Goal: Information Seeking & Learning: Check status

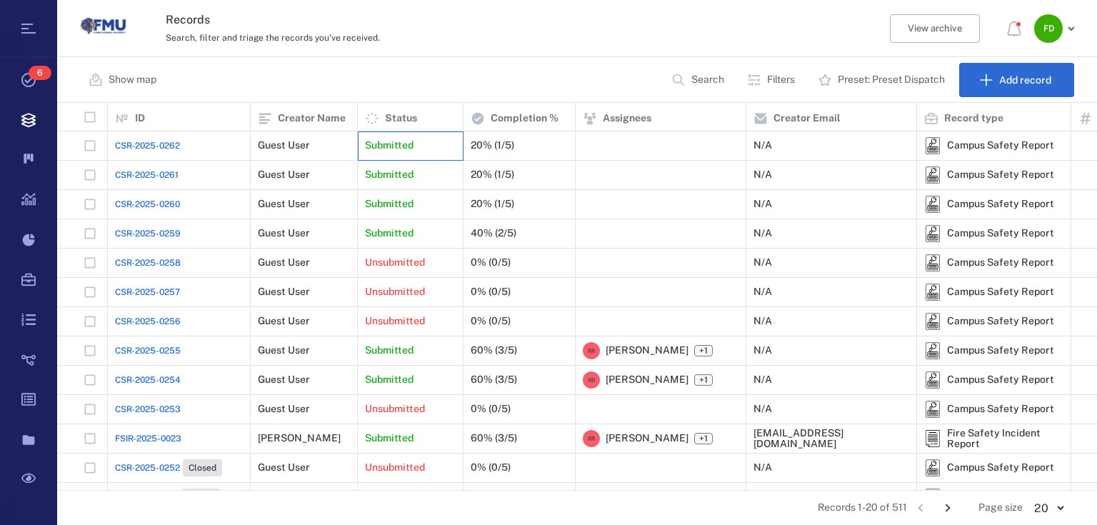
click at [394, 132] on div "Submitted" at bounding box center [410, 145] width 91 height 29
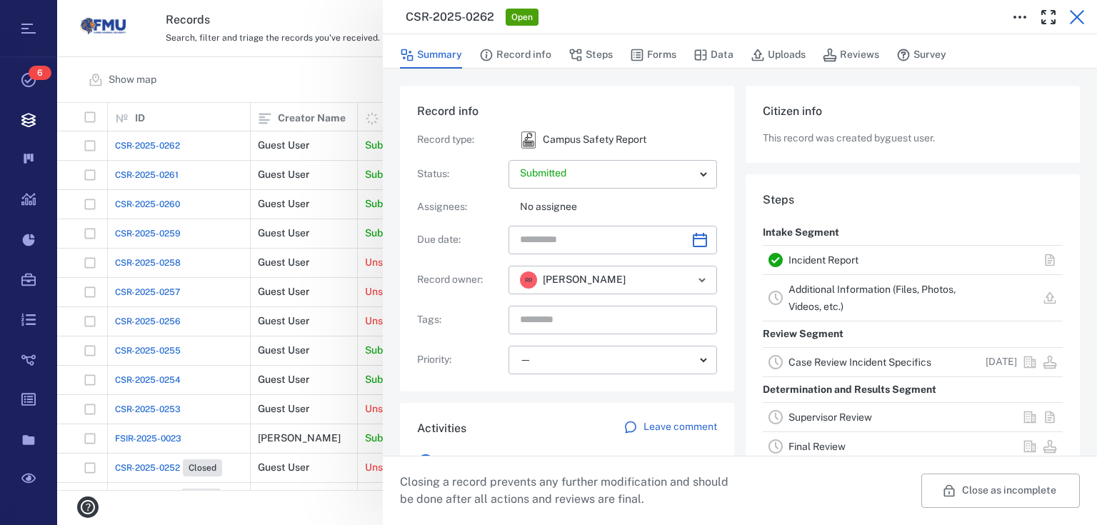
click at [1079, 16] on icon "button" at bounding box center [1077, 17] width 14 height 14
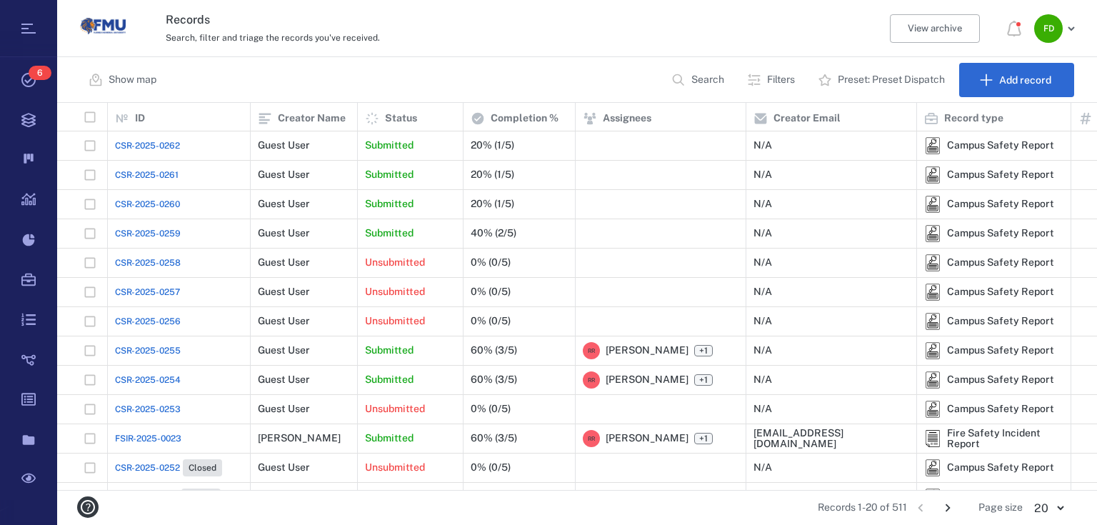
click at [402, 68] on div "Show map Search Filters Preset: Preset Dispatch Add record" at bounding box center [577, 80] width 1040 height 46
click at [713, 80] on p "Search" at bounding box center [708, 80] width 33 height 14
type input "******"
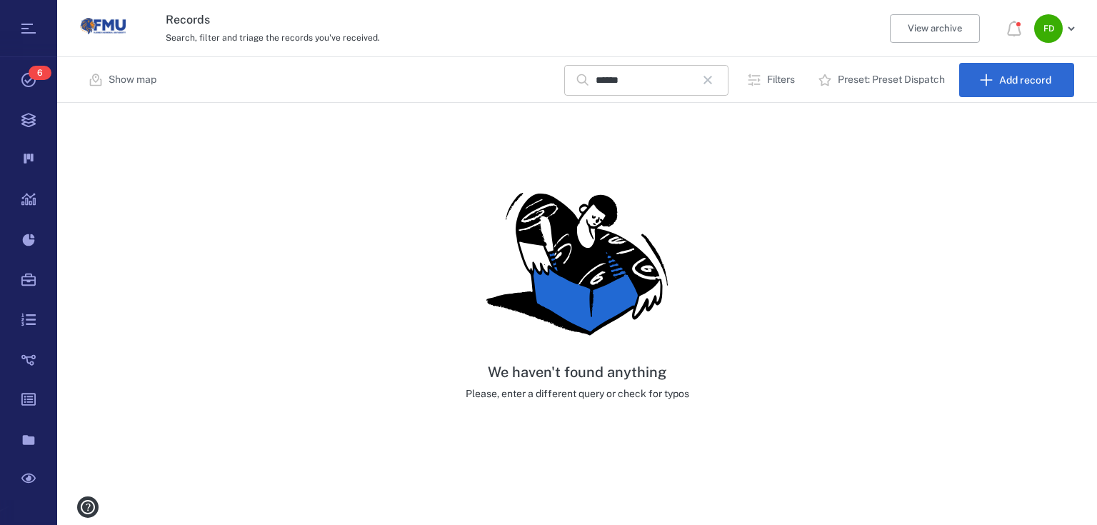
click at [710, 74] on icon "button" at bounding box center [708, 79] width 17 height 17
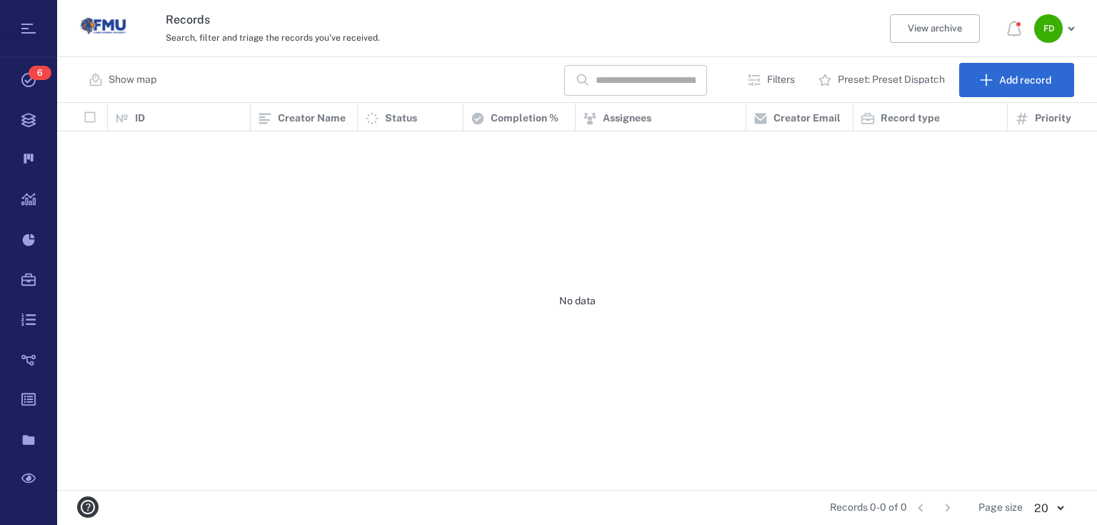
scroll to position [379, 1032]
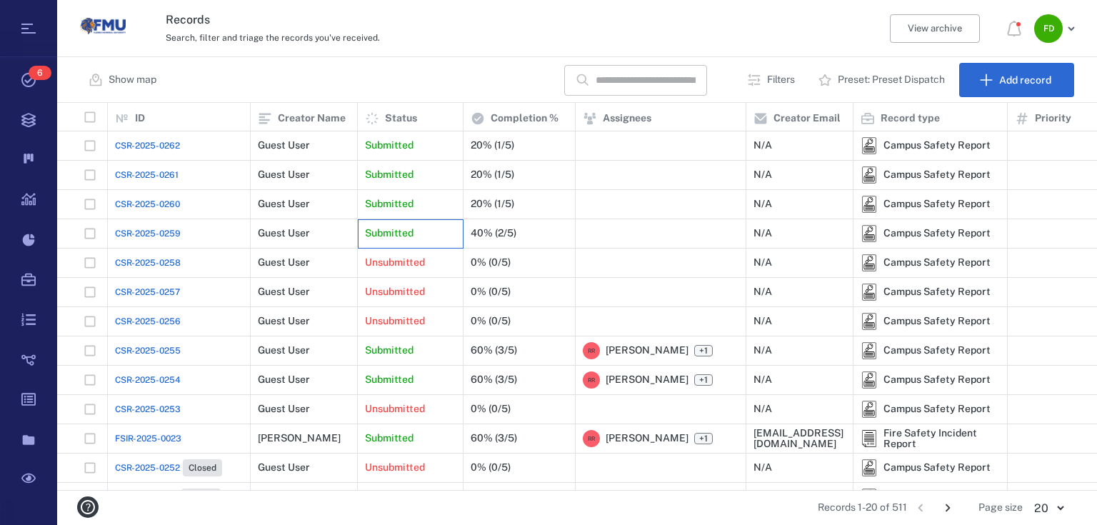
click at [390, 232] on p "Submitted" at bounding box center [389, 234] width 49 height 14
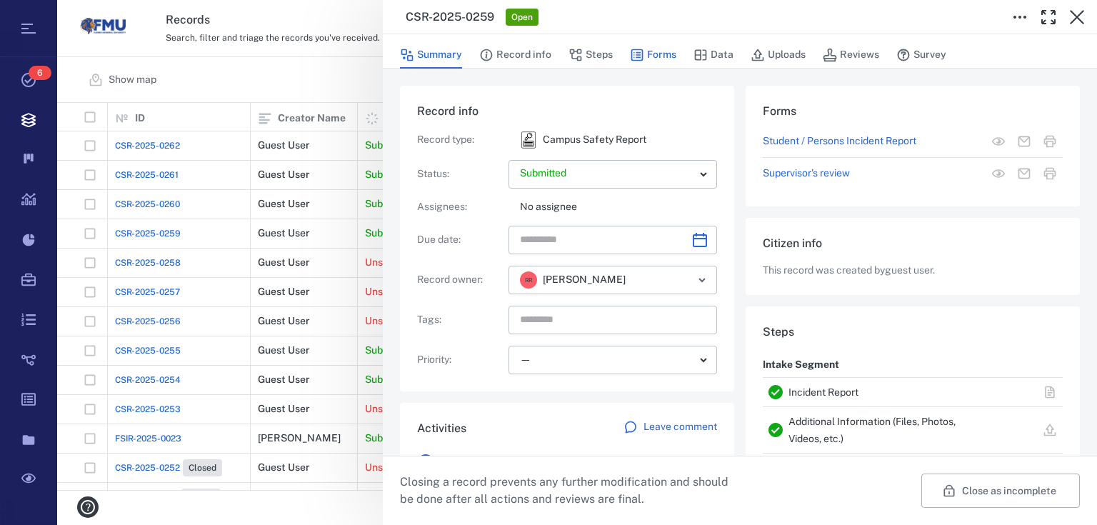
click at [661, 57] on button "Forms" at bounding box center [653, 54] width 46 height 27
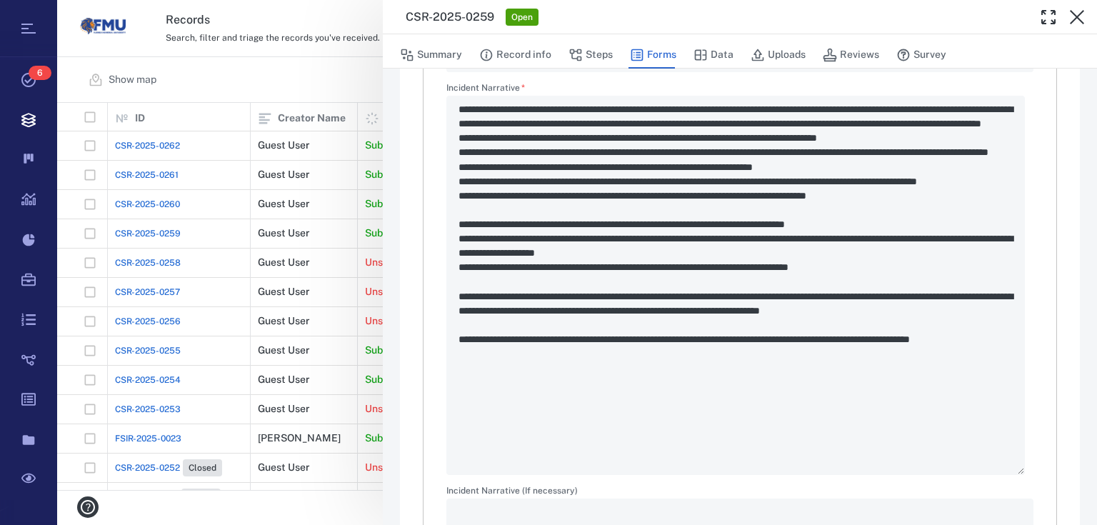
scroll to position [1886, 0]
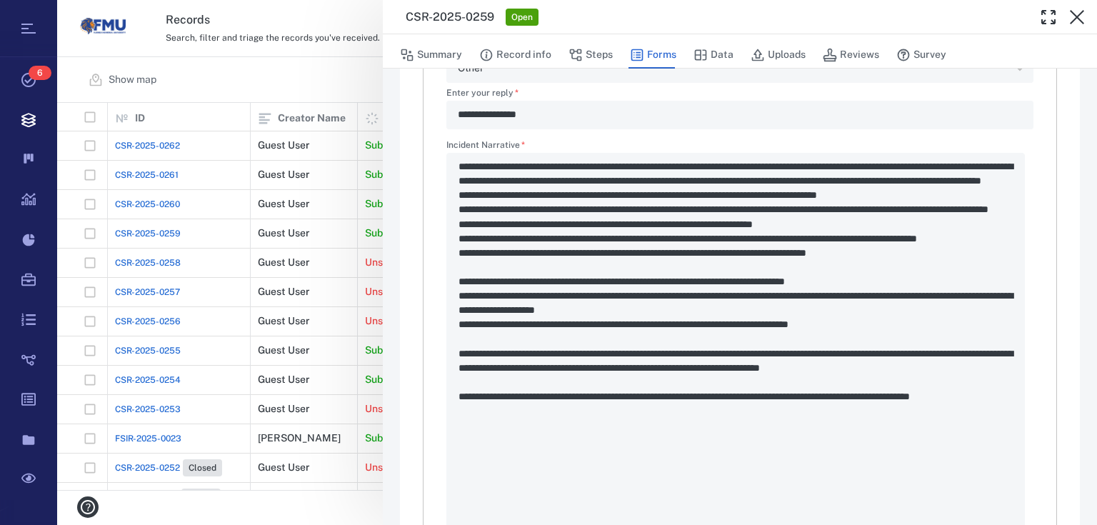
click at [340, 68] on div "**********" at bounding box center [577, 262] width 1040 height 525
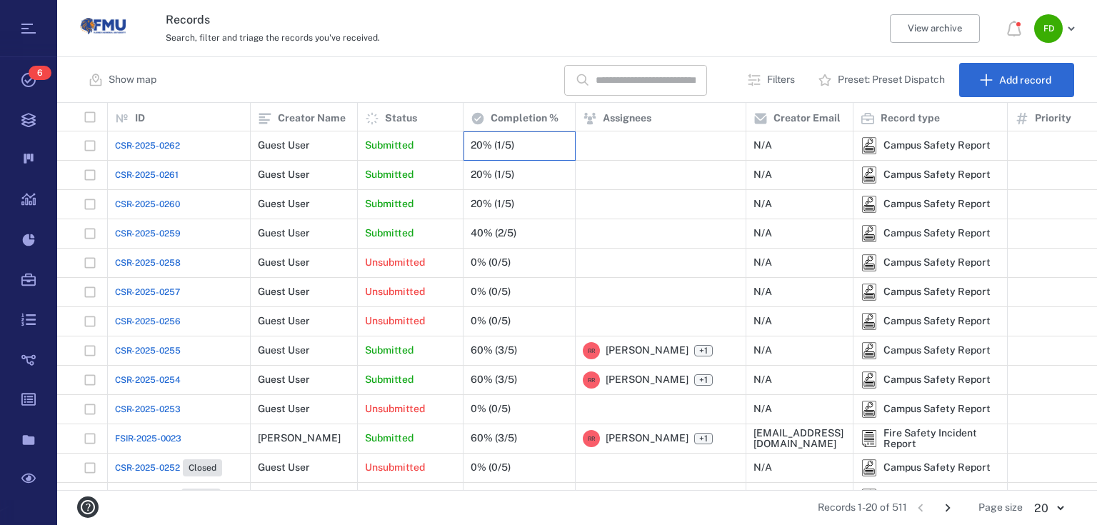
click at [471, 146] on div "20% (1/5)" at bounding box center [493, 145] width 44 height 11
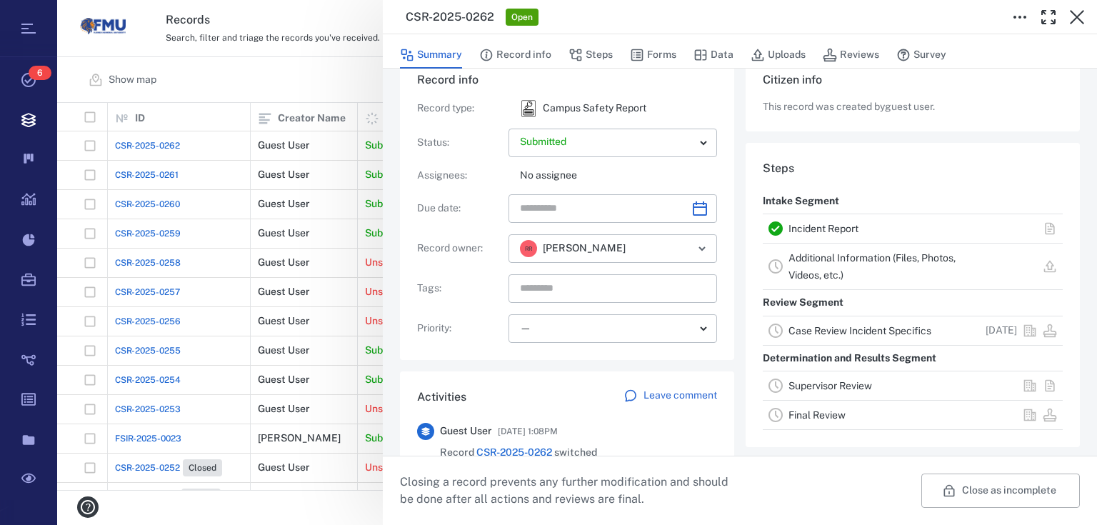
scroll to position [229, 0]
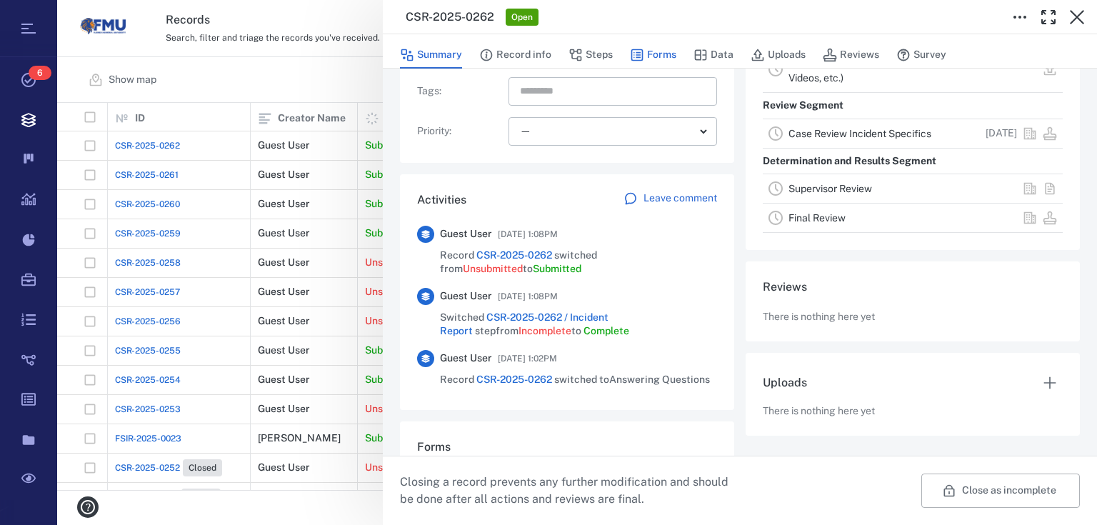
click at [654, 47] on button "Forms" at bounding box center [653, 54] width 46 height 27
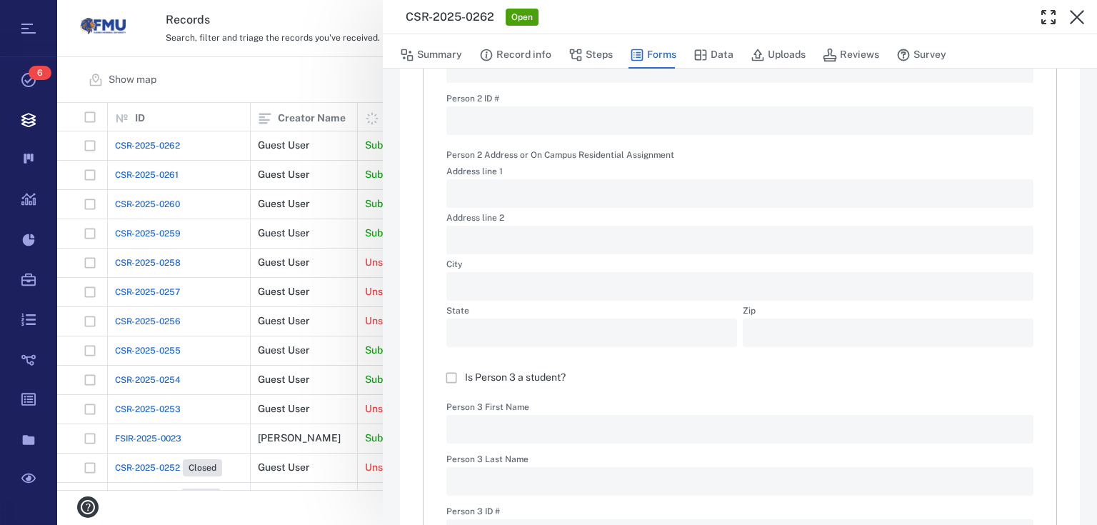
scroll to position [1258, 0]
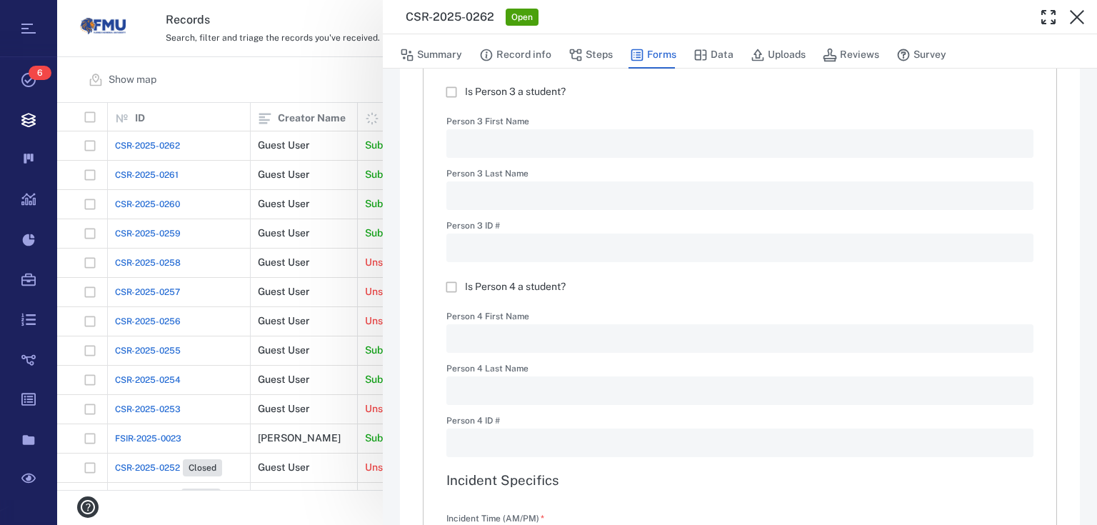
click at [352, 65] on div "**********" at bounding box center [577, 262] width 1040 height 525
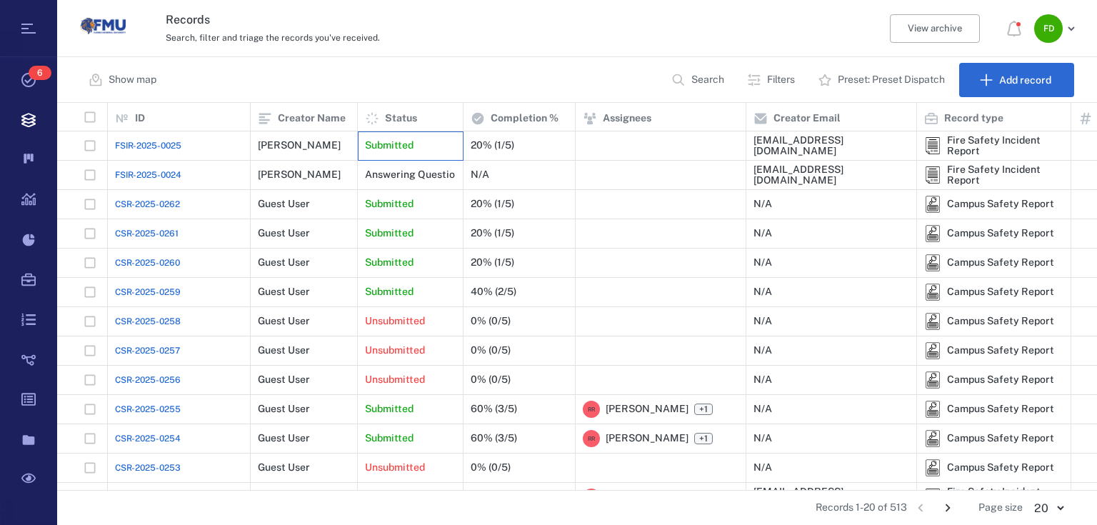
click at [462, 146] on div "Submitted" at bounding box center [411, 145] width 106 height 29
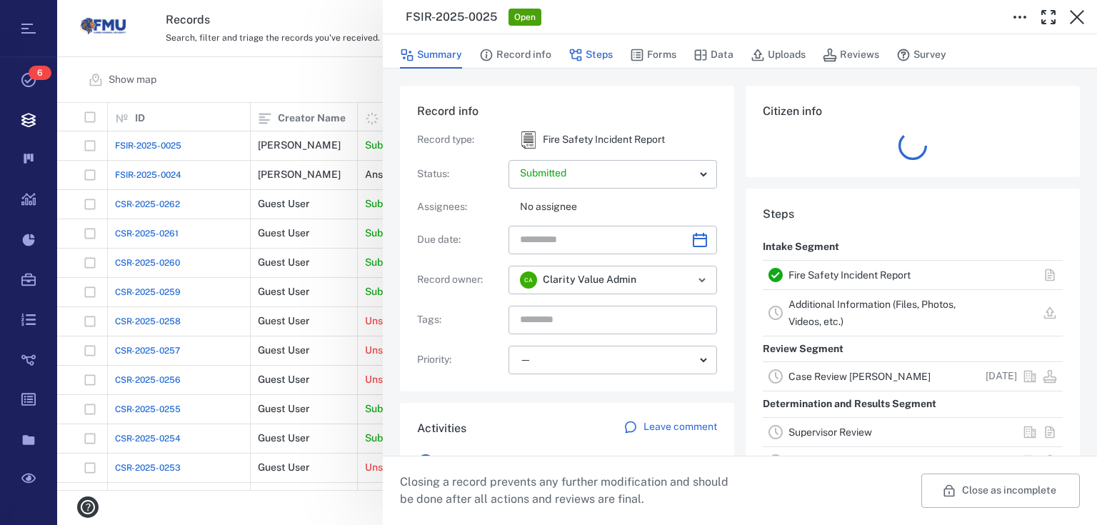
click at [594, 52] on button "Steps" at bounding box center [591, 54] width 44 height 27
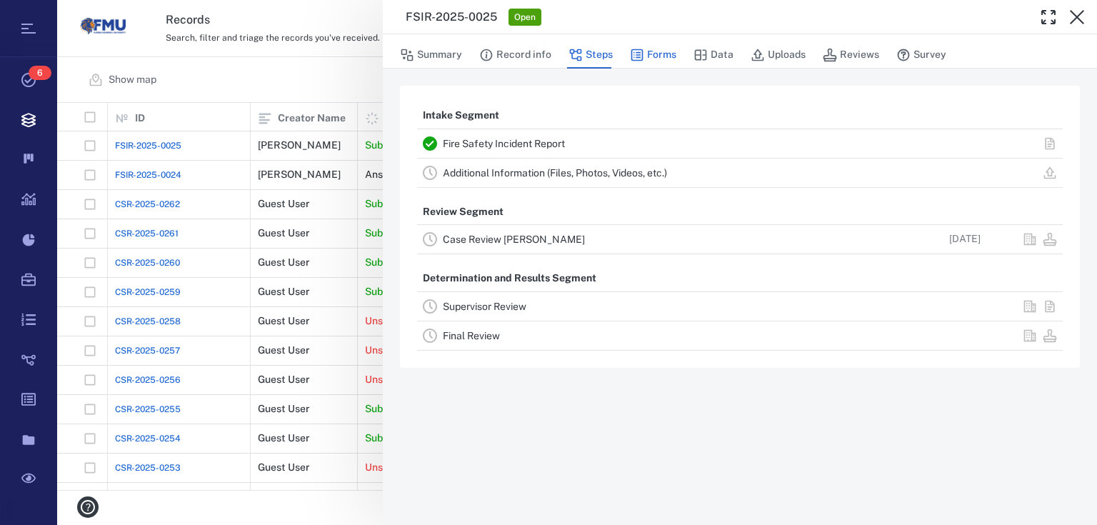
click at [669, 51] on button "Forms" at bounding box center [653, 54] width 46 height 27
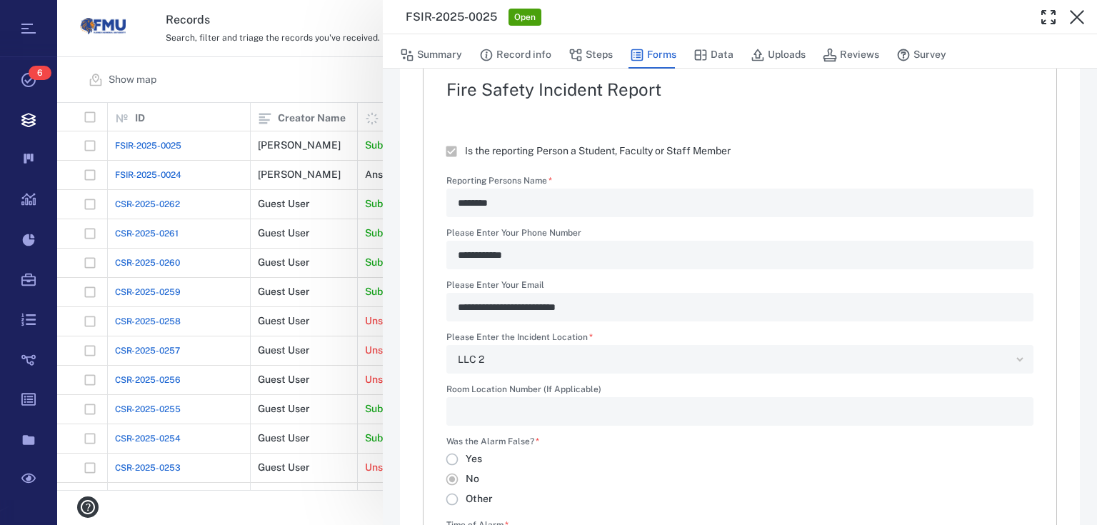
scroll to position [171, 0]
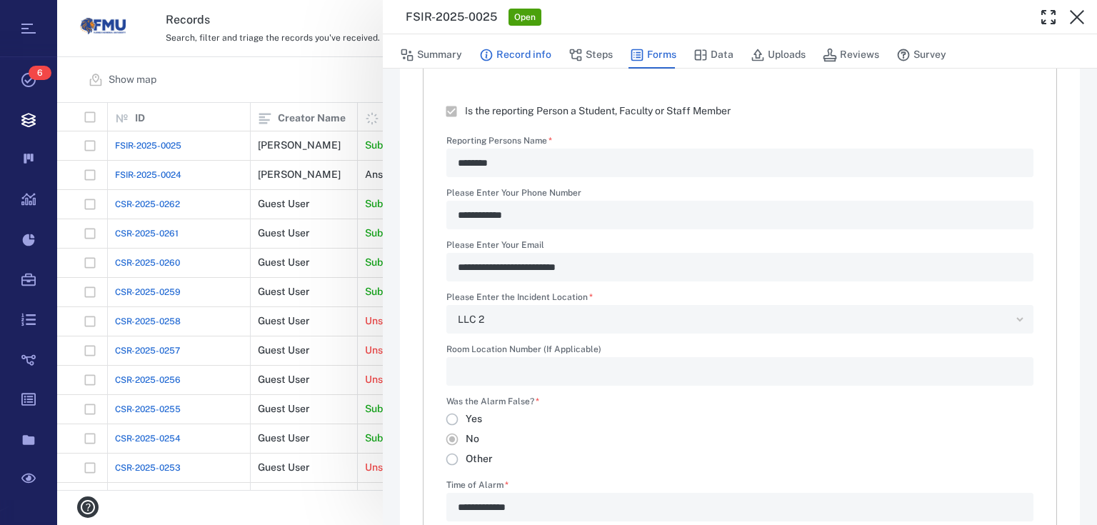
click at [527, 59] on button "Record info" at bounding box center [515, 54] width 72 height 27
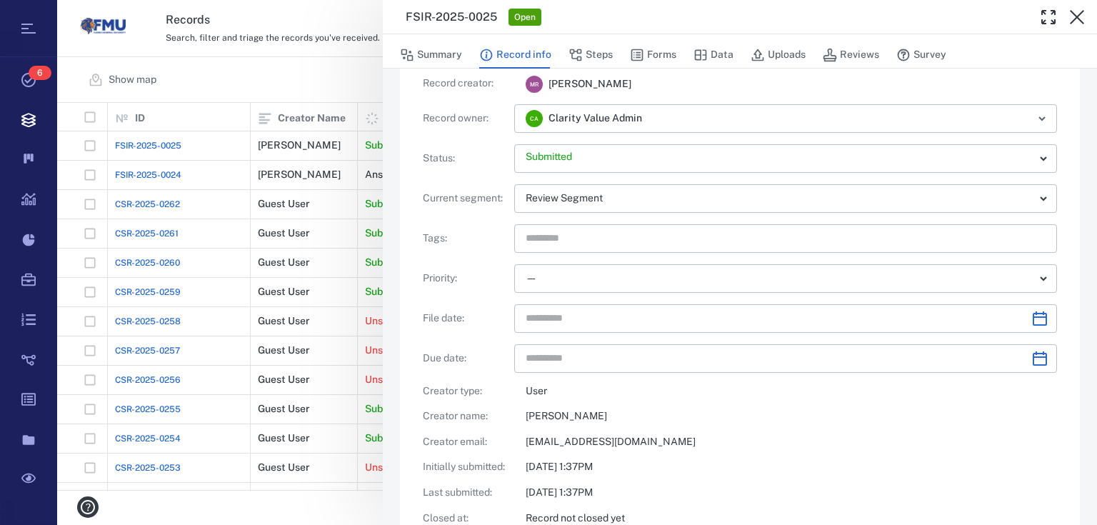
scroll to position [114, 0]
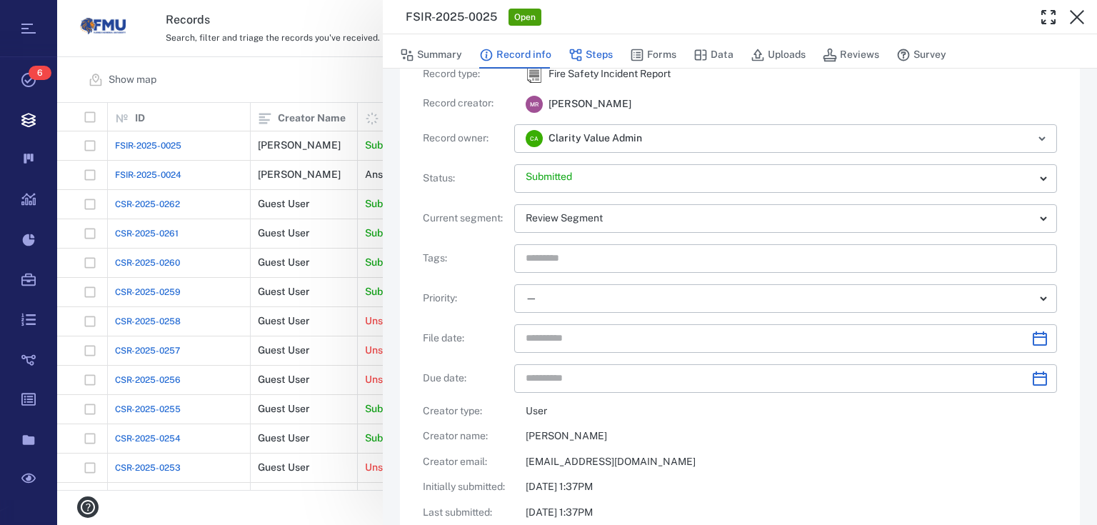
click at [574, 46] on button "Steps" at bounding box center [591, 54] width 44 height 27
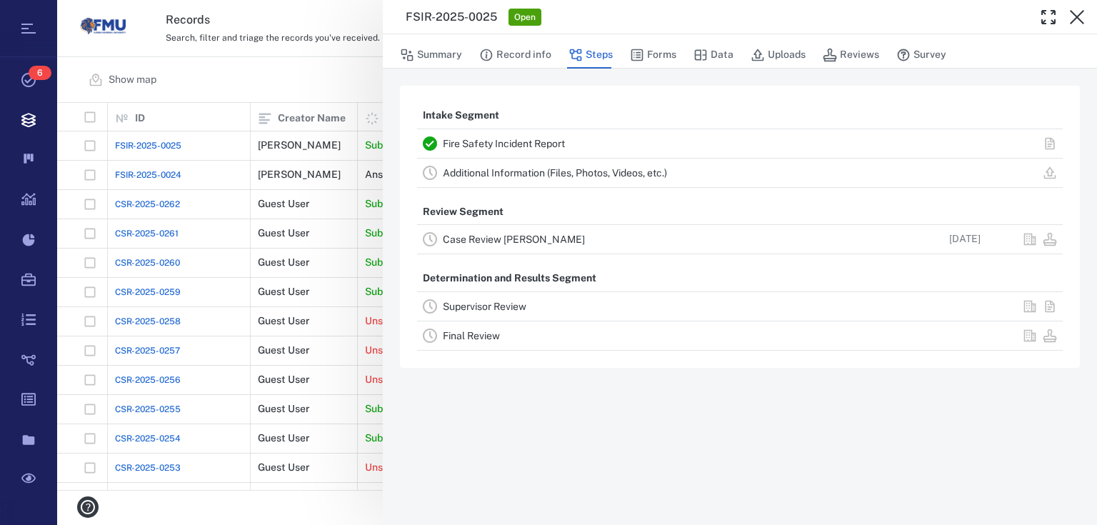
click at [516, 240] on link "Case Review CLEARY" at bounding box center [514, 239] width 142 height 11
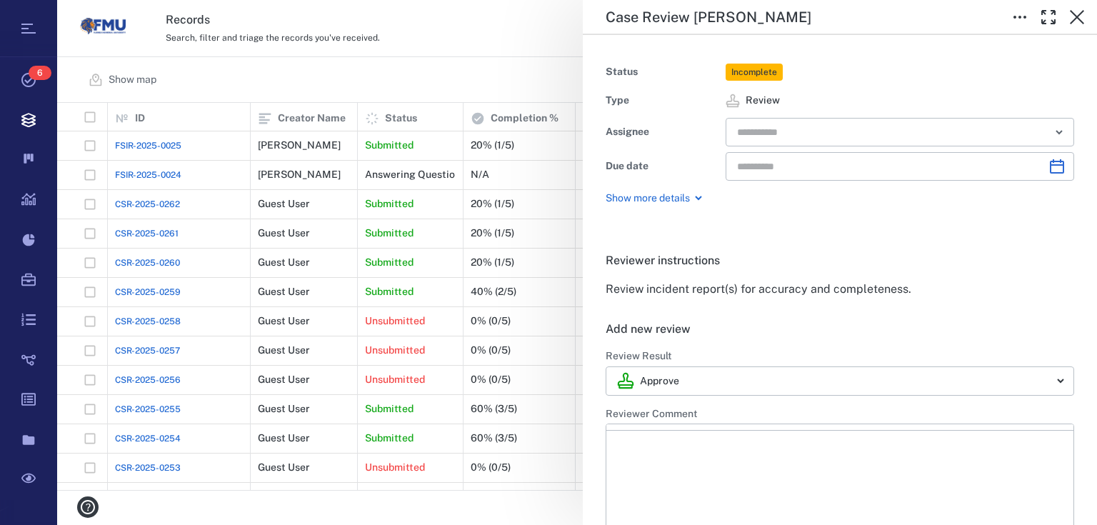
type input "**********"
click at [1081, 14] on icon "button" at bounding box center [1077, 17] width 17 height 17
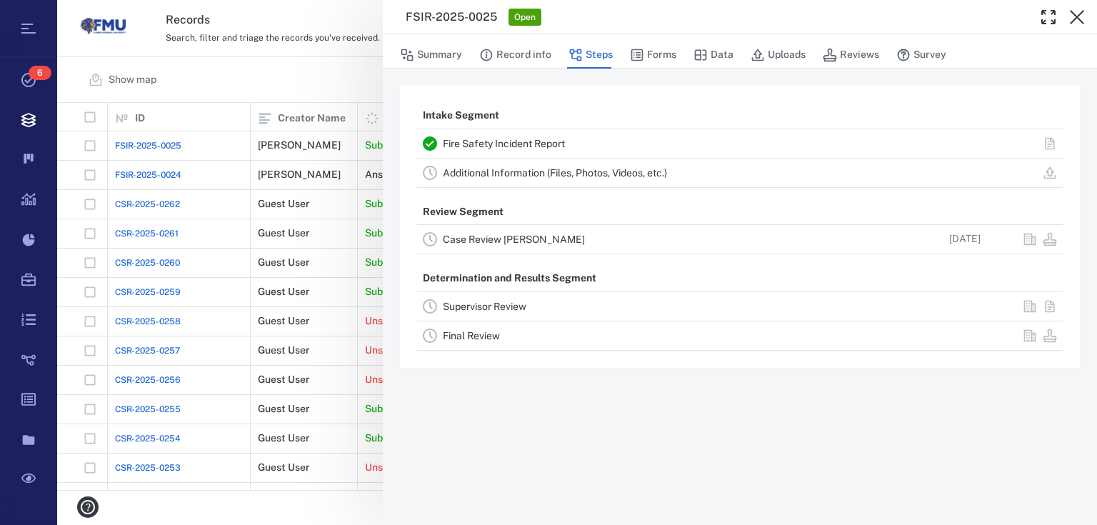
click at [307, 79] on div "FSIR-2025-0025 Open Summary Record info Steps Forms Data Uploads Reviews Survey…" at bounding box center [577, 262] width 1040 height 525
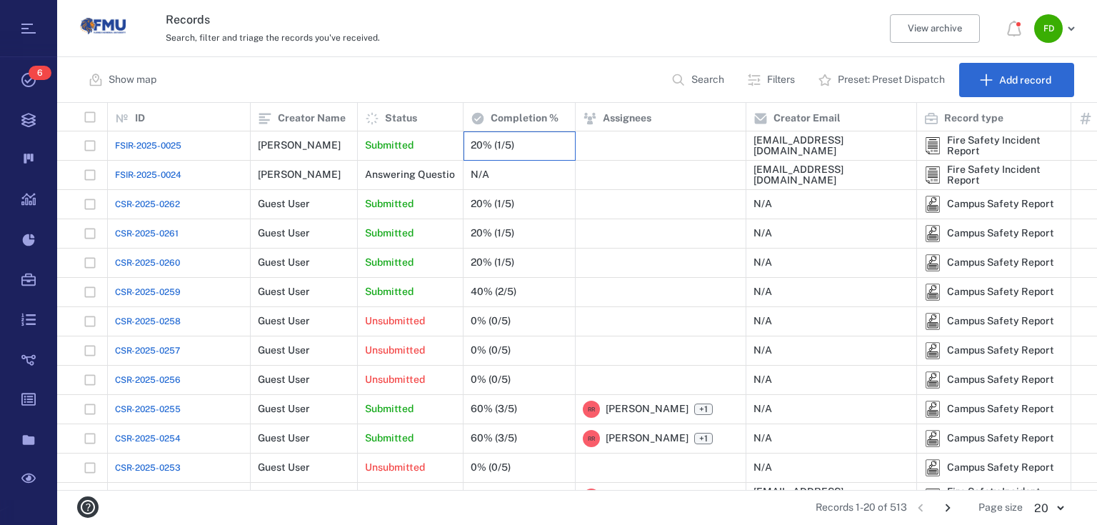
click at [527, 149] on div "20% (1/5)" at bounding box center [519, 145] width 97 height 29
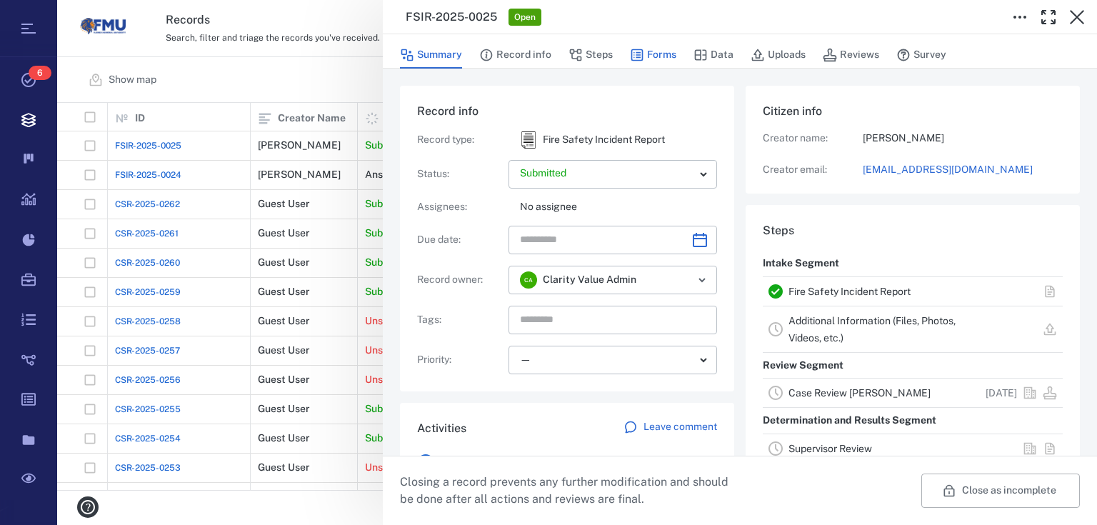
click at [661, 51] on button "Forms" at bounding box center [653, 54] width 46 height 27
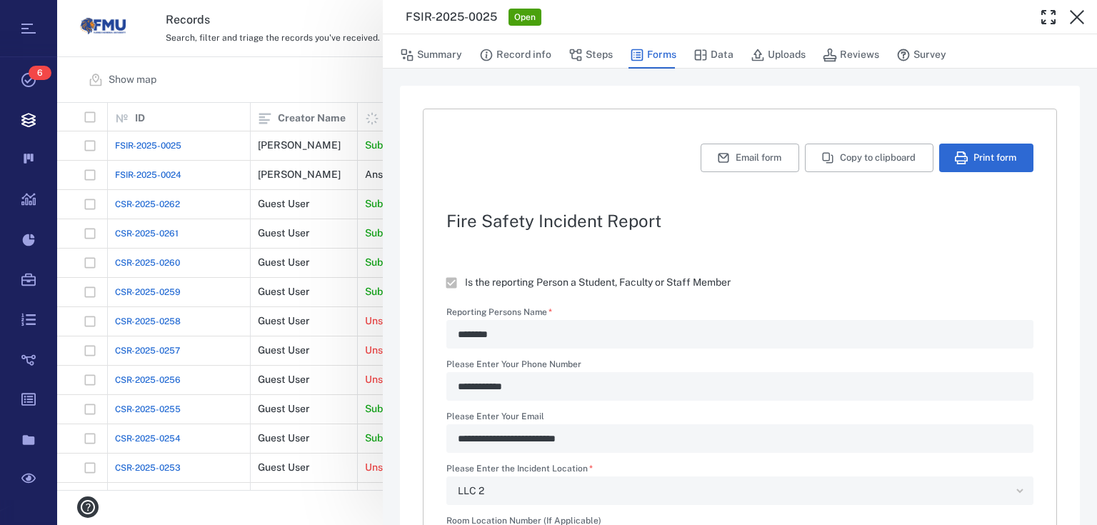
type textarea "*"
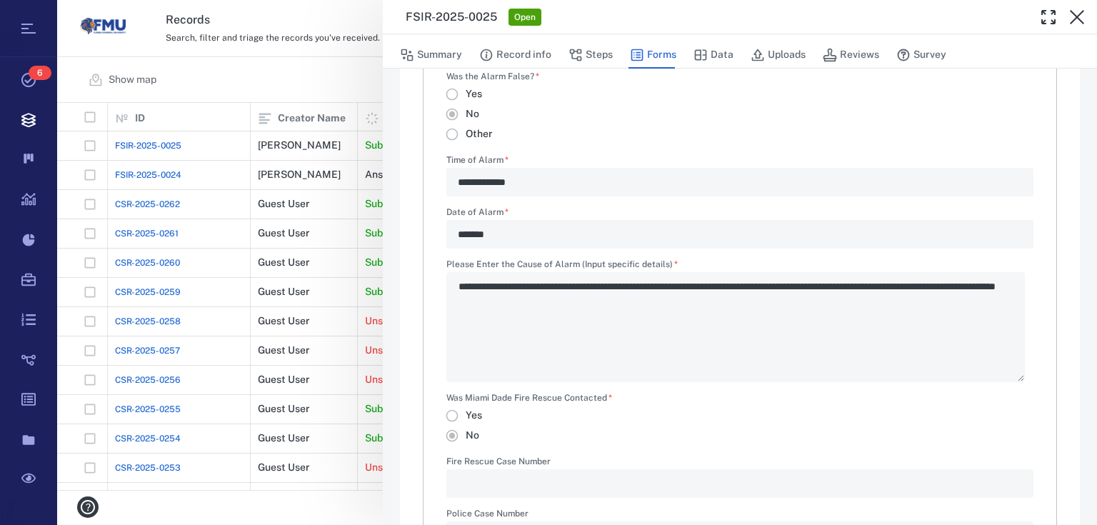
scroll to position [496, 0]
click at [523, 49] on button "Record info" at bounding box center [515, 54] width 72 height 27
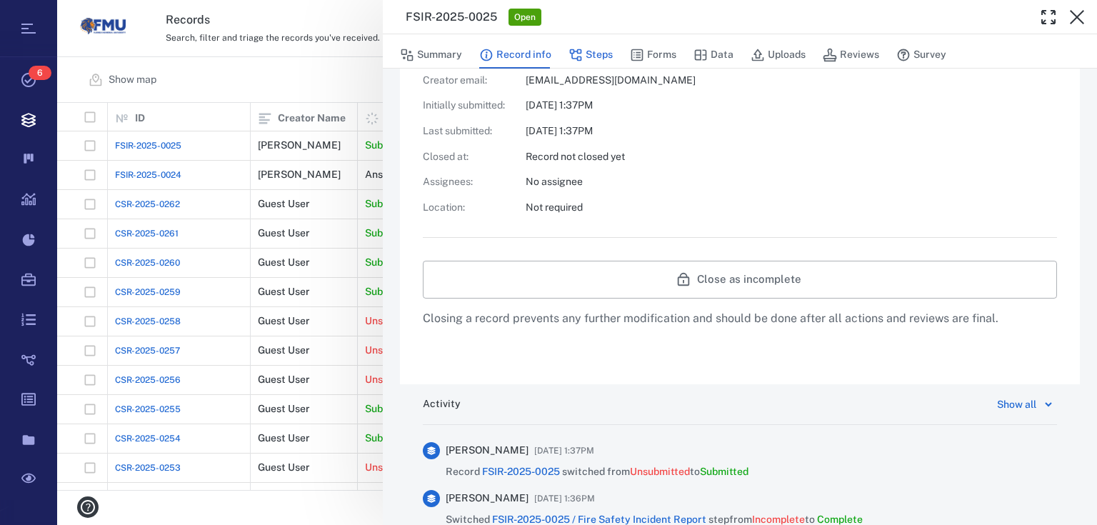
click at [602, 58] on button "Steps" at bounding box center [591, 54] width 44 height 27
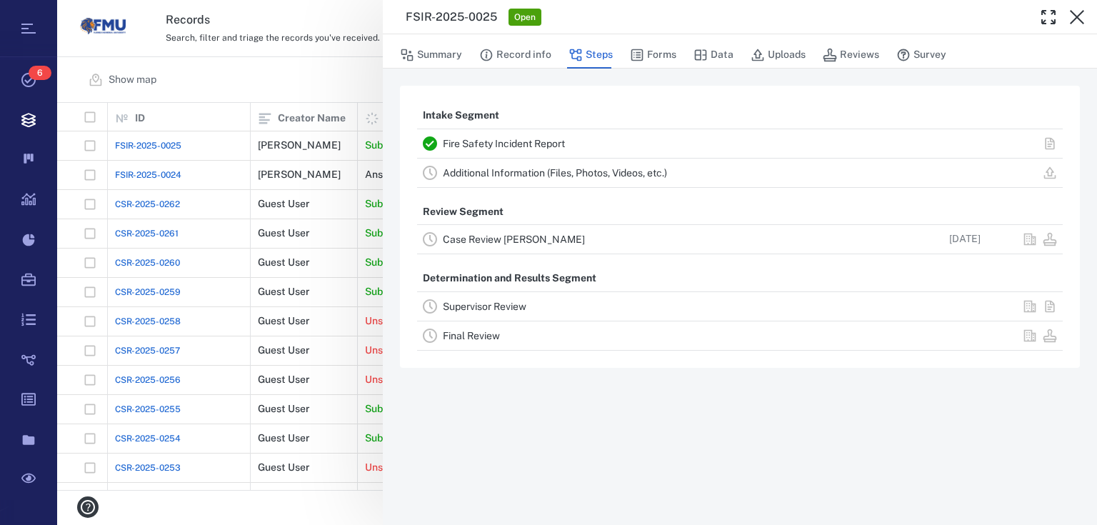
click at [518, 236] on link "Case Review CLEARY" at bounding box center [514, 239] width 142 height 11
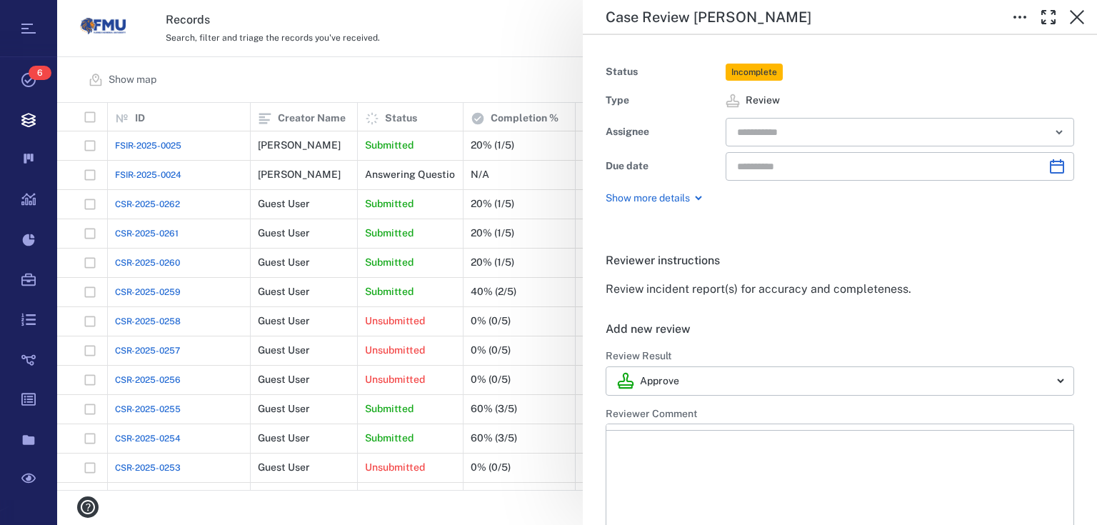
type input "**********"
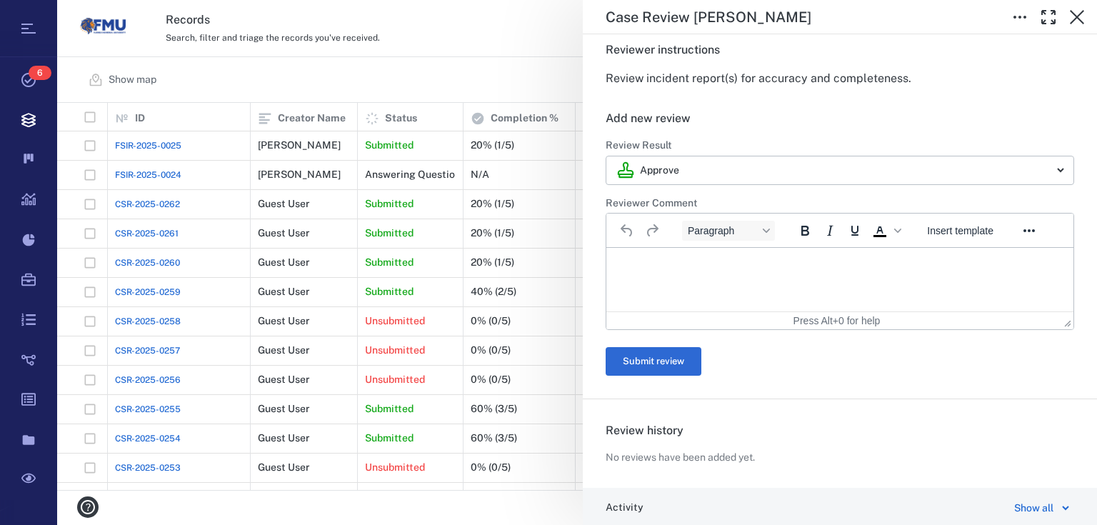
scroll to position [229, 0]
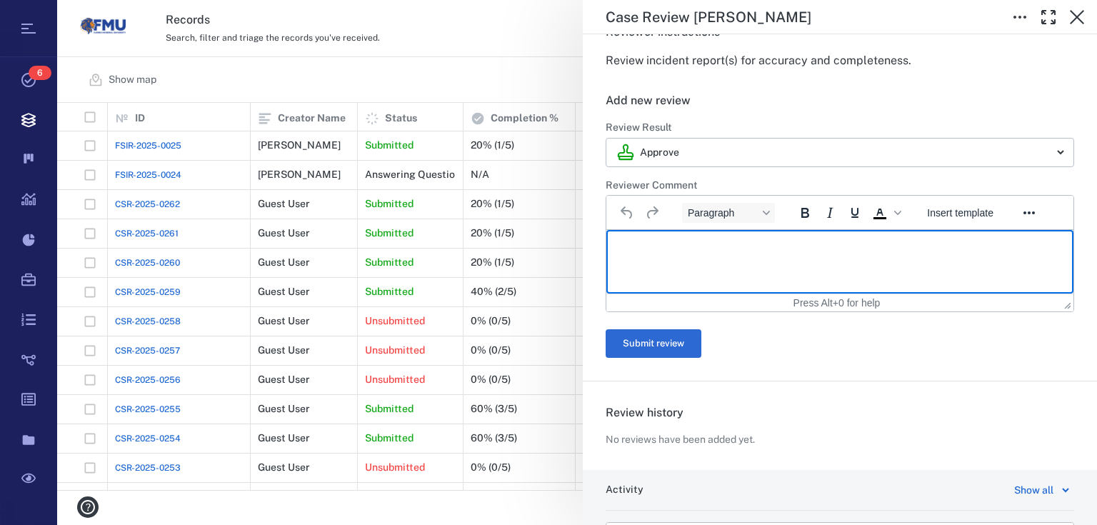
click at [701, 259] on html at bounding box center [840, 248] width 467 height 36
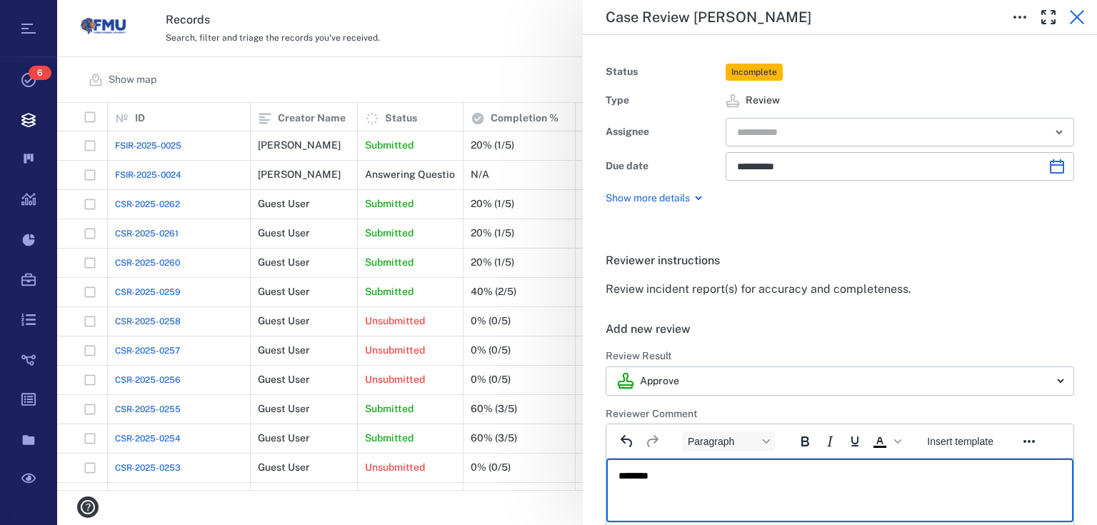
click at [1076, 19] on icon "button" at bounding box center [1077, 17] width 17 height 17
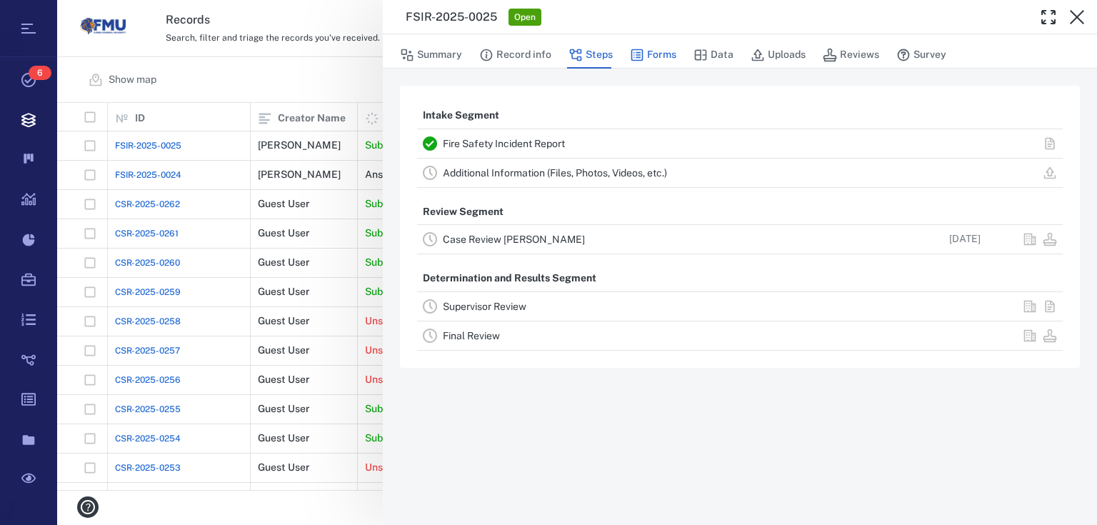
click at [645, 55] on button "Forms" at bounding box center [653, 54] width 46 height 27
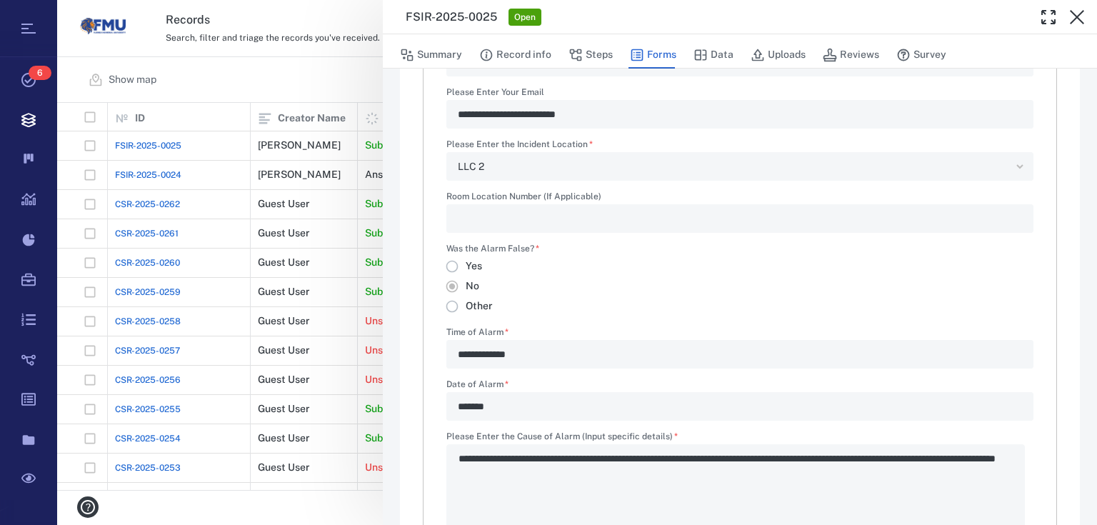
scroll to position [782, 0]
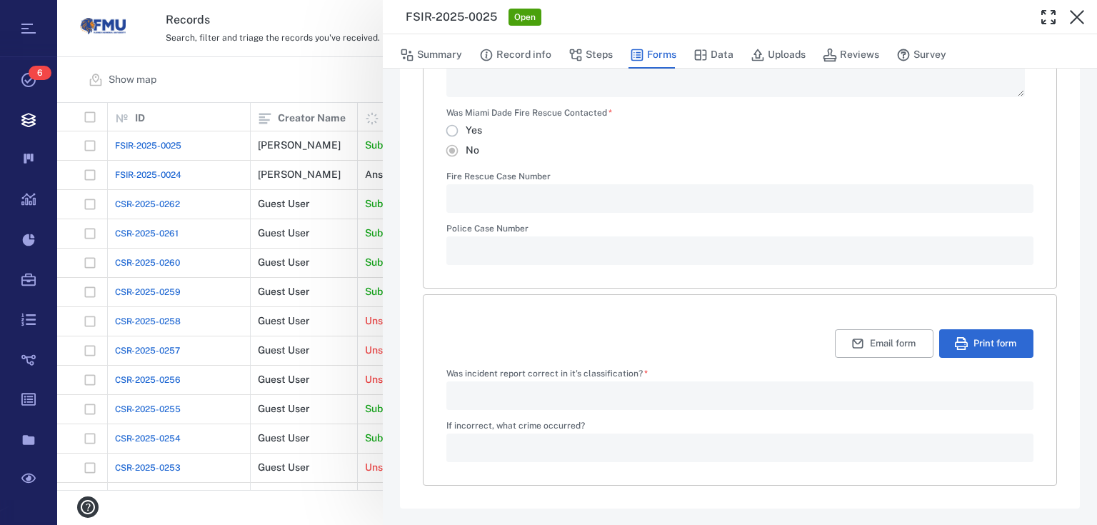
click at [308, 90] on div "**********" at bounding box center [577, 262] width 1040 height 525
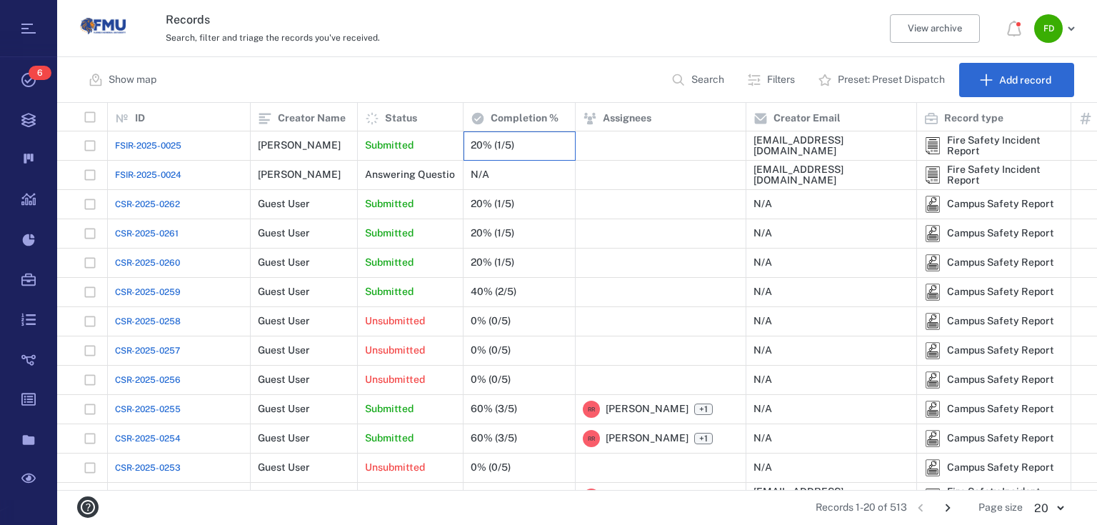
scroll to position [57, 0]
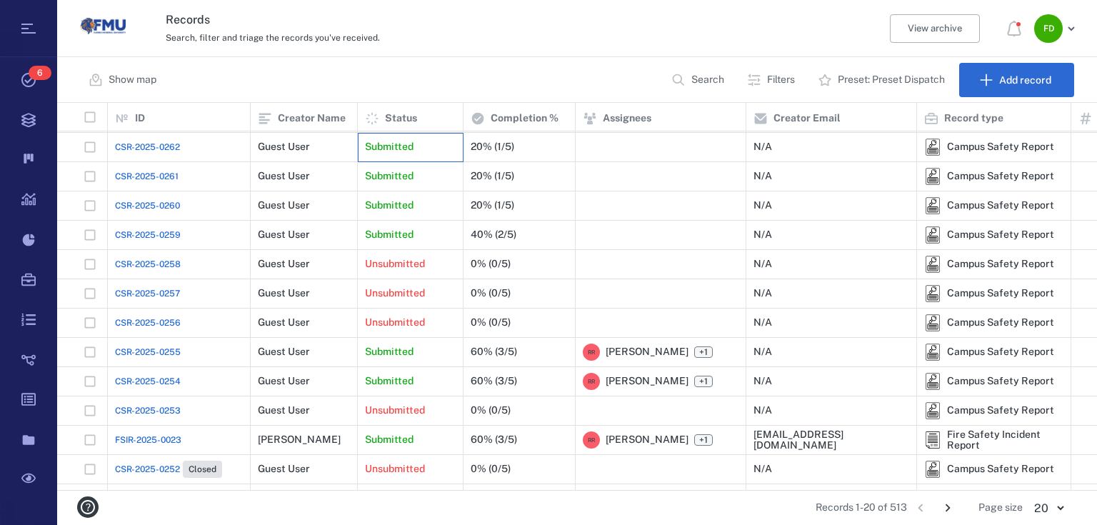
click at [422, 147] on div "Submitted" at bounding box center [410, 147] width 91 height 29
click at [406, 152] on p "Submitted" at bounding box center [389, 147] width 49 height 14
click at [406, 151] on p "Submitted" at bounding box center [389, 147] width 49 height 14
click at [429, 151] on div "Submitted" at bounding box center [410, 147] width 91 height 29
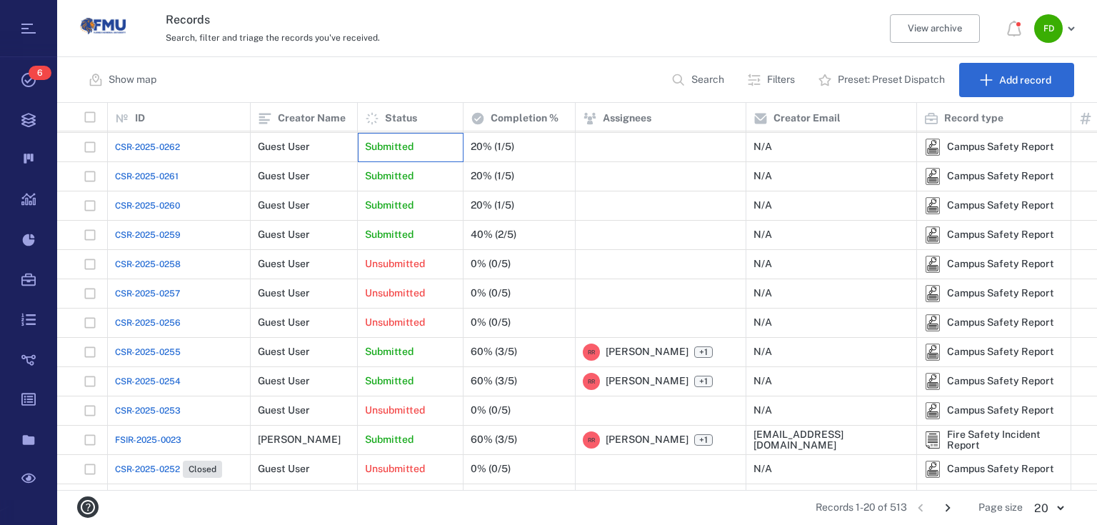
click at [429, 151] on div "Submitted" at bounding box center [410, 147] width 91 height 29
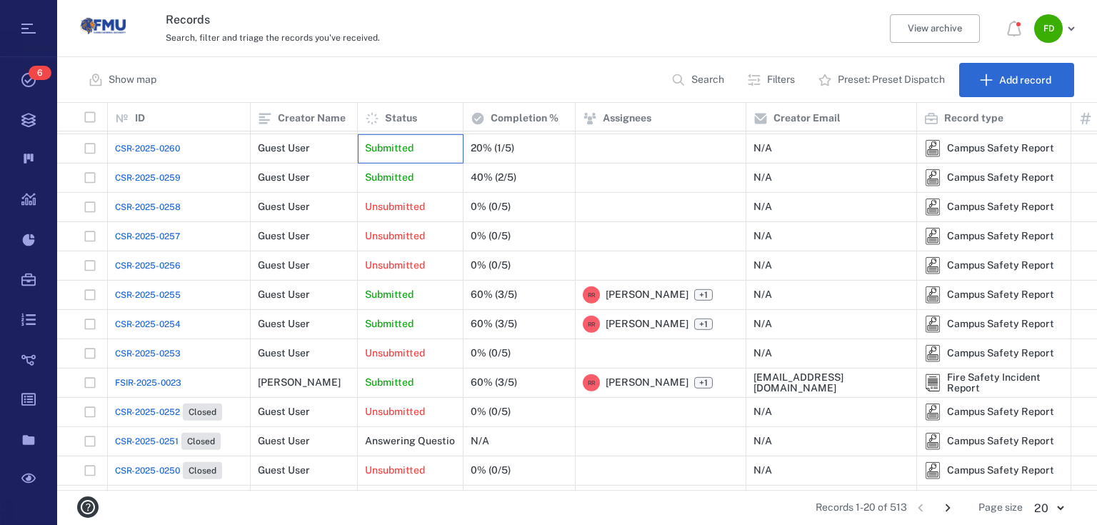
click at [428, 149] on div "Submitted" at bounding box center [410, 148] width 91 height 29
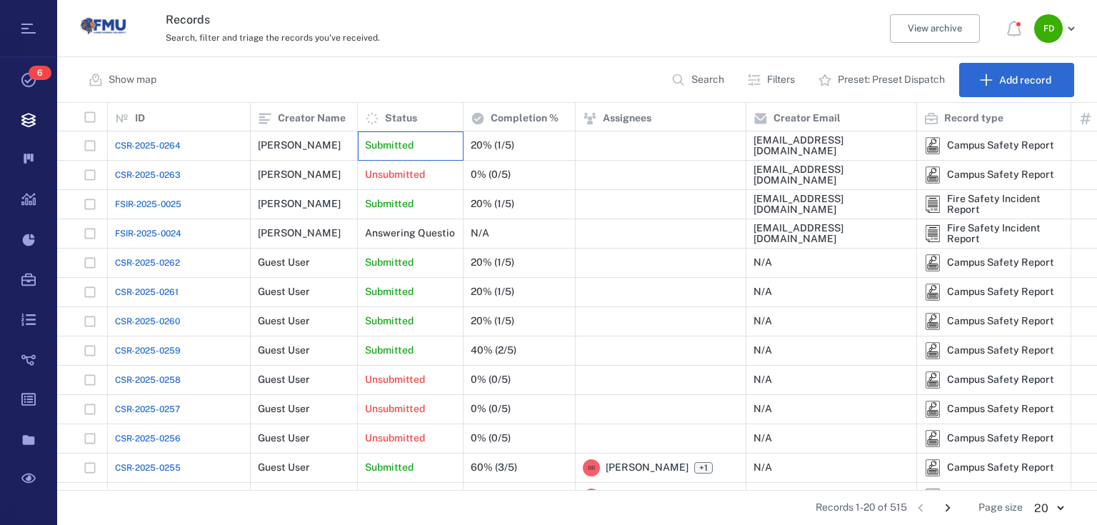
click at [439, 139] on div "Submitted" at bounding box center [410, 145] width 91 height 29
click at [517, 139] on div "20% (1/5)" at bounding box center [519, 145] width 97 height 29
click at [522, 139] on div "20% (1/5)" at bounding box center [519, 145] width 97 height 29
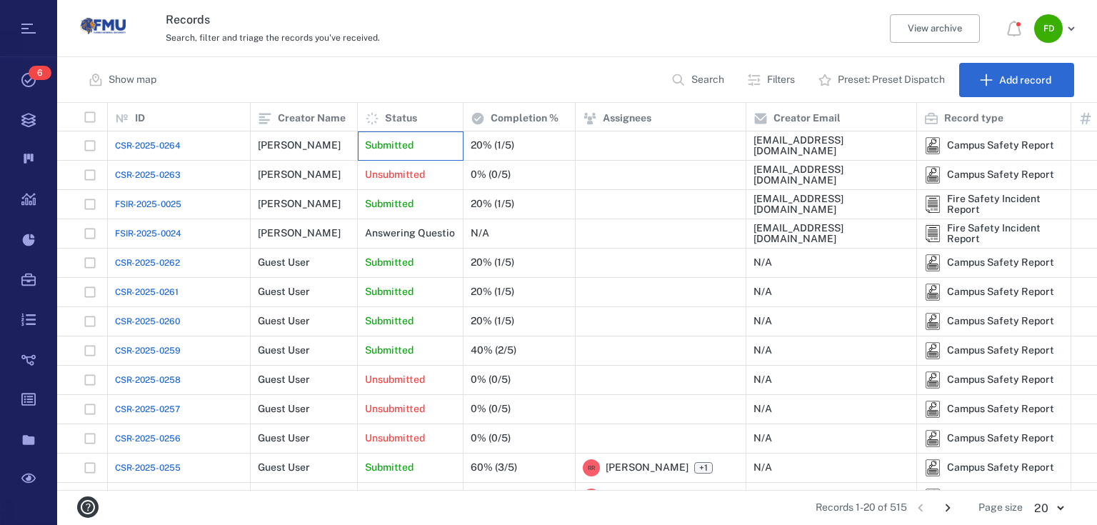
click at [372, 134] on div "Submitted" at bounding box center [410, 145] width 91 height 29
click at [775, 149] on div "tasiabright7@gmail.com" at bounding box center [832, 146] width 156 height 22
click at [671, 143] on div at bounding box center [661, 145] width 156 height 29
click at [396, 124] on p "Status" at bounding box center [401, 118] width 32 height 14
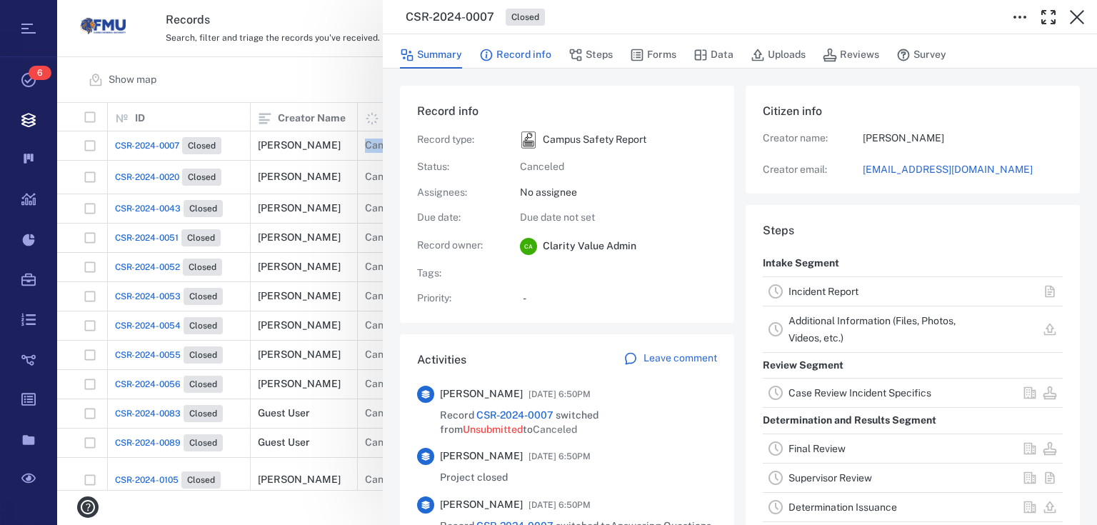
click at [503, 49] on button "Record info" at bounding box center [515, 54] width 72 height 27
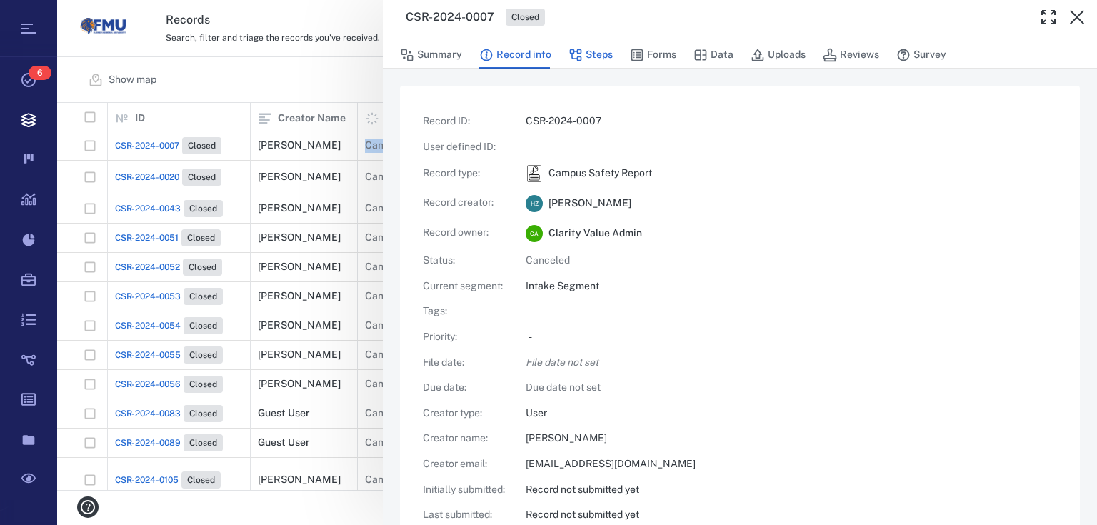
click at [607, 51] on button "Steps" at bounding box center [591, 54] width 44 height 27
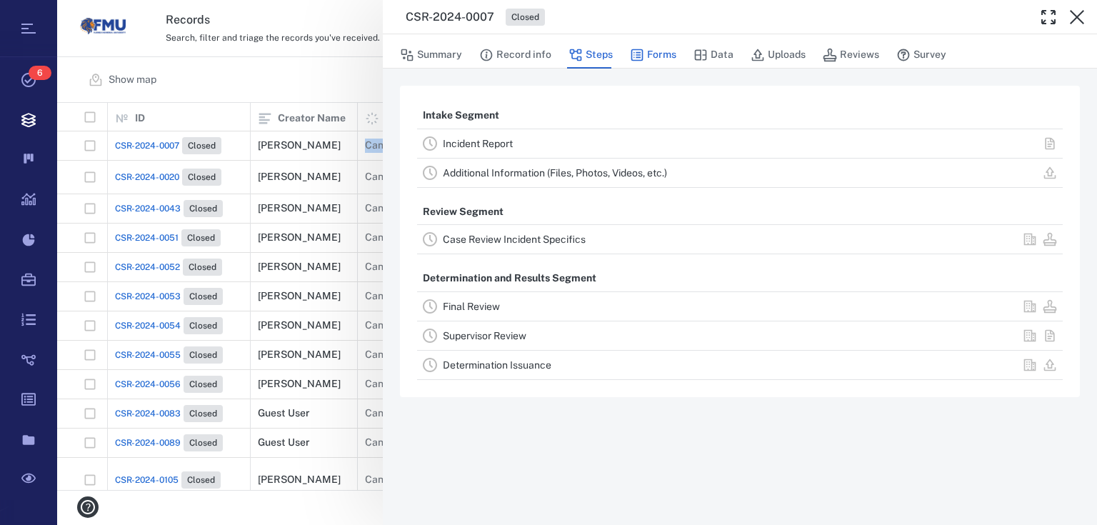
click at [637, 57] on icon "button" at bounding box center [638, 55] width 12 height 12
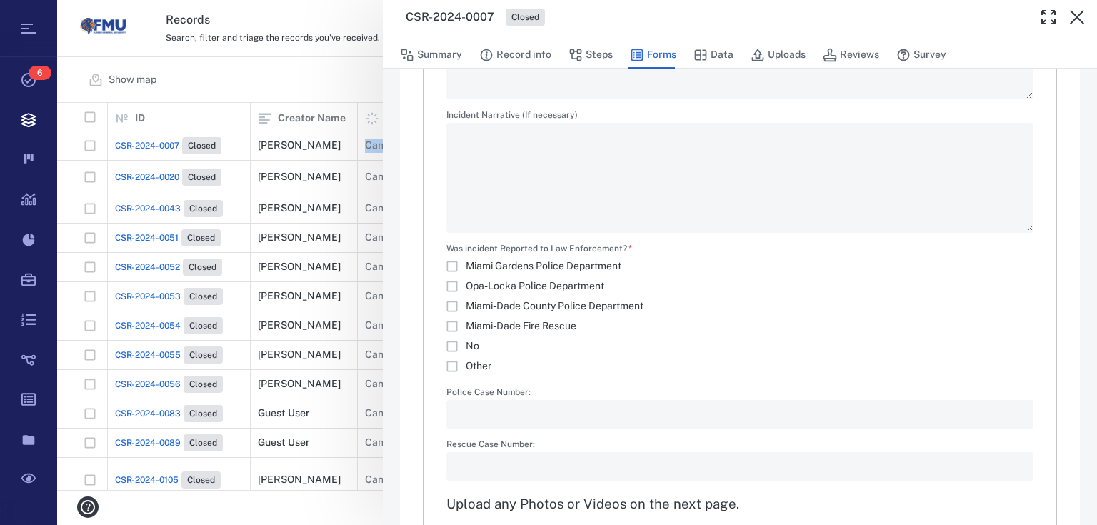
scroll to position [2776, 0]
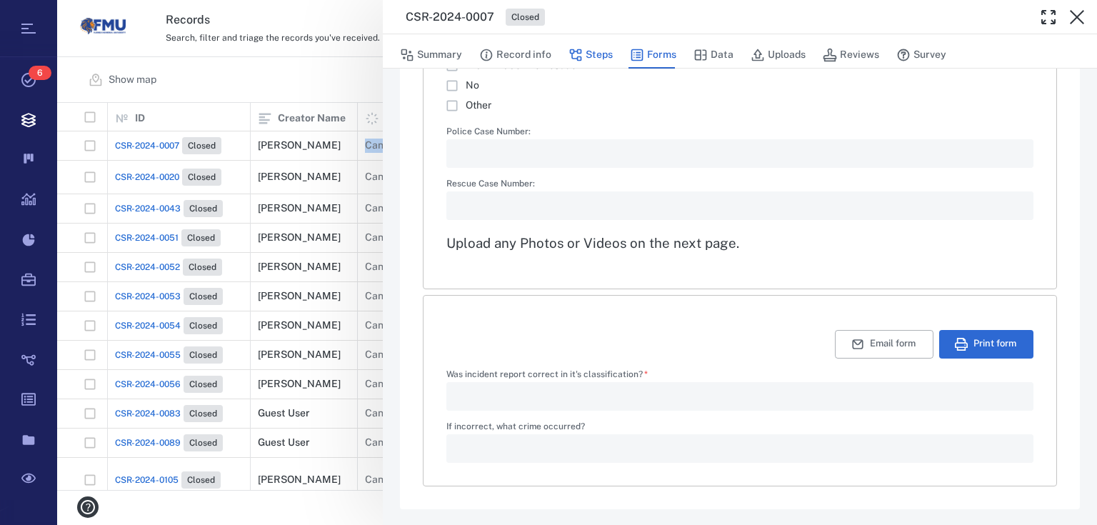
click at [590, 65] on button "Steps" at bounding box center [591, 54] width 44 height 27
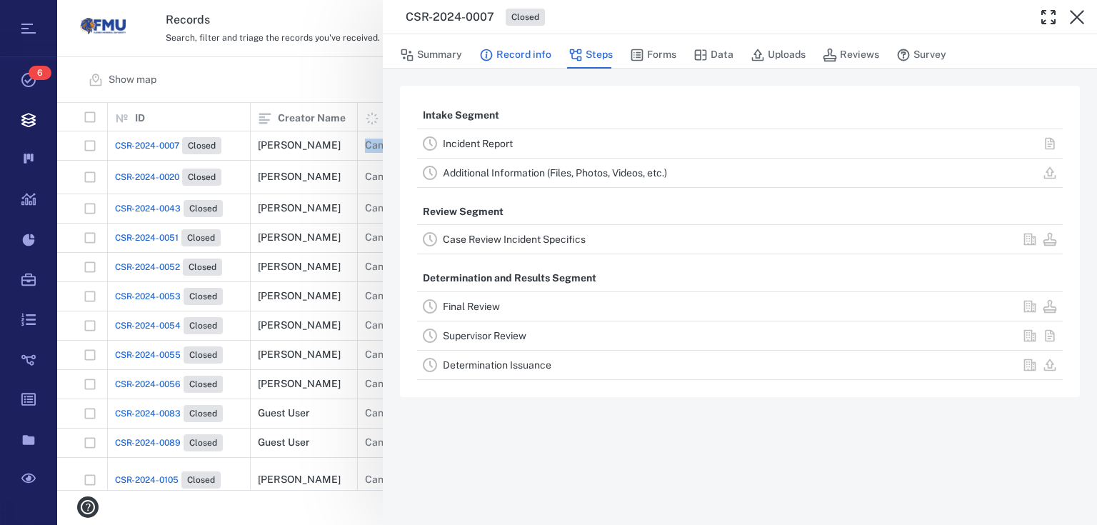
click at [517, 51] on button "Record info" at bounding box center [515, 54] width 72 height 27
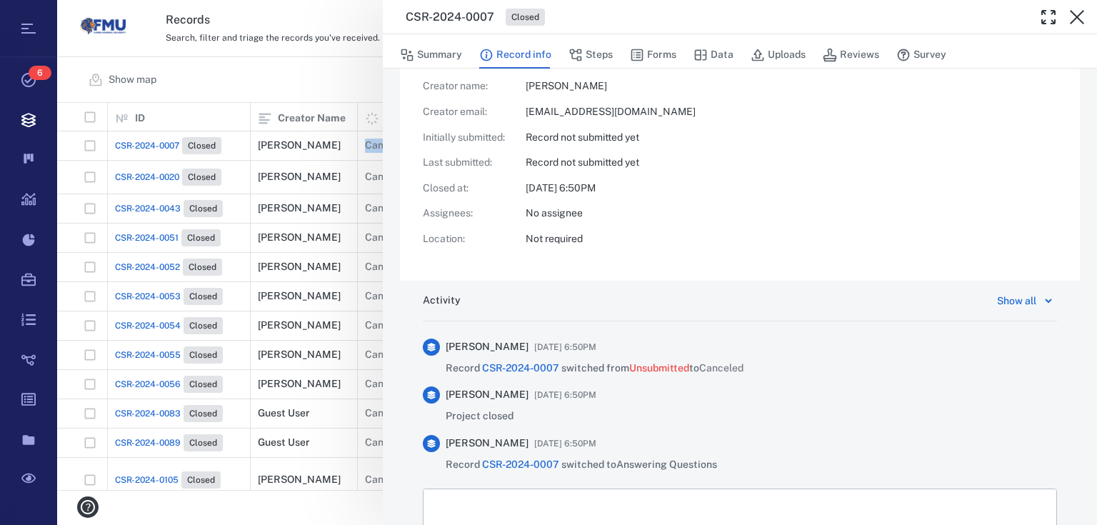
scroll to position [477, 0]
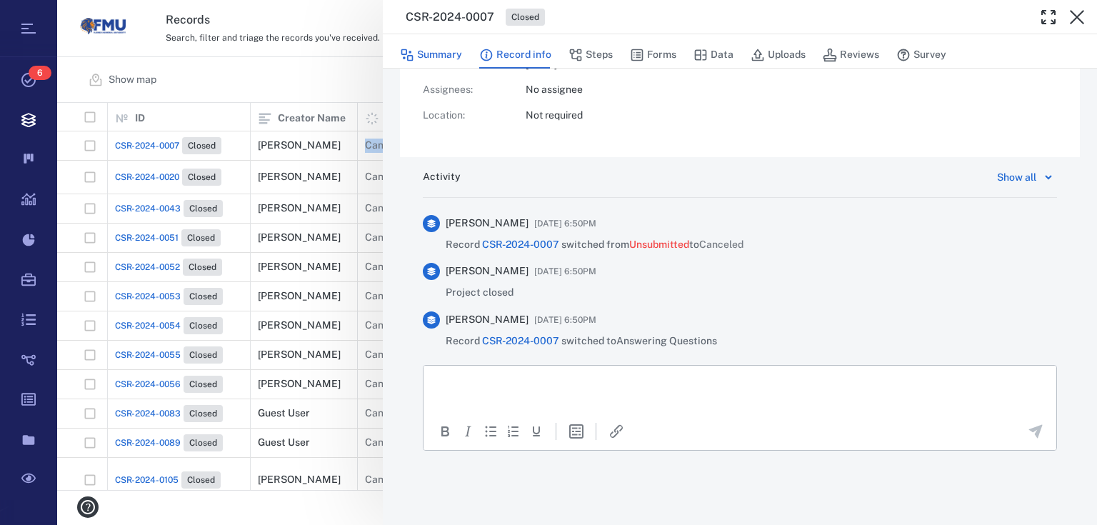
click at [444, 61] on button "Summary" at bounding box center [431, 54] width 62 height 27
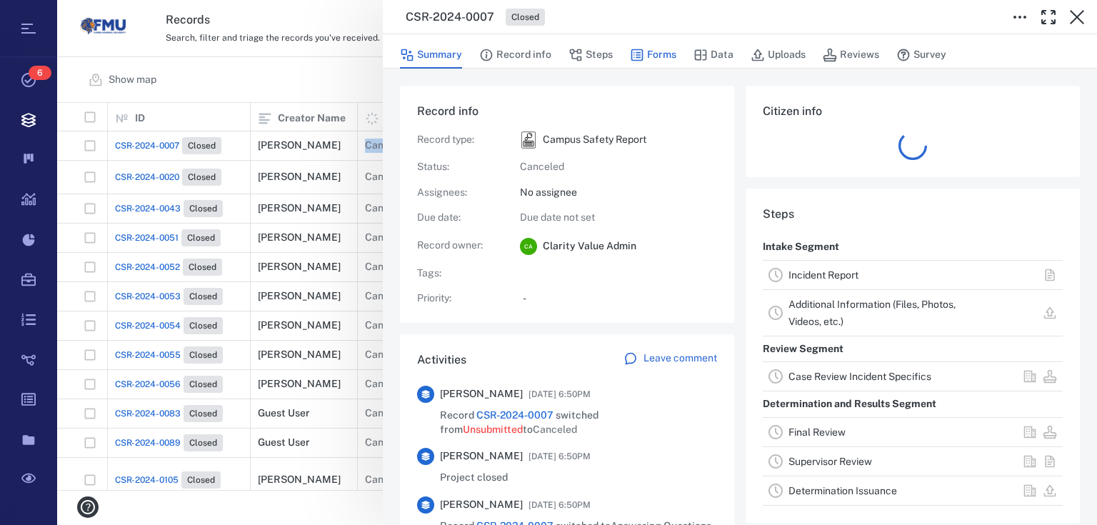
click at [666, 58] on button "Forms" at bounding box center [653, 54] width 46 height 27
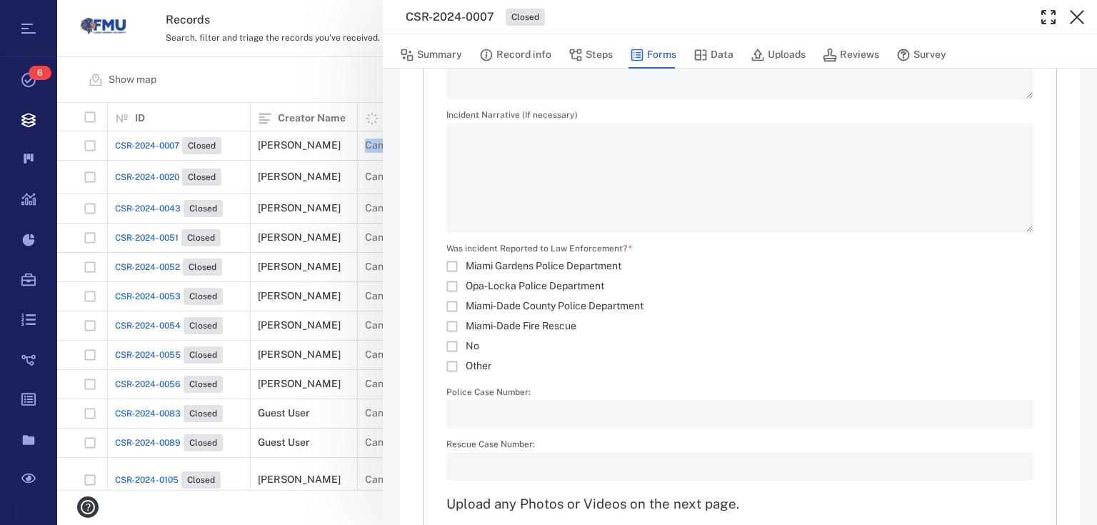
scroll to position [2776, 0]
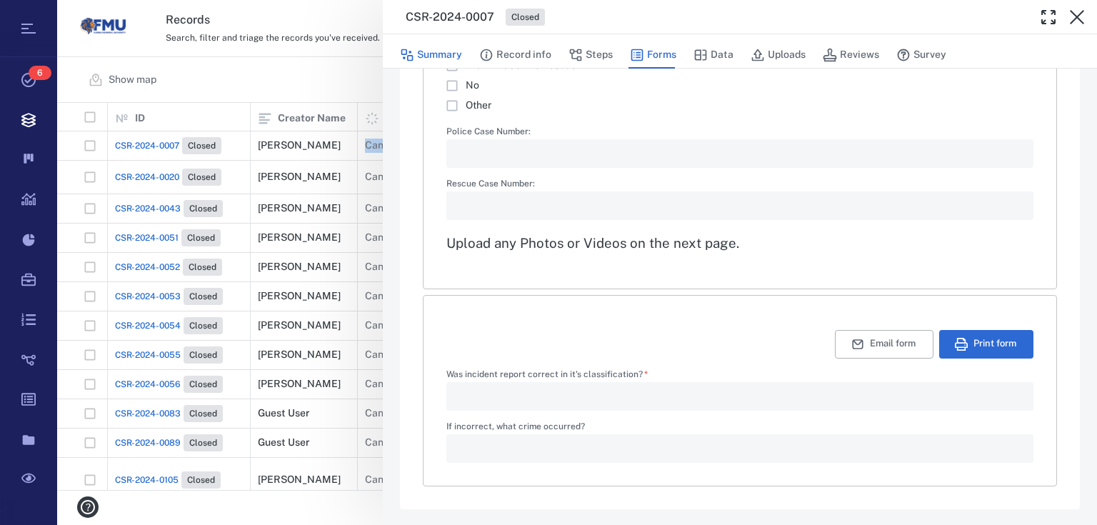
click at [443, 55] on button "Summary" at bounding box center [431, 54] width 62 height 27
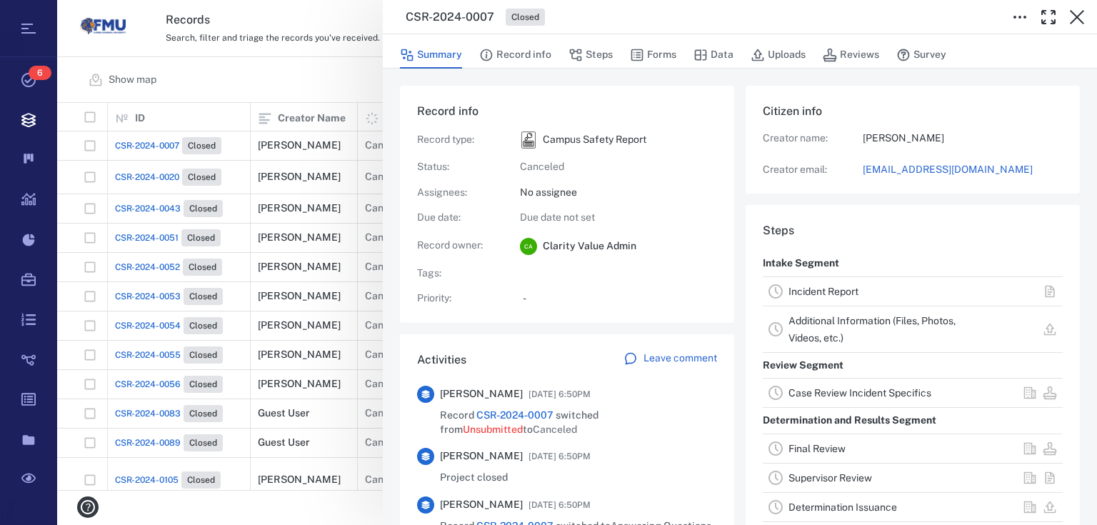
click at [251, 74] on div "CSR-2024-0007 Closed Summary Record info Steps Forms Data Uploads Reviews Surve…" at bounding box center [577, 262] width 1040 height 525
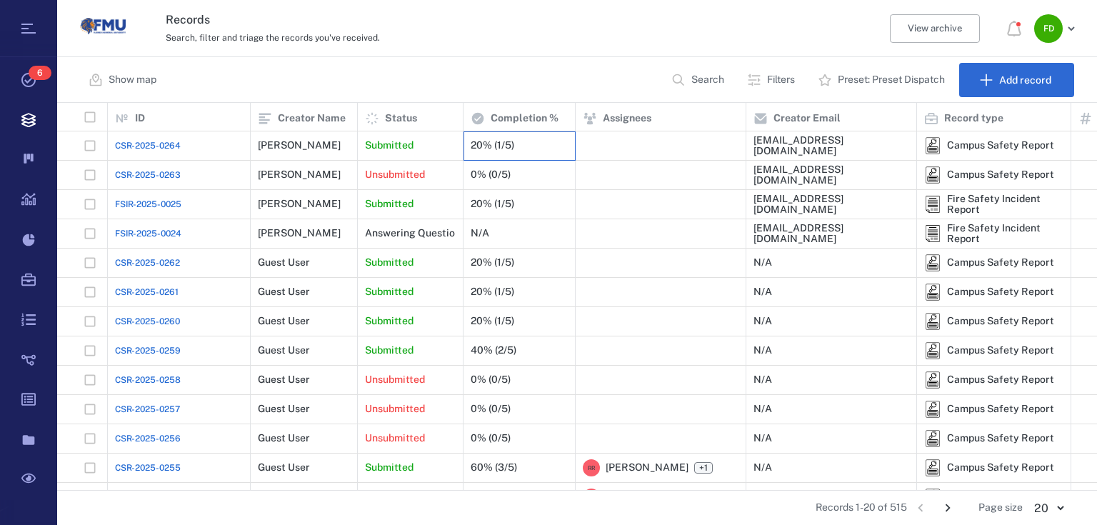
click at [529, 144] on div "20% (1/5)" at bounding box center [519, 145] width 97 height 29
click at [530, 148] on div "20% (1/5)" at bounding box center [519, 145] width 97 height 29
click at [484, 199] on div "20% (1/5)" at bounding box center [493, 204] width 44 height 11
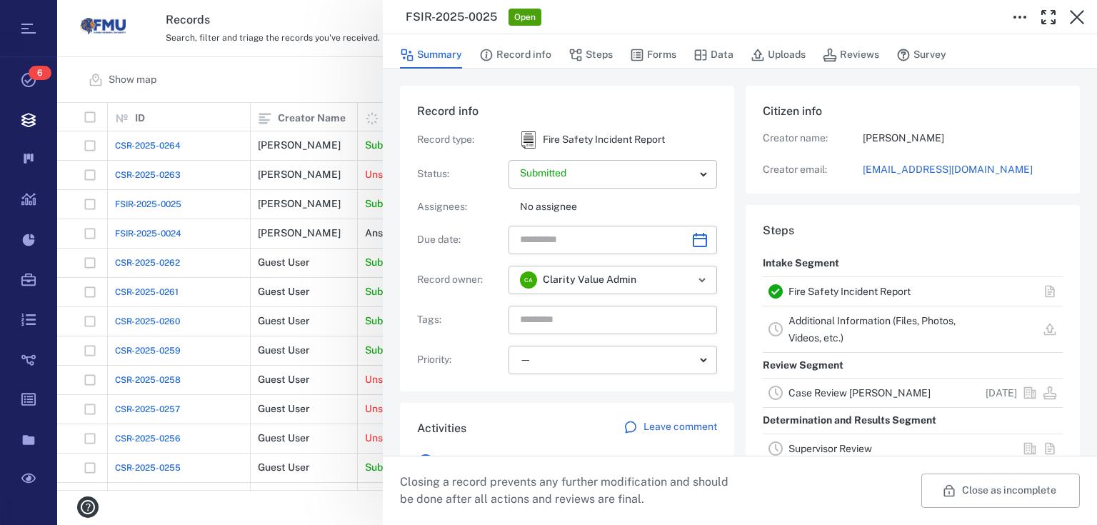
click at [522, 68] on div "Summary Record info Steps Forms Data Uploads Reviews Survey" at bounding box center [740, 51] width 715 height 34
click at [529, 39] on div "Summary Record info Steps Forms Data Uploads Reviews Survey" at bounding box center [740, 51] width 715 height 34
click at [529, 57] on button "Record info" at bounding box center [515, 54] width 72 height 27
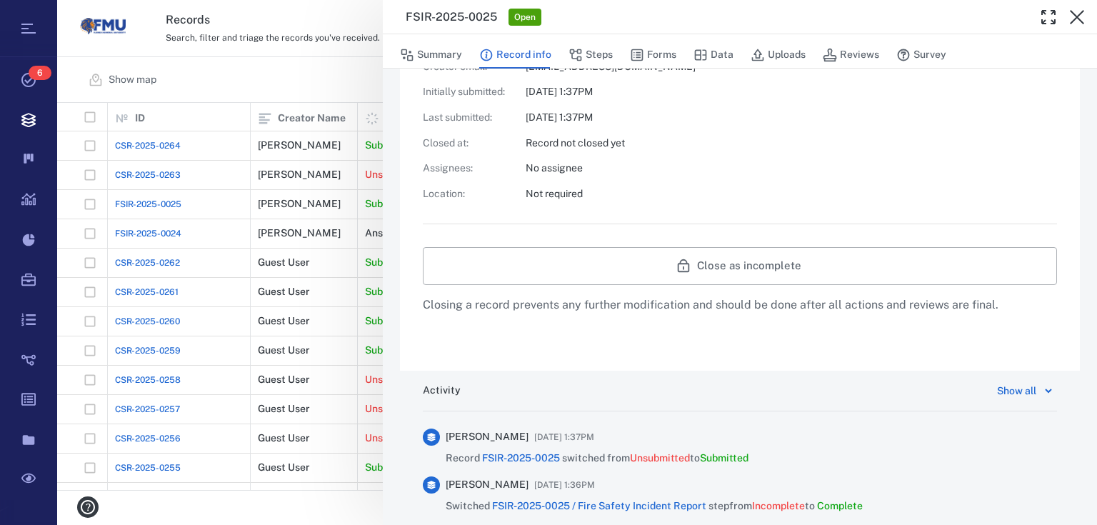
scroll to position [572, 0]
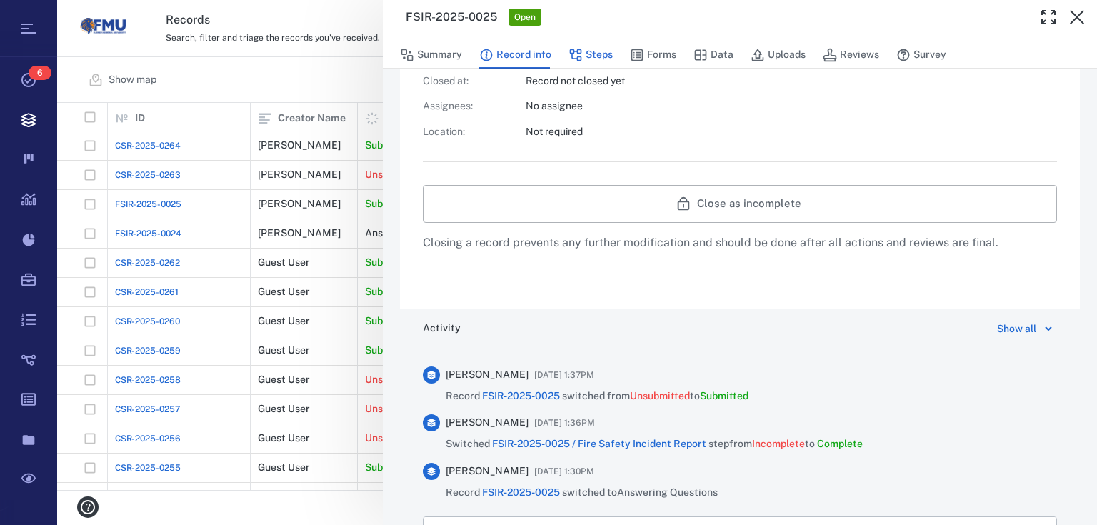
click at [585, 56] on button "Steps" at bounding box center [591, 54] width 44 height 27
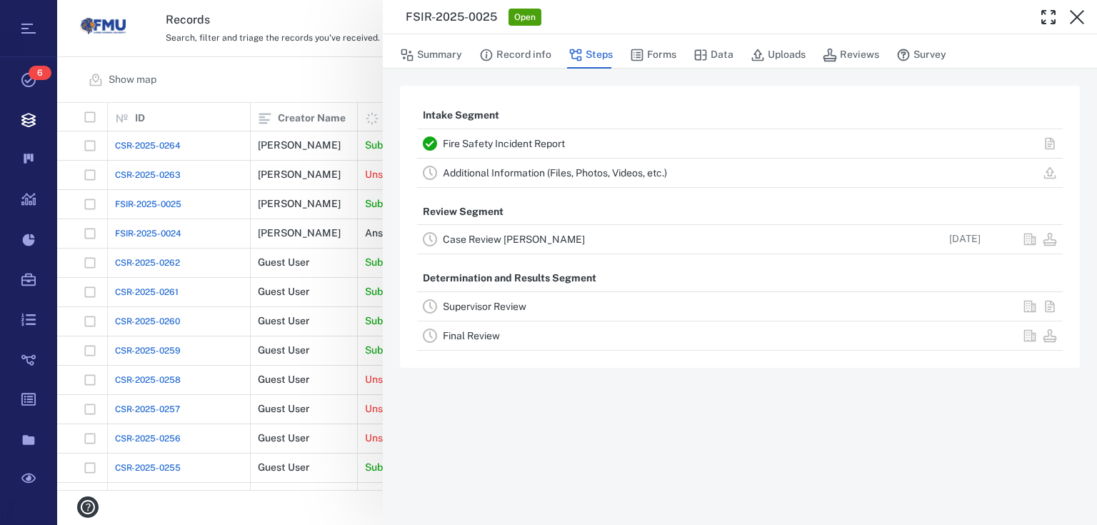
click at [523, 237] on link "Case Review CLEARY" at bounding box center [514, 239] width 142 height 11
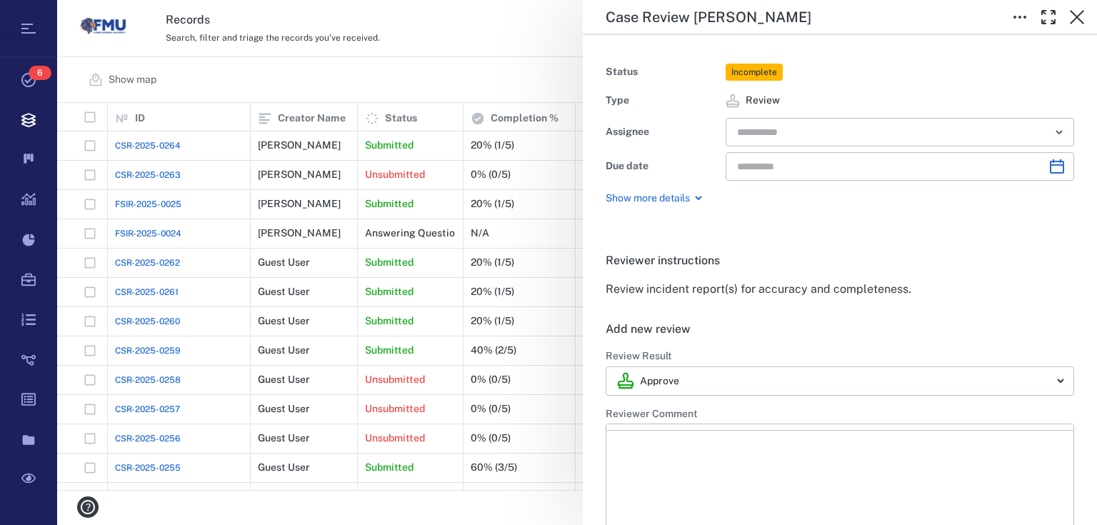
type input "**********"
click at [789, 137] on input "text" at bounding box center [884, 132] width 296 height 20
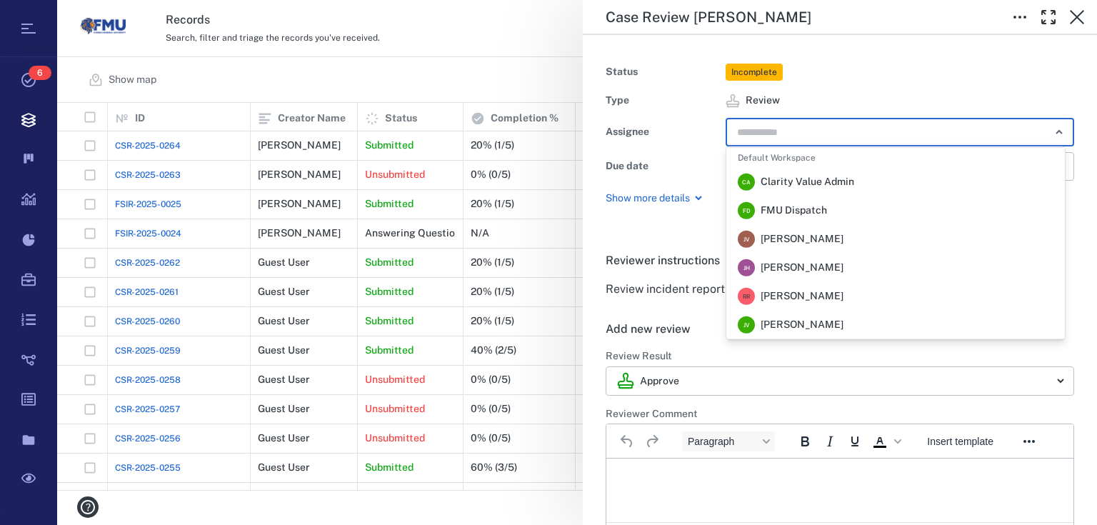
click at [807, 211] on span "FMU Dispatch" at bounding box center [794, 211] width 66 height 14
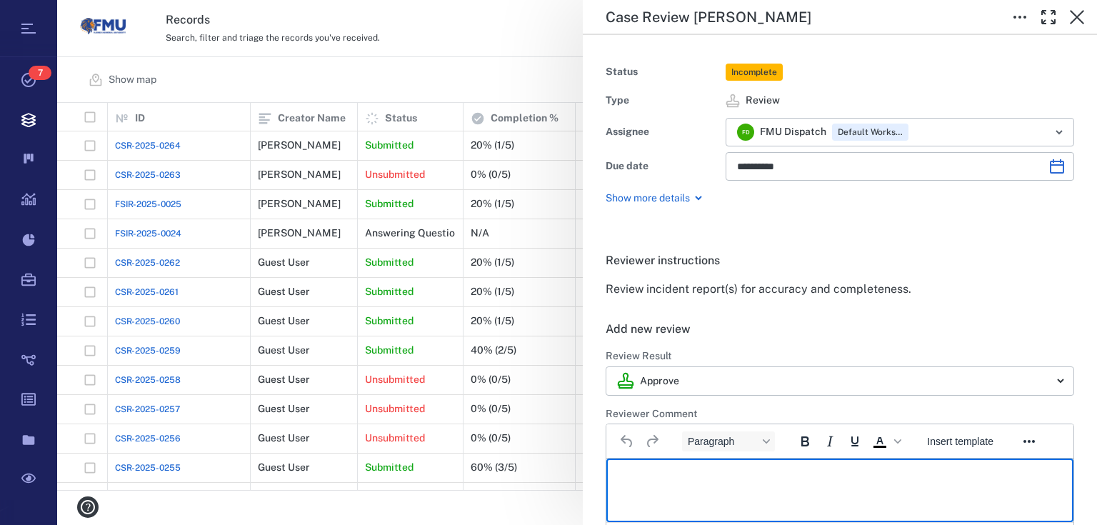
click at [669, 472] on p "Rich Text Area. Press ALT-0 for help." at bounding box center [840, 476] width 443 height 13
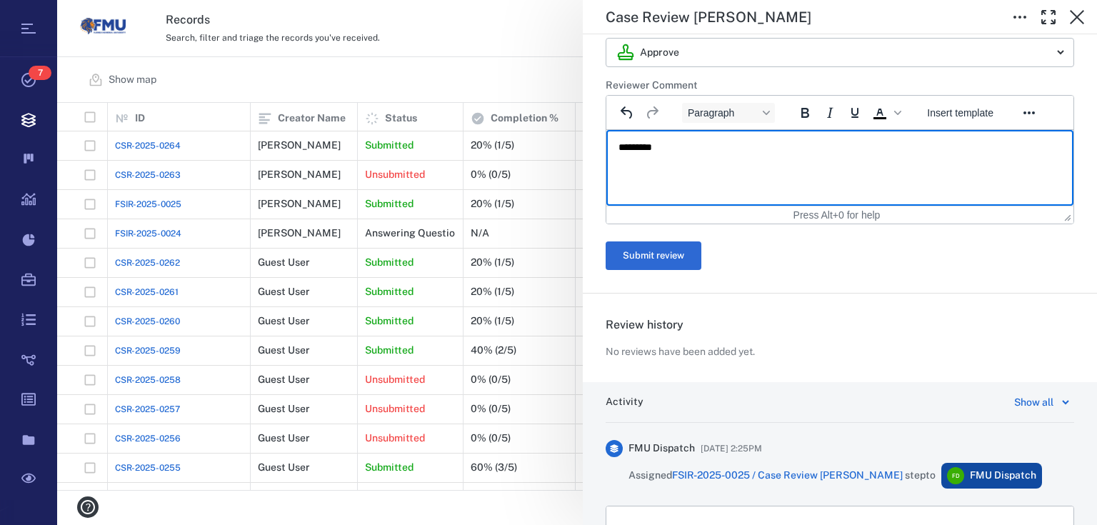
scroll to position [400, 0]
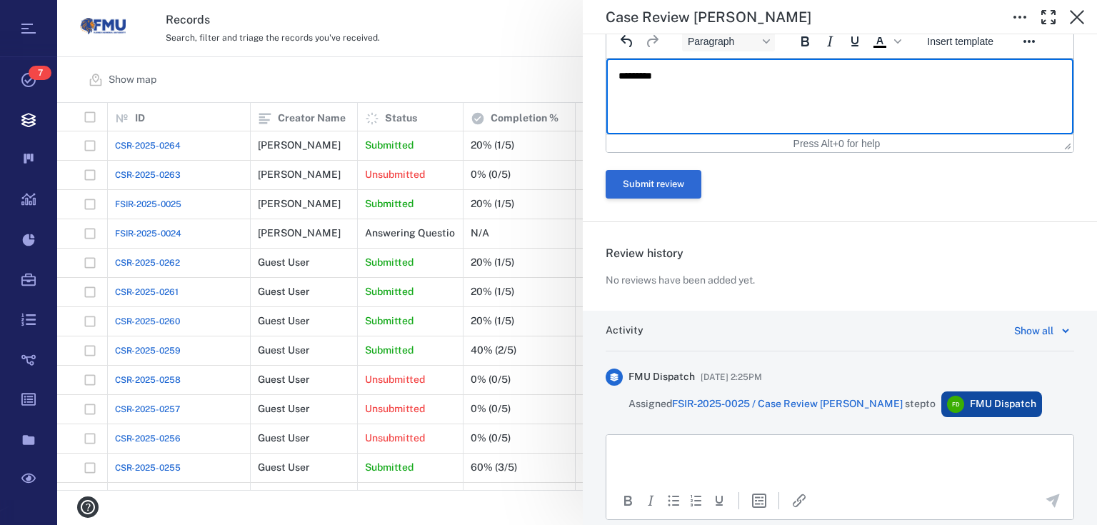
click at [660, 188] on button "Submit review" at bounding box center [654, 184] width 96 height 29
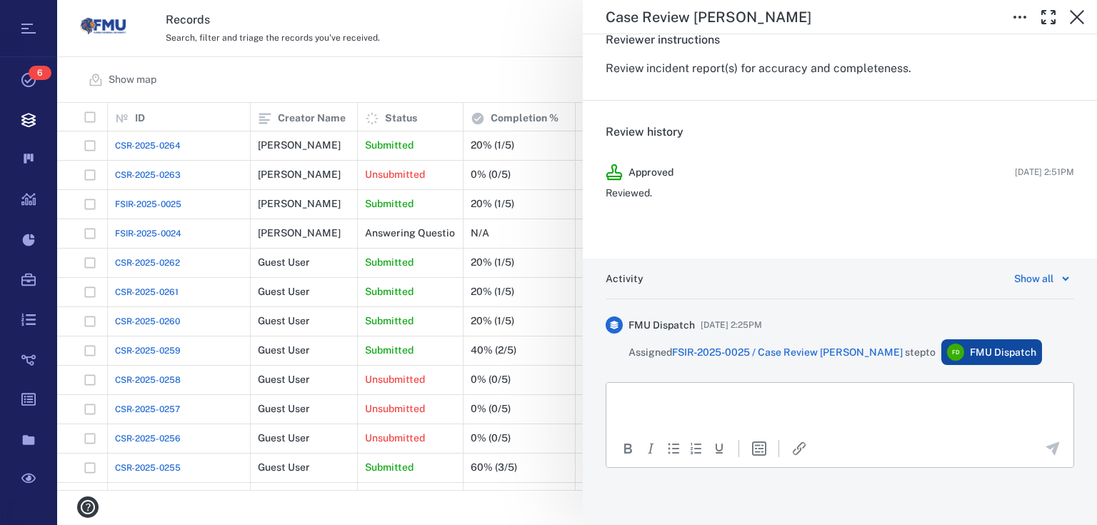
scroll to position [99, 0]
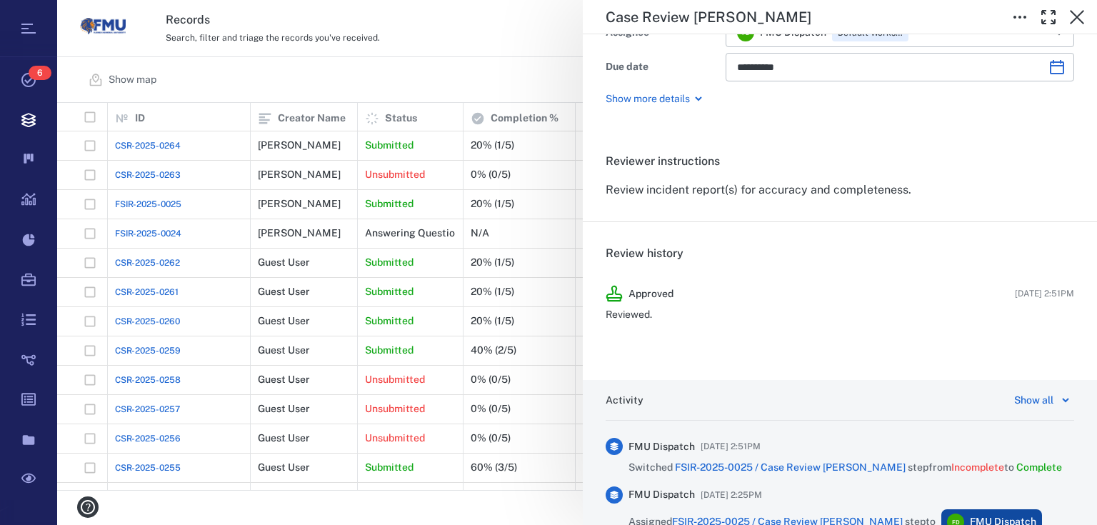
click at [527, 51] on div "**********" at bounding box center [577, 262] width 1040 height 525
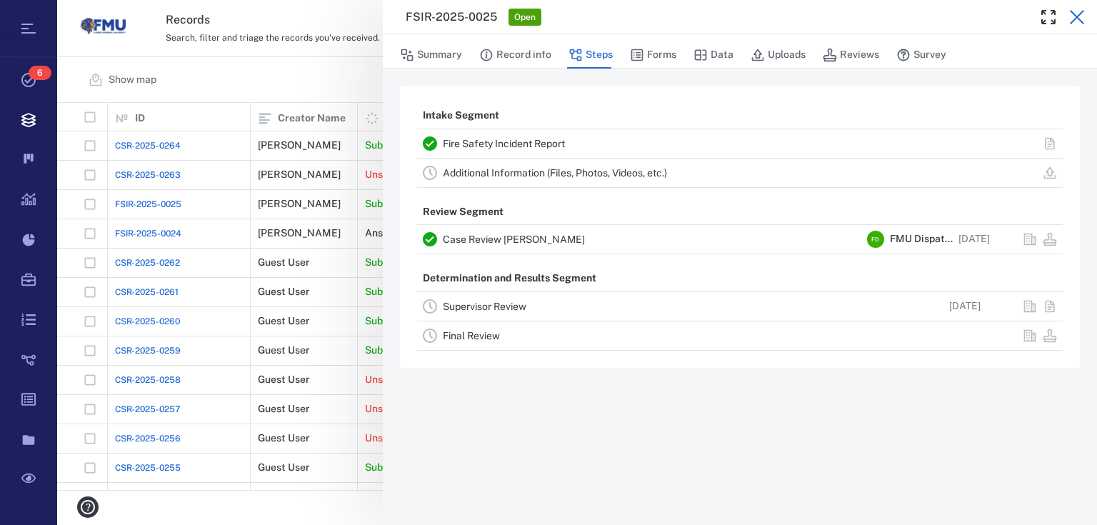
click at [1072, 19] on icon "button" at bounding box center [1077, 17] width 17 height 17
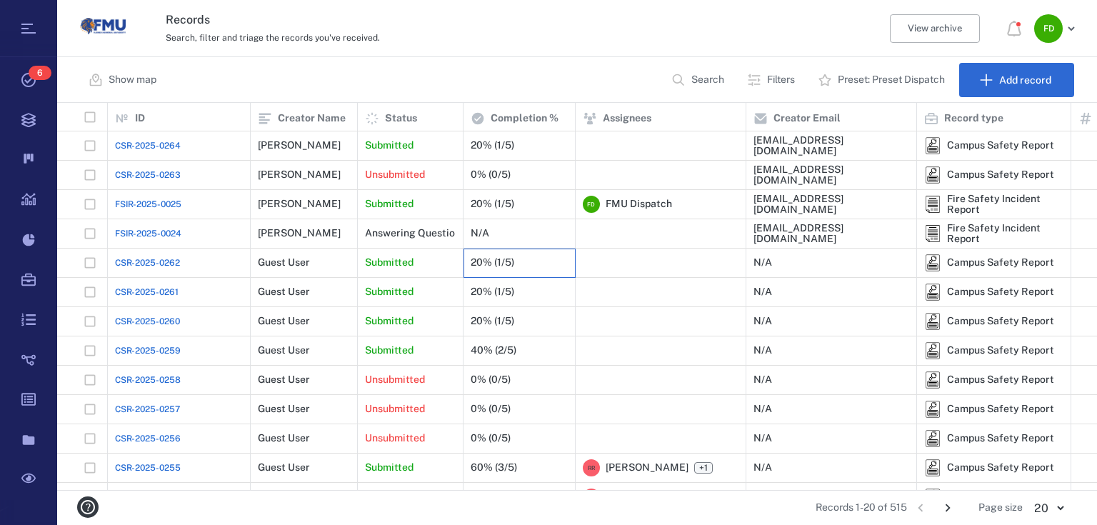
click at [492, 262] on div "20% (1/5)" at bounding box center [493, 262] width 44 height 11
click at [504, 169] on div "0% (0/5)" at bounding box center [491, 174] width 40 height 11
click at [329, 204] on div "Marquise Riley" at bounding box center [304, 204] width 92 height 29
click at [487, 265] on div "20% (1/5)" at bounding box center [493, 262] width 44 height 11
click at [549, 266] on div "20% (1/5)" at bounding box center [519, 263] width 97 height 29
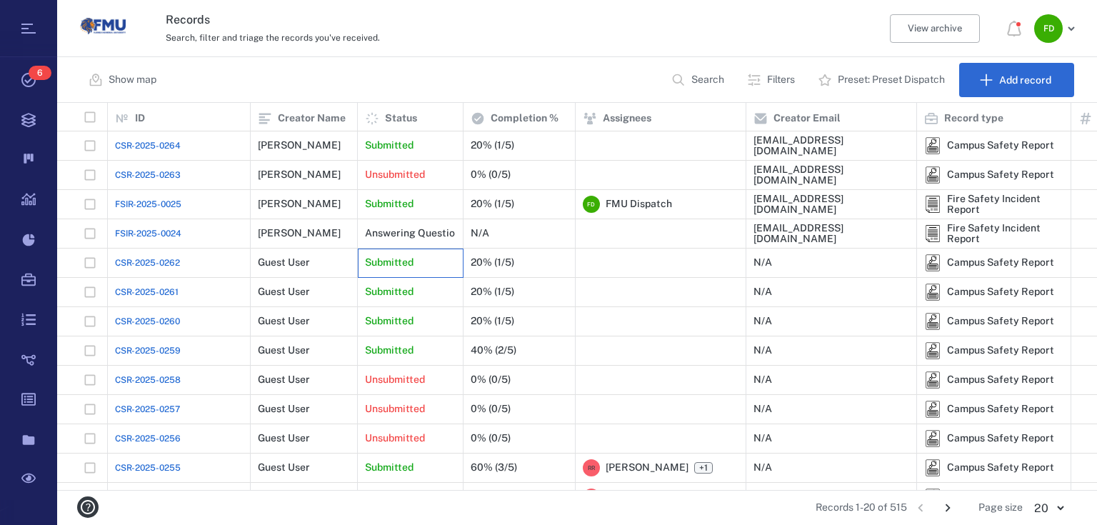
click at [440, 262] on div "Submitted" at bounding box center [410, 263] width 91 height 29
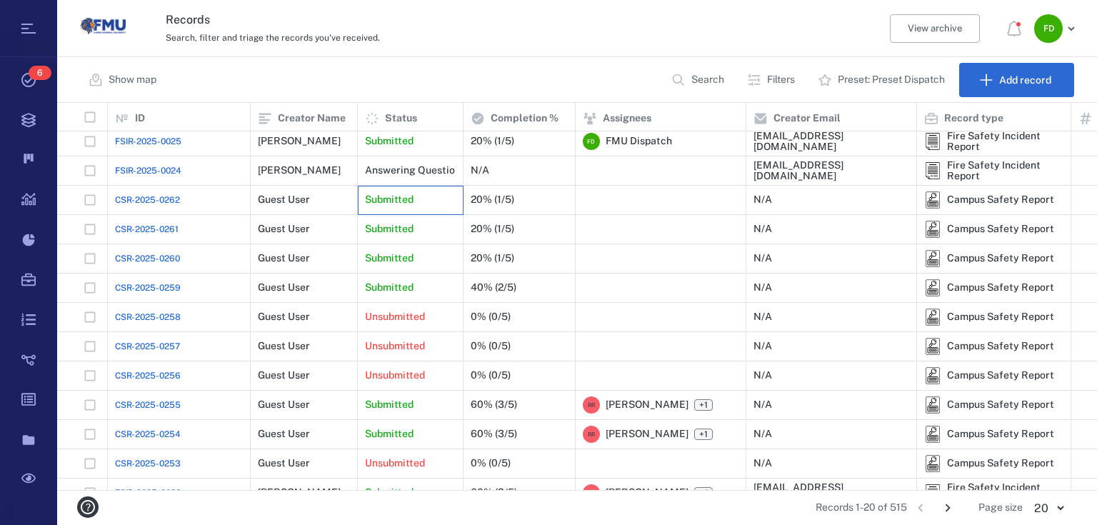
scroll to position [114, 0]
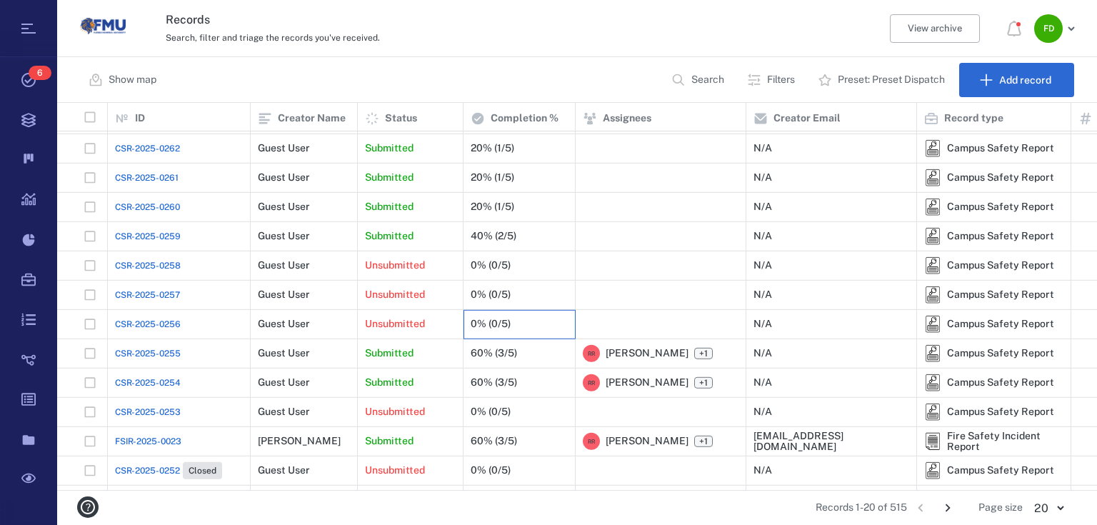
click at [502, 325] on div "0% (0/5)" at bounding box center [491, 324] width 40 height 11
click at [504, 319] on div "0% (0/5)" at bounding box center [491, 324] width 40 height 11
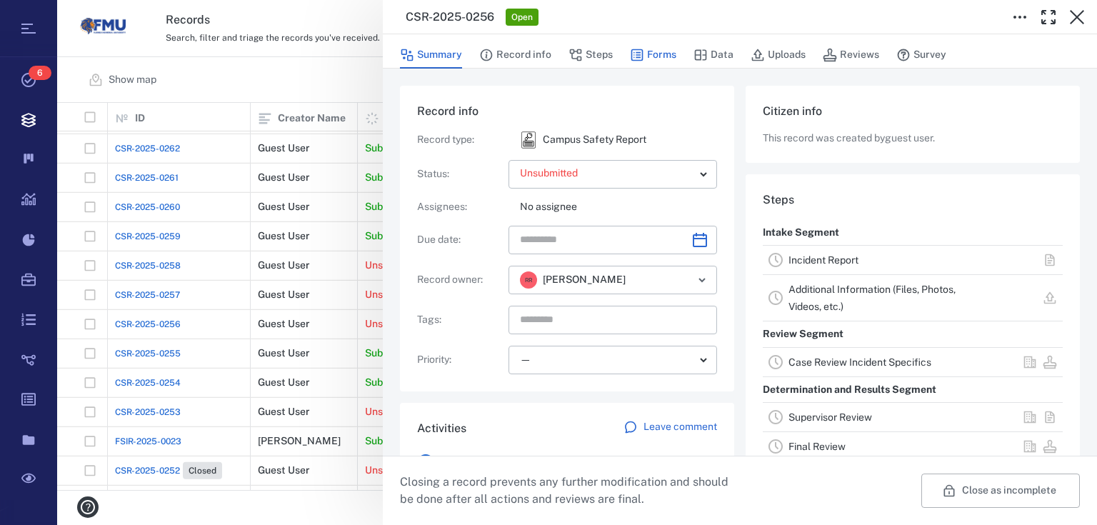
click at [650, 55] on button "Forms" at bounding box center [653, 54] width 46 height 27
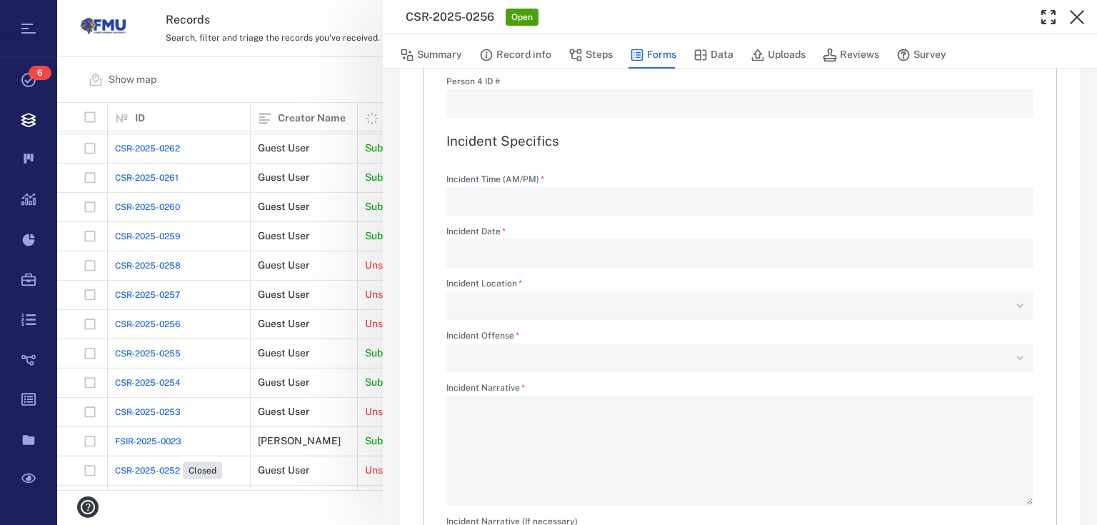
scroll to position [1715, 0]
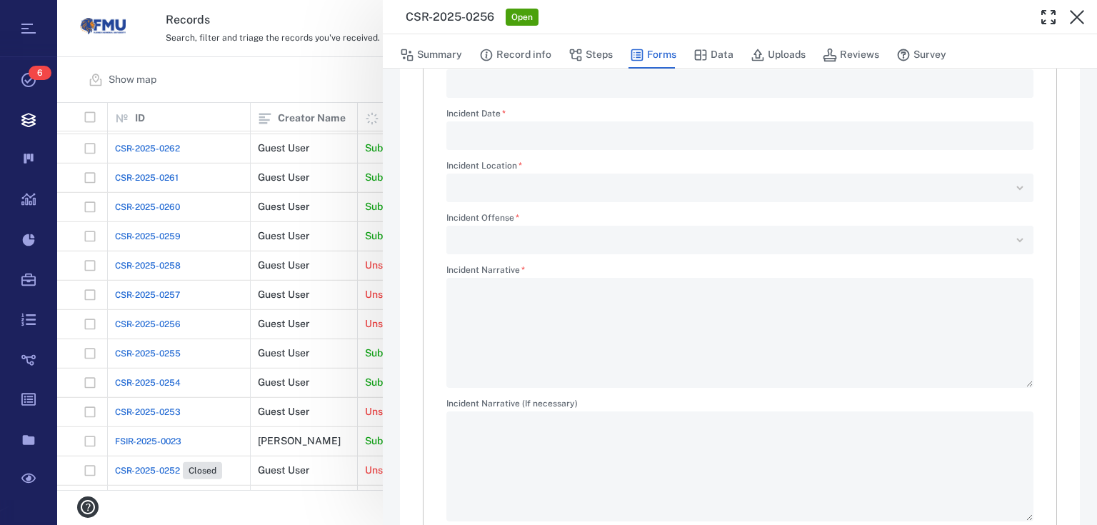
click at [267, 489] on div "CSR-2025-0256 Open Summary Record info Steps Forms Data Uploads Reviews Survey …" at bounding box center [577, 262] width 1040 height 525
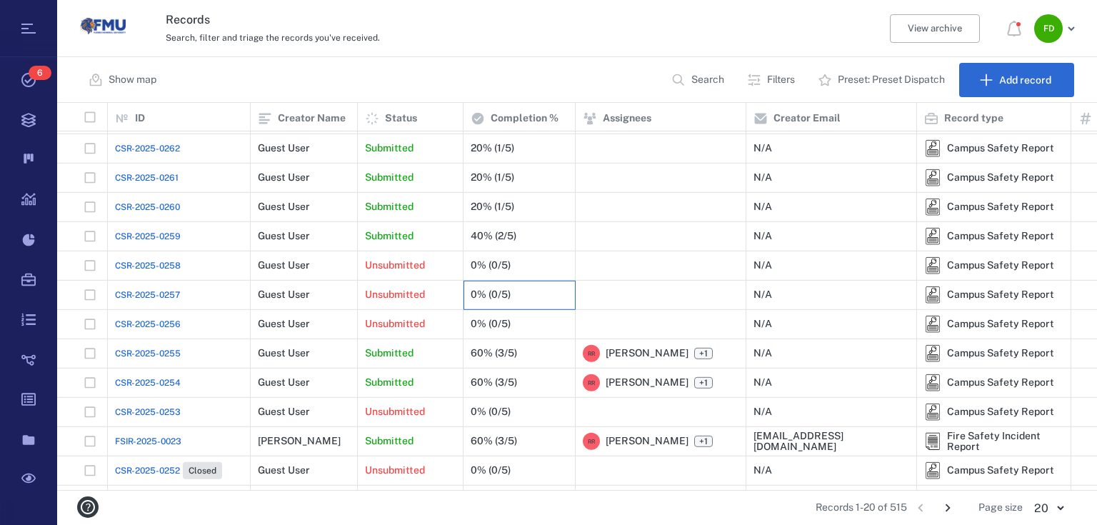
click at [485, 296] on div "0% (0/5)" at bounding box center [491, 294] width 40 height 11
click at [514, 261] on div "0% (0/5)" at bounding box center [519, 266] width 97 height 29
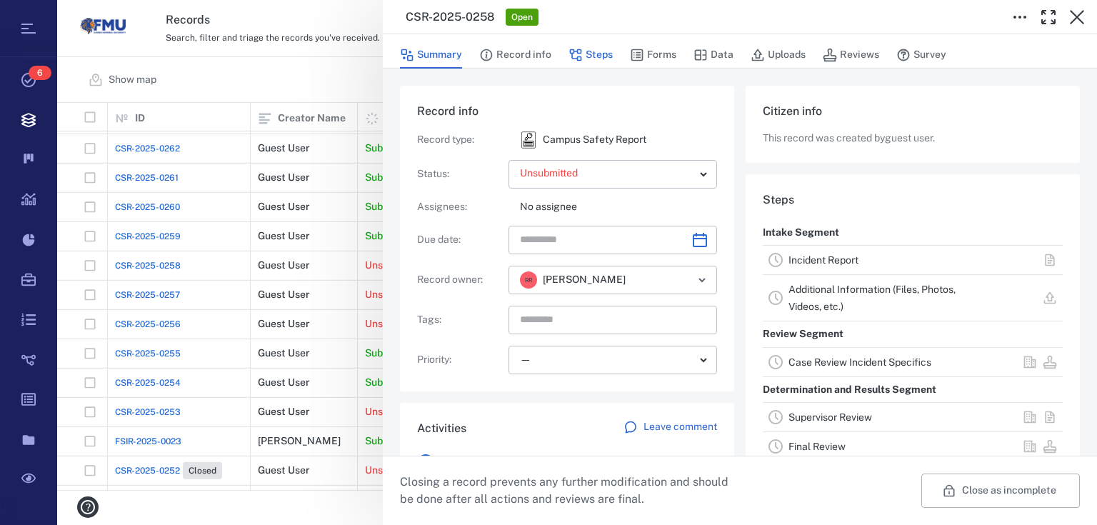
click at [599, 47] on button "Steps" at bounding box center [591, 54] width 44 height 27
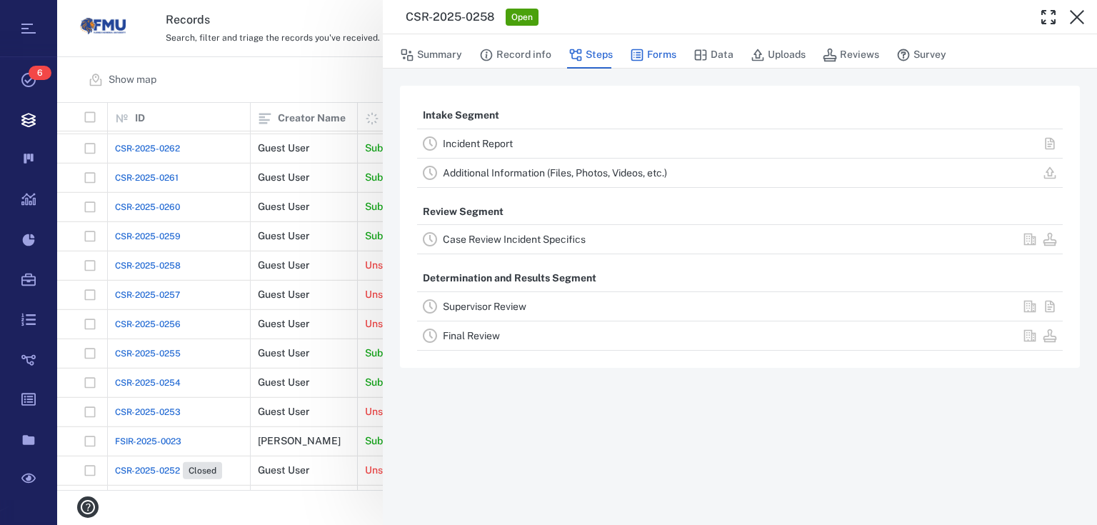
click at [652, 54] on button "Forms" at bounding box center [653, 54] width 46 height 27
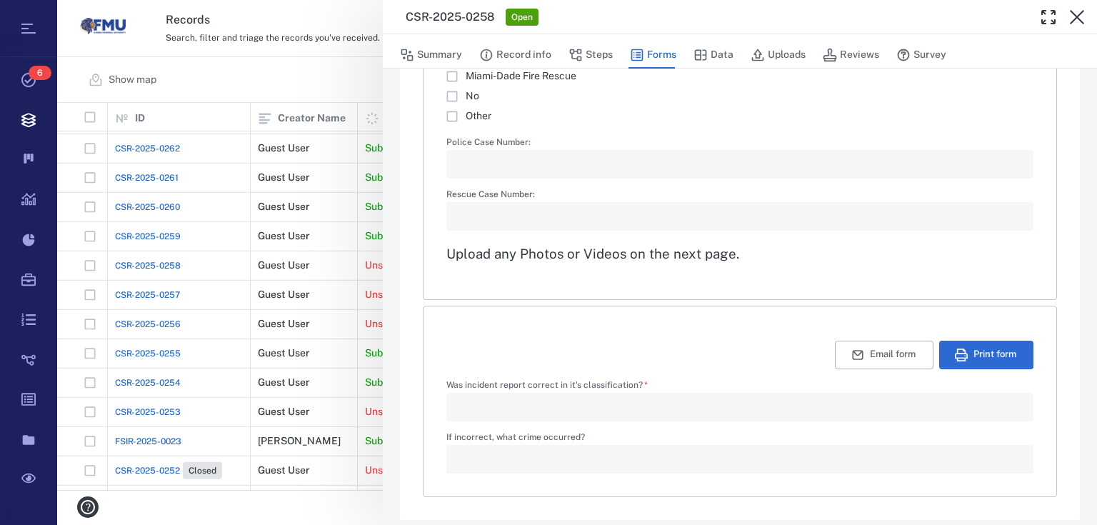
scroll to position [2264, 0]
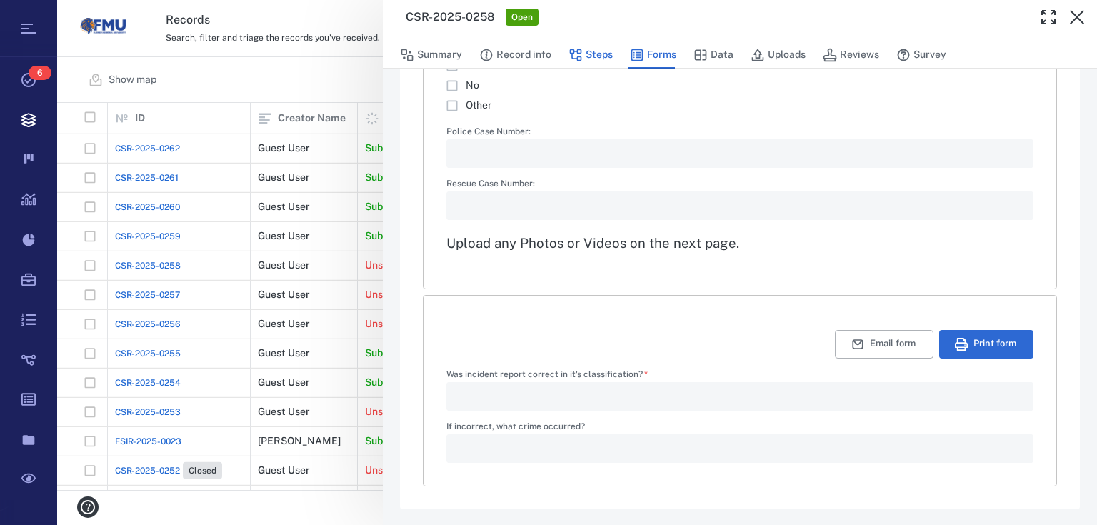
click at [599, 52] on button "Steps" at bounding box center [591, 54] width 44 height 27
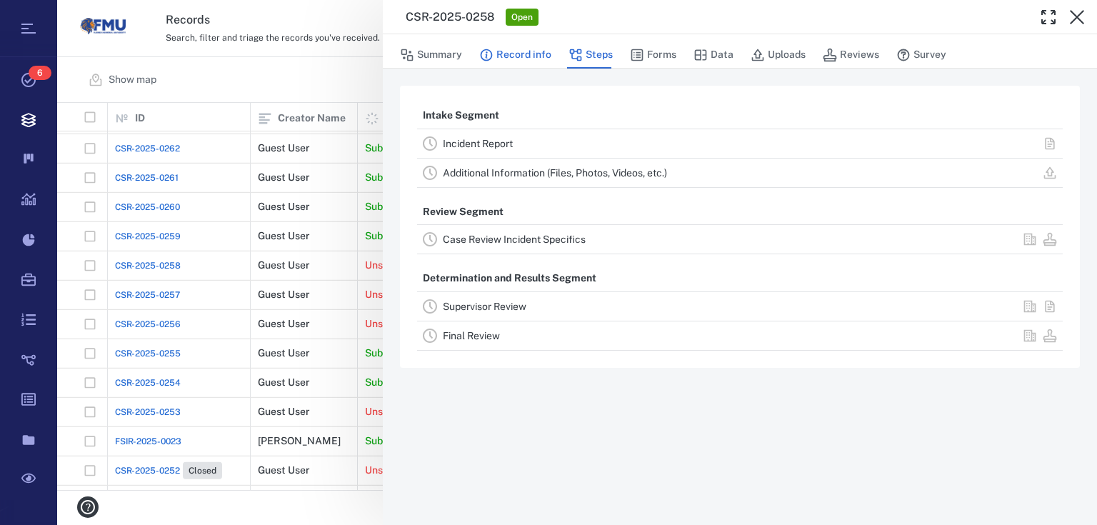
click at [531, 48] on button "Record info" at bounding box center [515, 54] width 72 height 27
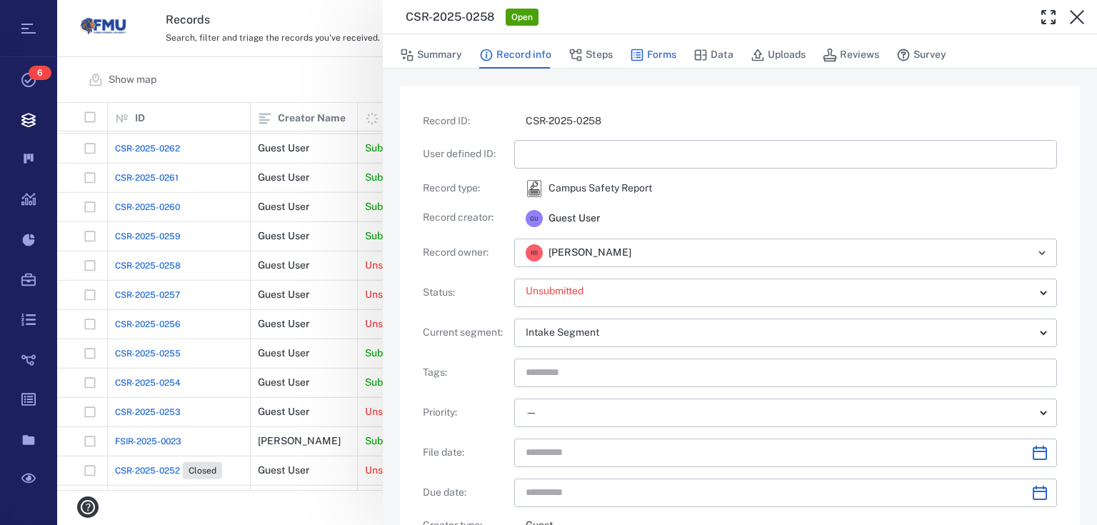
click at [667, 56] on button "Forms" at bounding box center [653, 54] width 46 height 27
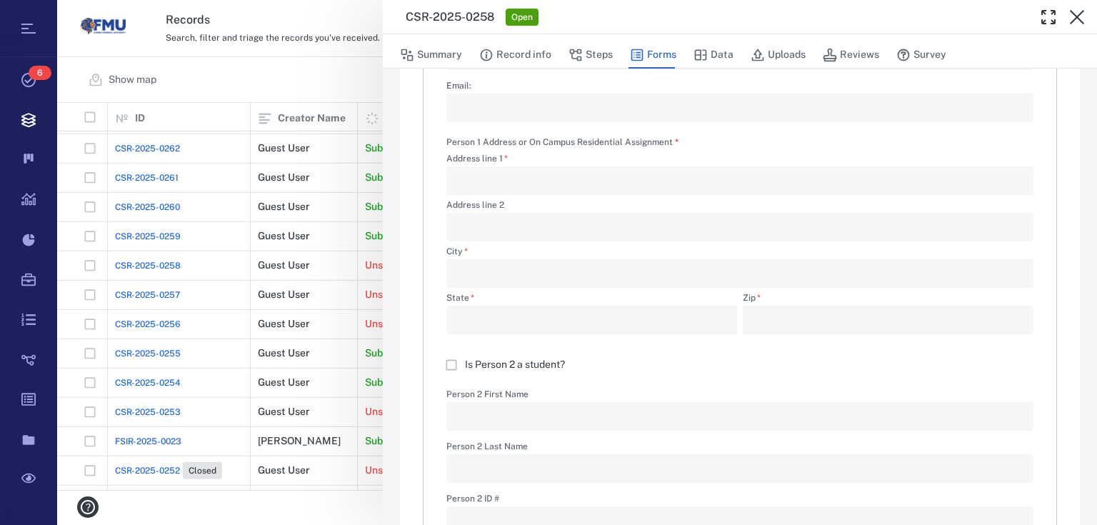
scroll to position [915, 0]
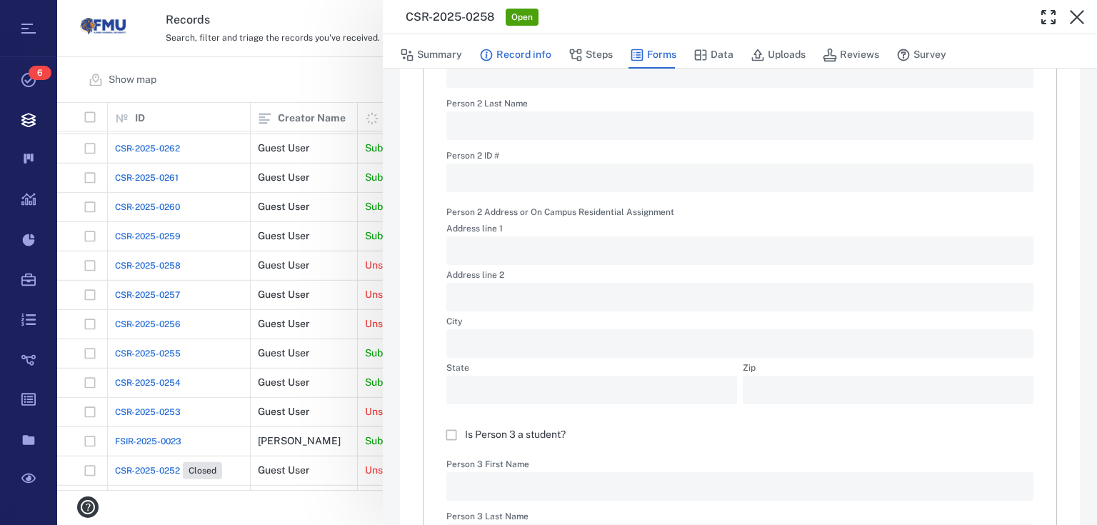
click at [509, 51] on button "Record info" at bounding box center [515, 54] width 72 height 27
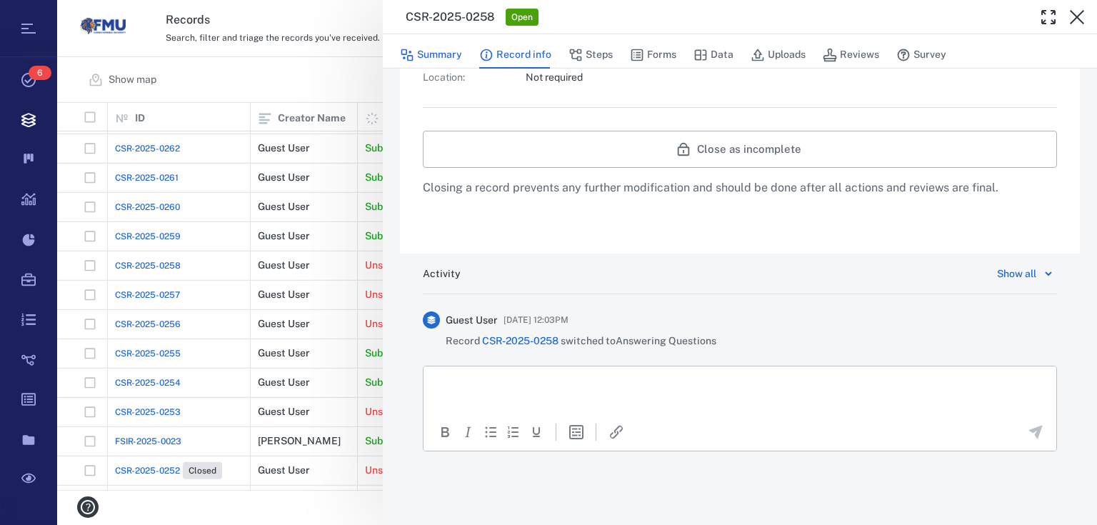
click at [443, 53] on button "Summary" at bounding box center [431, 54] width 62 height 27
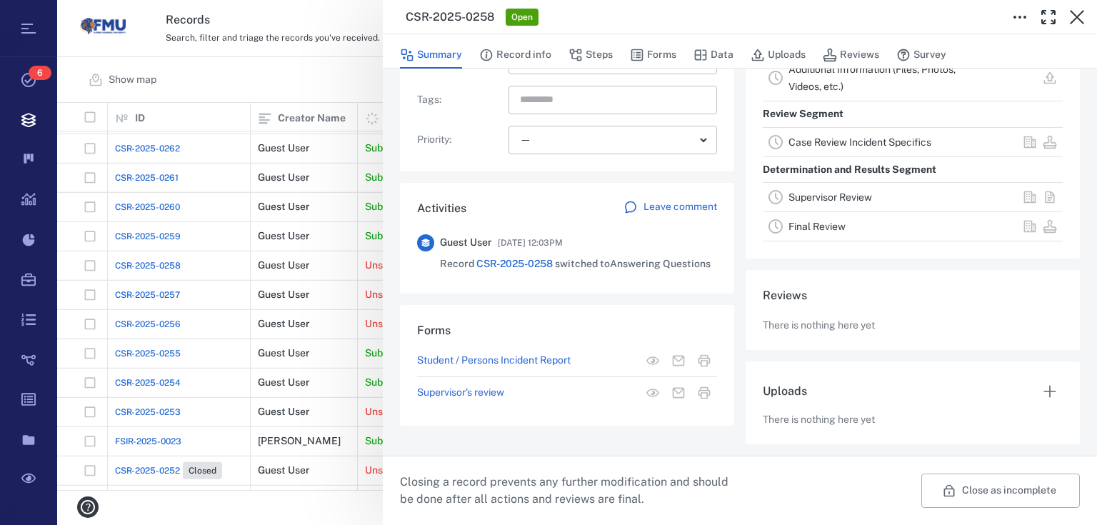
scroll to position [218, 0]
click at [525, 49] on button "Record info" at bounding box center [515, 54] width 72 height 27
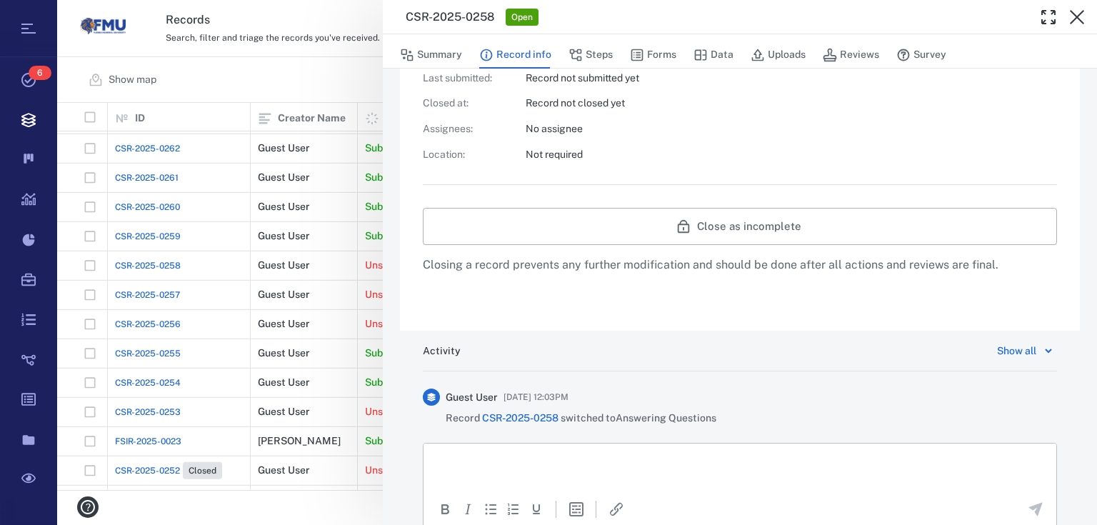
scroll to position [572, 0]
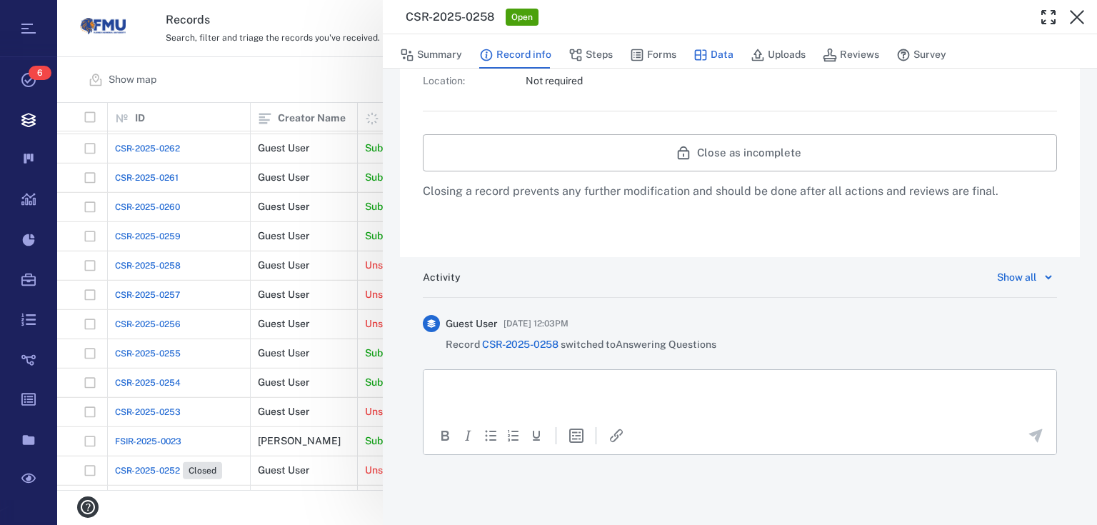
click at [724, 55] on button "Data" at bounding box center [714, 54] width 40 height 27
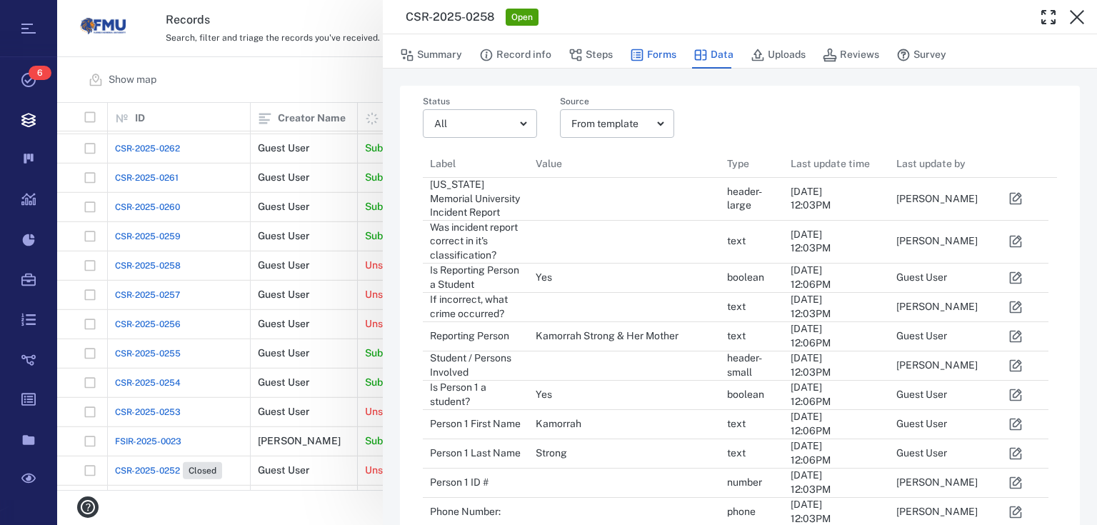
scroll to position [1207, 617]
click at [639, 57] on icon "button" at bounding box center [638, 55] width 12 height 12
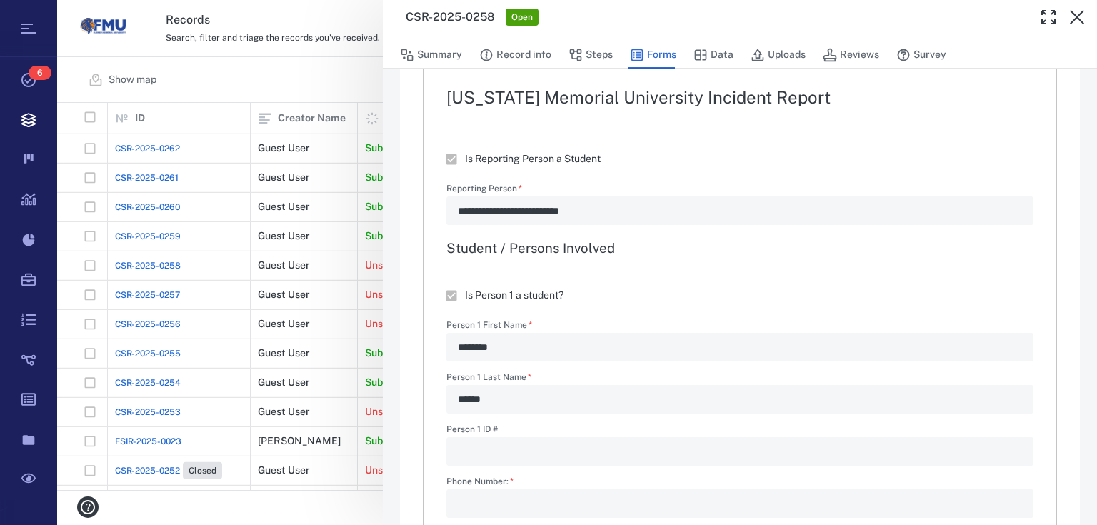
scroll to position [229, 0]
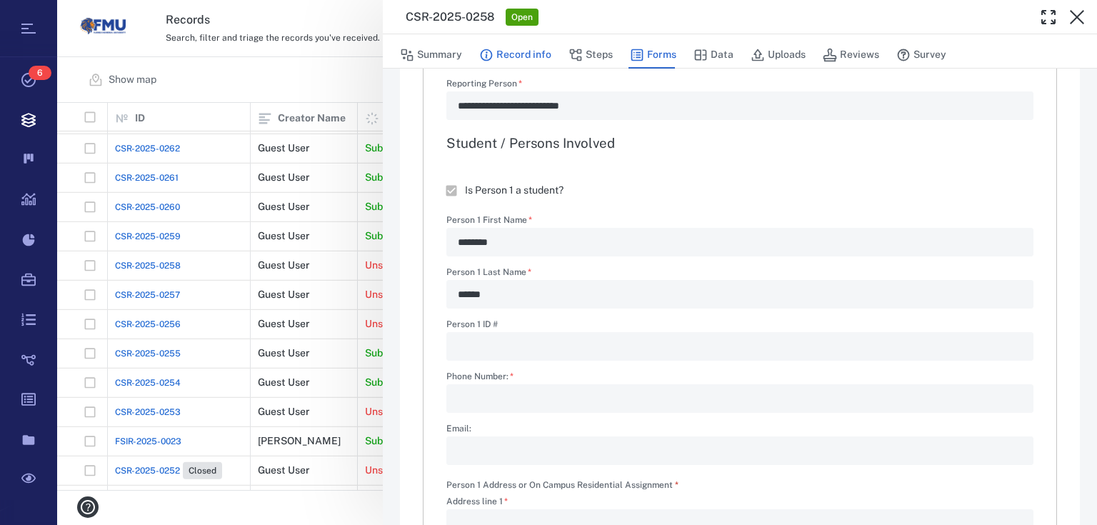
click at [529, 47] on button "Record info" at bounding box center [515, 54] width 72 height 27
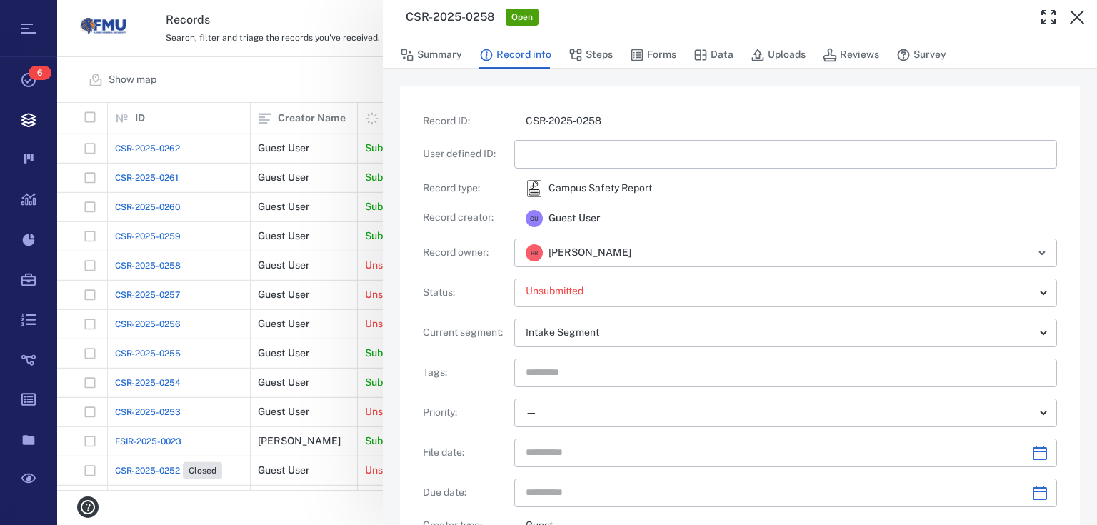
click at [650, 294] on body "Tasks 6 Records Boards Dashboard Reports Record types Guide steps Rules Form bu…" at bounding box center [548, 262] width 1097 height 525
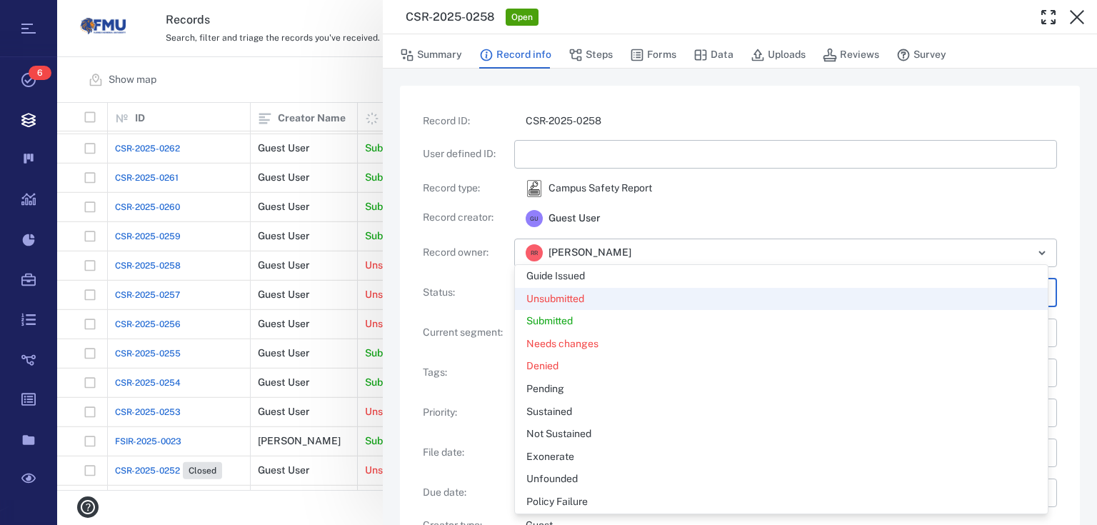
click at [650, 294] on div "Unsubmitted" at bounding box center [782, 299] width 510 height 14
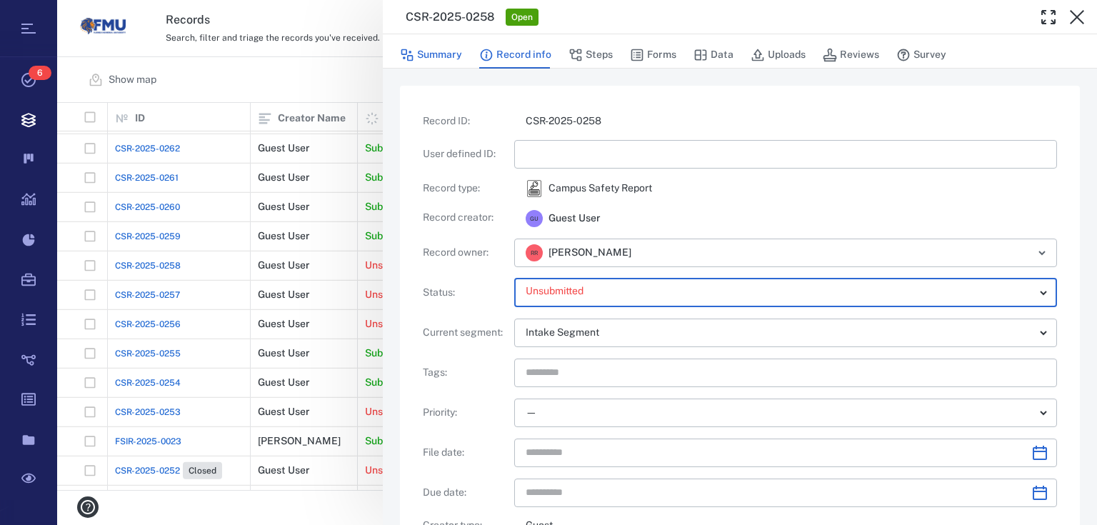
click at [452, 60] on button "Summary" at bounding box center [431, 54] width 62 height 27
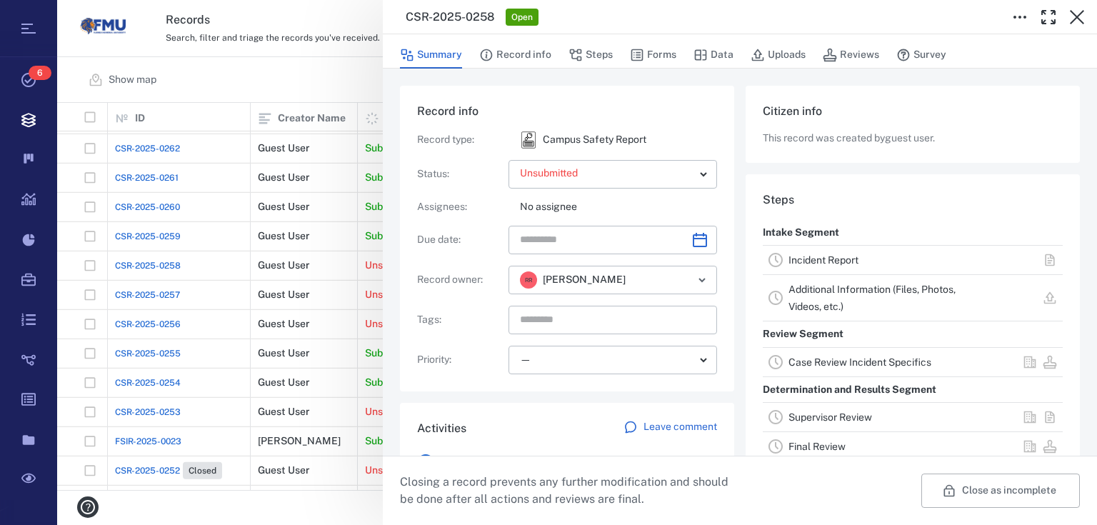
click at [332, 96] on div "**********" at bounding box center [577, 262] width 1040 height 525
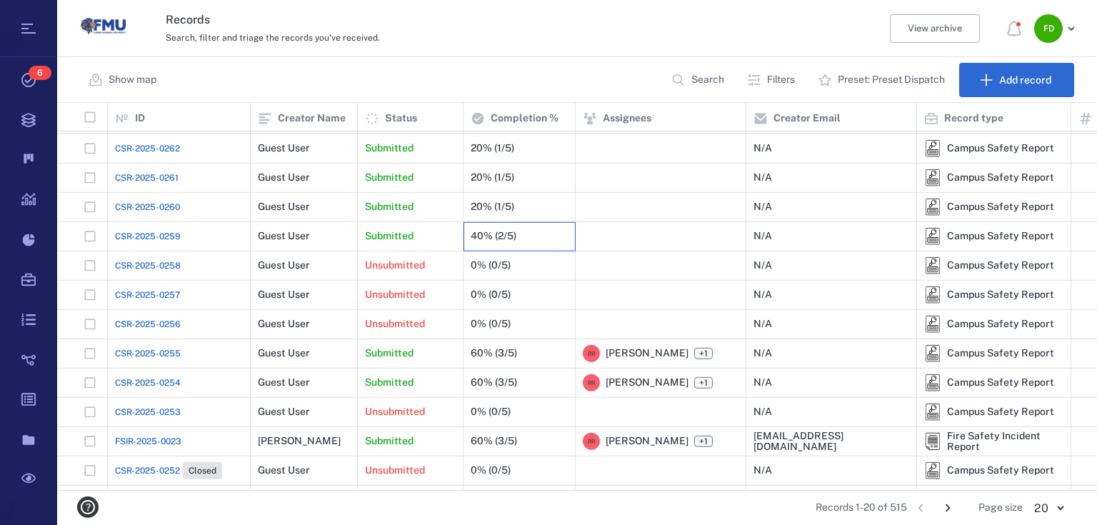
click at [487, 239] on div "40% (2/5)" at bounding box center [494, 236] width 46 height 11
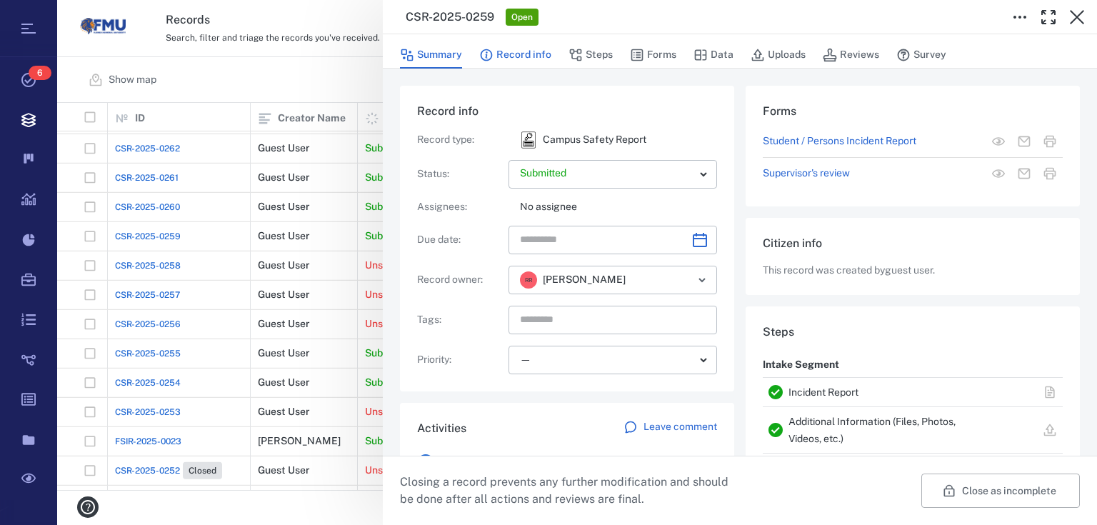
click at [517, 51] on button "Record info" at bounding box center [515, 54] width 72 height 27
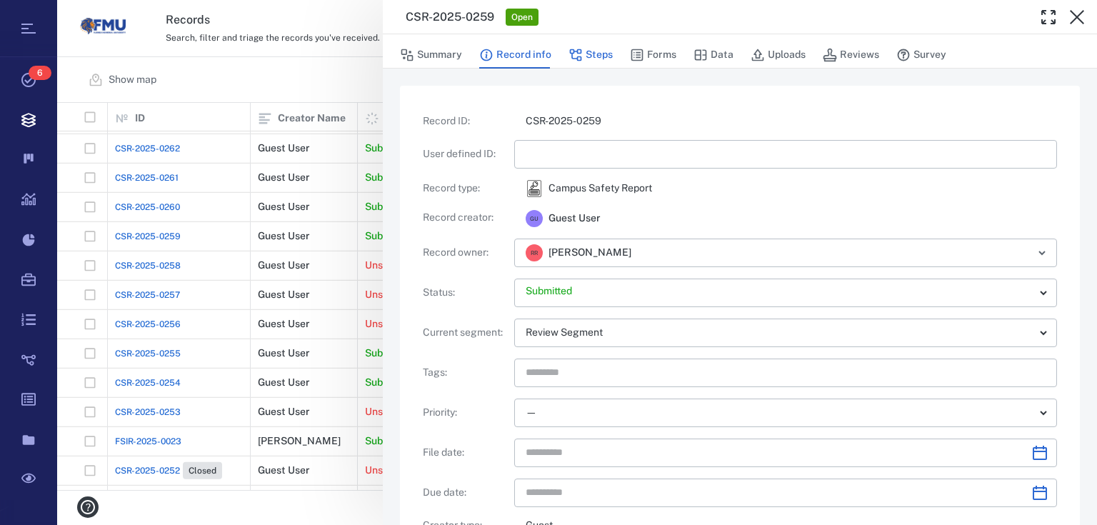
click at [578, 66] on button "Steps" at bounding box center [591, 54] width 44 height 27
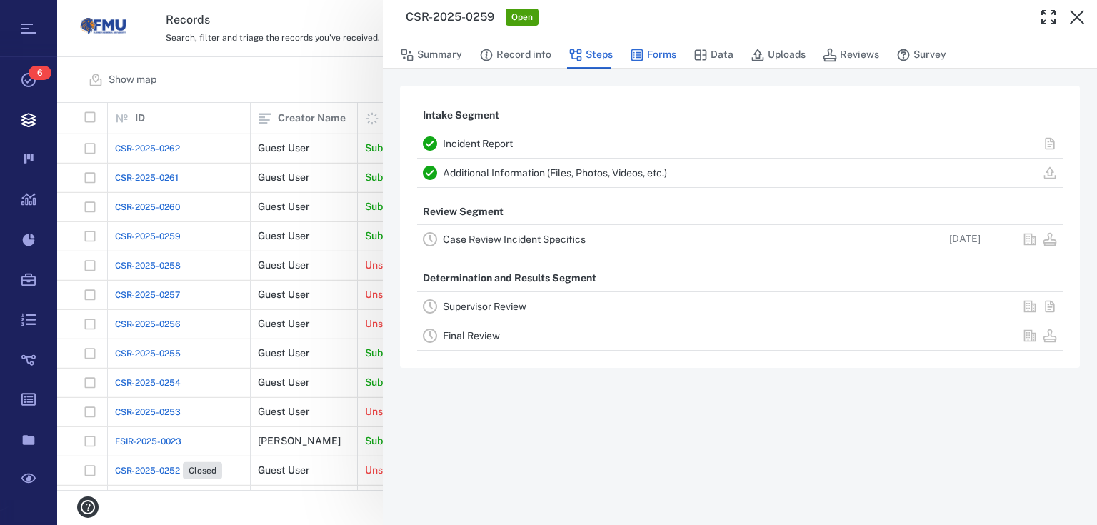
click at [653, 50] on button "Forms" at bounding box center [653, 54] width 46 height 27
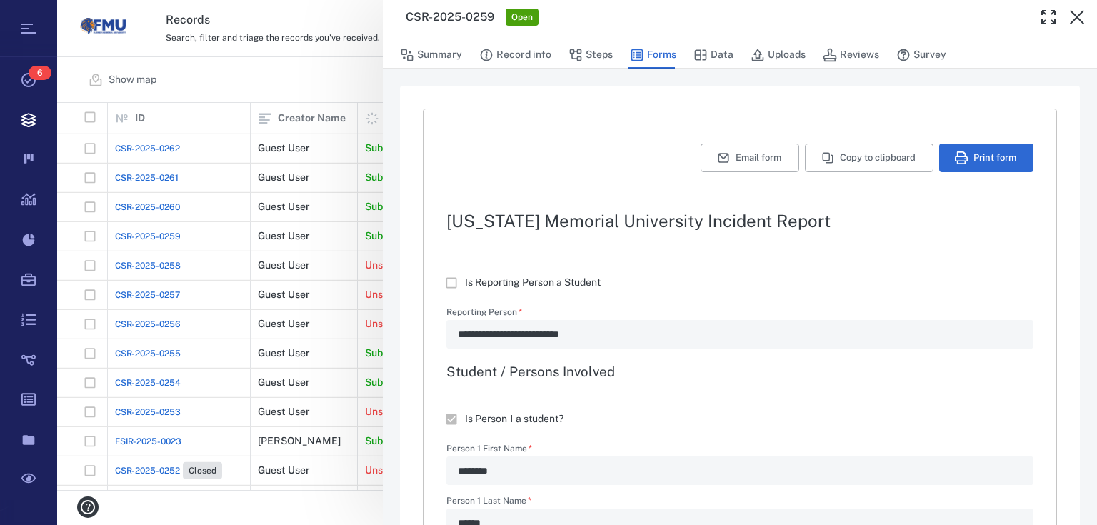
type textarea "*"
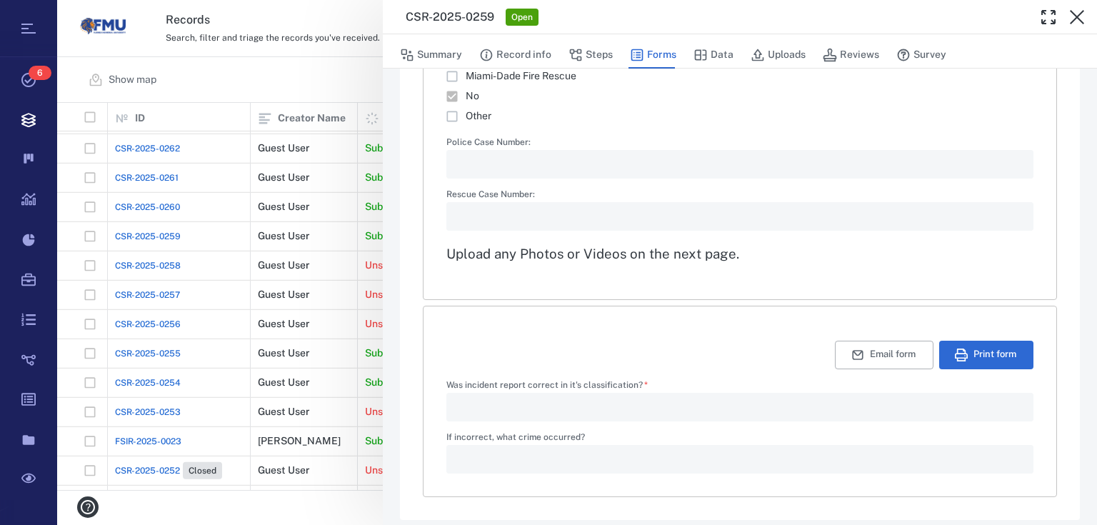
scroll to position [2581, 0]
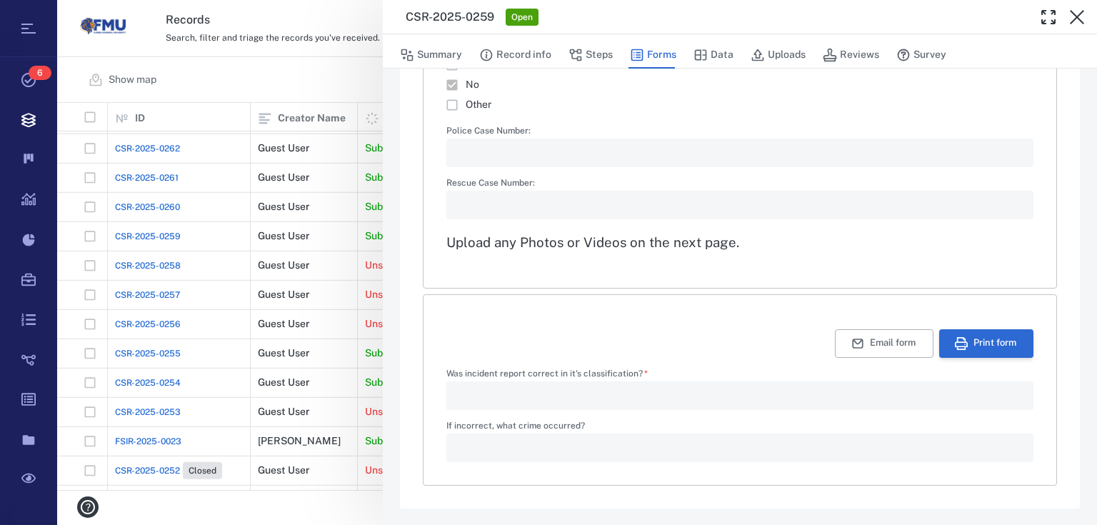
click at [965, 349] on button "Print form" at bounding box center [987, 343] width 94 height 29
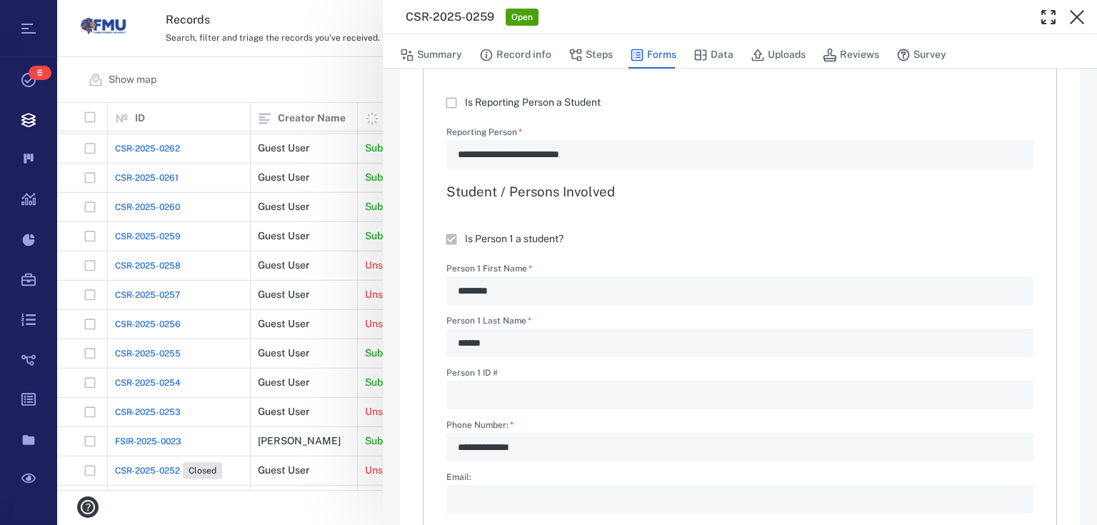
scroll to position [0, 0]
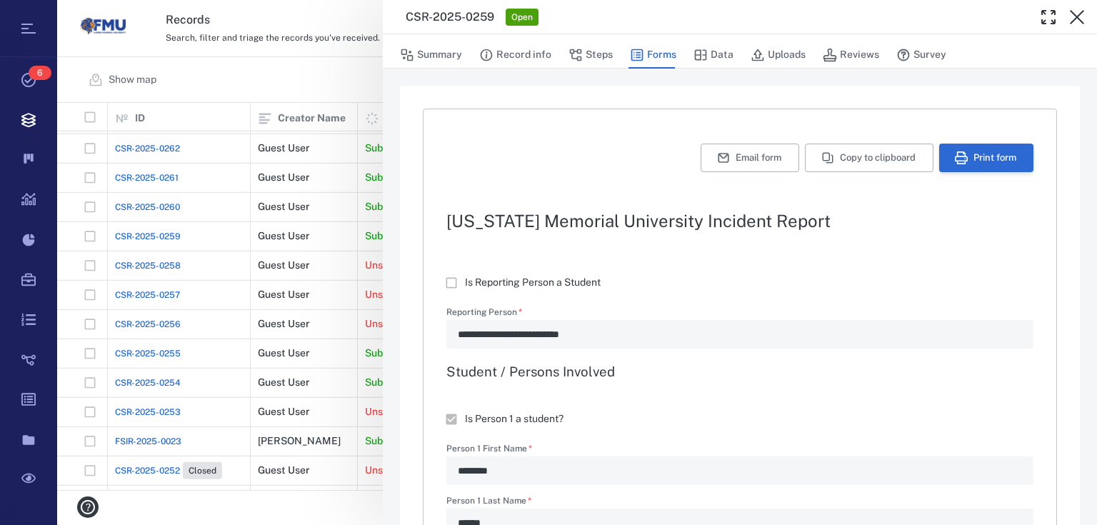
click at [982, 158] on button "Print form" at bounding box center [987, 158] width 94 height 29
click at [504, 58] on button "Record info" at bounding box center [515, 54] width 72 height 27
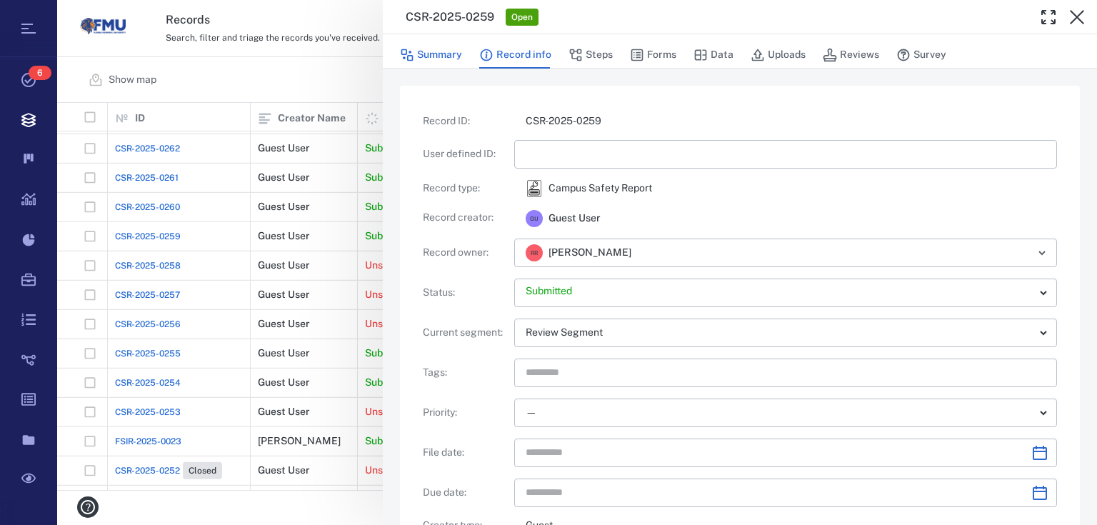
click at [448, 54] on button "Summary" at bounding box center [431, 54] width 62 height 27
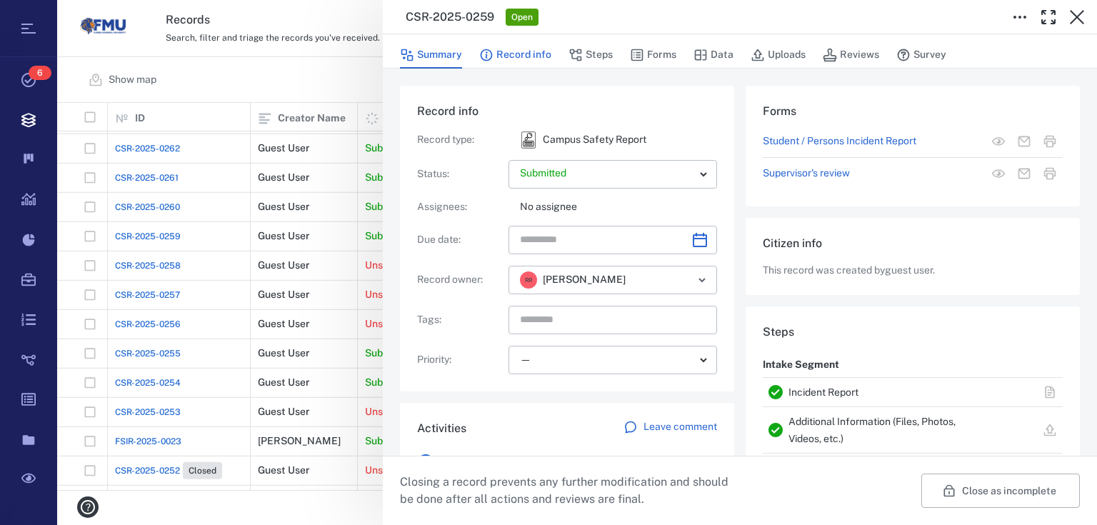
click at [488, 43] on button "Record info" at bounding box center [515, 54] width 72 height 27
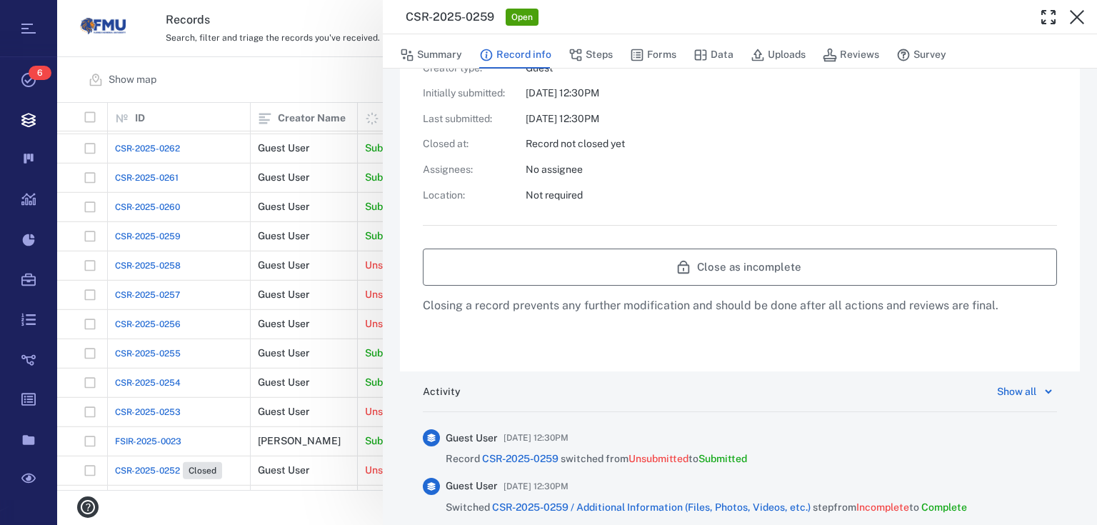
scroll to position [629, 0]
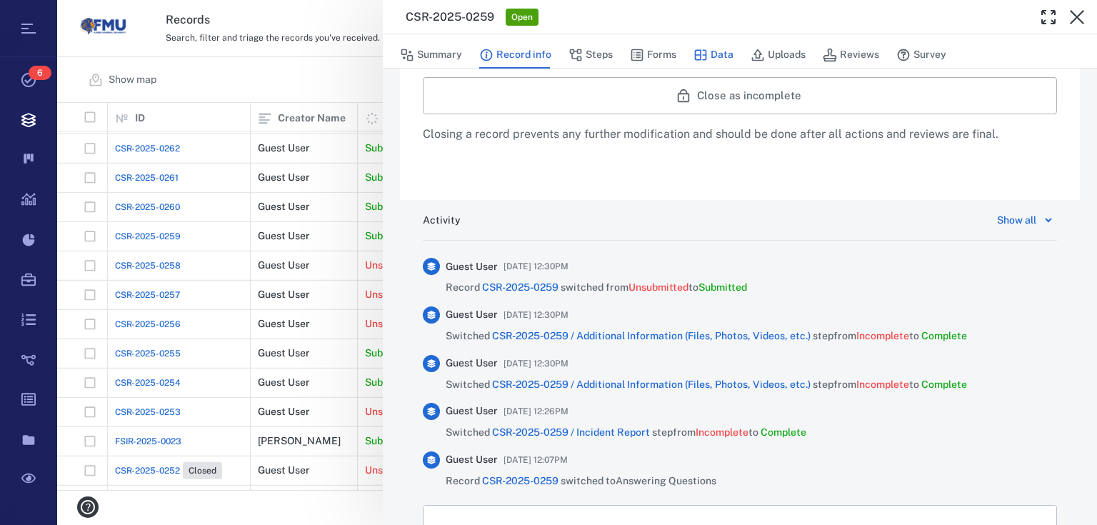
click at [708, 52] on button "Data" at bounding box center [714, 54] width 40 height 27
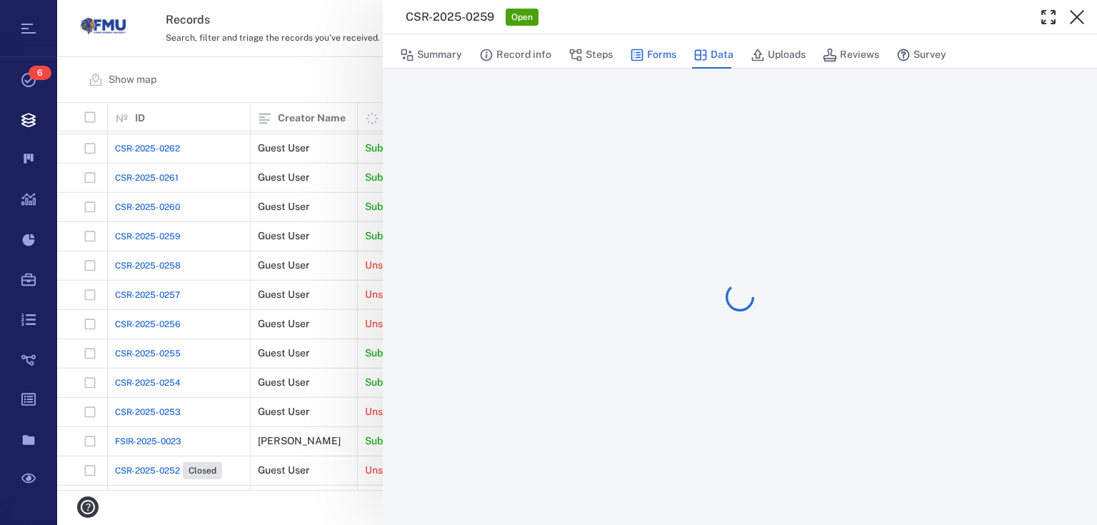
click at [651, 51] on button "Forms" at bounding box center [653, 54] width 46 height 27
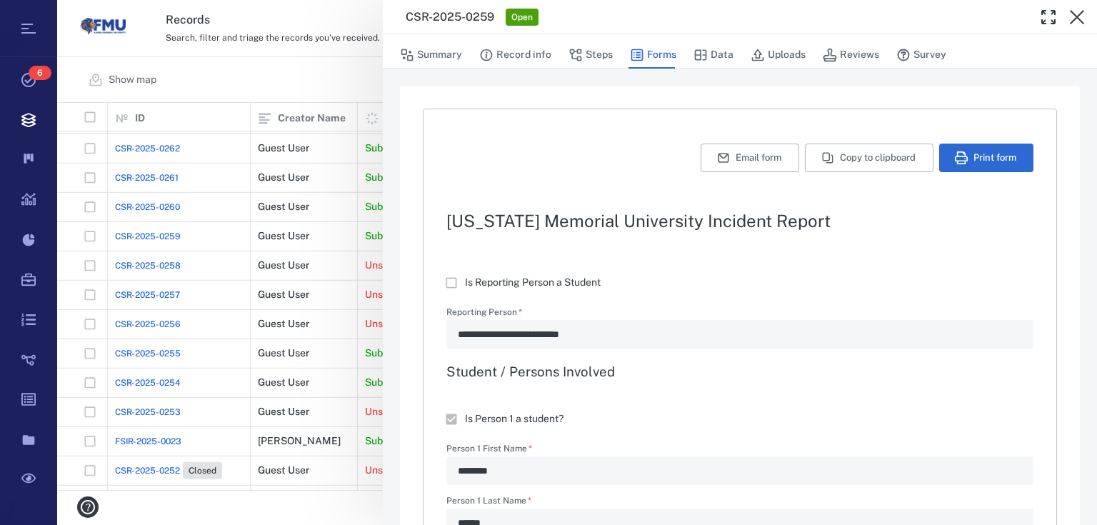
type textarea "*"
click at [584, 46] on button "Steps" at bounding box center [591, 54] width 44 height 27
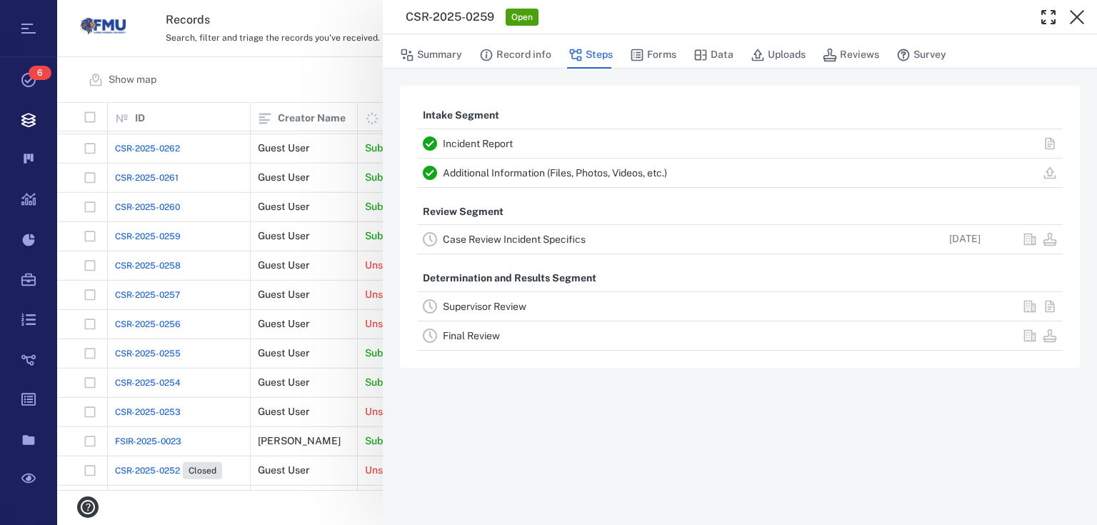
click at [534, 234] on link "Case Review Incident Specifics" at bounding box center [514, 239] width 143 height 11
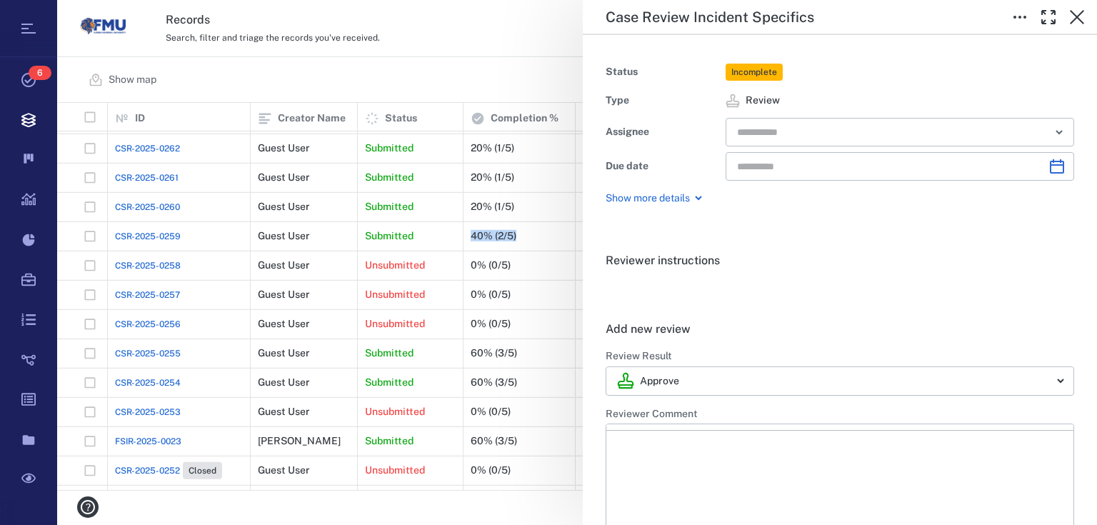
type input "**********"
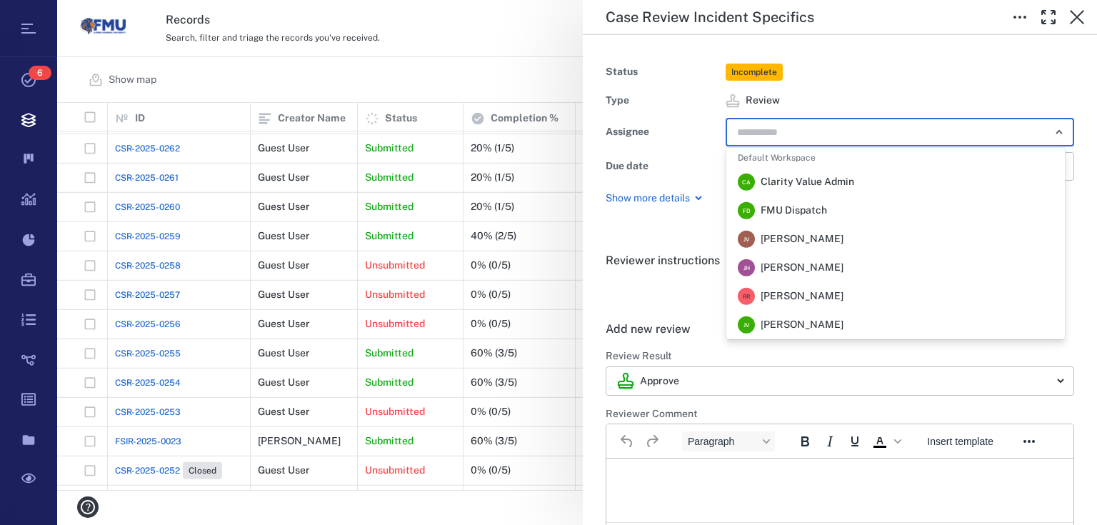
click at [800, 126] on input "text" at bounding box center [884, 132] width 296 height 20
click at [832, 206] on li "F D FMU Dispatch" at bounding box center [896, 210] width 339 height 29
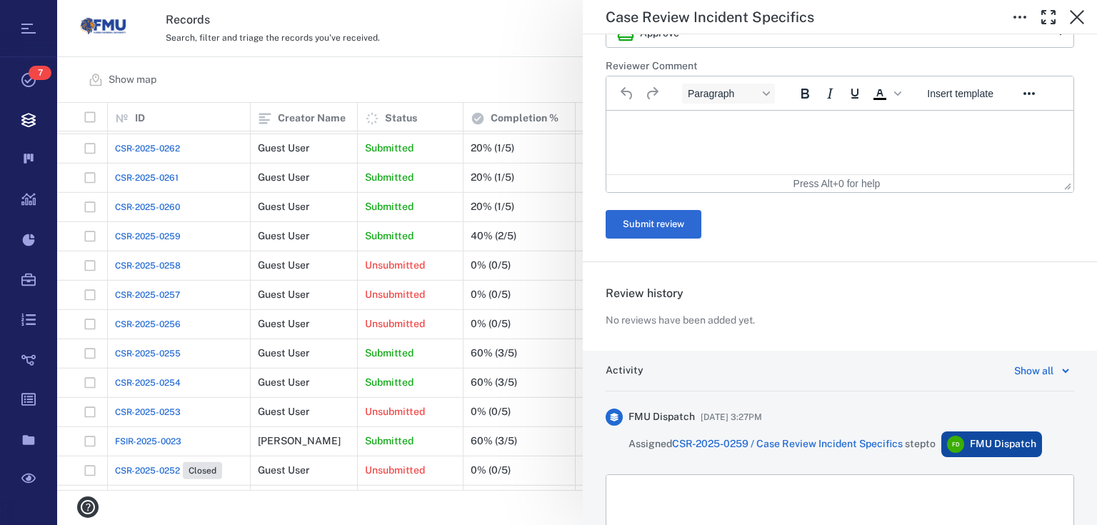
scroll to position [154, 0]
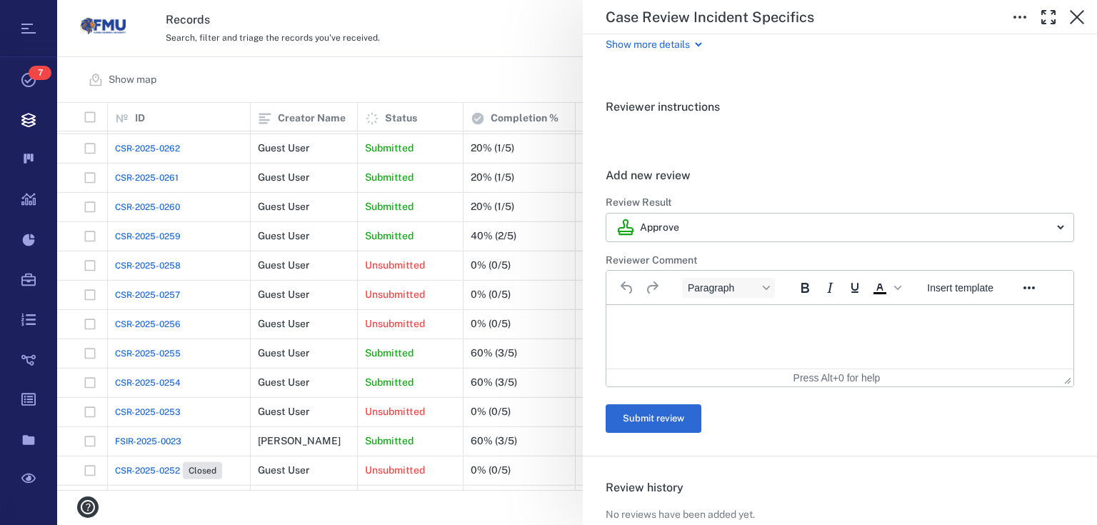
click at [683, 48] on p "Show more details" at bounding box center [648, 45] width 84 height 14
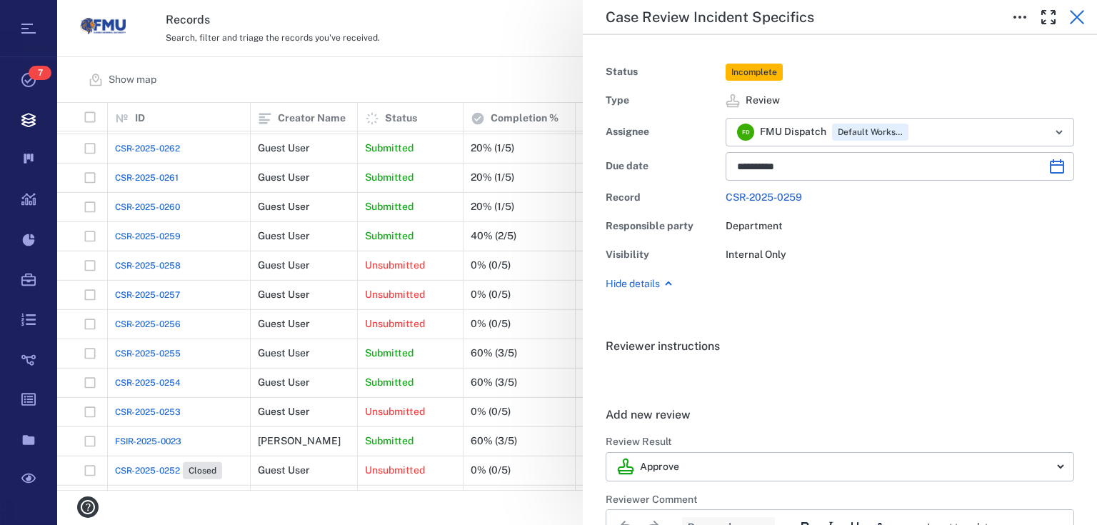
click at [1082, 23] on icon "button" at bounding box center [1077, 17] width 14 height 14
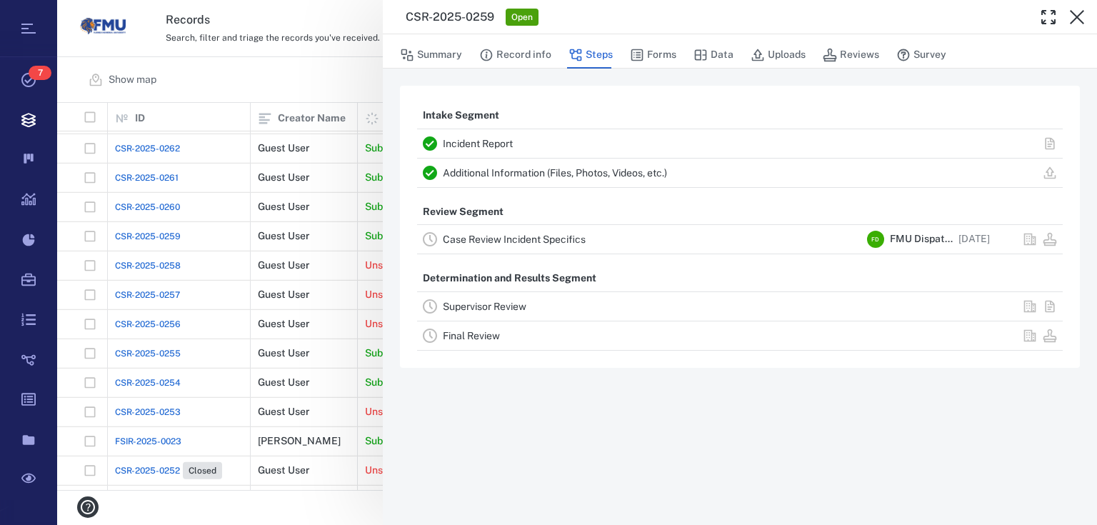
click at [356, 95] on div "CSR-2025-0259 Open Summary Record info Steps Forms Data Uploads Reviews Survey …" at bounding box center [577, 262] width 1040 height 525
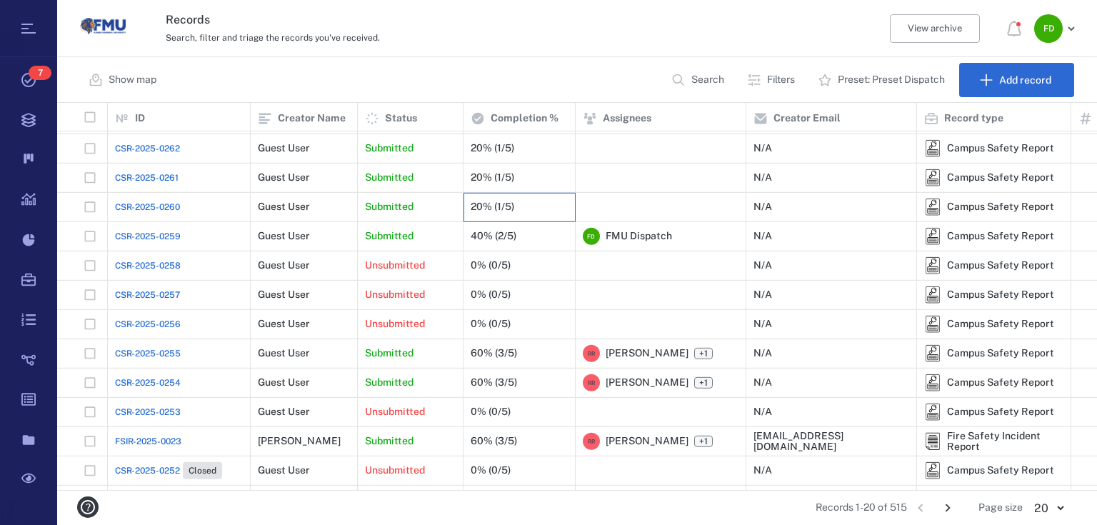
click at [514, 214] on div "20% (1/5)" at bounding box center [519, 207] width 97 height 29
click at [506, 201] on div "20% (1/5)" at bounding box center [493, 206] width 44 height 11
click at [511, 143] on div "20% (1/5)" at bounding box center [493, 148] width 44 height 11
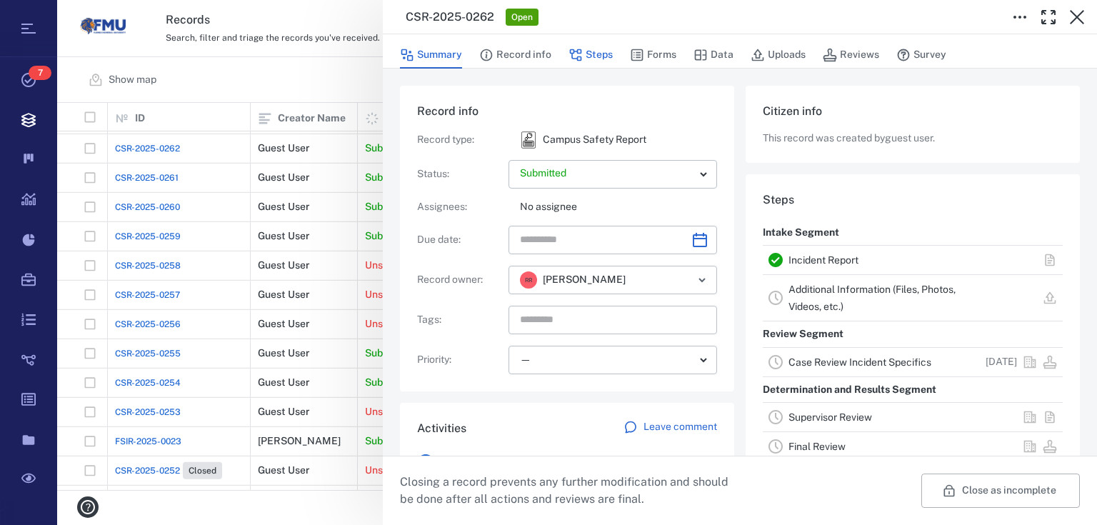
click at [594, 49] on button "Steps" at bounding box center [591, 54] width 44 height 27
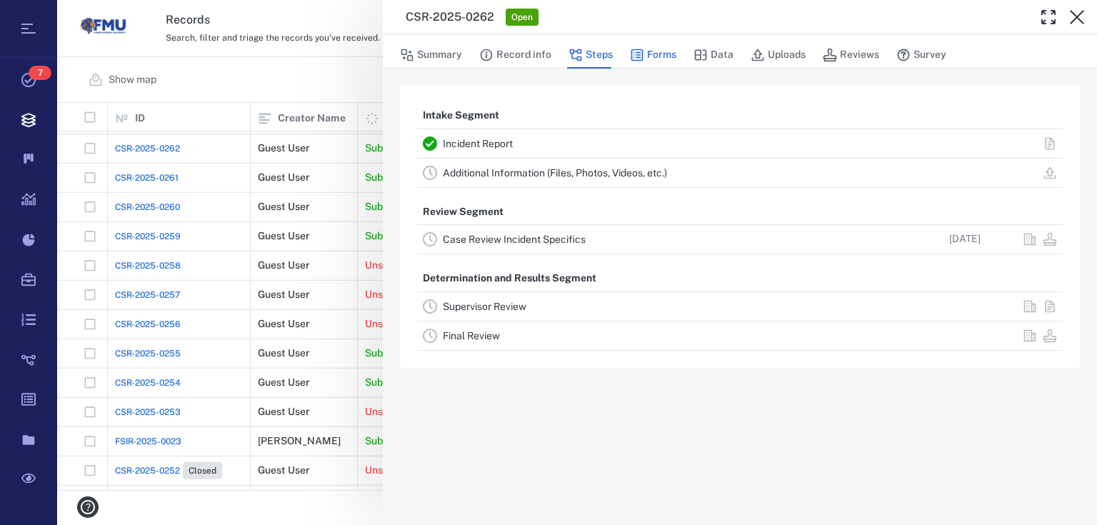
click at [643, 54] on button "Forms" at bounding box center [653, 54] width 46 height 27
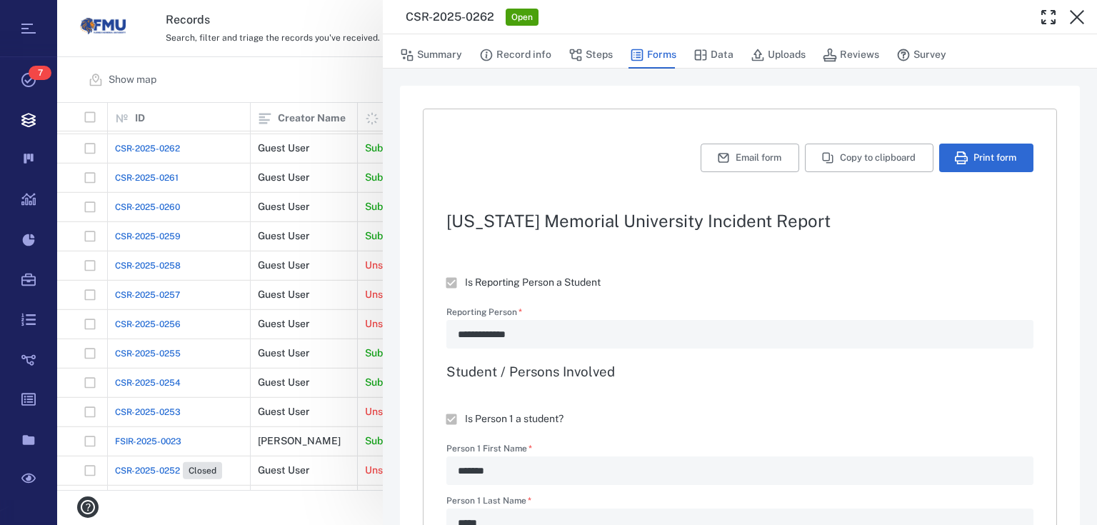
type textarea "*"
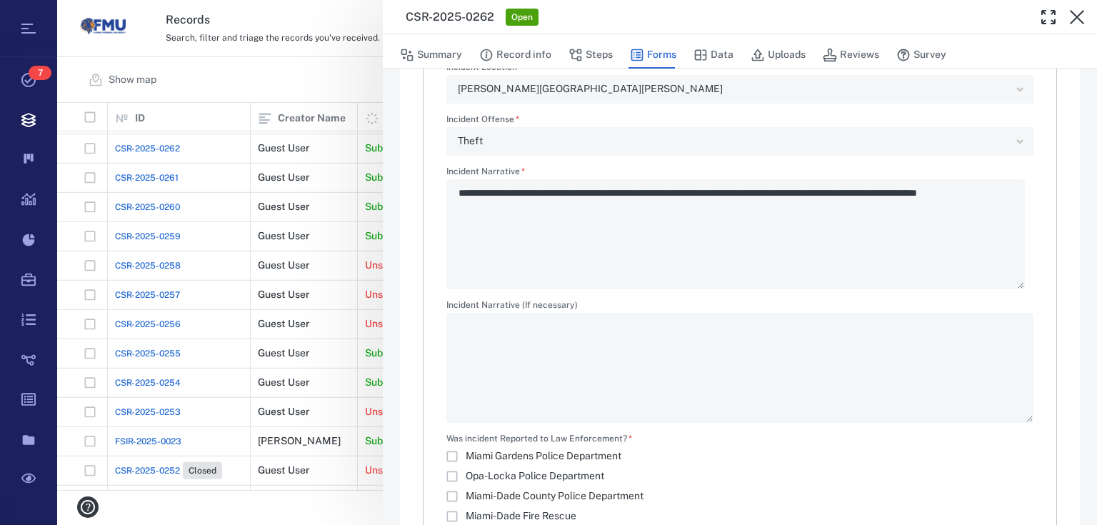
scroll to position [1750, 0]
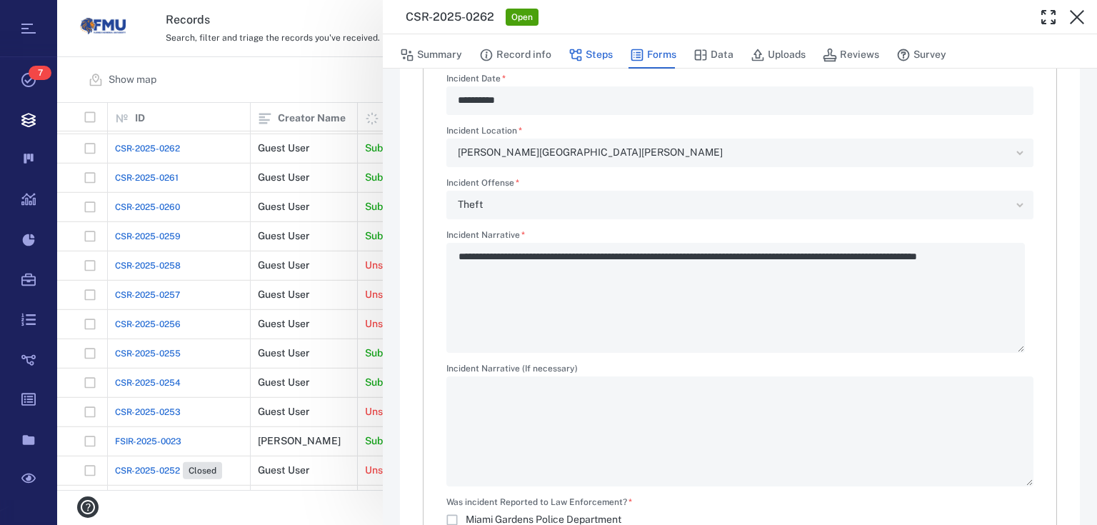
click at [586, 51] on button "Steps" at bounding box center [591, 54] width 44 height 27
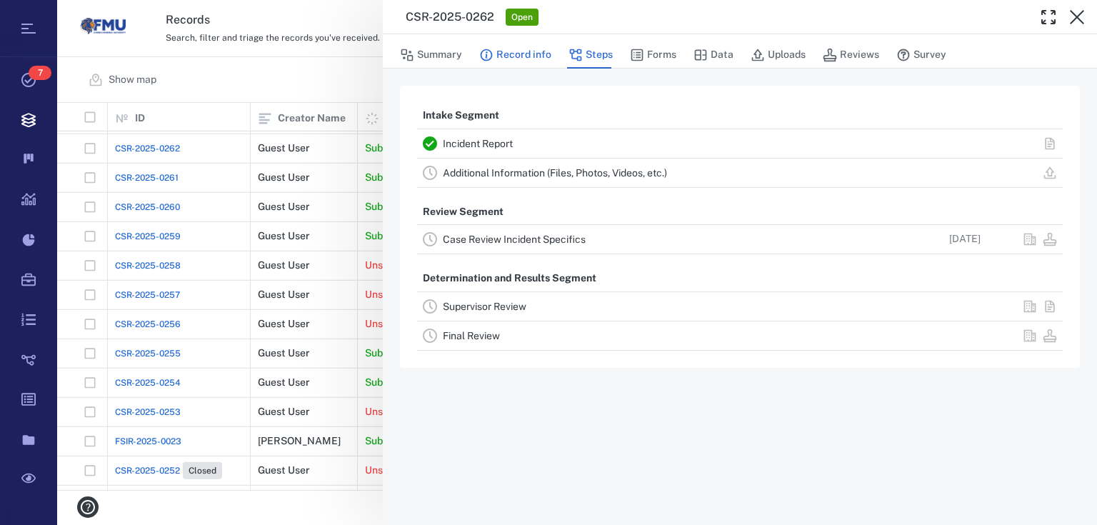
click at [540, 49] on button "Record info" at bounding box center [515, 54] width 72 height 27
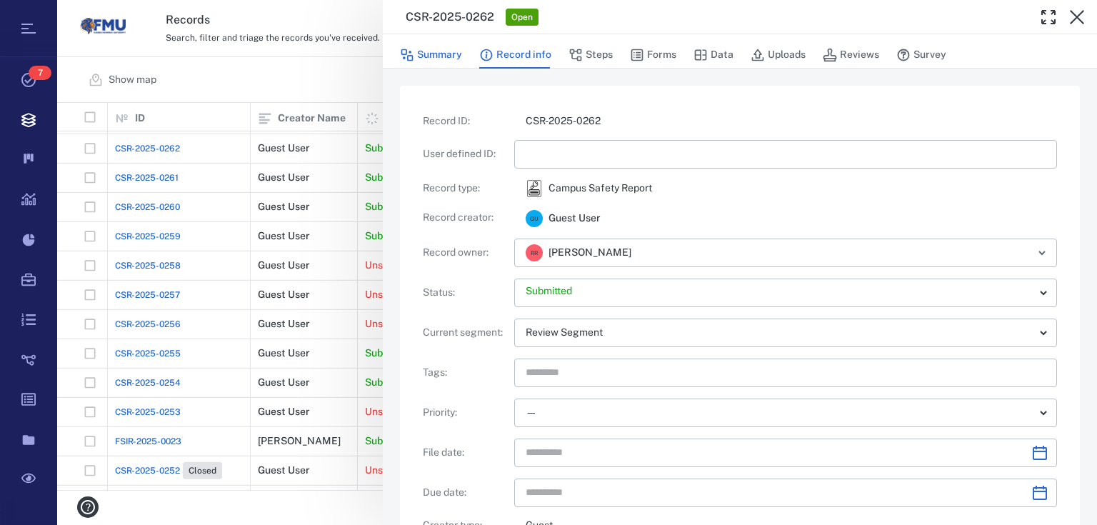
click at [456, 65] on button "Summary" at bounding box center [431, 54] width 62 height 27
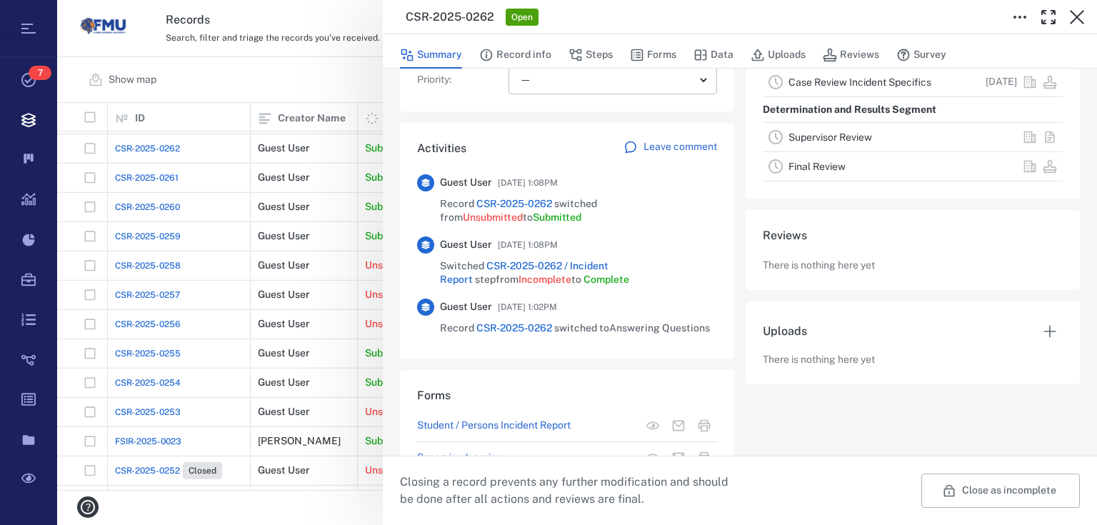
scroll to position [326, 0]
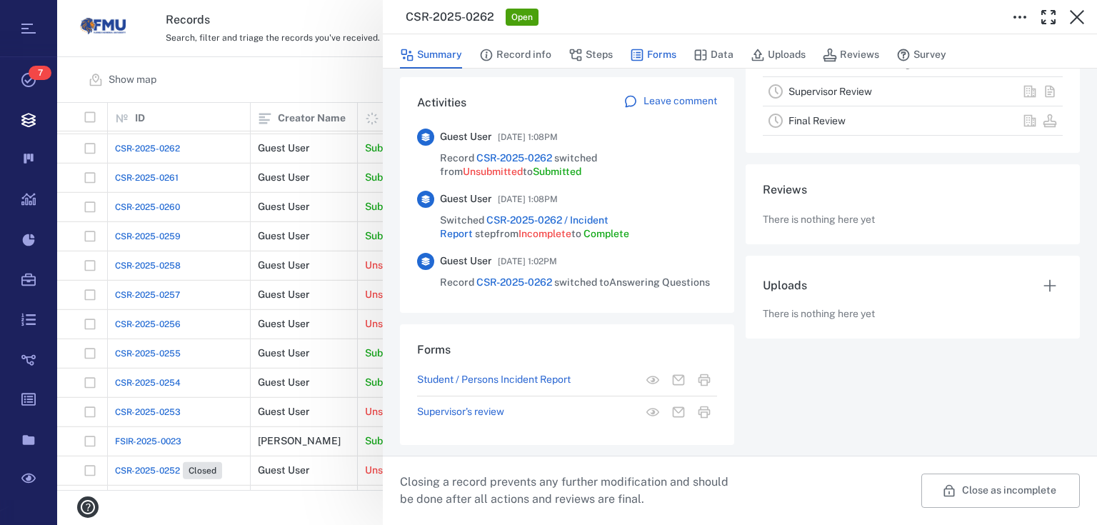
click at [661, 53] on button "Forms" at bounding box center [653, 54] width 46 height 27
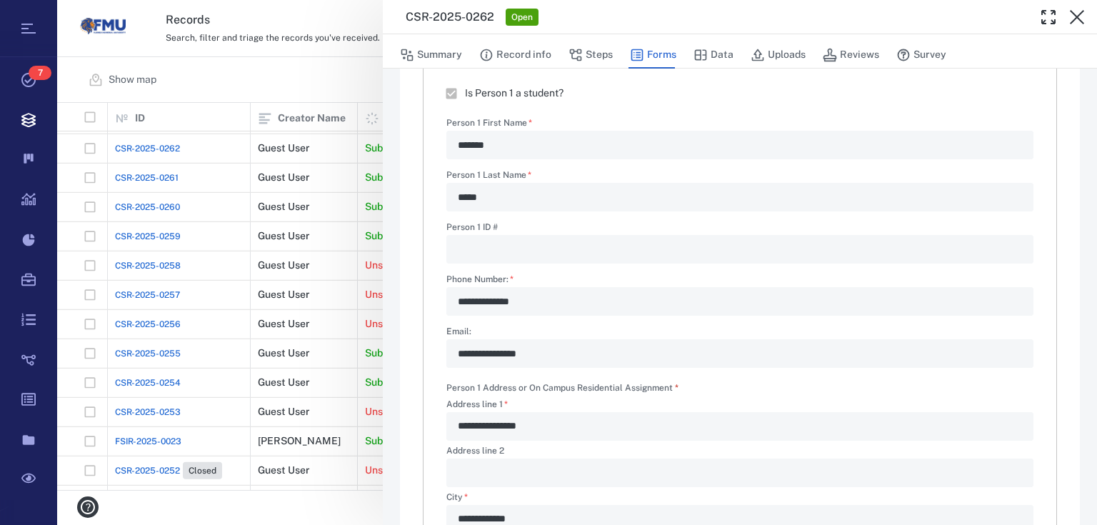
type textarea "*"
click at [605, 52] on button "Steps" at bounding box center [591, 54] width 44 height 27
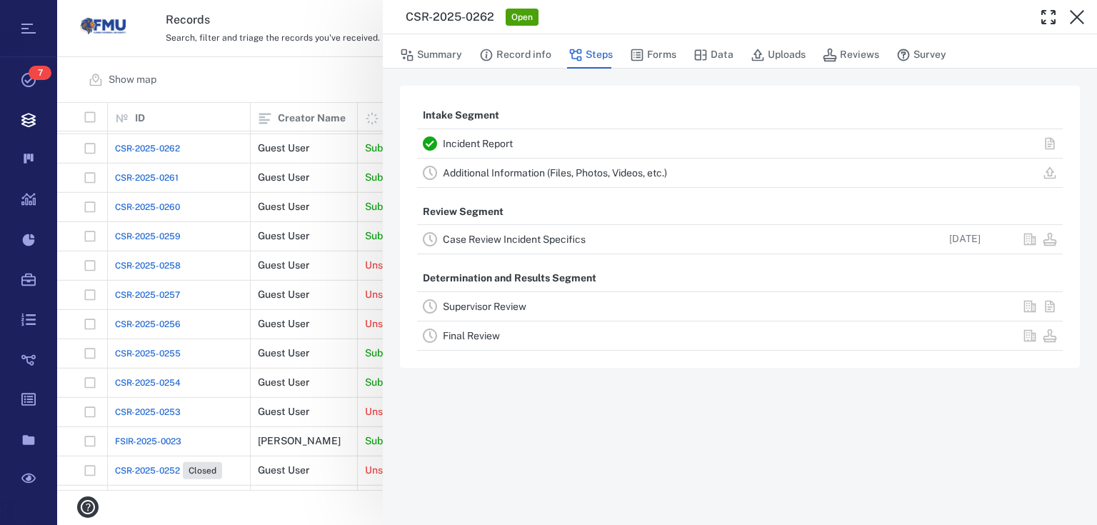
click at [531, 239] on link "Case Review Incident Specifics" at bounding box center [514, 239] width 143 height 11
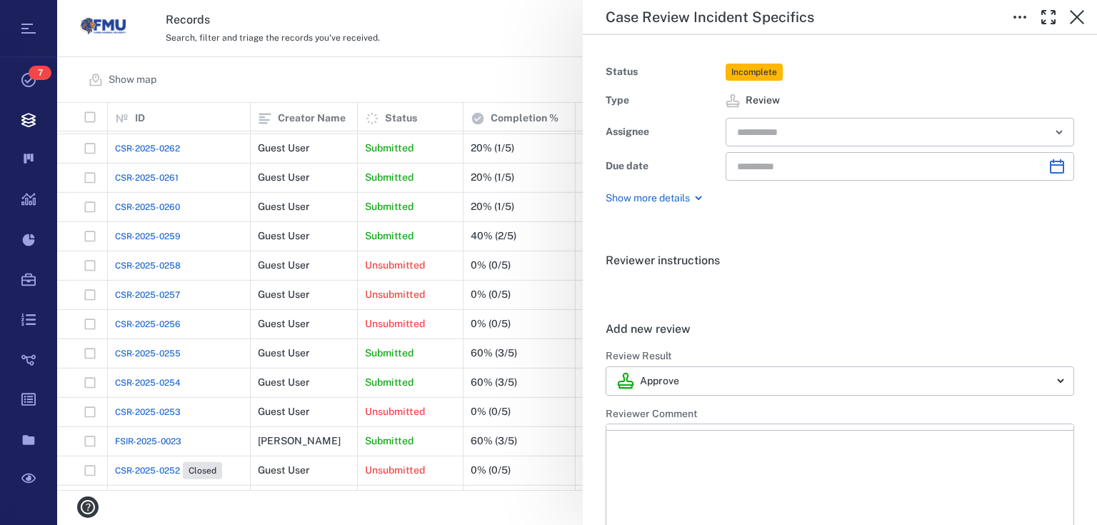
type input "**********"
click at [794, 139] on input "text" at bounding box center [884, 132] width 296 height 20
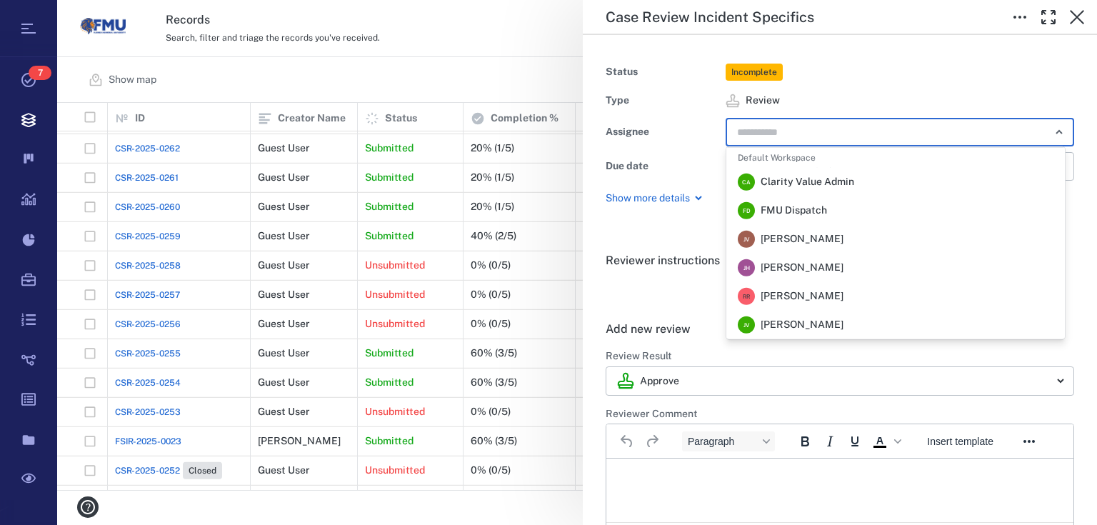
click at [810, 219] on li "F D FMU Dispatch" at bounding box center [896, 210] width 339 height 29
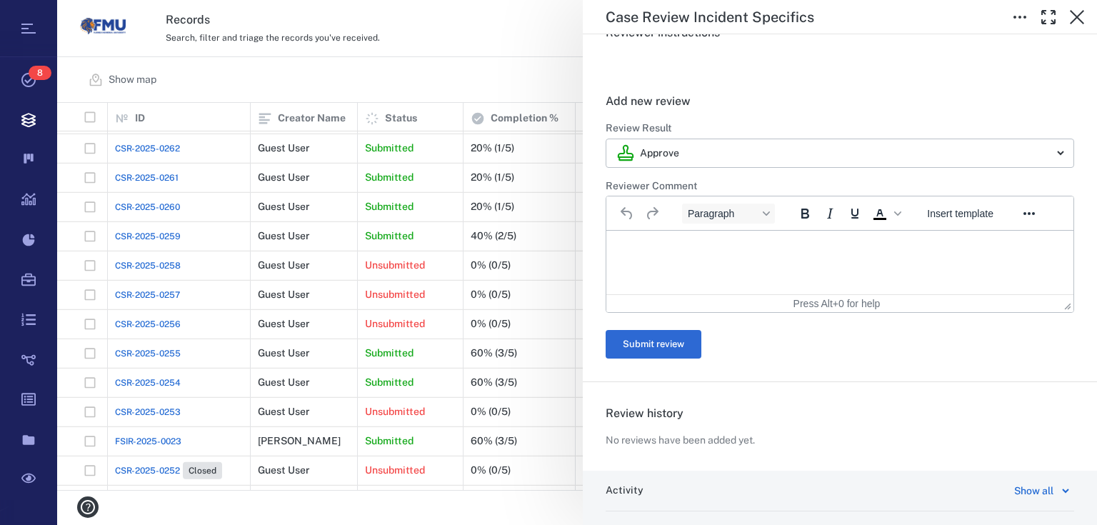
scroll to position [229, 0]
click at [651, 239] on html at bounding box center [840, 248] width 467 height 36
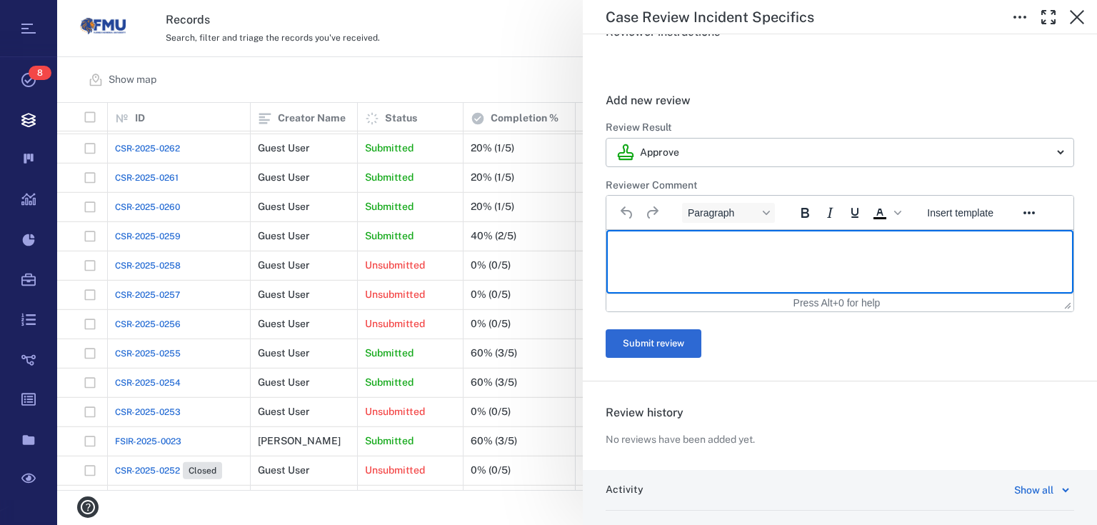
click at [648, 250] on p "Rich Text Area. Press ALT-0 for help." at bounding box center [840, 248] width 443 height 13
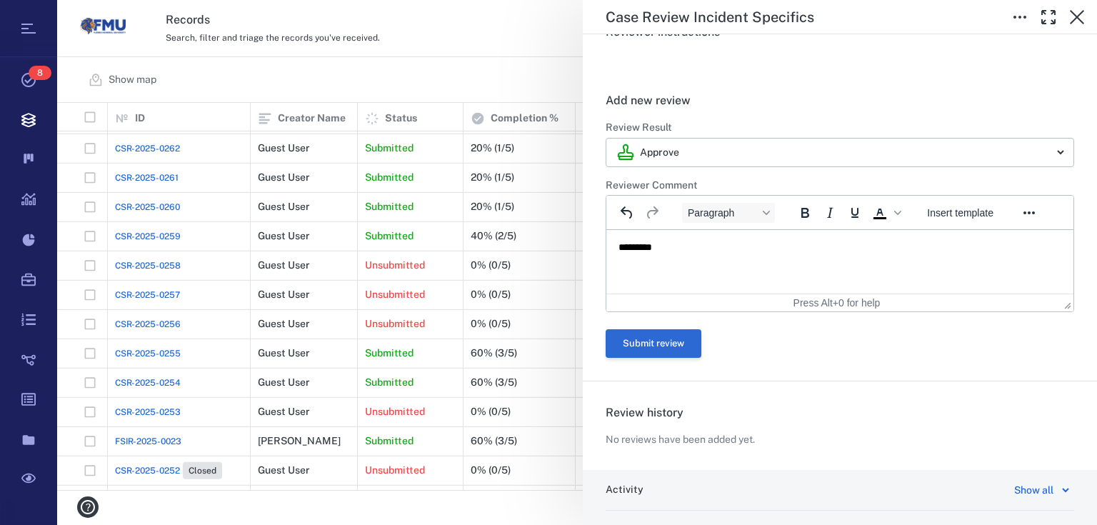
click at [659, 342] on button "Submit review" at bounding box center [654, 343] width 96 height 29
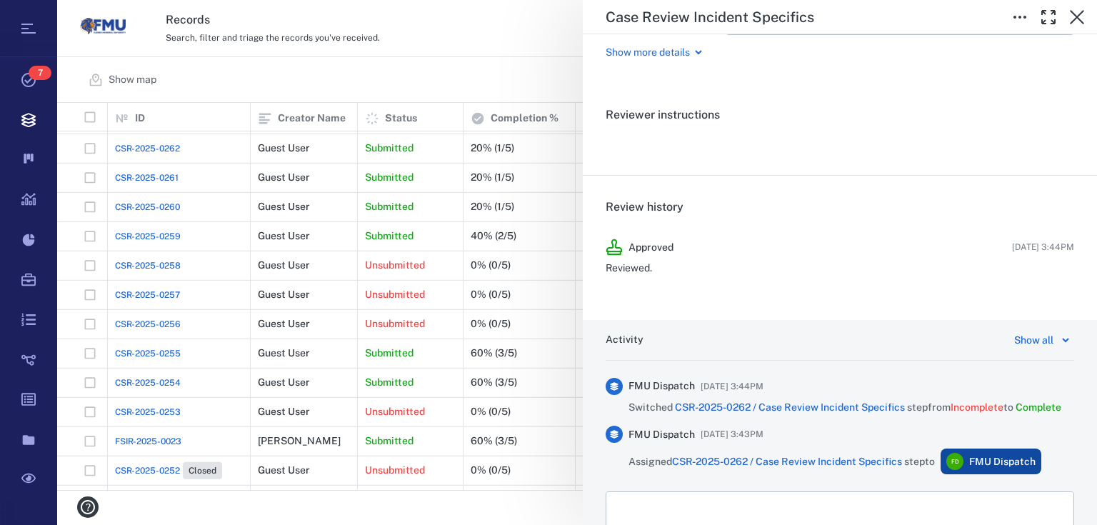
scroll to position [40, 0]
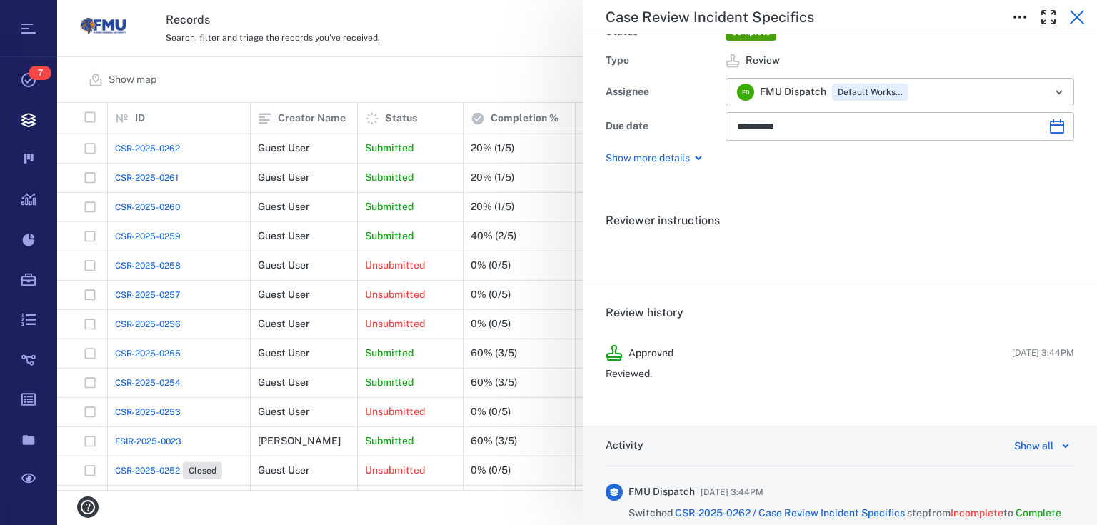
click at [1076, 16] on icon "button" at bounding box center [1077, 17] width 14 height 14
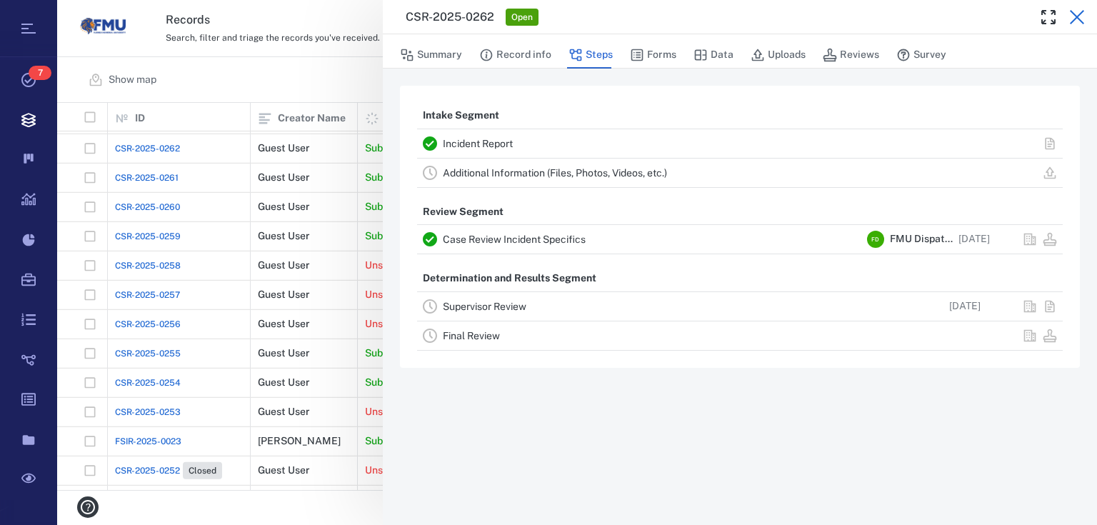
click at [1079, 11] on icon "button" at bounding box center [1077, 17] width 17 height 17
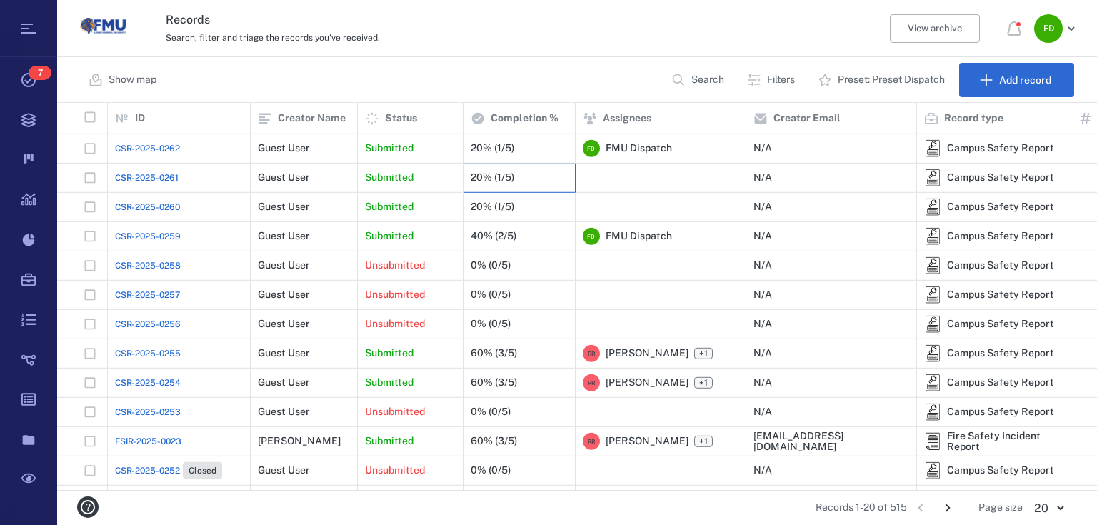
click at [541, 170] on div "20% (1/5)" at bounding box center [519, 178] width 97 height 29
click at [609, 174] on div at bounding box center [661, 178] width 156 height 29
click at [609, 171] on div at bounding box center [661, 178] width 156 height 29
click at [597, 199] on div at bounding box center [661, 207] width 156 height 29
click at [532, 179] on div "20% (1/5)" at bounding box center [519, 178] width 97 height 29
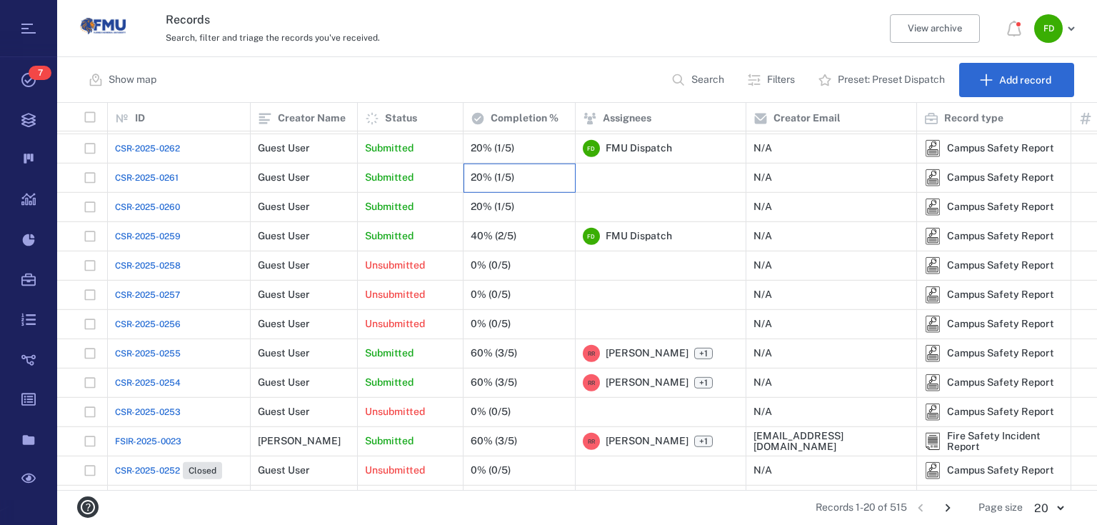
click at [519, 176] on div "20% (1/5)" at bounding box center [519, 178] width 97 height 29
click at [492, 172] on div "20% (1/5)" at bounding box center [493, 177] width 44 height 11
click at [477, 181] on div "20% (1/5)" at bounding box center [493, 177] width 44 height 11
click at [487, 182] on div "20% (1/5)" at bounding box center [493, 177] width 44 height 11
click at [502, 179] on div "20% (1/5)" at bounding box center [493, 177] width 44 height 11
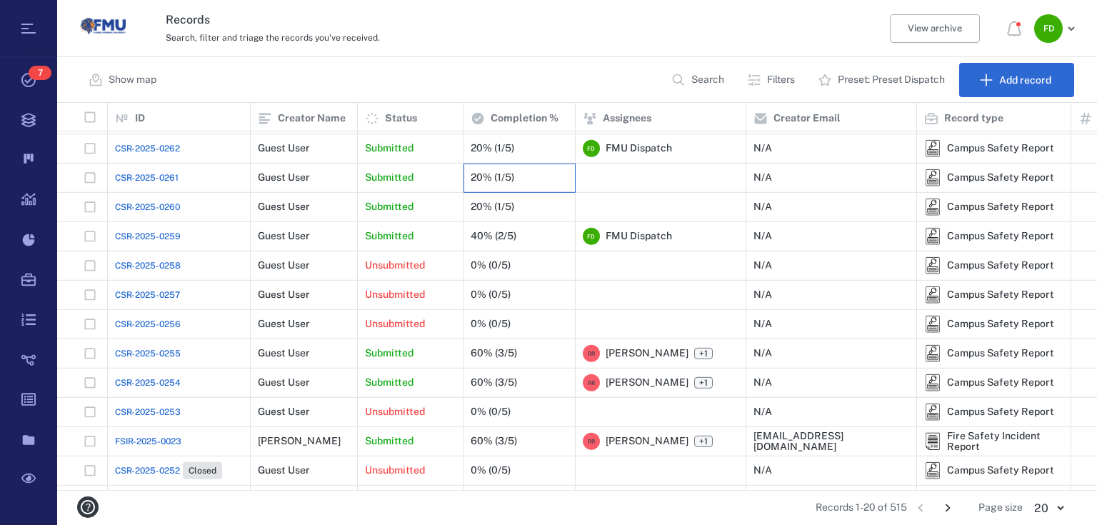
click at [519, 176] on div "20% (1/5)" at bounding box center [519, 178] width 97 height 29
click at [514, 204] on div "20% (1/5)" at bounding box center [519, 207] width 97 height 29
click at [660, 214] on div at bounding box center [661, 207] width 156 height 29
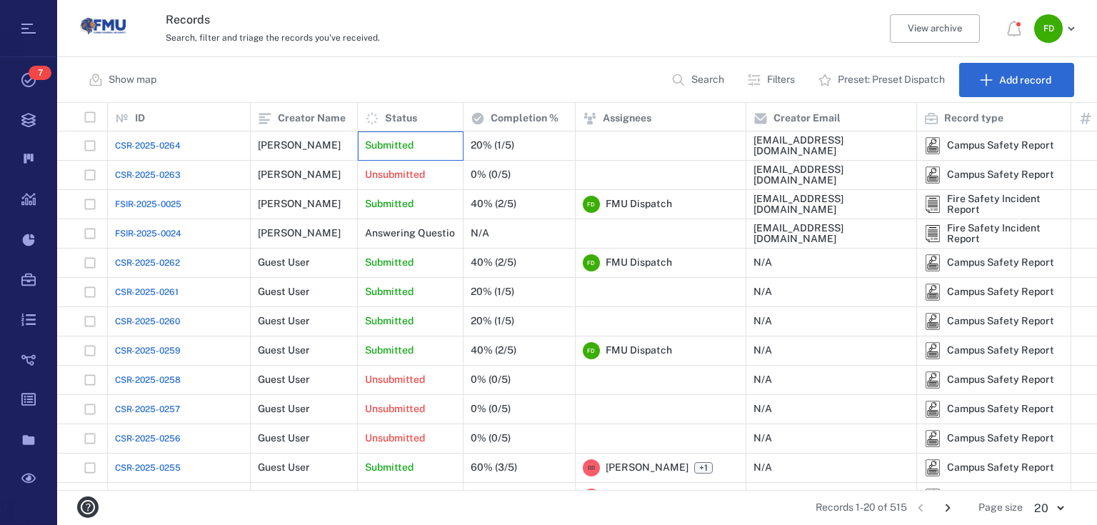
click at [429, 145] on div "Submitted" at bounding box center [410, 145] width 91 height 29
click at [427, 146] on div "Submitted" at bounding box center [410, 145] width 91 height 29
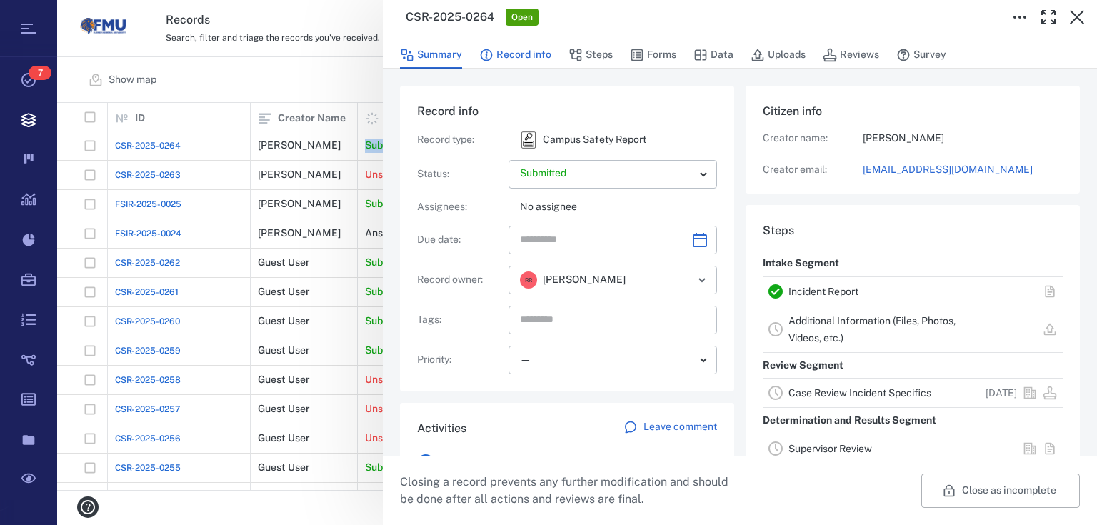
drag, startPoint x: 511, startPoint y: 49, endPoint x: 502, endPoint y: 58, distance: 12.6
click at [510, 50] on button "Record info" at bounding box center [515, 54] width 72 height 27
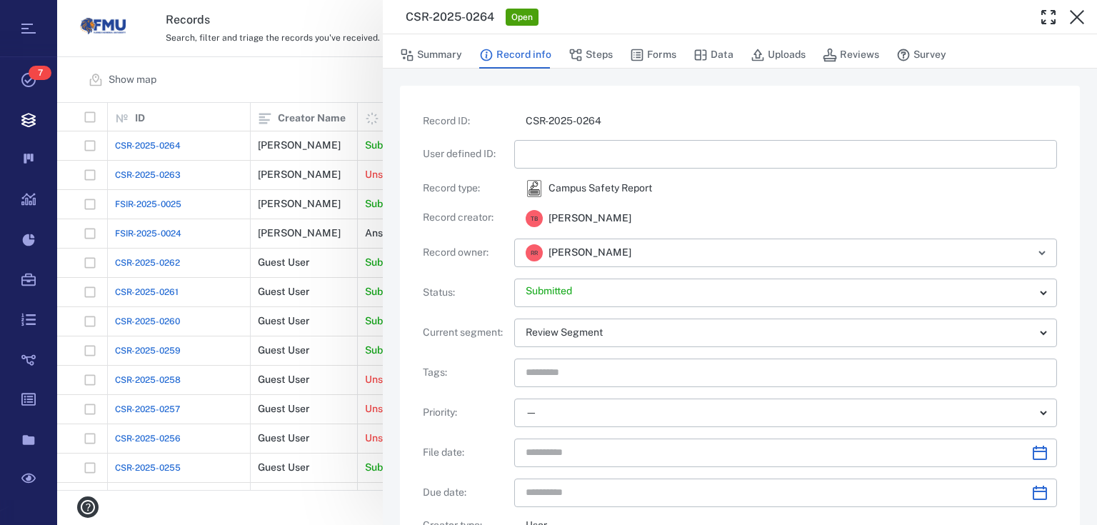
click at [614, 58] on div "Summary Record info Steps Forms Data Uploads Reviews Survey" at bounding box center [740, 54] width 680 height 29
click at [599, 59] on button "Steps" at bounding box center [591, 54] width 44 height 27
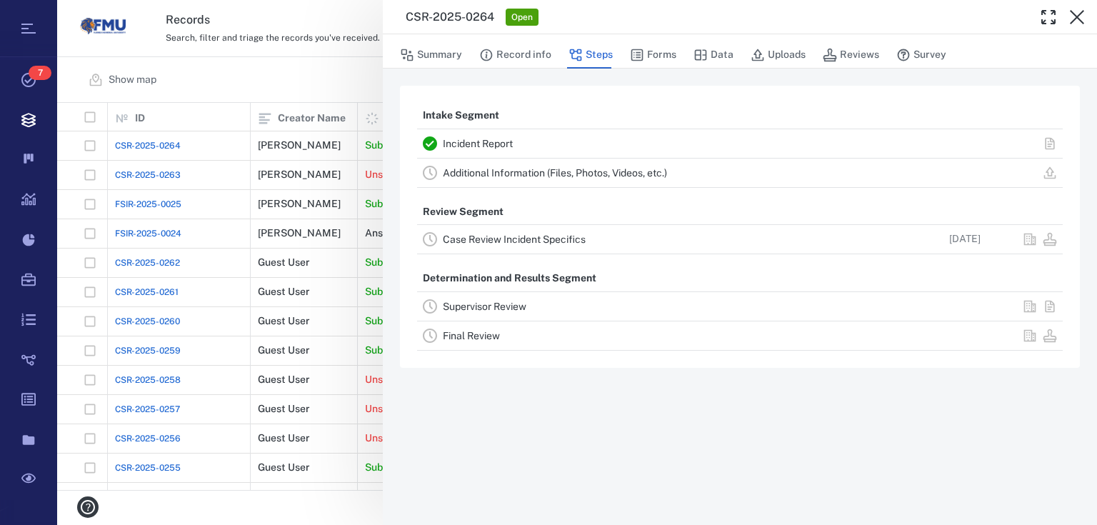
click at [582, 237] on link "Case Review Incident Specifics" at bounding box center [514, 239] width 143 height 11
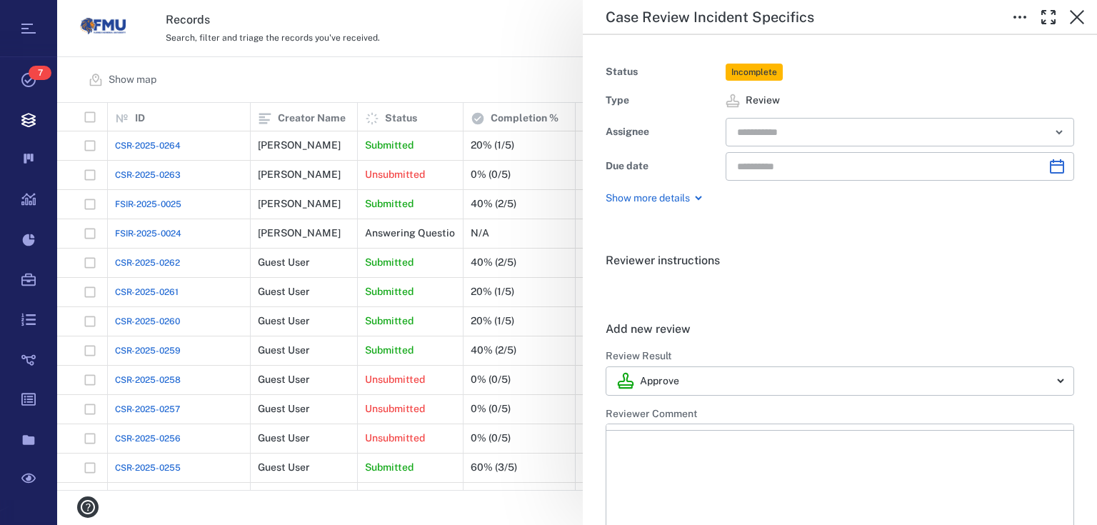
type input "**********"
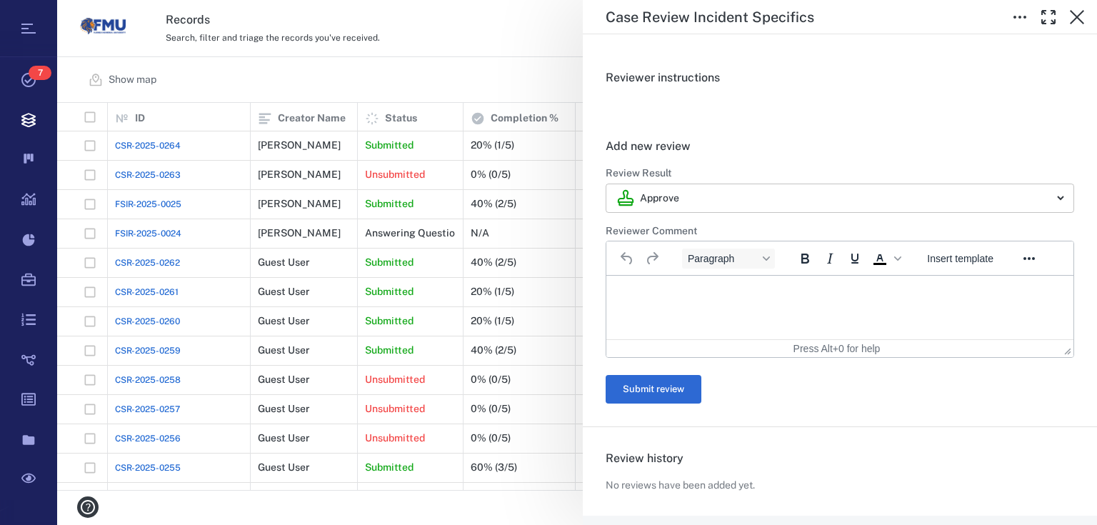
scroll to position [139, 0]
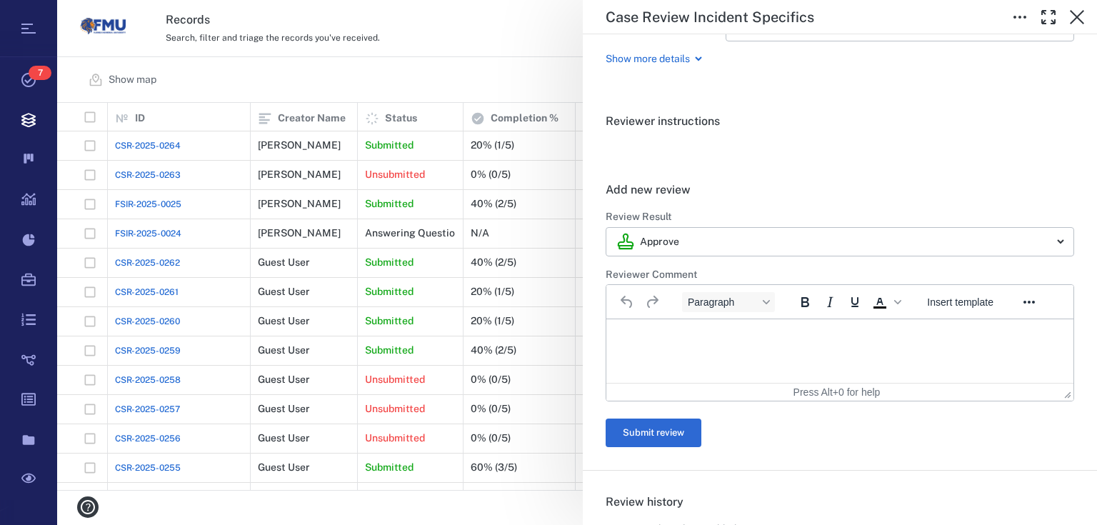
click at [667, 340] on p "Rich Text Area. Press ALT-0 for help." at bounding box center [840, 337] width 443 height 13
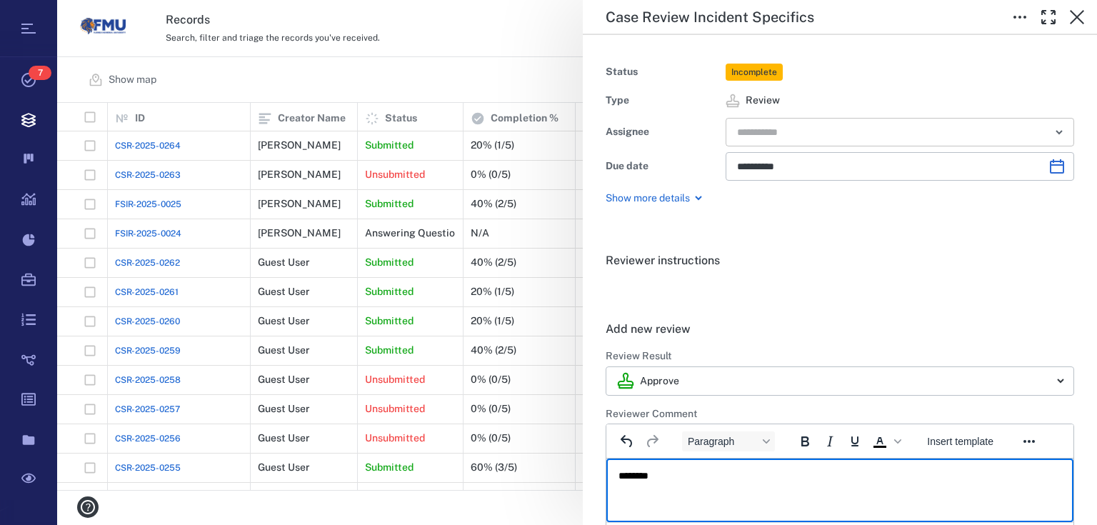
scroll to position [0, 0]
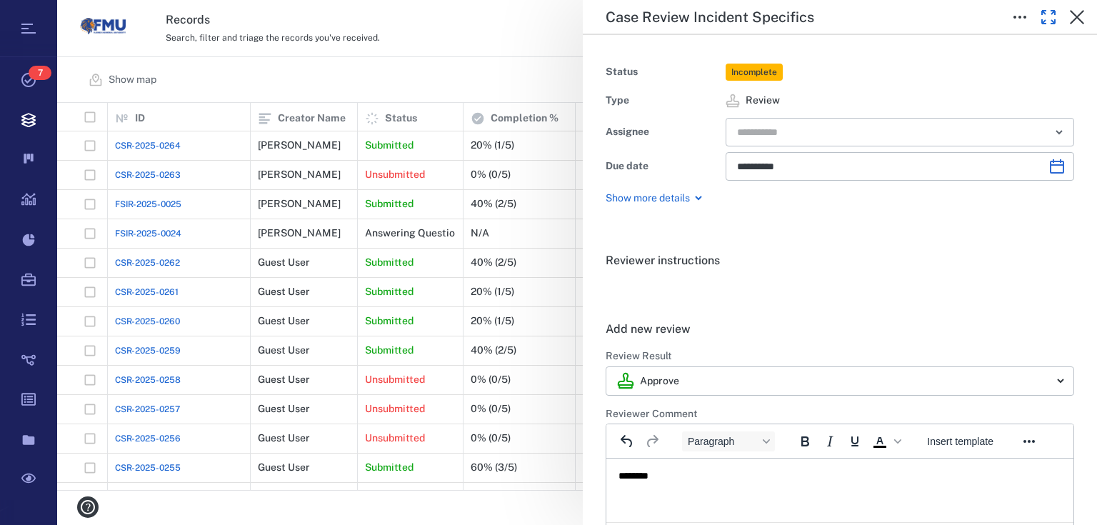
click at [1062, 20] on div at bounding box center [1049, 17] width 86 height 29
click at [889, 129] on input "text" at bounding box center [884, 132] width 296 height 20
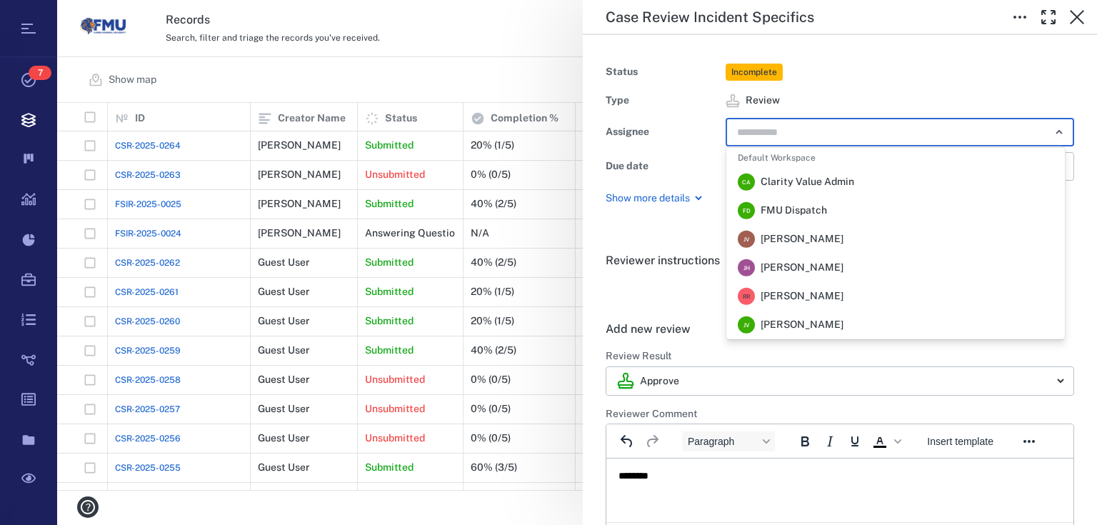
click at [510, 151] on div "**********" at bounding box center [577, 262] width 1040 height 525
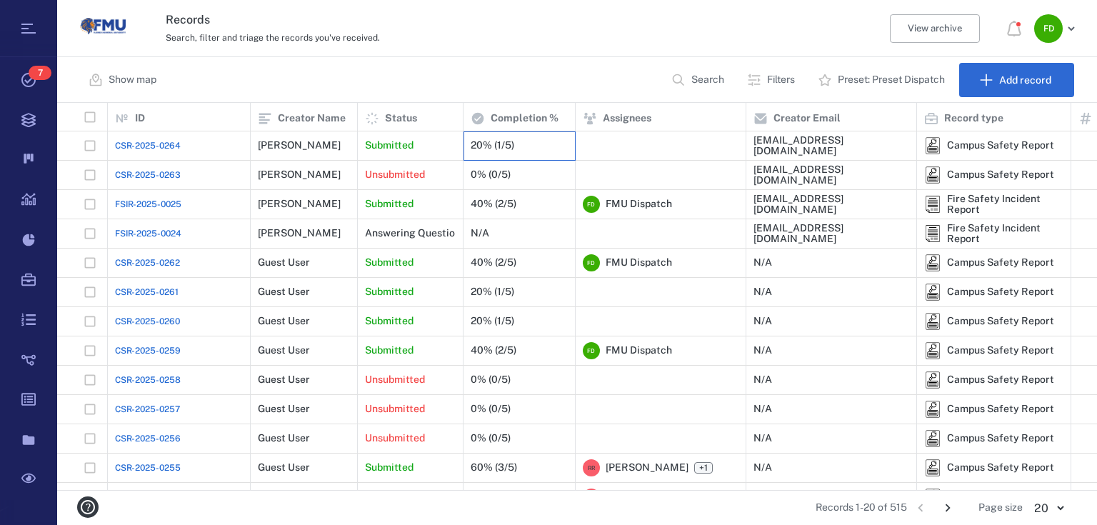
click at [505, 149] on div "20% (1/5)" at bounding box center [493, 145] width 44 height 11
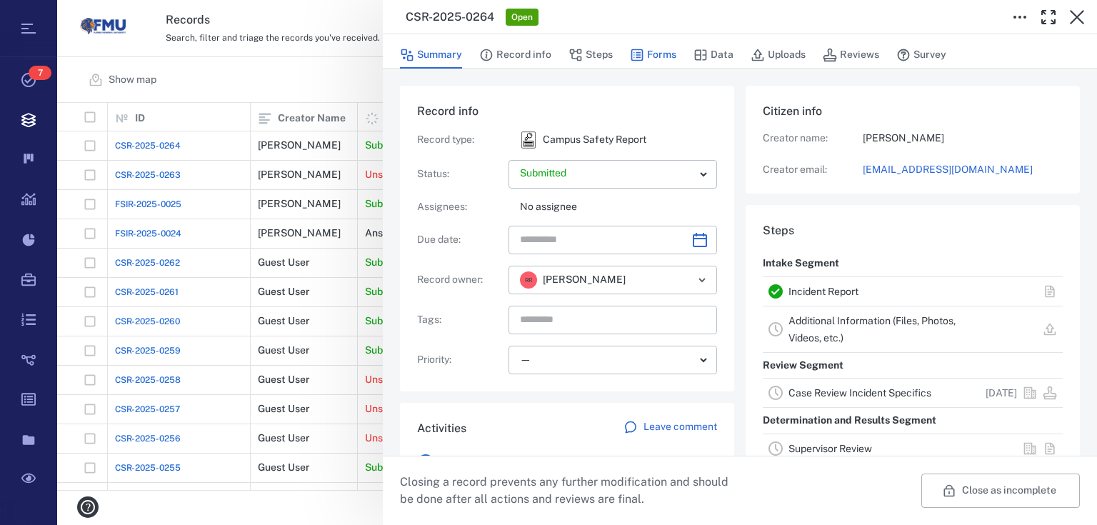
click at [643, 48] on button "Forms" at bounding box center [653, 54] width 46 height 27
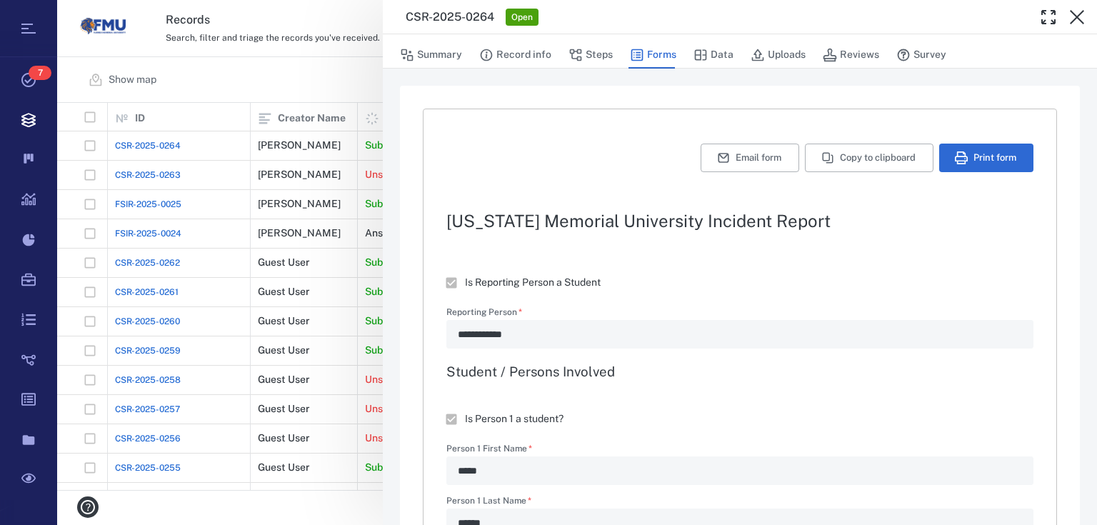
type textarea "*"
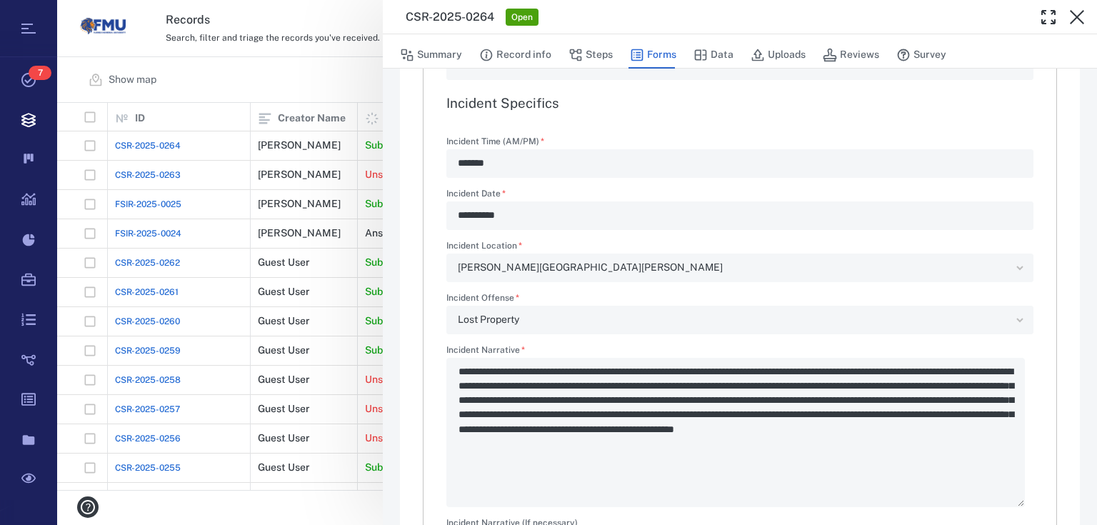
scroll to position [1658, 0]
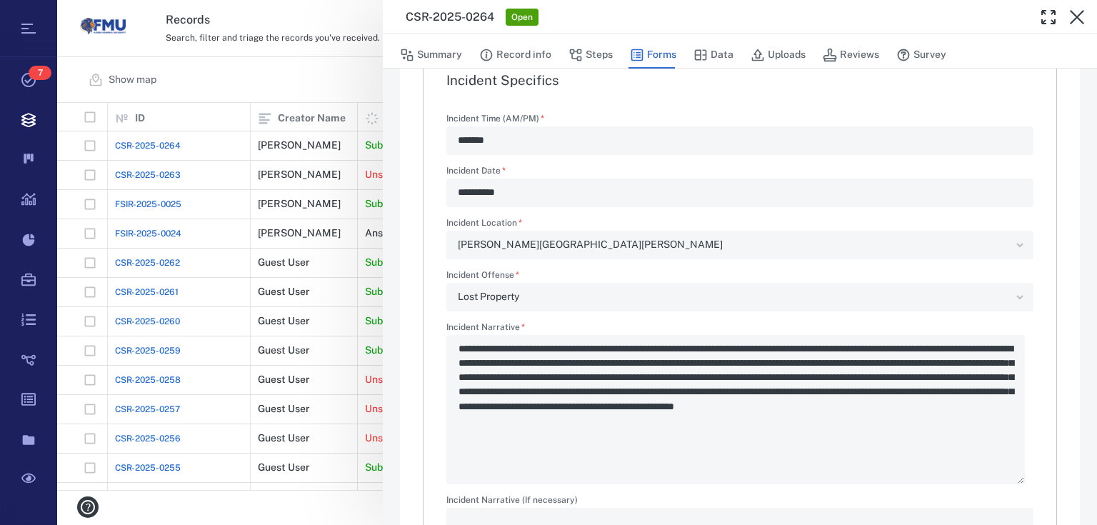
drag, startPoint x: 340, startPoint y: 82, endPoint x: 680, endPoint y: 83, distance: 340.1
click at [340, 81] on div "**********" at bounding box center [577, 262] width 1040 height 525
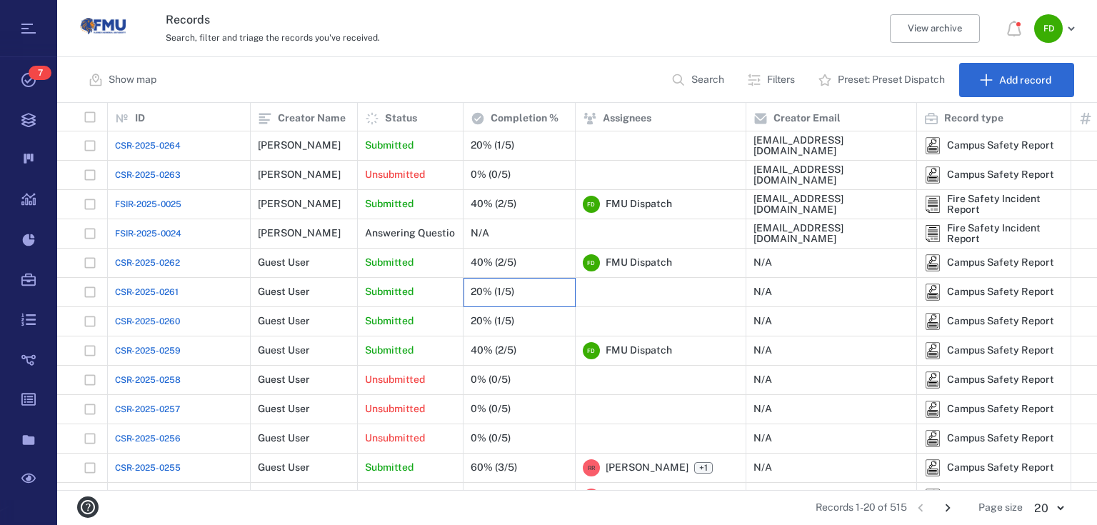
click at [537, 288] on div "20% (1/5)" at bounding box center [519, 292] width 97 height 29
click at [521, 292] on div "20% (1/5)" at bounding box center [519, 292] width 97 height 29
click at [531, 195] on div "40% (2/5)" at bounding box center [519, 204] width 97 height 29
click at [503, 343] on div "40% (2/5)" at bounding box center [519, 351] width 97 height 29
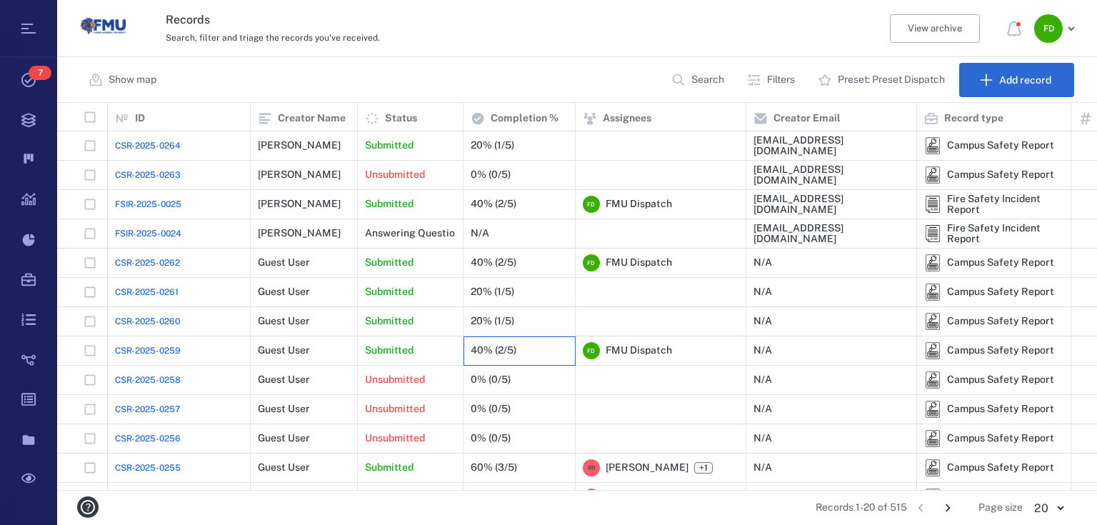
click at [503, 343] on div "40% (2/5)" at bounding box center [519, 351] width 97 height 29
click at [471, 343] on div "40% (2/5)" at bounding box center [519, 351] width 97 height 29
click at [479, 352] on div "40% (2/5)" at bounding box center [494, 350] width 46 height 11
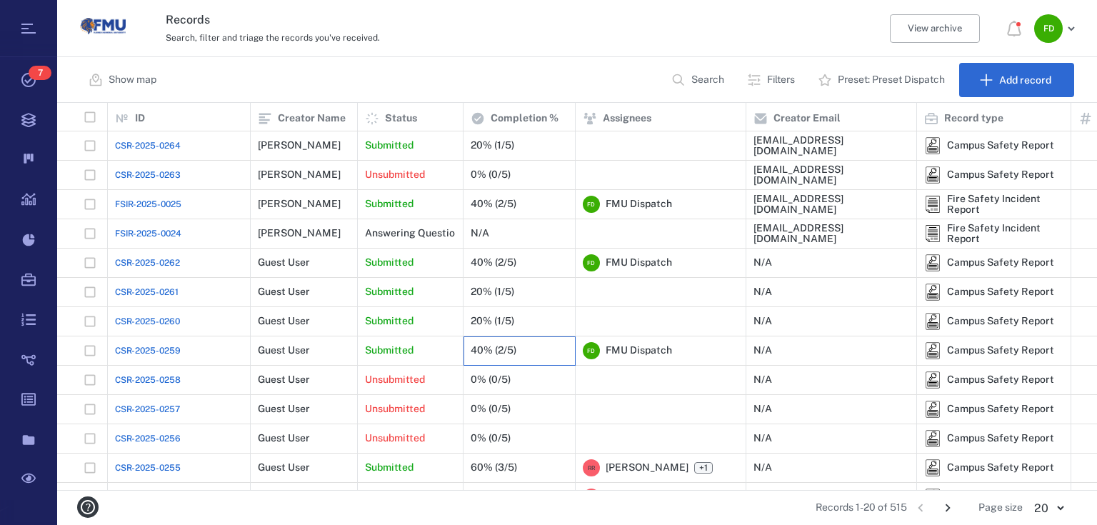
click at [479, 352] on div "40% (2/5)" at bounding box center [494, 350] width 46 height 11
click at [634, 347] on span "FMU Dispatch" at bounding box center [639, 351] width 66 height 14
click at [627, 345] on span "FMU Dispatch" at bounding box center [639, 351] width 66 height 14
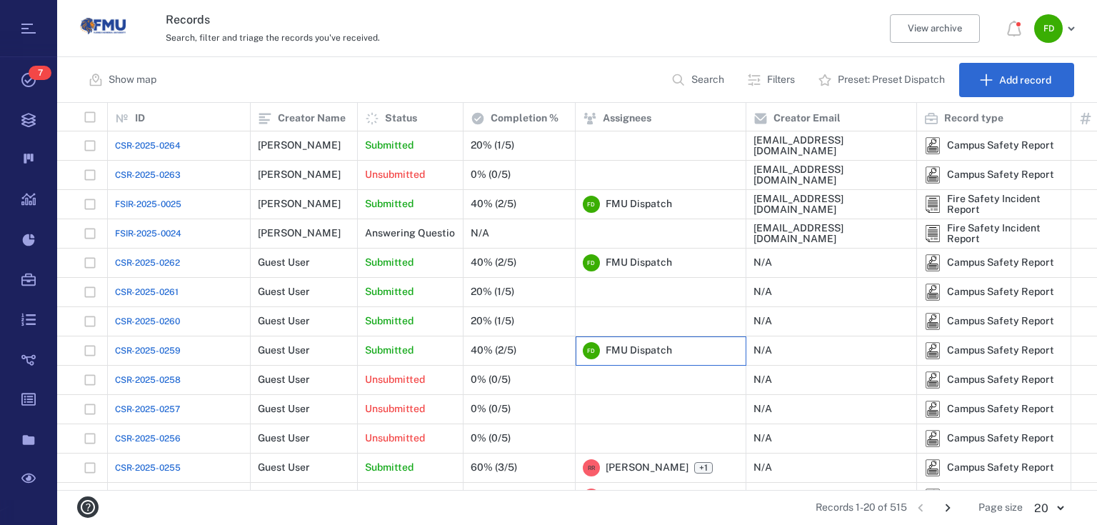
click at [626, 354] on span "FMU Dispatch" at bounding box center [639, 351] width 66 height 14
click at [620, 355] on span "FMU Dispatch" at bounding box center [639, 351] width 66 height 14
click at [501, 342] on div "40% (2/5)" at bounding box center [519, 351] width 97 height 29
click at [515, 345] on div "40% (2/5)" at bounding box center [494, 350] width 46 height 11
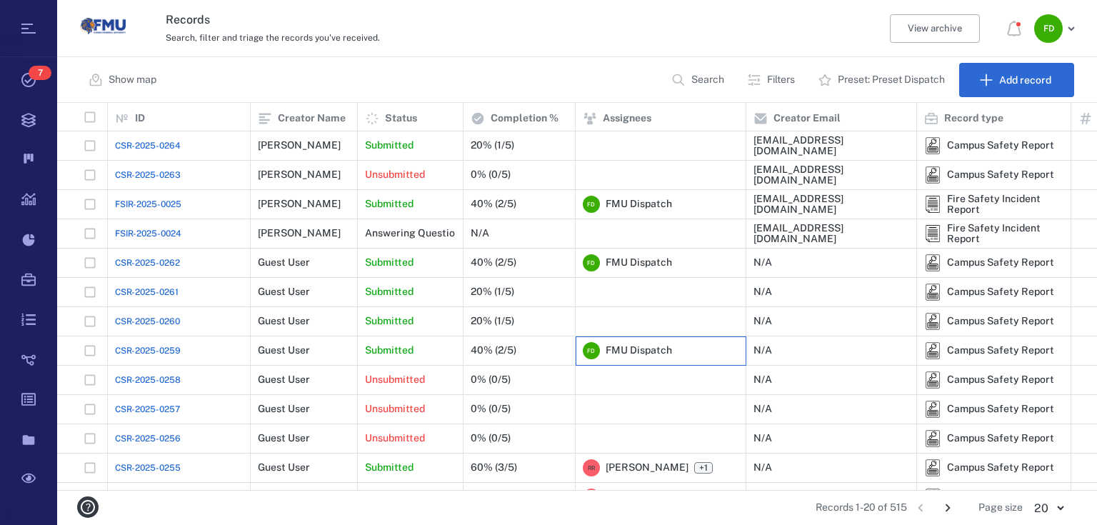
click at [703, 344] on div "F D FMU Dispatch" at bounding box center [661, 351] width 156 height 29
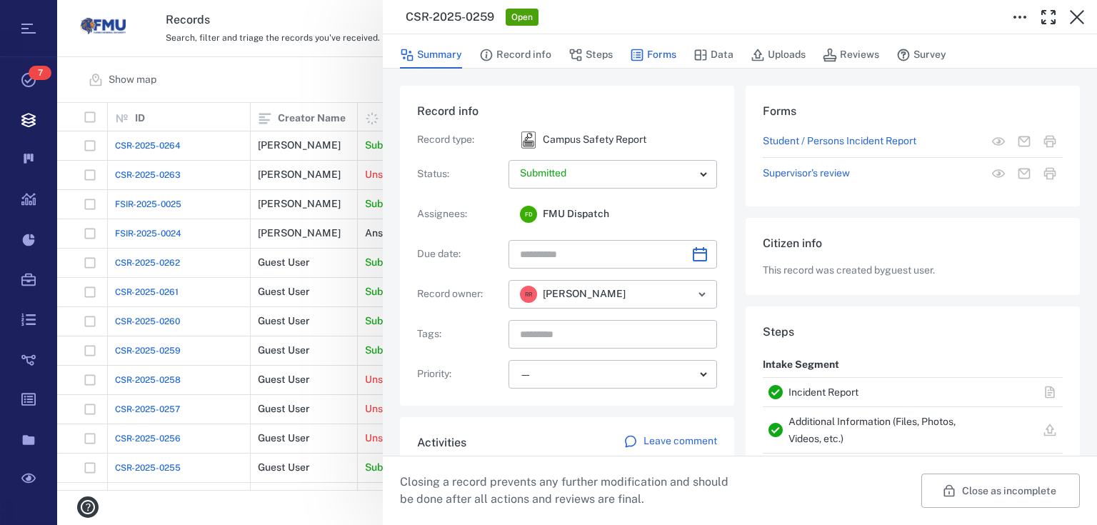
click at [667, 51] on button "Forms" at bounding box center [653, 54] width 46 height 27
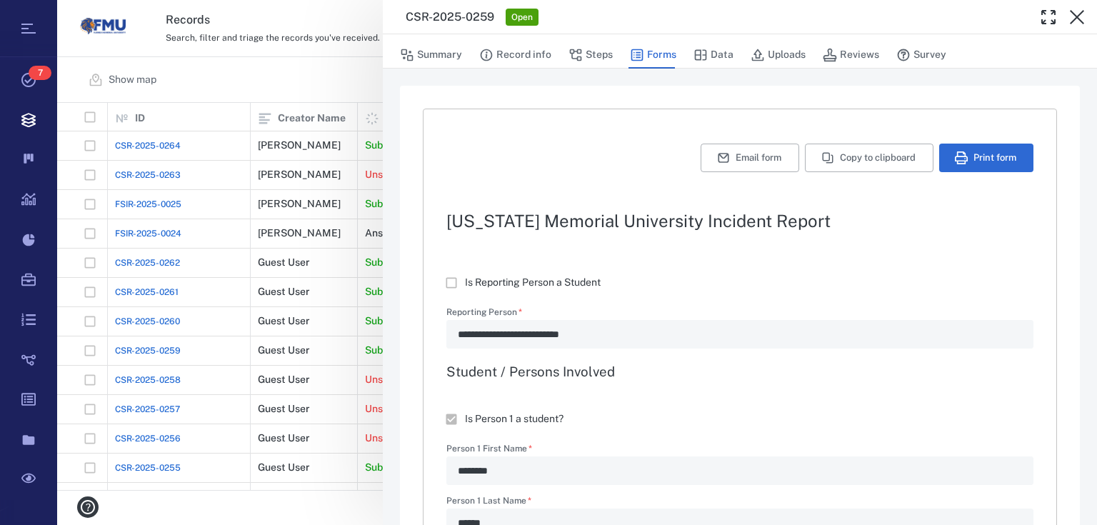
click at [354, 502] on div "**********" at bounding box center [577, 262] width 1040 height 525
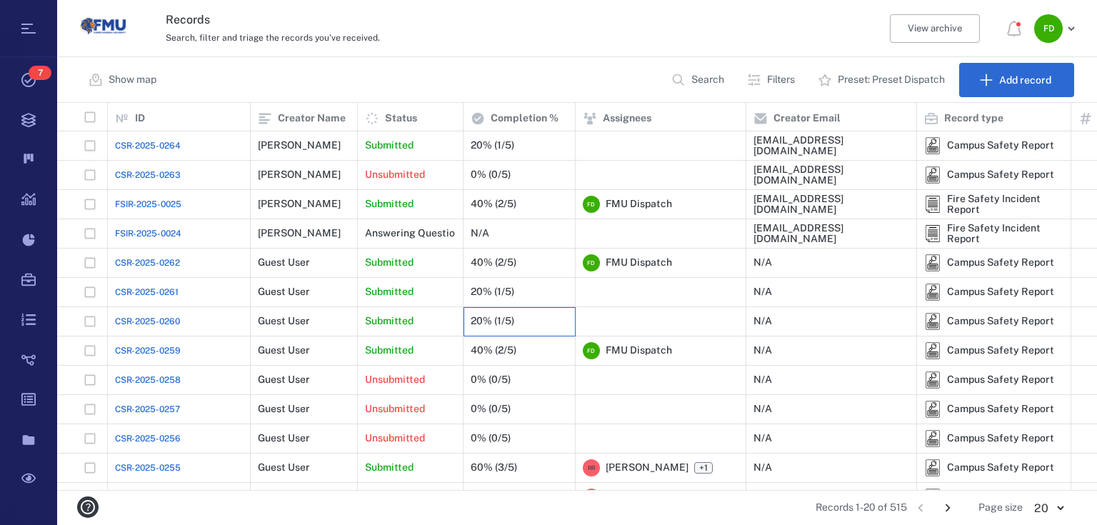
click at [540, 314] on div "20% (1/5)" at bounding box center [519, 321] width 97 height 29
click at [624, 316] on div at bounding box center [661, 321] width 156 height 29
click at [546, 312] on div "20% (1/5)" at bounding box center [519, 321] width 97 height 29
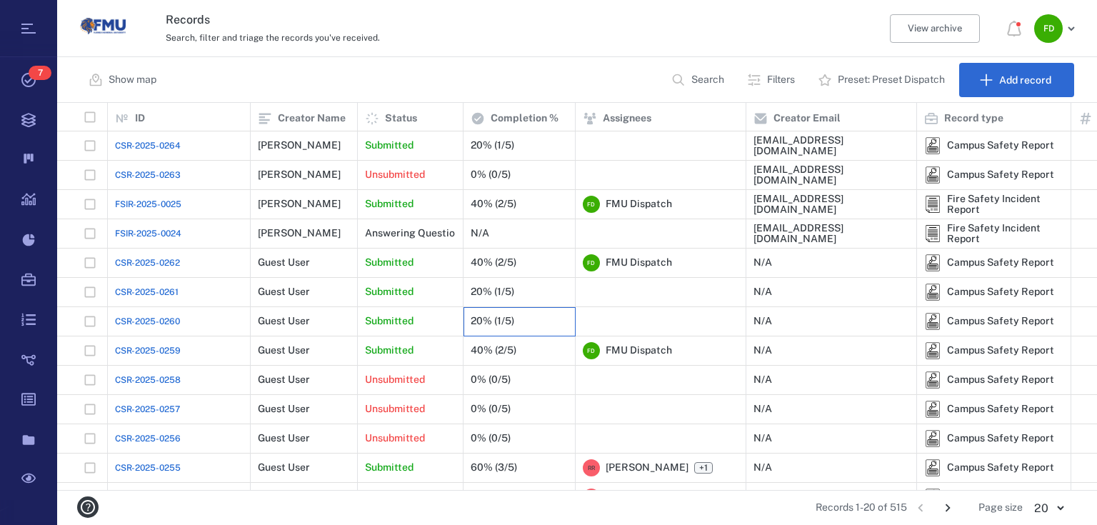
click at [546, 312] on div "20% (1/5)" at bounding box center [519, 321] width 97 height 29
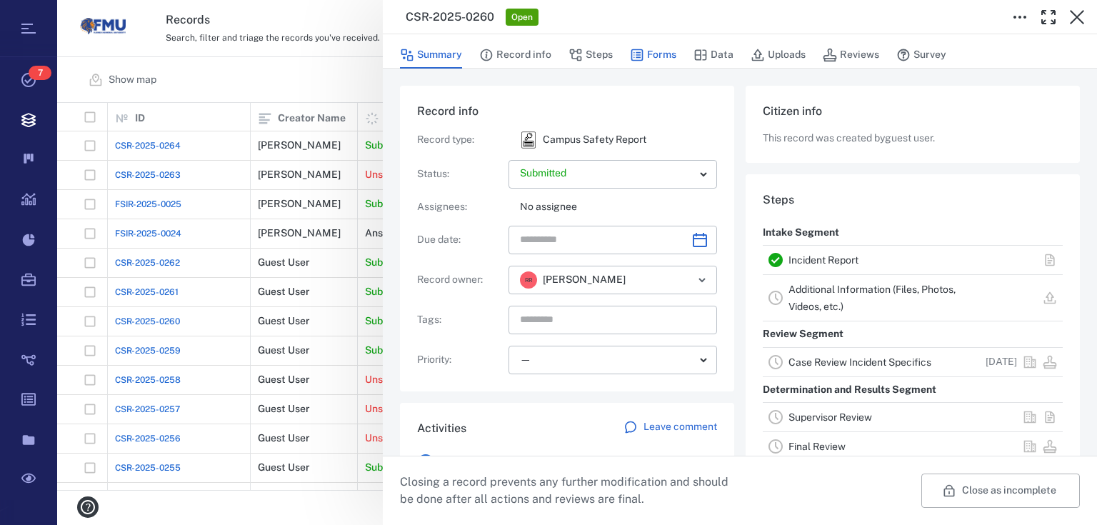
click at [655, 58] on button "Forms" at bounding box center [653, 54] width 46 height 27
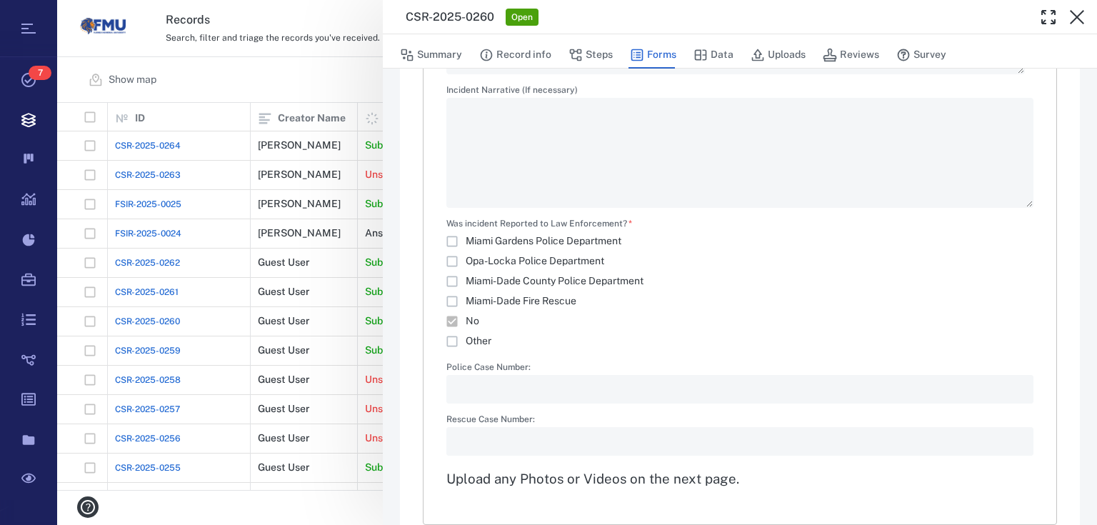
scroll to position [2522, 0]
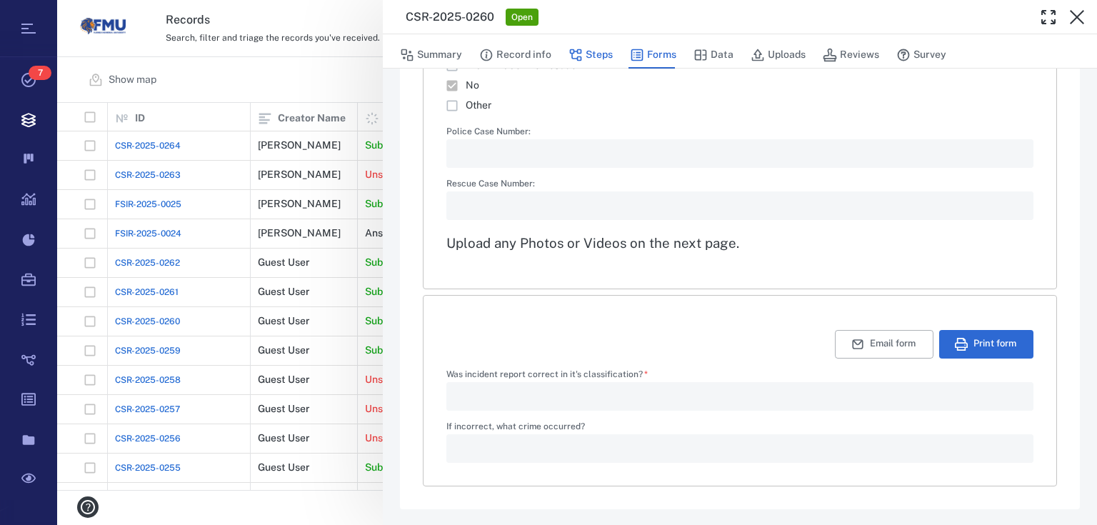
click at [610, 51] on button "Steps" at bounding box center [591, 54] width 44 height 27
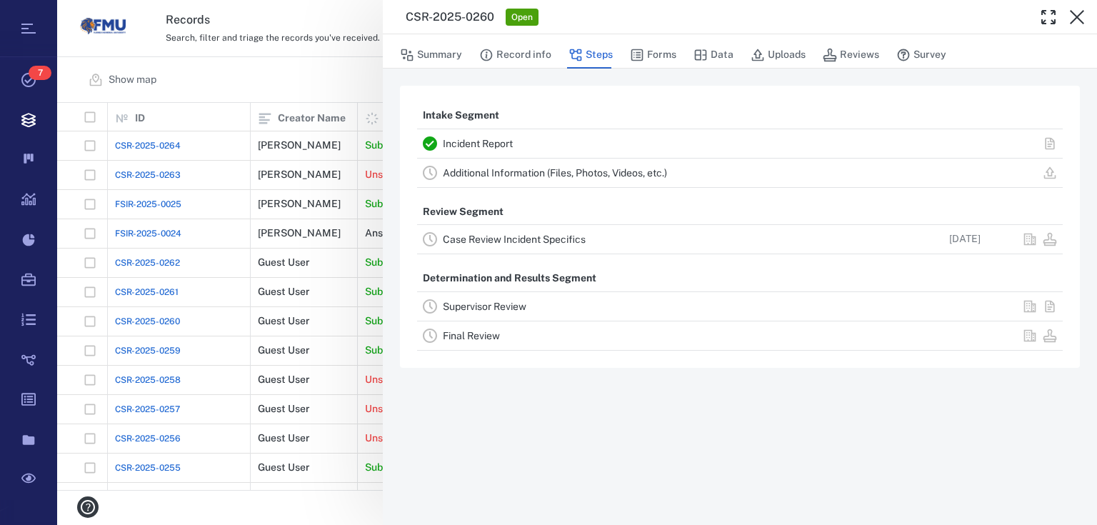
click at [581, 239] on link "Case Review Incident Specifics" at bounding box center [514, 239] width 143 height 11
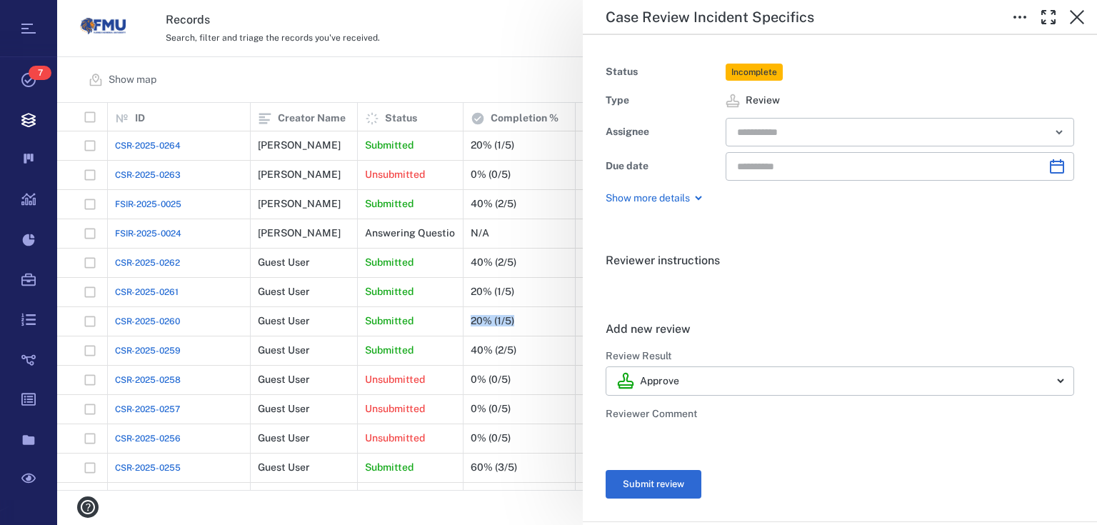
type input "**********"
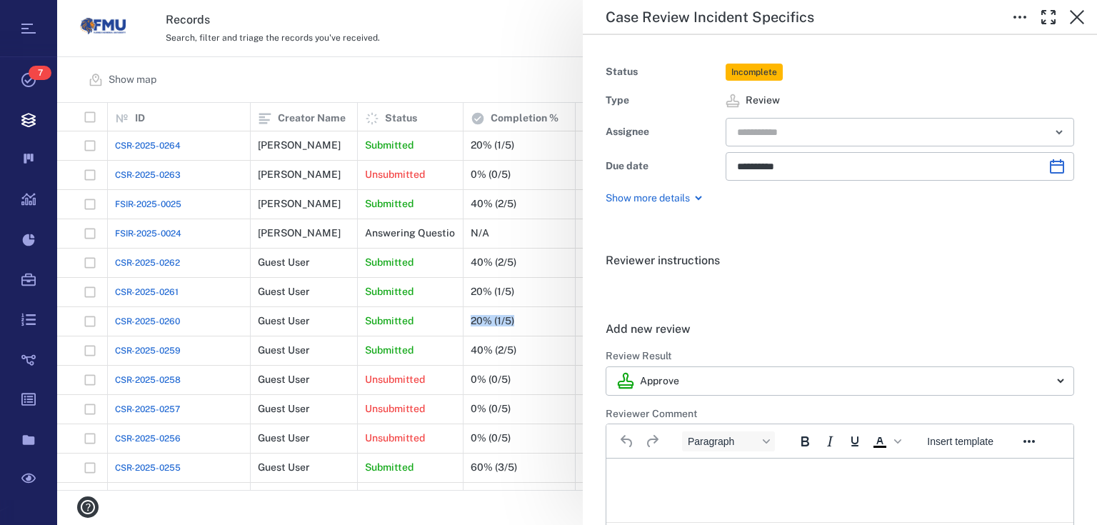
scroll to position [229, 0]
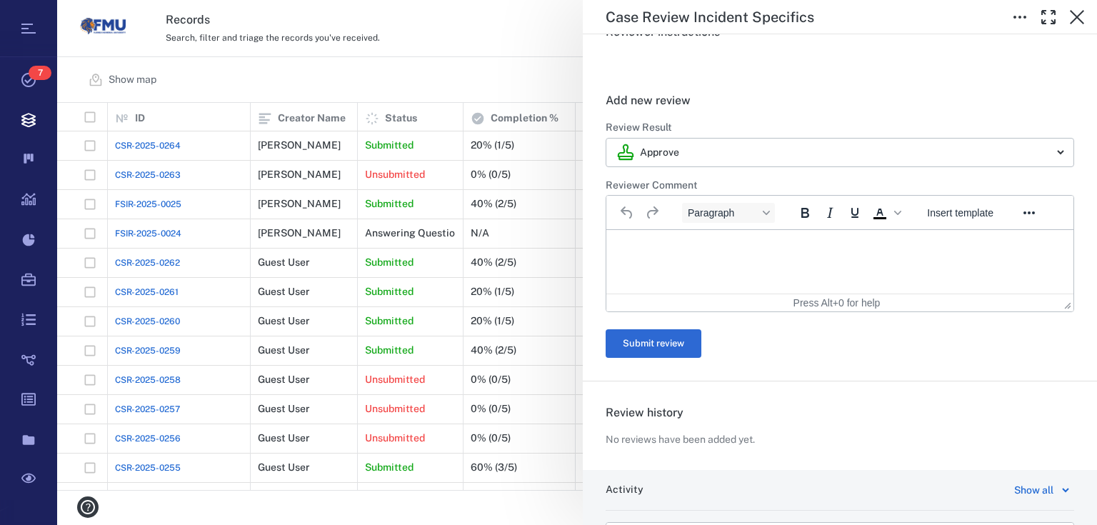
click at [498, 299] on div "**********" at bounding box center [577, 262] width 1040 height 525
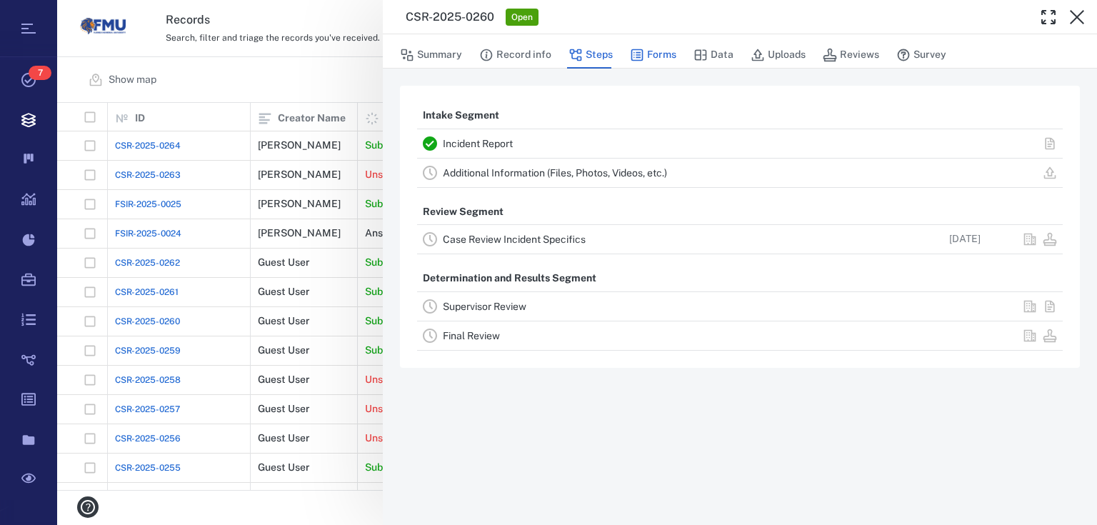
click at [660, 61] on button "Forms" at bounding box center [653, 54] width 46 height 27
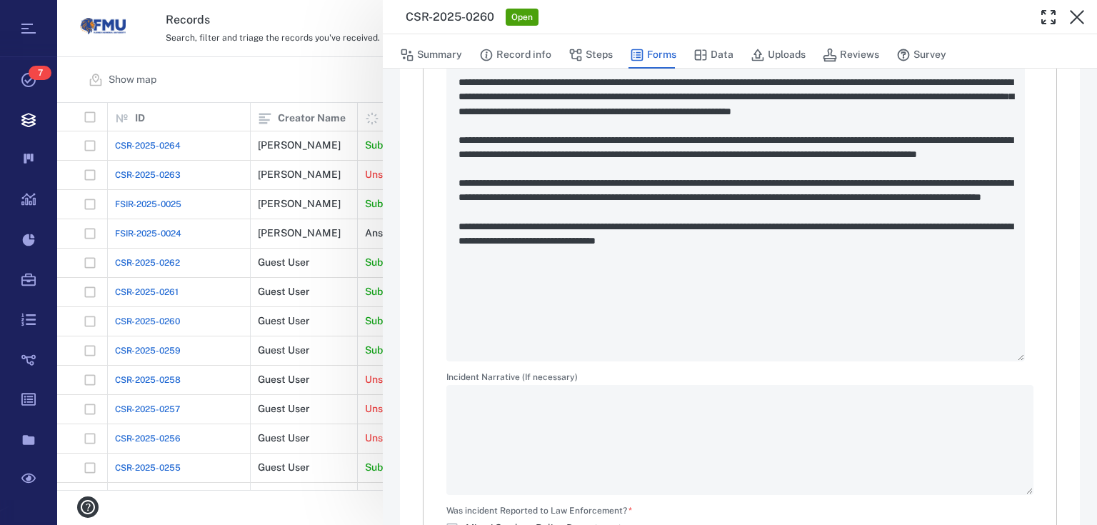
scroll to position [2172, 0]
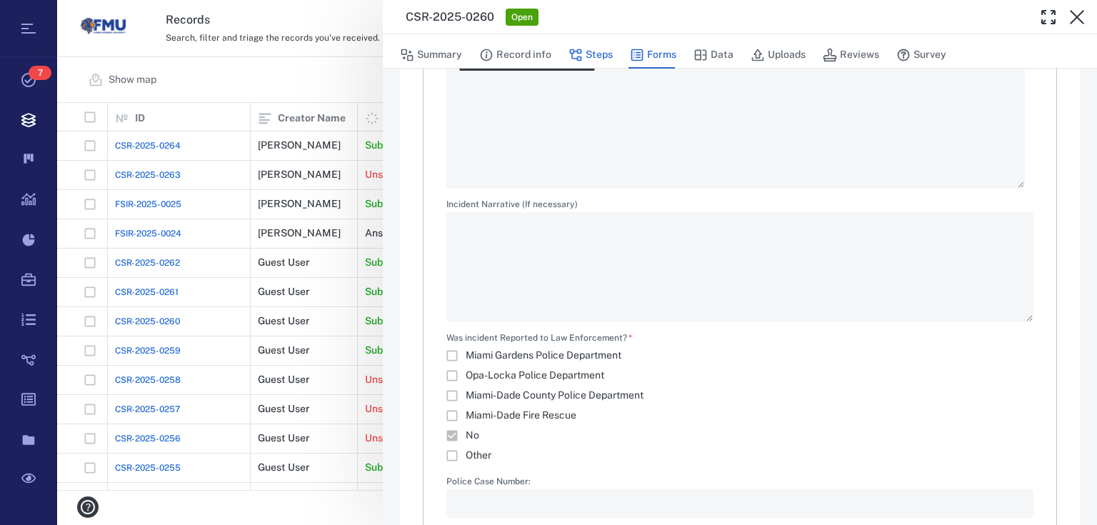
click at [597, 59] on button "Steps" at bounding box center [591, 54] width 44 height 27
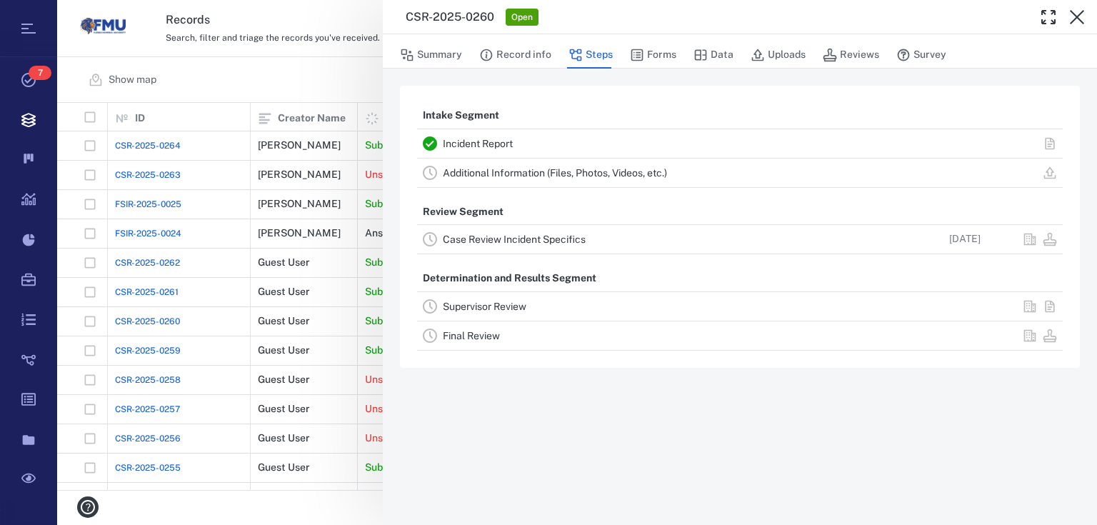
click at [557, 234] on div "Case Review Incident Specifics" at bounding box center [652, 239] width 419 height 17
click at [559, 237] on link "Case Review Incident Specifics" at bounding box center [514, 239] width 143 height 11
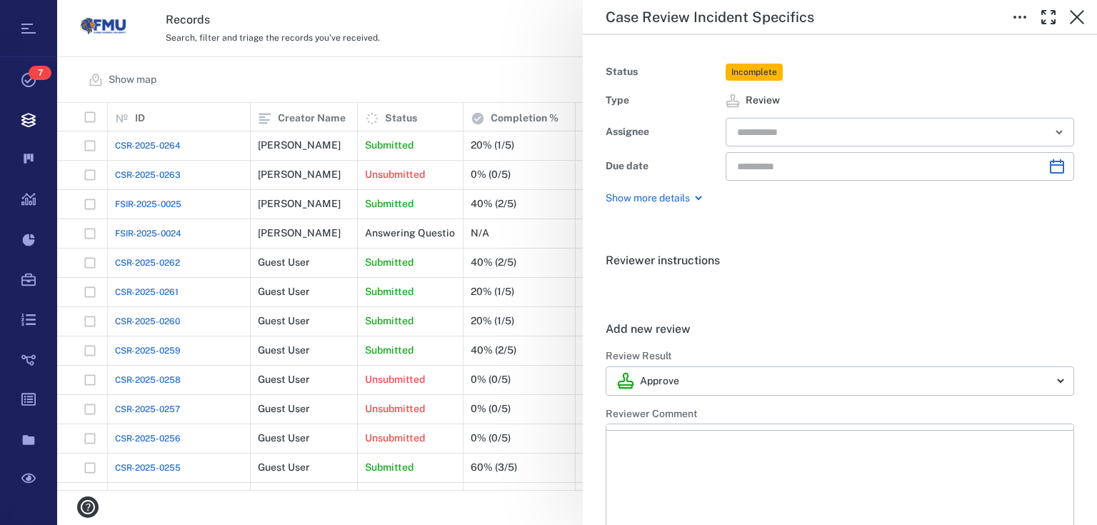
type input "**********"
click at [833, 132] on input "text" at bounding box center [884, 132] width 296 height 20
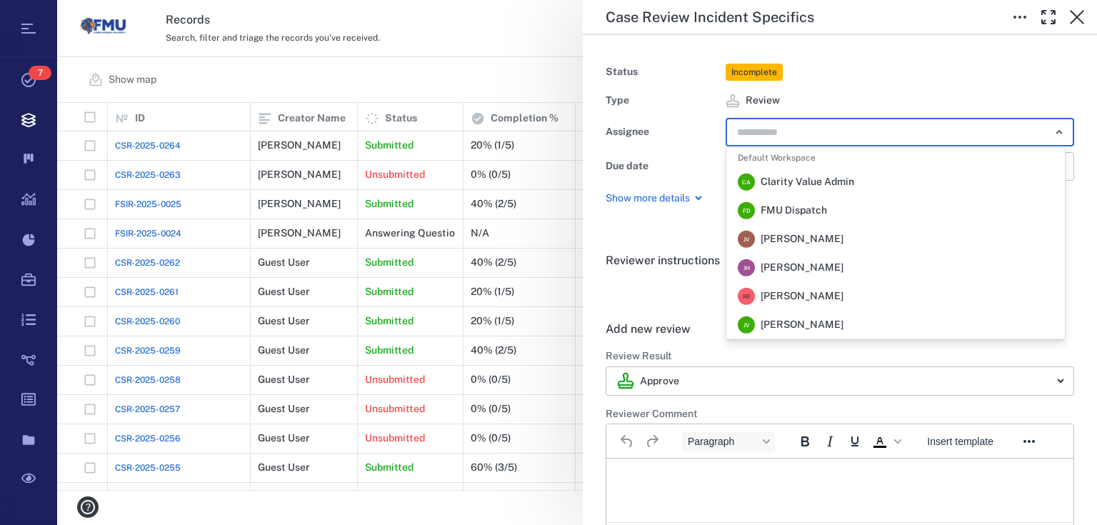
click at [815, 210] on span "FMU Dispatch" at bounding box center [794, 211] width 66 height 14
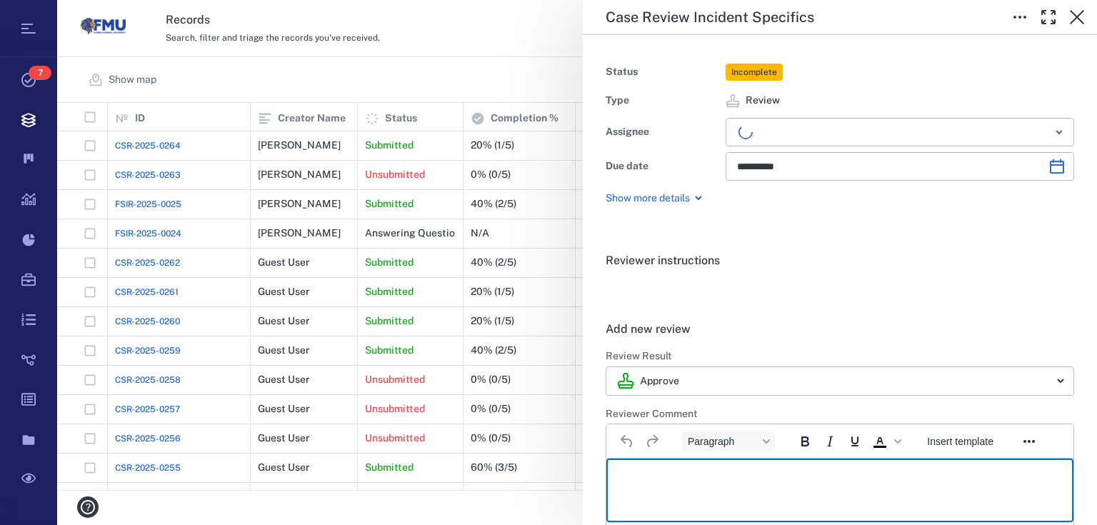
click at [689, 469] on html at bounding box center [840, 477] width 467 height 36
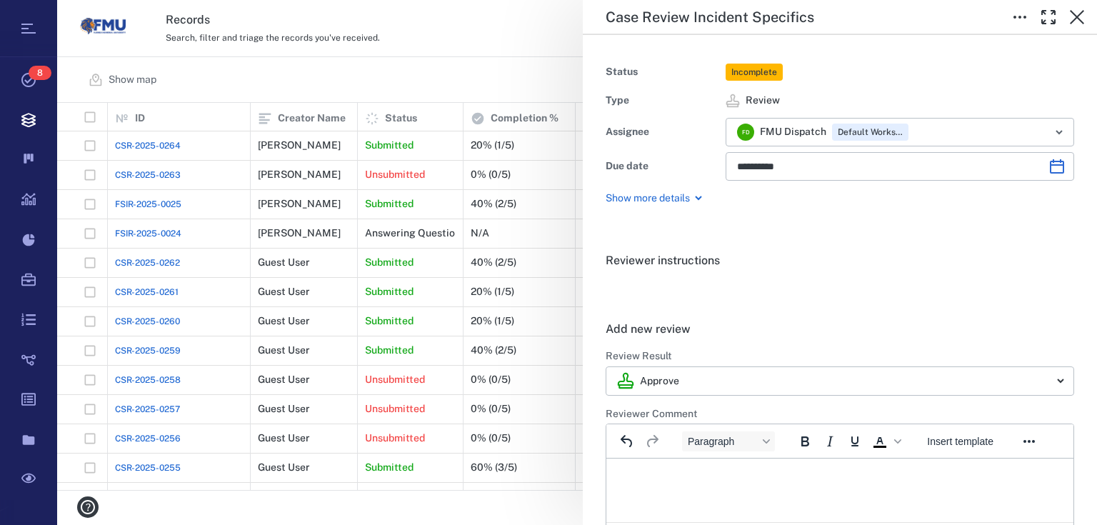
click at [517, 83] on div "**********" at bounding box center [577, 262] width 1040 height 525
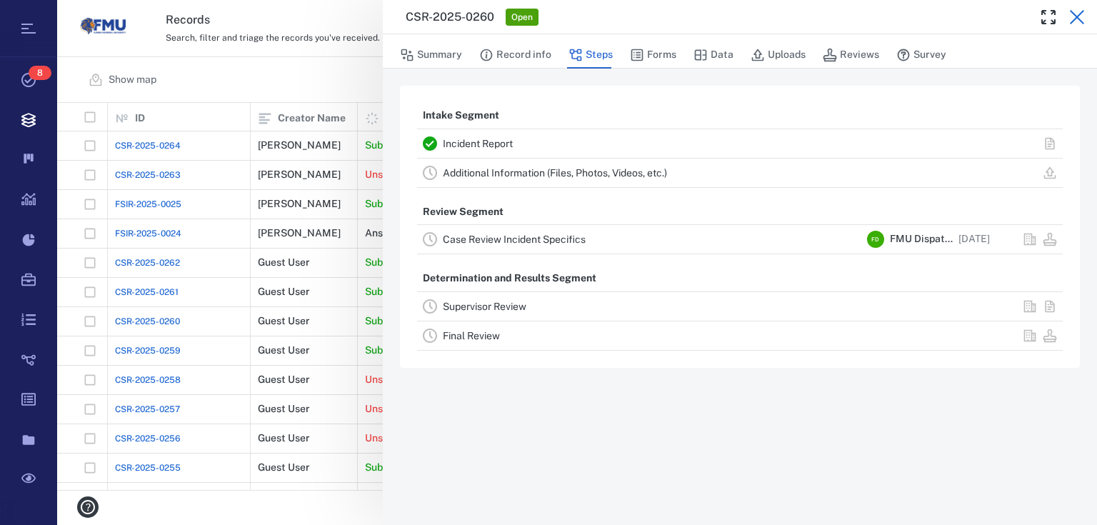
click at [1077, 22] on icon "button" at bounding box center [1077, 17] width 17 height 17
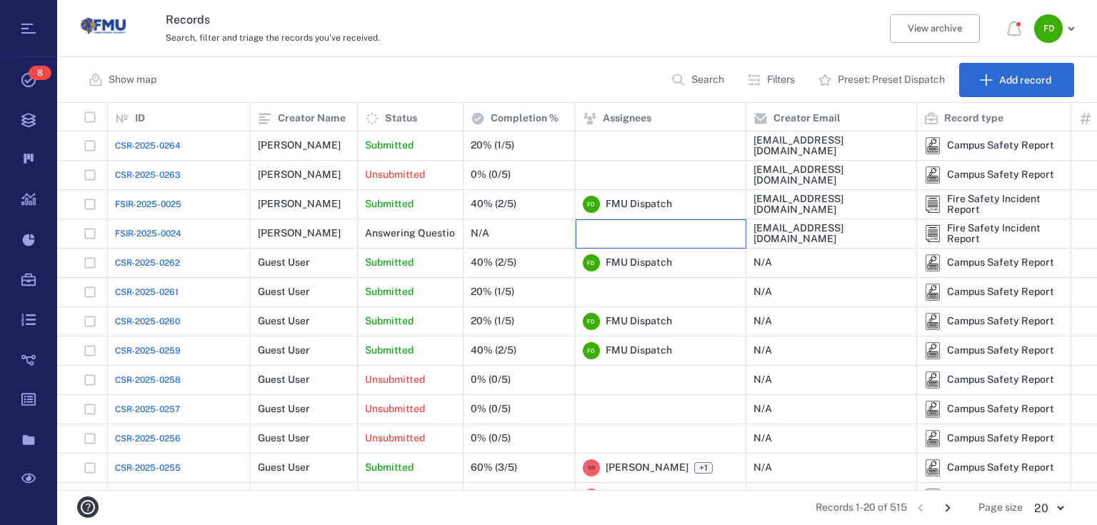
click at [623, 234] on div at bounding box center [661, 233] width 156 height 29
click at [479, 234] on div "N/A" at bounding box center [480, 233] width 19 height 11
click at [503, 297] on div "20% (1/5)" at bounding box center [519, 292] width 97 height 29
click at [550, 294] on div "20% (1/5)" at bounding box center [519, 292] width 97 height 29
click at [574, 144] on div "20% (1/5)" at bounding box center [520, 145] width 112 height 29
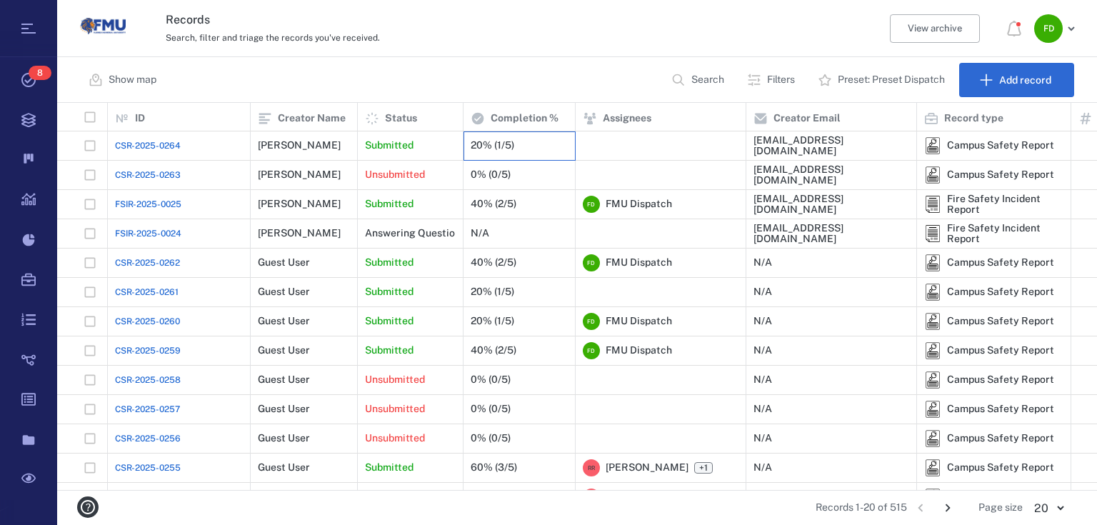
click at [571, 145] on div "20% (1/5)" at bounding box center [520, 145] width 112 height 29
click at [568, 147] on div "20% (1/5)" at bounding box center [520, 145] width 112 height 29
click at [520, 151] on div "20% (1/5)" at bounding box center [519, 145] width 97 height 29
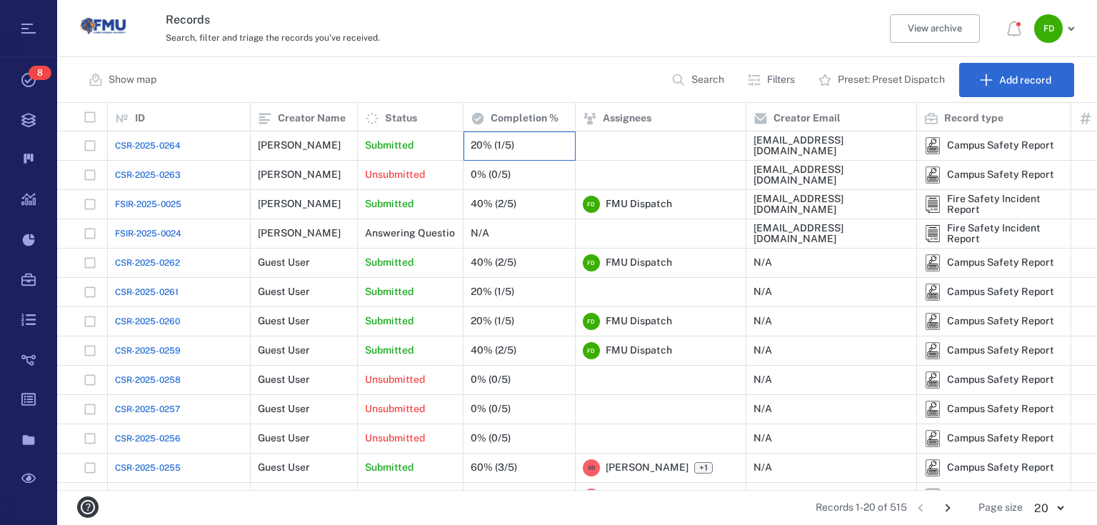
click at [520, 146] on div "20% (1/5)" at bounding box center [519, 145] width 97 height 29
click at [642, 346] on span "FMU Dispatch" at bounding box center [639, 351] width 66 height 14
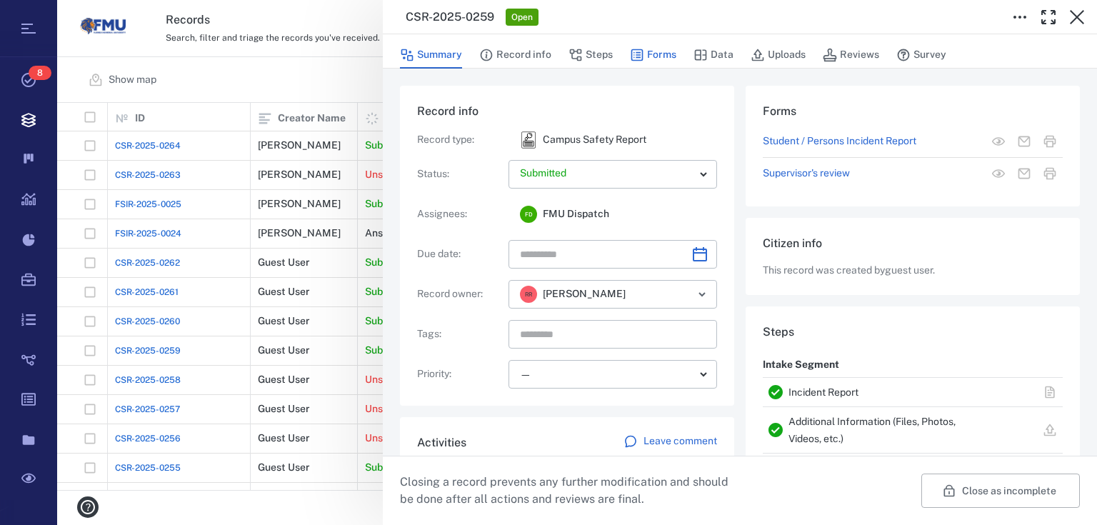
click at [672, 54] on button "Forms" at bounding box center [653, 54] width 46 height 27
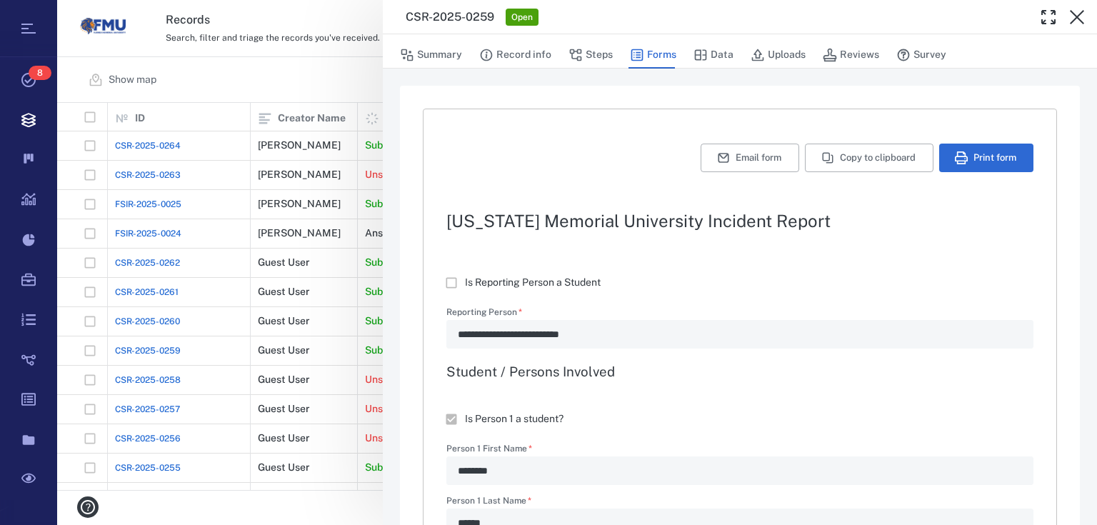
type textarea "*"
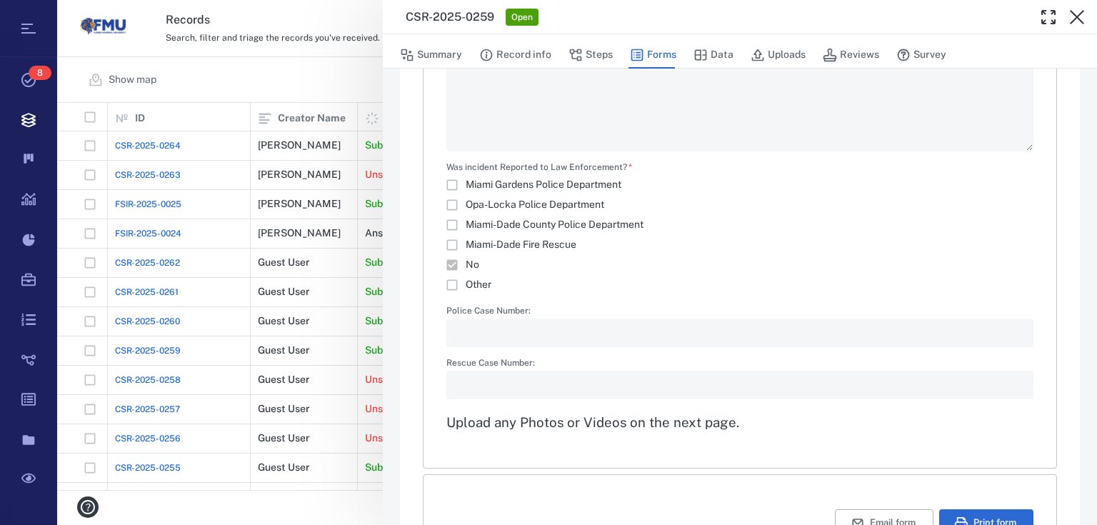
scroll to position [2581, 0]
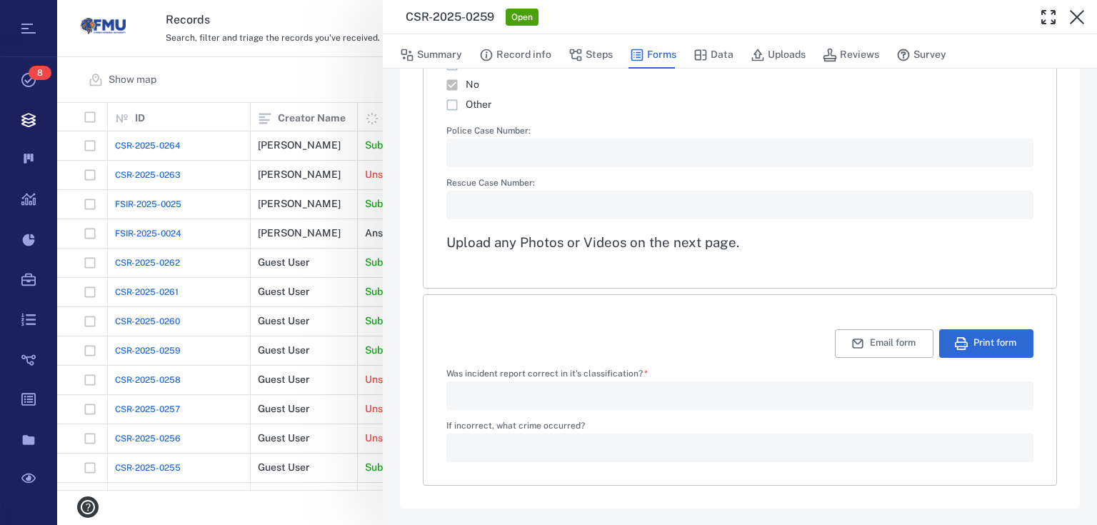
click at [377, 92] on div "**********" at bounding box center [577, 262] width 1040 height 525
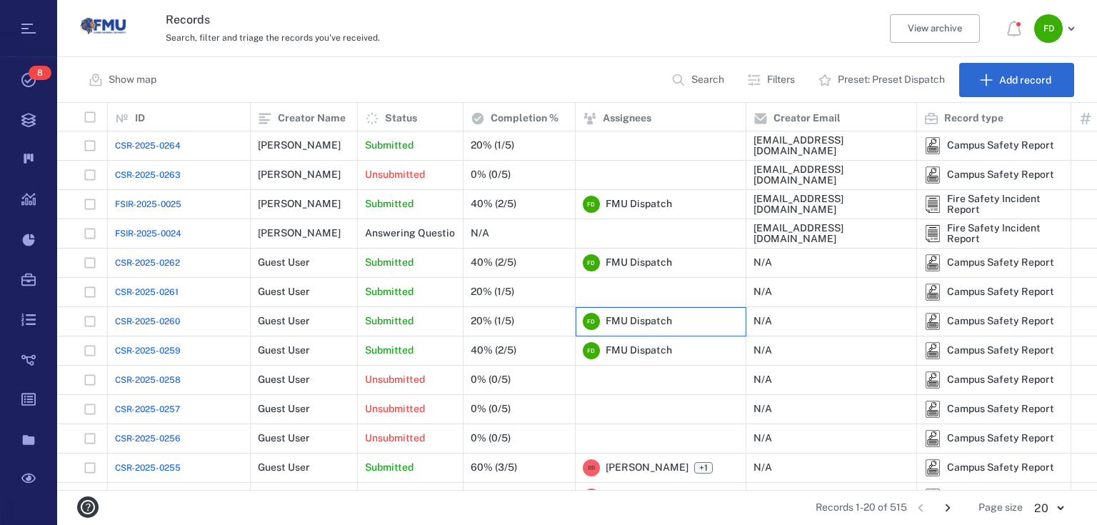
click at [583, 323] on div "F D" at bounding box center [591, 321] width 17 height 17
click at [672, 324] on div "F D FMU Dispatch" at bounding box center [661, 321] width 156 height 29
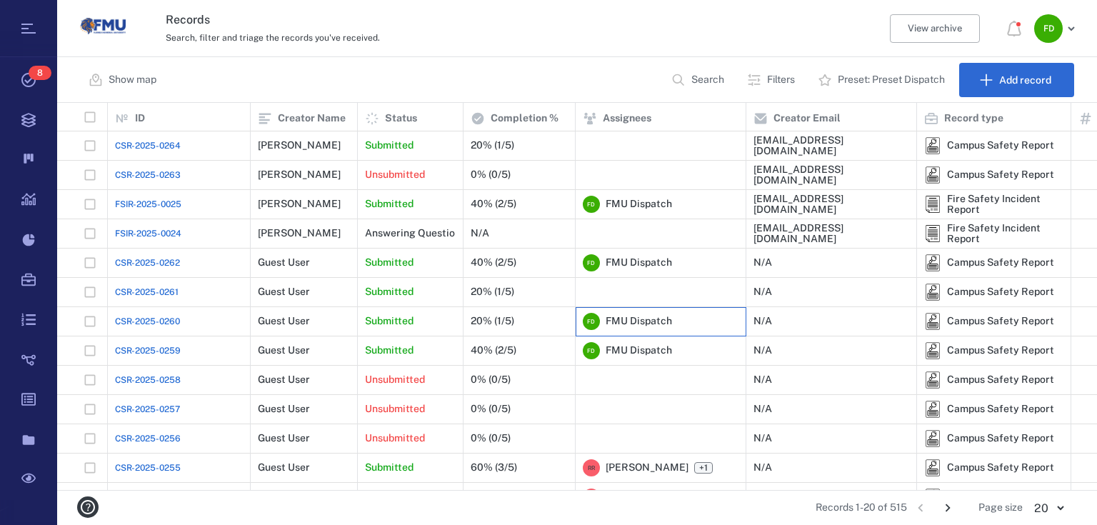
click at [672, 324] on div "F D FMU Dispatch" at bounding box center [661, 321] width 156 height 29
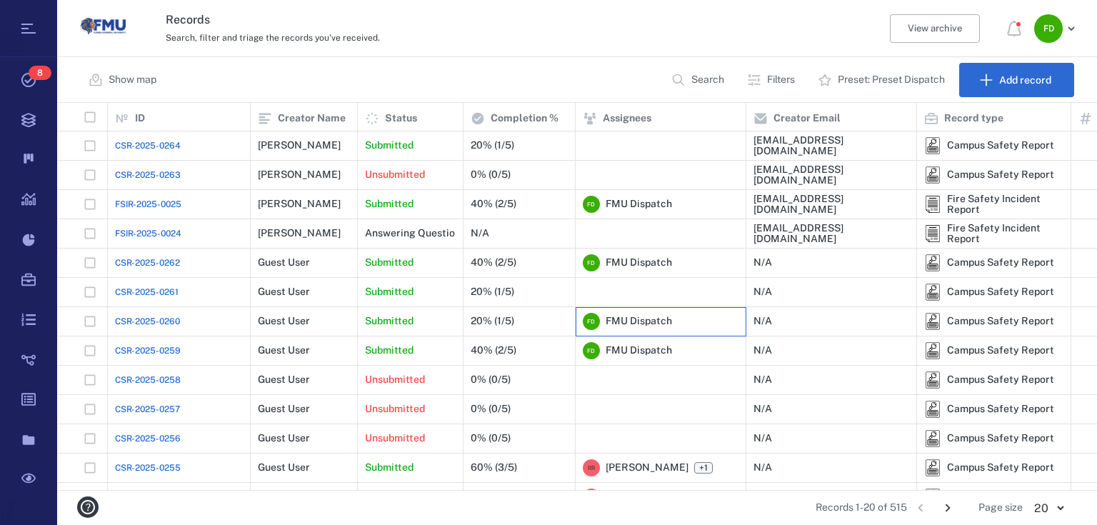
click at [672, 324] on div "F D FMU Dispatch" at bounding box center [661, 321] width 156 height 29
click at [672, 325] on div "F D FMU Dispatch" at bounding box center [661, 321] width 156 height 29
click at [509, 316] on div "20% (1/5)" at bounding box center [493, 321] width 44 height 11
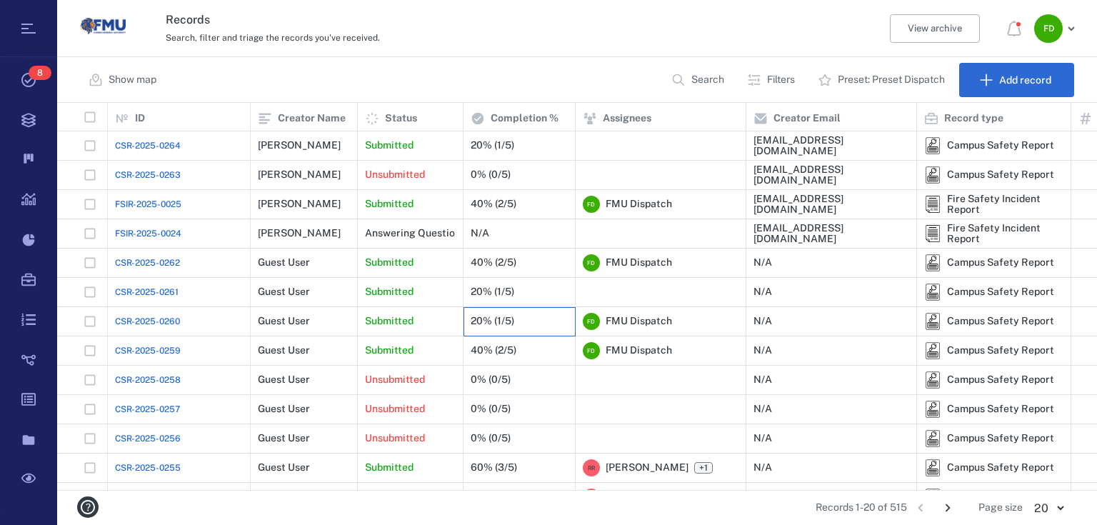
click at [509, 316] on div "20% (1/5)" at bounding box center [493, 321] width 44 height 11
click at [387, 314] on p "Submitted" at bounding box center [389, 321] width 49 height 14
click at [529, 292] on div "20% (1/5)" at bounding box center [519, 292] width 97 height 29
click at [599, 297] on div at bounding box center [661, 292] width 156 height 29
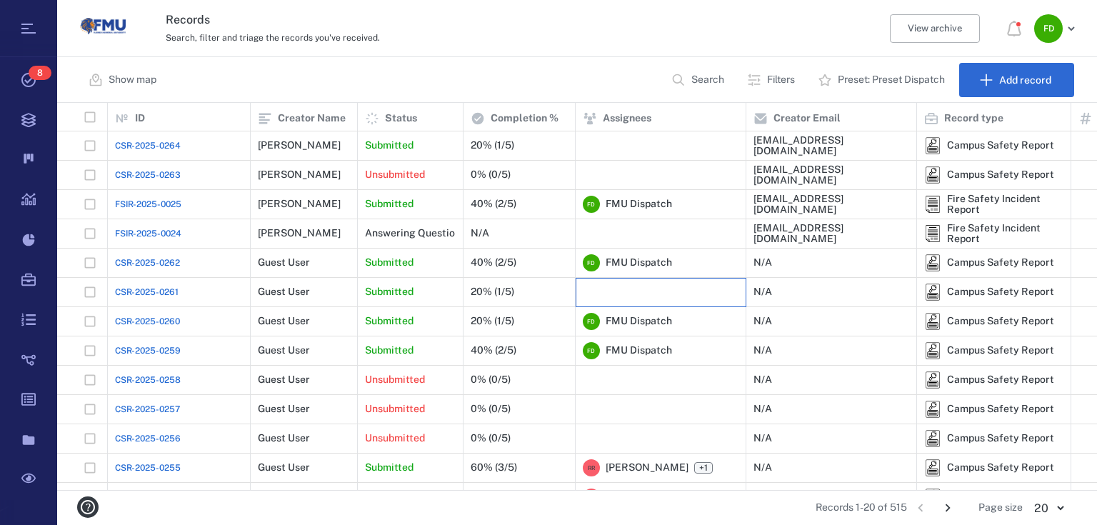
click at [599, 297] on div at bounding box center [661, 292] width 156 height 29
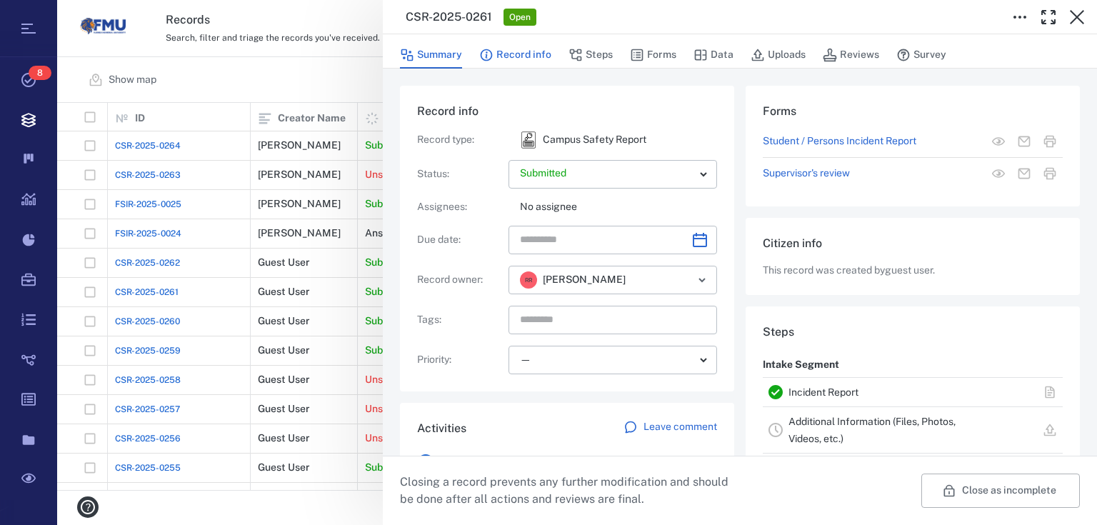
click at [549, 56] on button "Record info" at bounding box center [515, 54] width 72 height 27
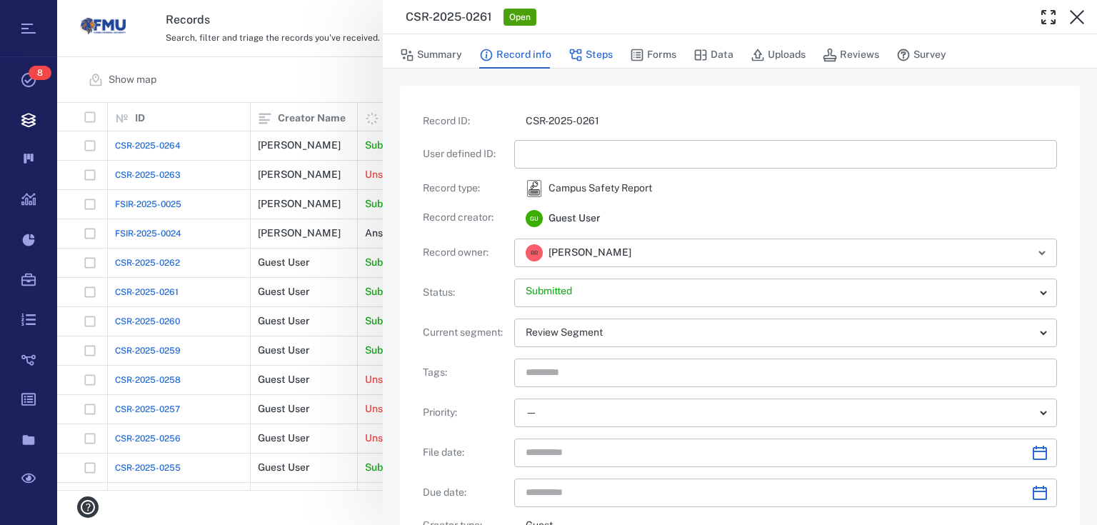
click at [586, 61] on button "Steps" at bounding box center [591, 54] width 44 height 27
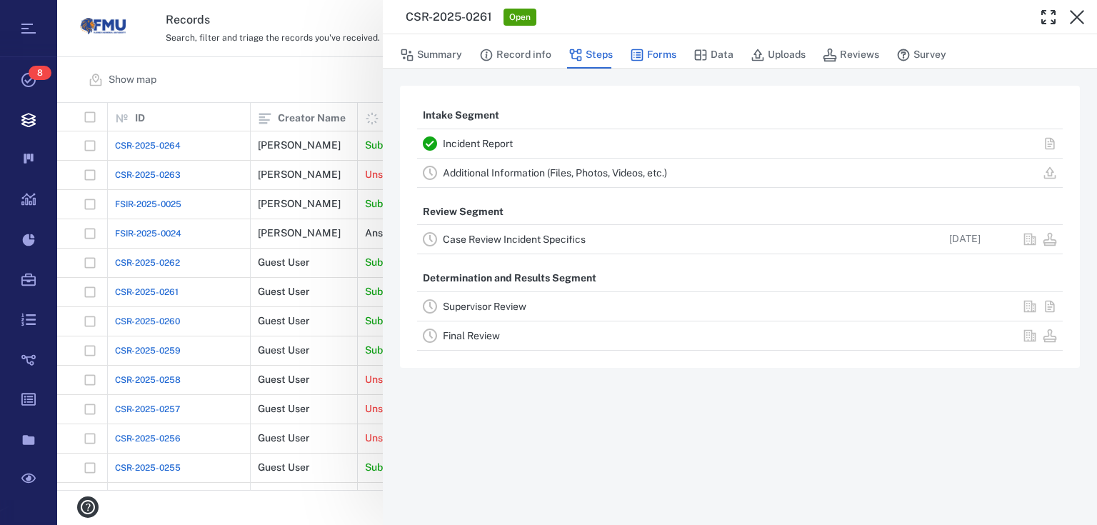
click at [647, 64] on button "Forms" at bounding box center [653, 54] width 46 height 27
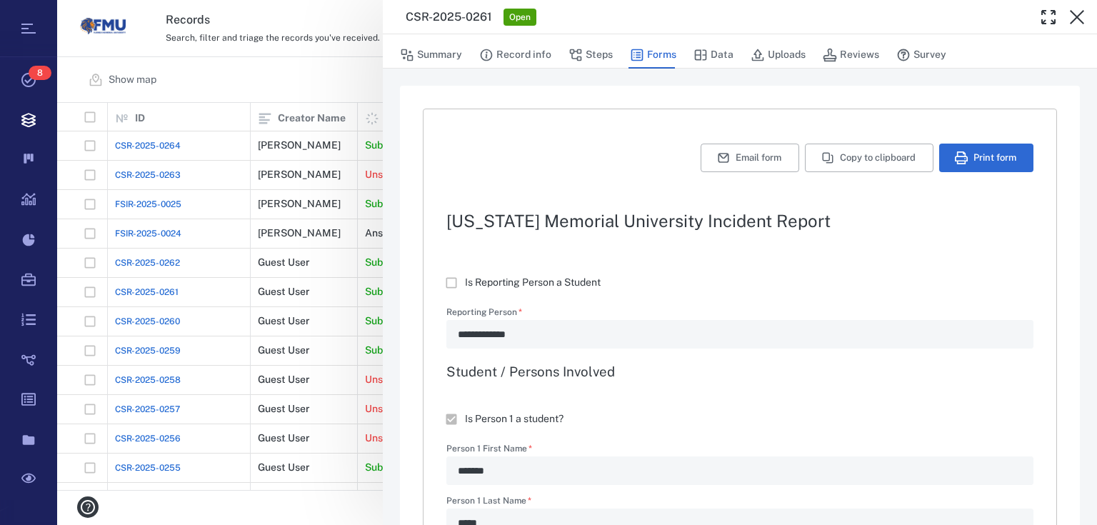
type textarea "*"
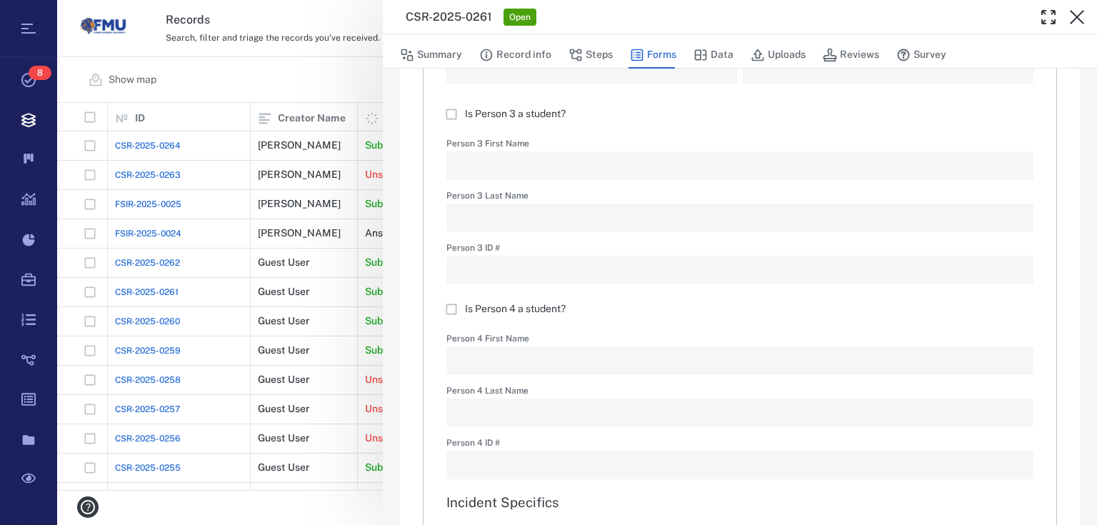
scroll to position [835, 0]
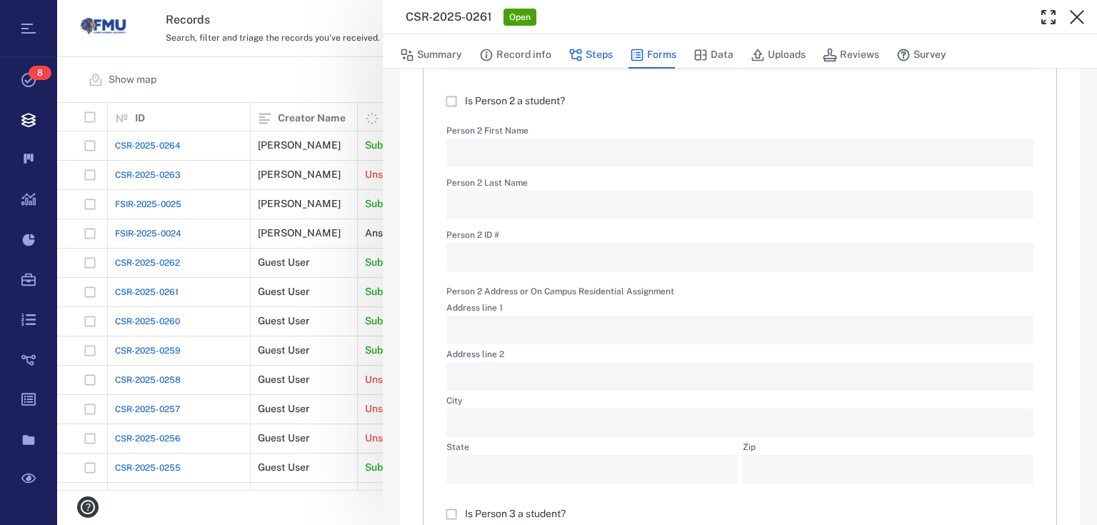
click at [594, 49] on button "Steps" at bounding box center [591, 54] width 44 height 27
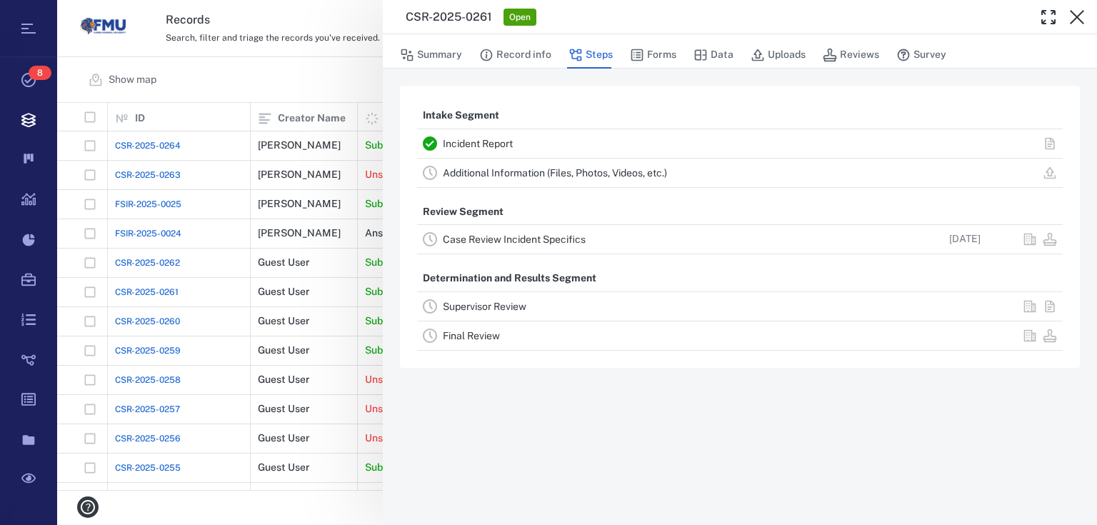
click at [577, 232] on div "Case Review Incident Specifics" at bounding box center [652, 239] width 419 height 17
click at [574, 241] on link "Case Review Incident Specifics" at bounding box center [514, 239] width 143 height 11
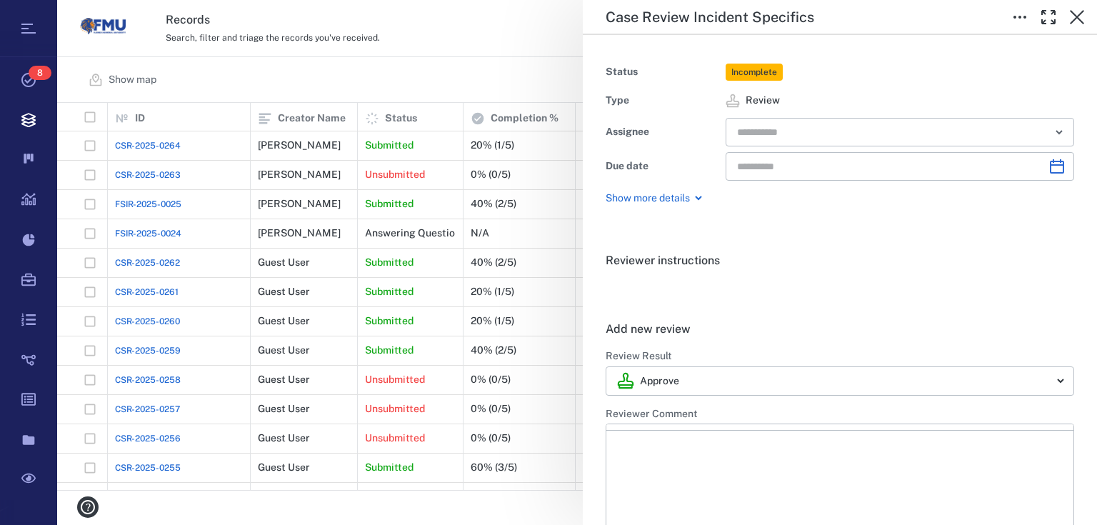
type input "**********"
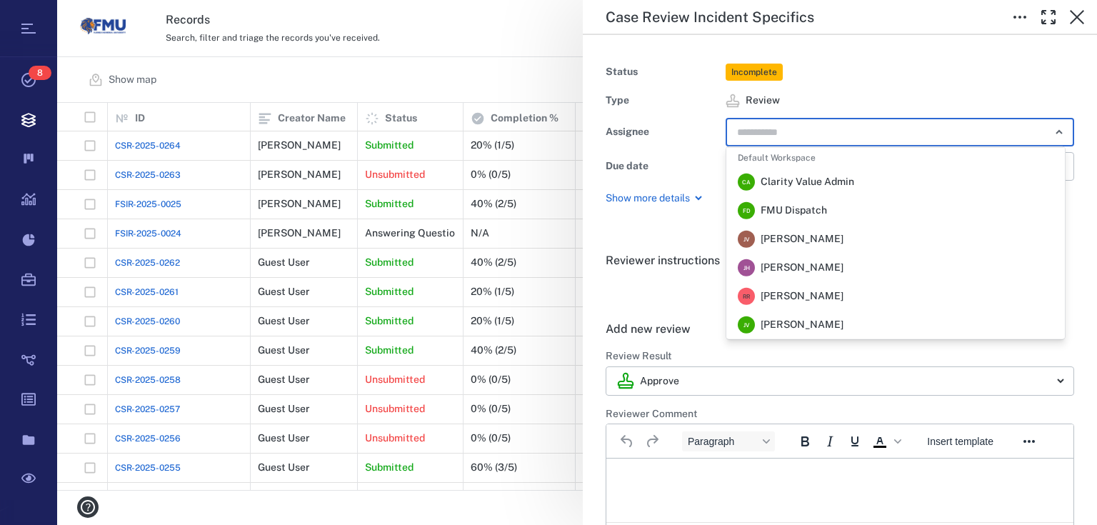
click at [855, 131] on input "text" at bounding box center [884, 132] width 296 height 20
click at [837, 211] on li "F D FMU Dispatch" at bounding box center [896, 210] width 339 height 29
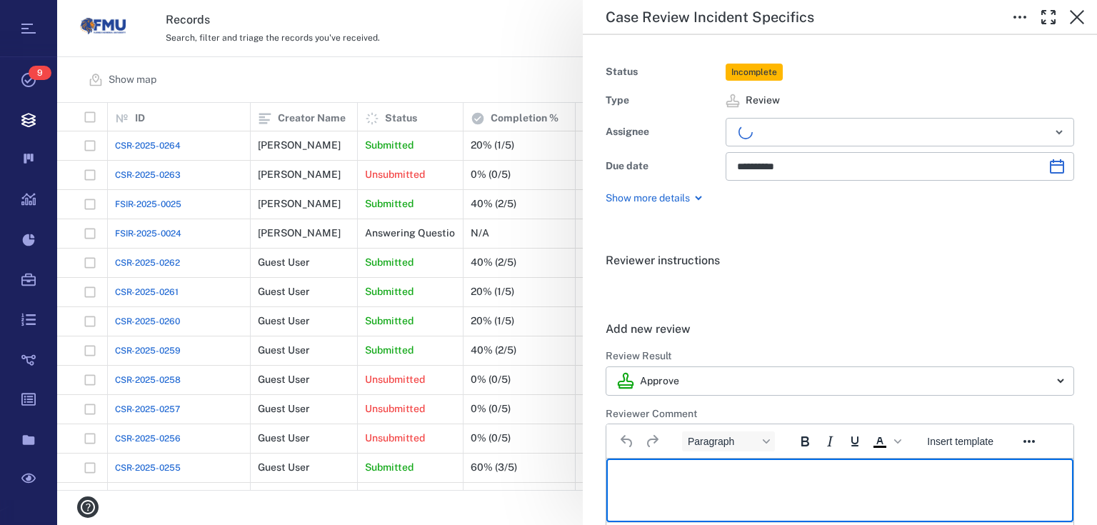
click at [692, 474] on p "Rich Text Area. Press ALT-0 for help." at bounding box center [840, 476] width 443 height 13
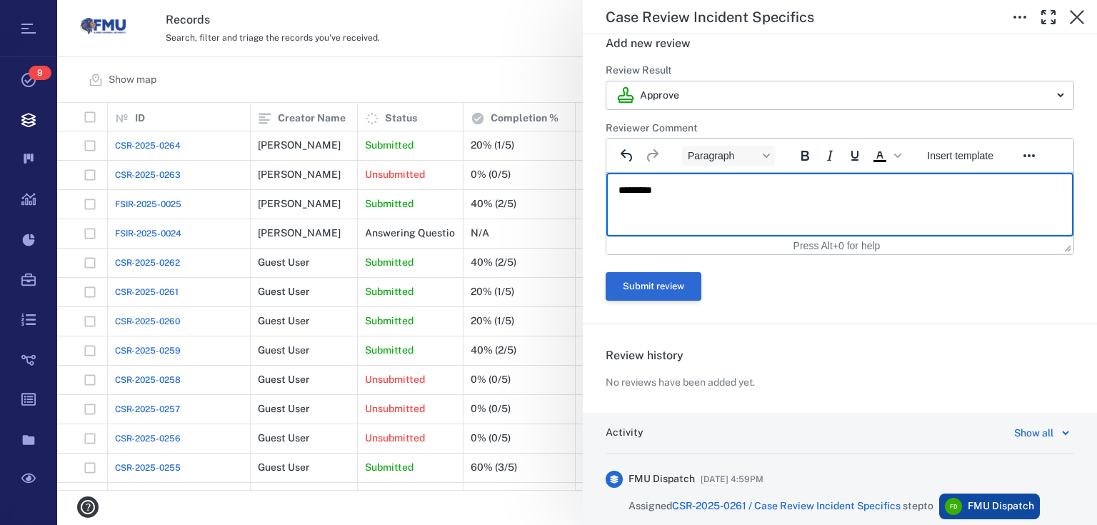
click at [687, 279] on button "Submit review" at bounding box center [654, 286] width 96 height 29
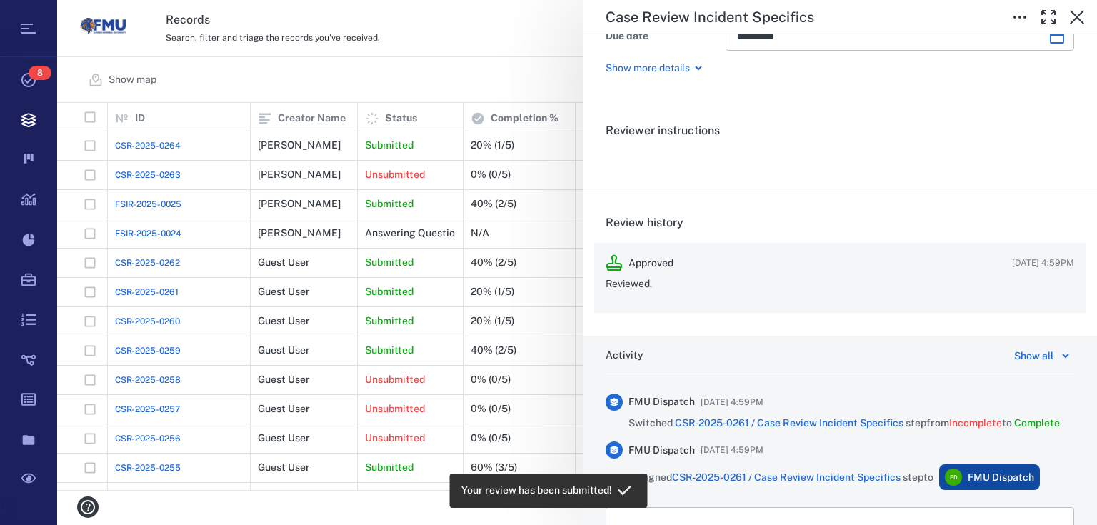
scroll to position [0, 0]
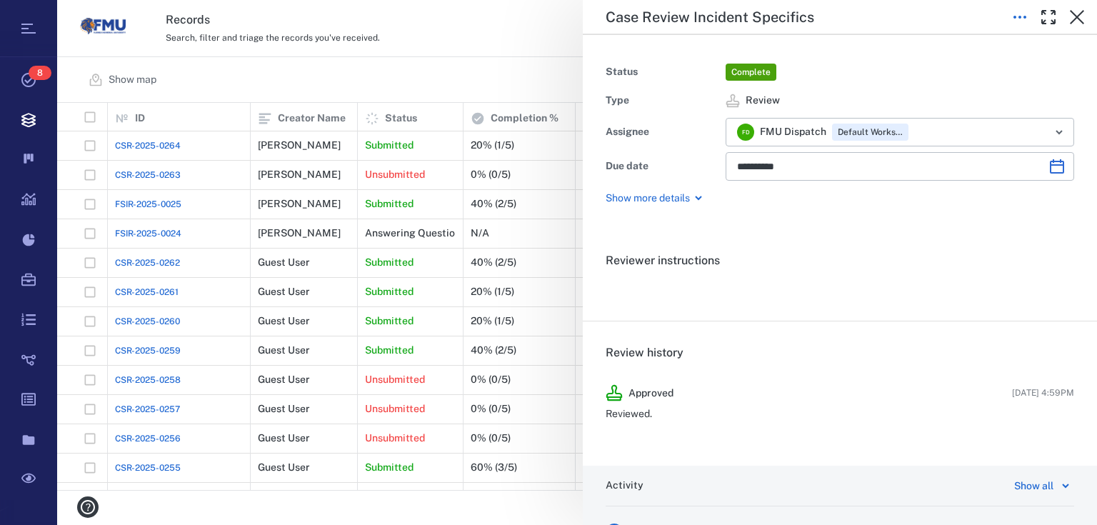
click at [1025, 17] on icon "button" at bounding box center [1025, 17] width 3 height 3
click at [1039, 491] on div "Show all" at bounding box center [1034, 485] width 39 height 17
click at [1050, 20] on icon "button" at bounding box center [1048, 17] width 17 height 17
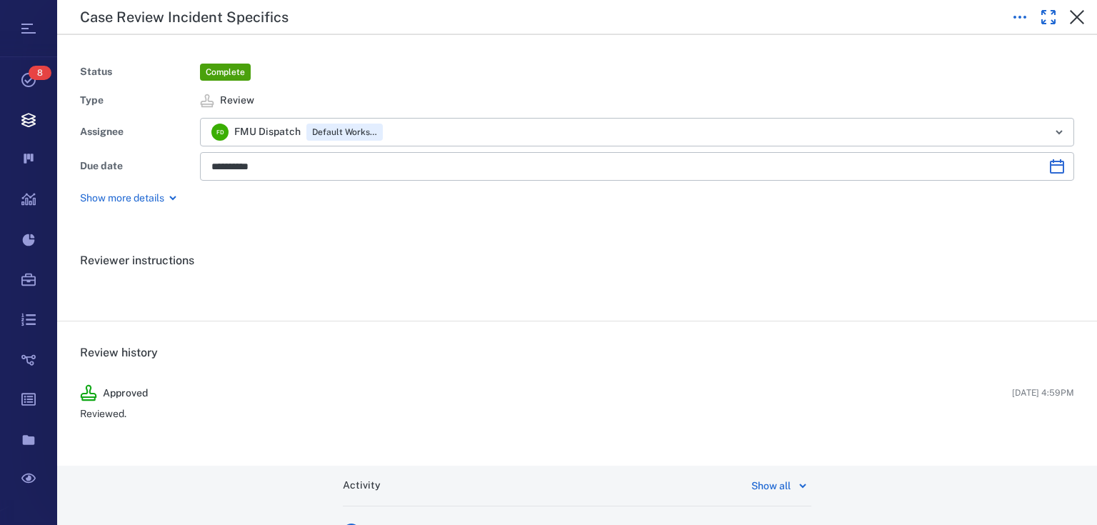
click at [1050, 20] on icon "button" at bounding box center [1048, 17] width 17 height 17
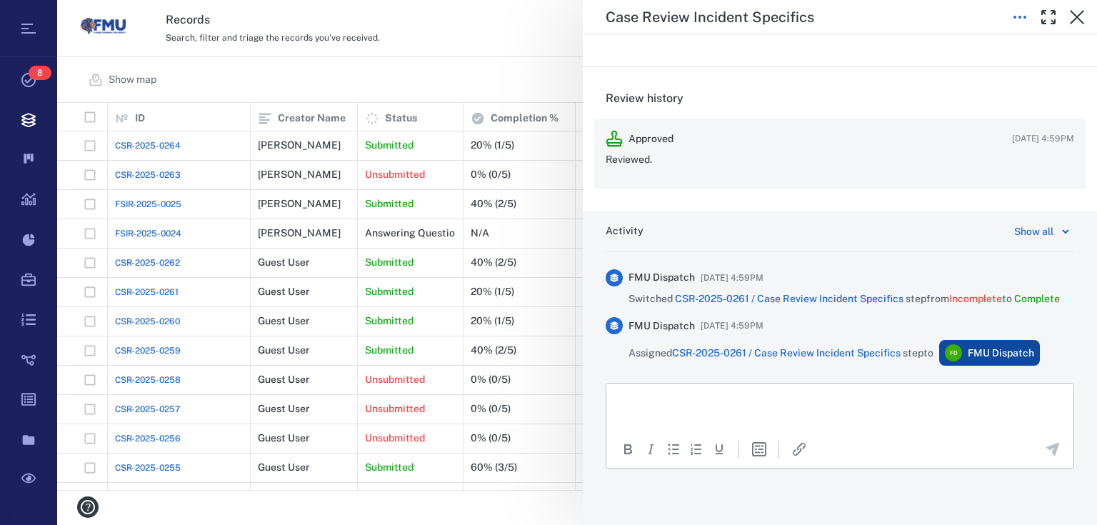
scroll to position [197, 0]
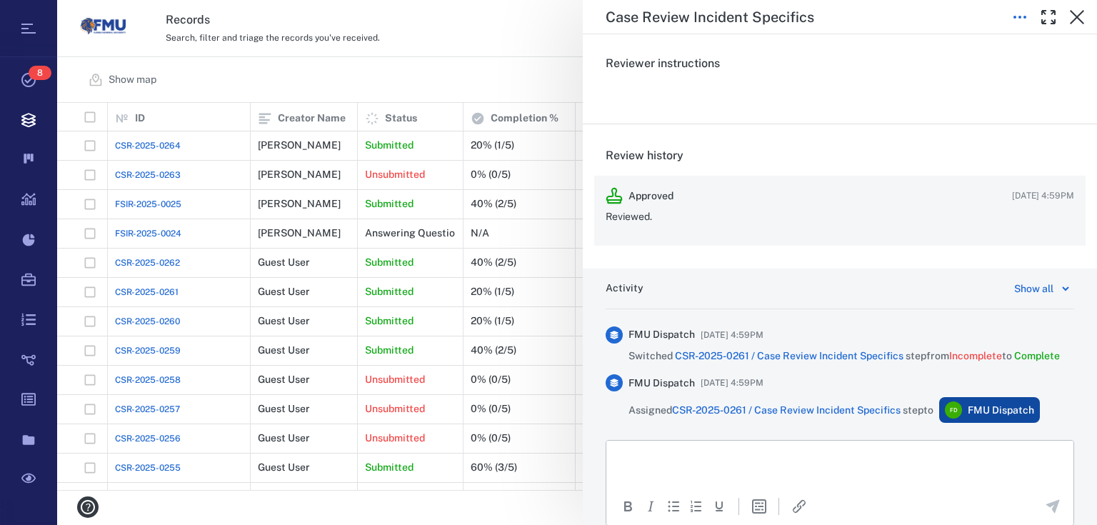
click at [1008, 229] on div "Reviewed." at bounding box center [840, 222] width 469 height 24
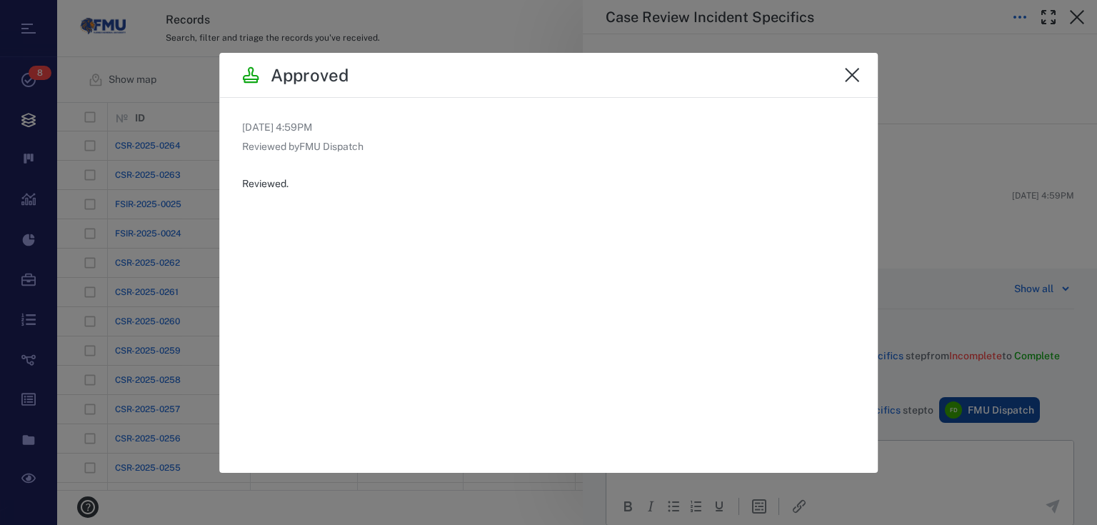
click at [855, 74] on icon "close" at bounding box center [852, 74] width 17 height 17
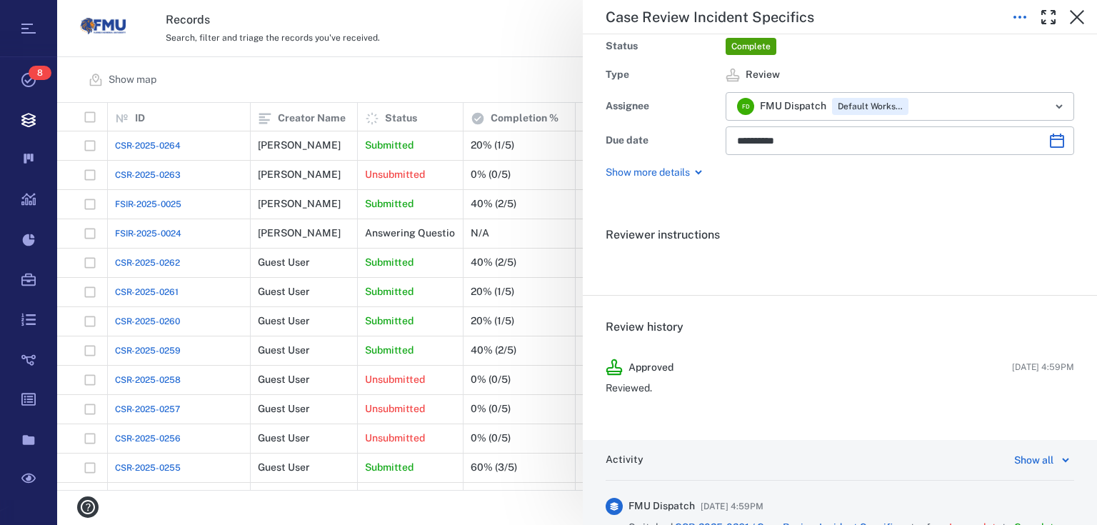
scroll to position [0, 0]
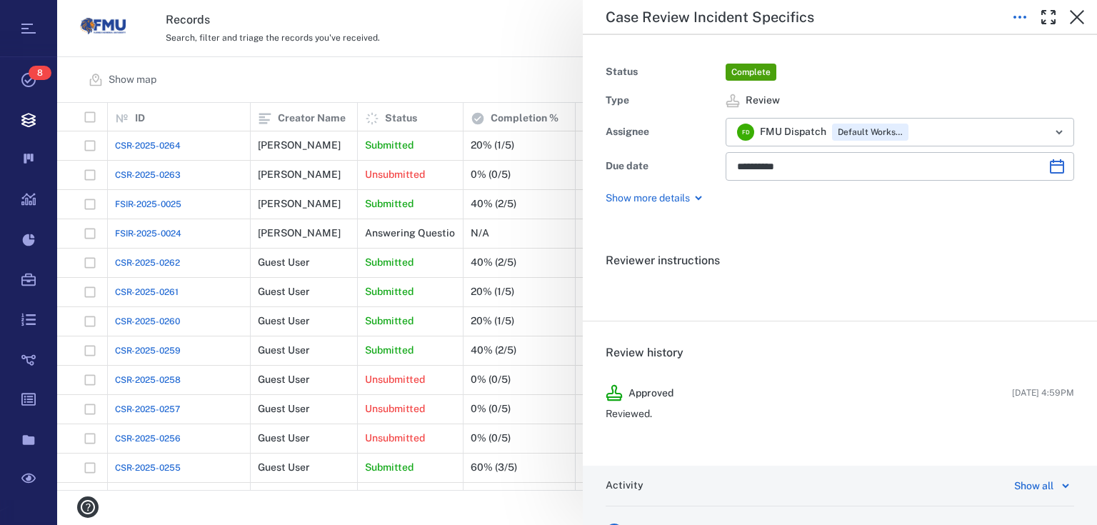
click at [722, 16] on h5 "Case Review Incident Specifics" at bounding box center [710, 18] width 209 height 18
click at [1075, 8] on button "button" at bounding box center [1077, 17] width 29 height 29
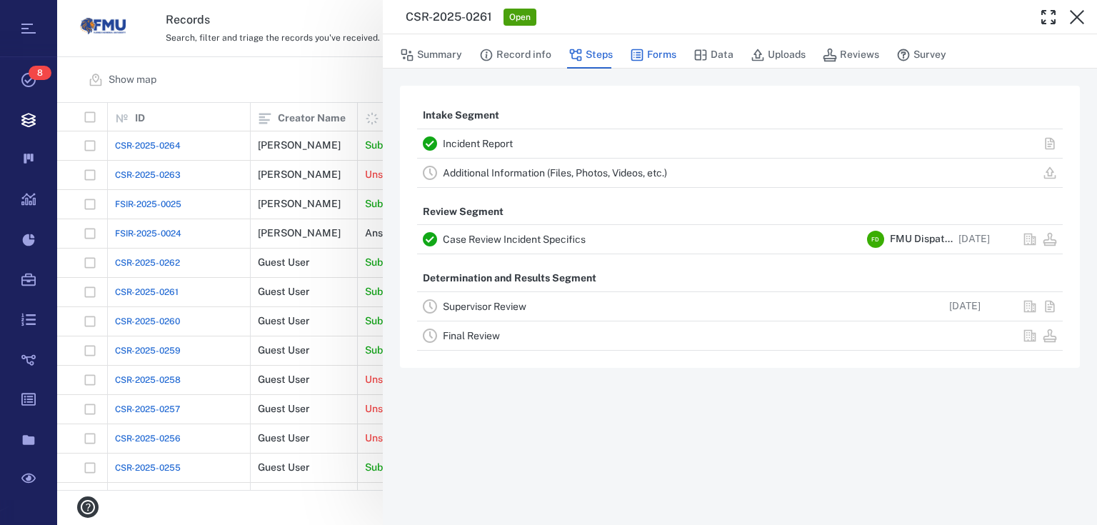
click at [654, 54] on button "Forms" at bounding box center [653, 54] width 46 height 27
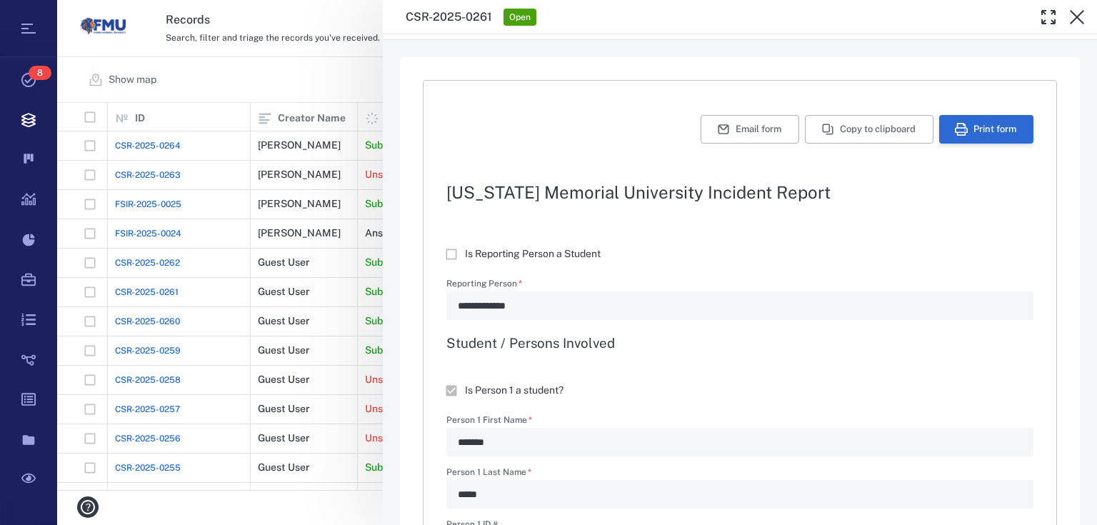
click at [975, 140] on button "Print form" at bounding box center [987, 129] width 94 height 29
click at [1086, 17] on button "button" at bounding box center [1077, 17] width 29 height 29
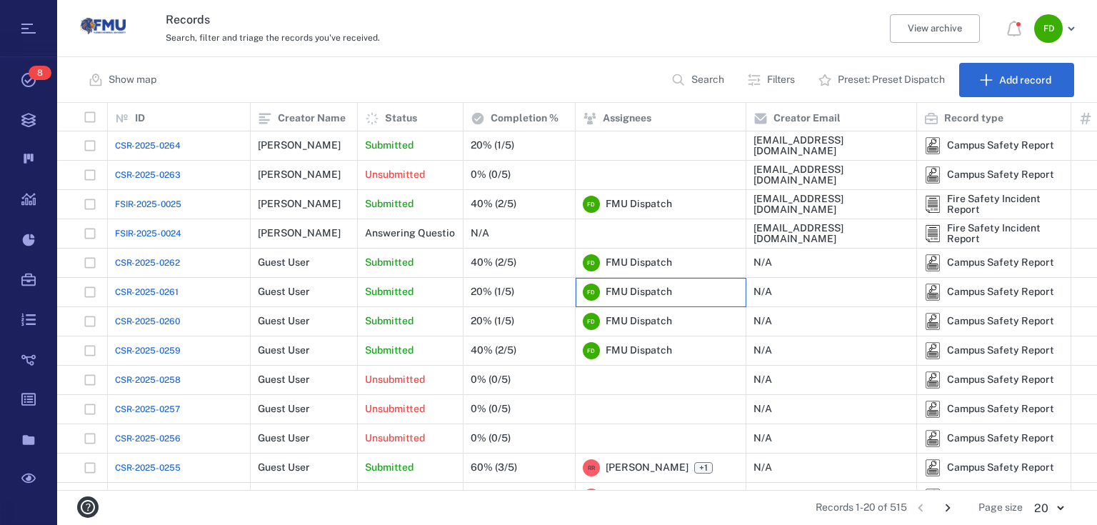
click at [637, 294] on span "FMU Dispatch" at bounding box center [639, 292] width 66 height 14
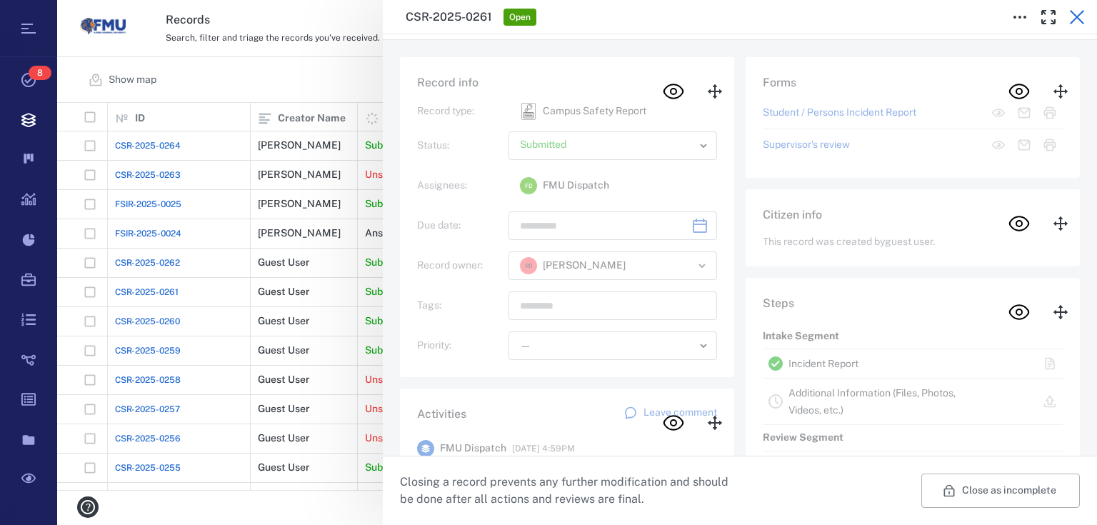
click at [1069, 15] on icon "button" at bounding box center [1077, 17] width 17 height 17
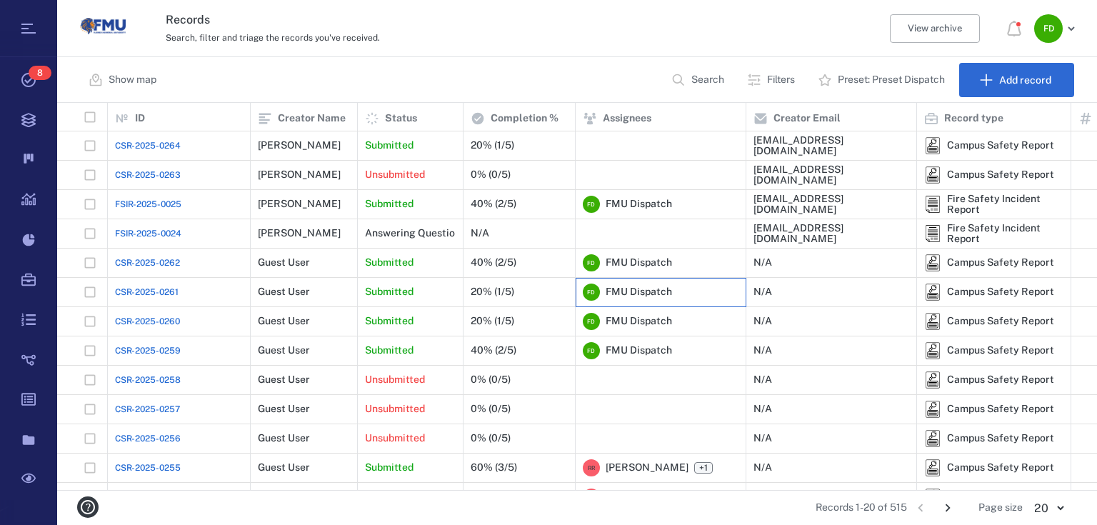
click at [660, 296] on span "FMU Dispatch" at bounding box center [639, 292] width 66 height 14
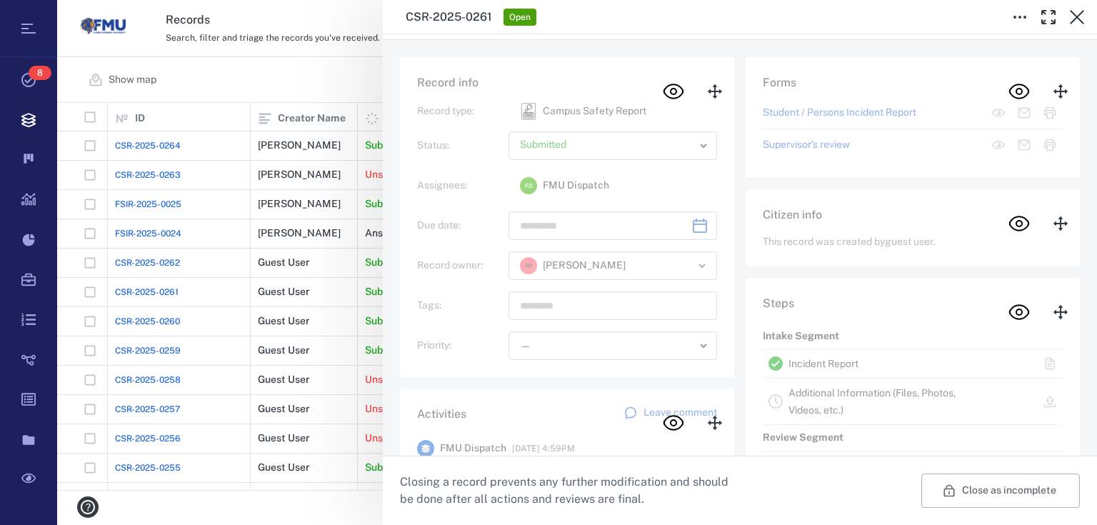
click at [677, 414] on icon "Press to toggle hidden" at bounding box center [673, 423] width 23 height 23
click at [1054, 18] on icon "button" at bounding box center [1048, 17] width 17 height 17
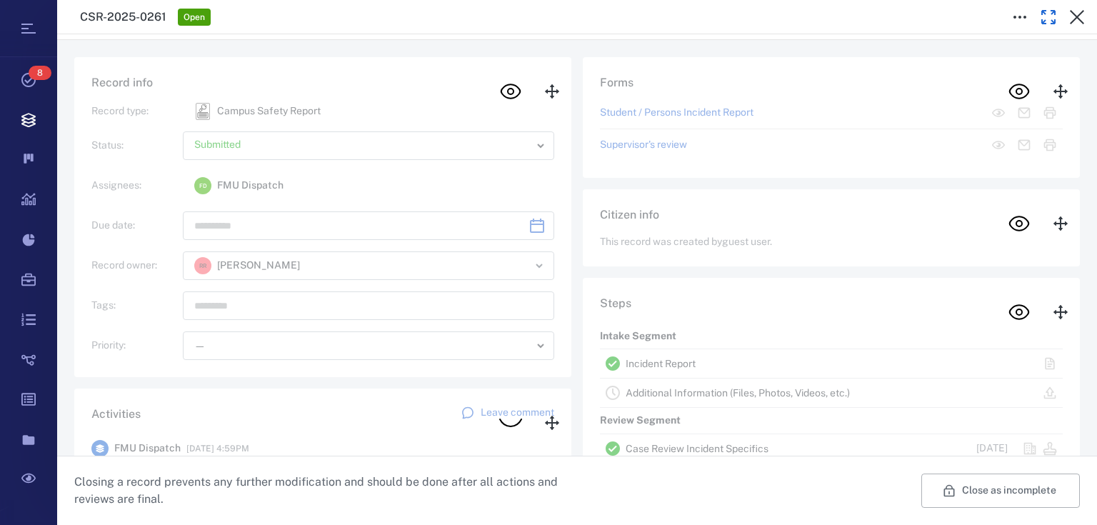
click at [1044, 14] on icon "button" at bounding box center [1048, 17] width 17 height 17
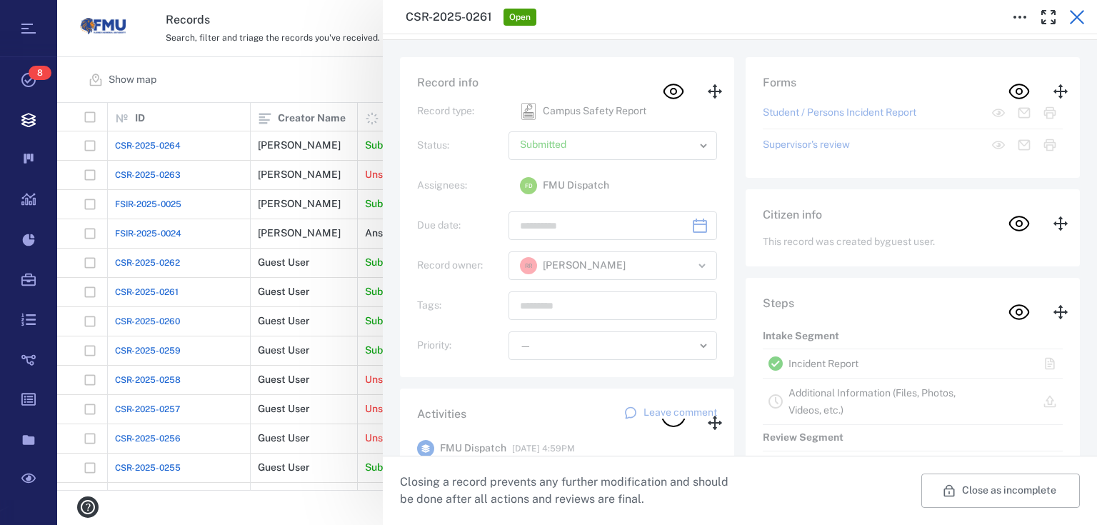
click at [1082, 20] on icon "button" at bounding box center [1077, 17] width 17 height 17
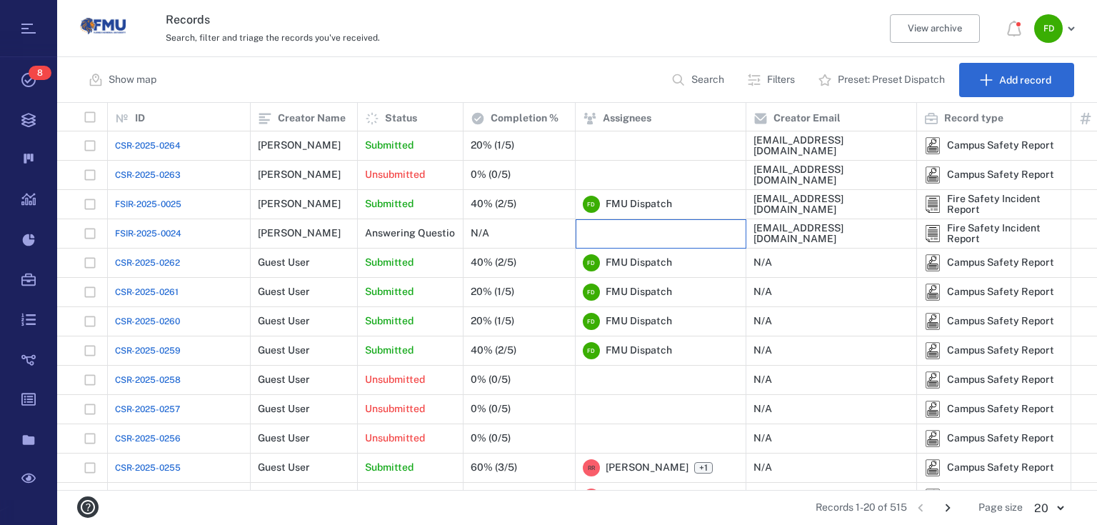
click at [637, 246] on div at bounding box center [661, 233] width 156 height 29
click at [638, 264] on span "FMU Dispatch" at bounding box center [639, 263] width 66 height 14
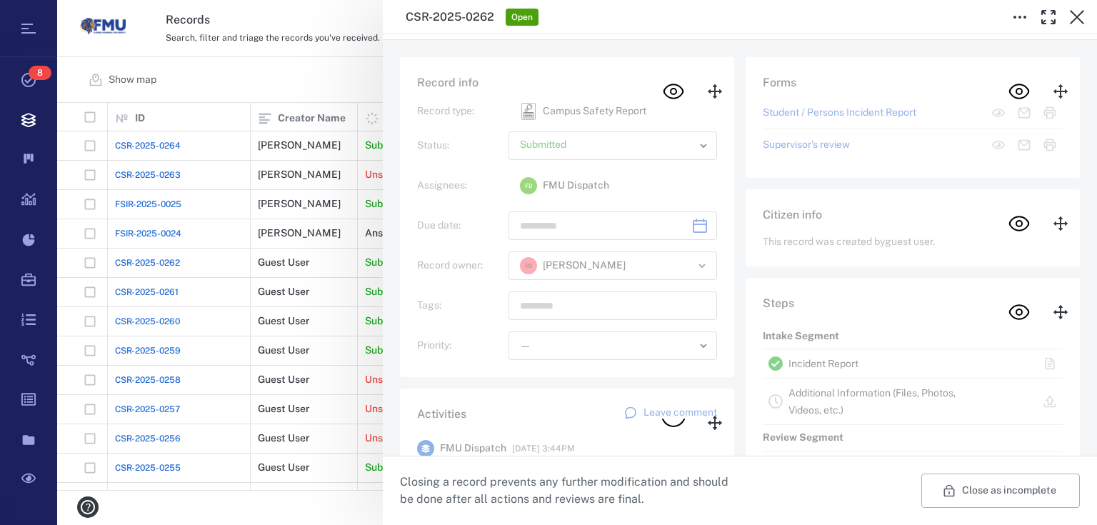
click at [296, 87] on div "CSR-2025-0262 Open Summary Record info Steps Forms Data Uploads Reviews Survey …" at bounding box center [577, 262] width 1040 height 525
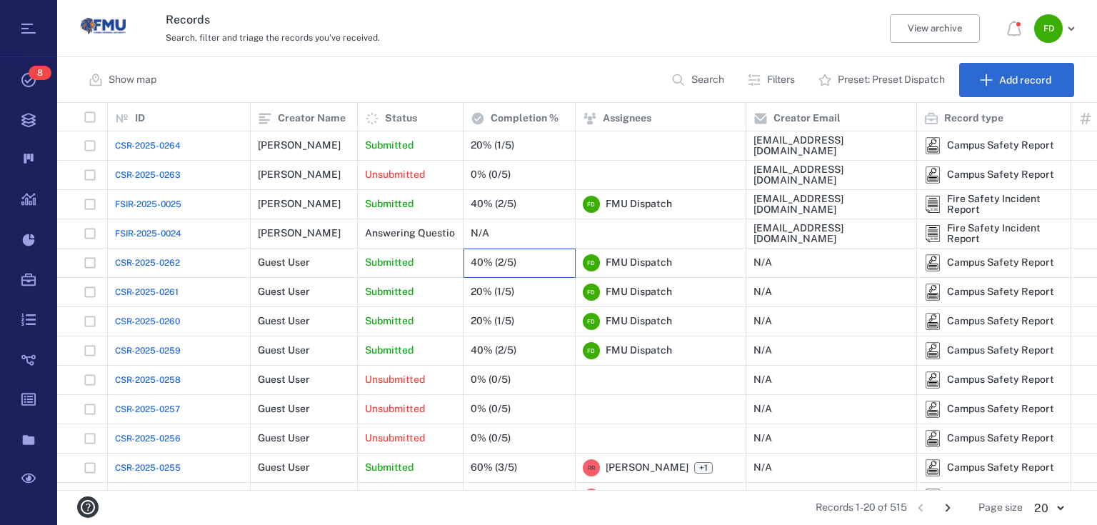
click at [527, 262] on div "40% (2/5)" at bounding box center [519, 263] width 97 height 29
click at [499, 150] on div "20% (1/5)" at bounding box center [493, 145] width 44 height 11
click at [440, 156] on div "Submitted" at bounding box center [410, 145] width 91 height 29
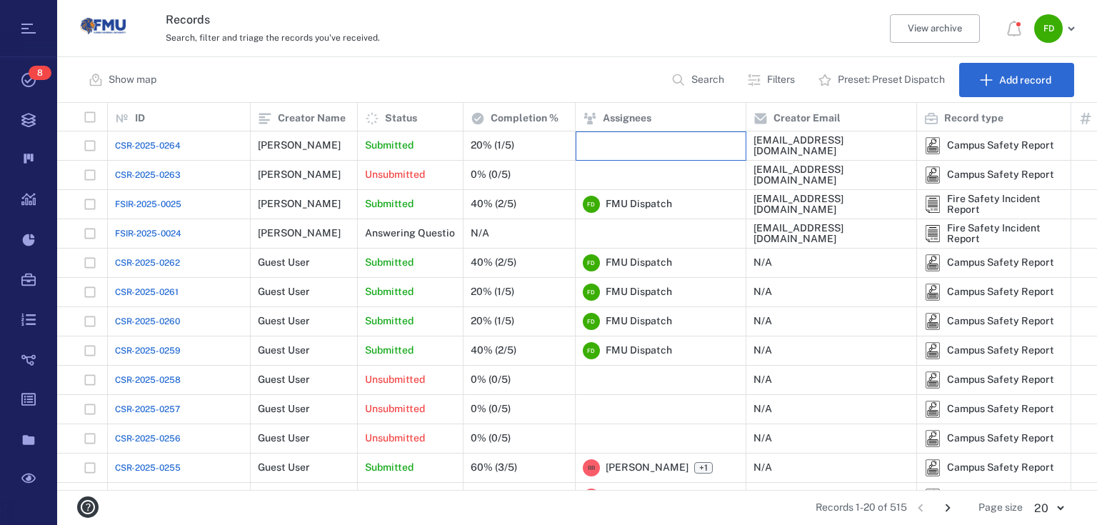
click at [680, 144] on div at bounding box center [661, 145] width 156 height 29
click at [678, 143] on div at bounding box center [661, 145] width 156 height 29
click at [680, 150] on div at bounding box center [661, 145] width 156 height 29
click at [492, 146] on div "20% (1/5)" at bounding box center [493, 145] width 44 height 11
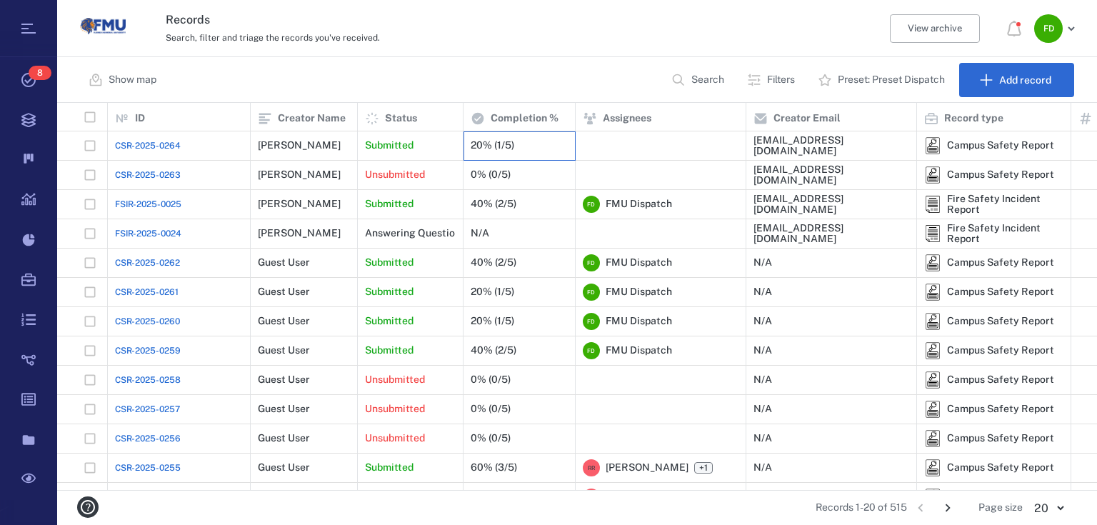
click at [492, 146] on div "20% (1/5)" at bounding box center [493, 145] width 44 height 11
click at [506, 149] on div "20% (1/5)" at bounding box center [493, 145] width 44 height 11
click at [502, 140] on div "20% (1/5)" at bounding box center [493, 145] width 44 height 11
click at [609, 146] on div at bounding box center [661, 145] width 156 height 29
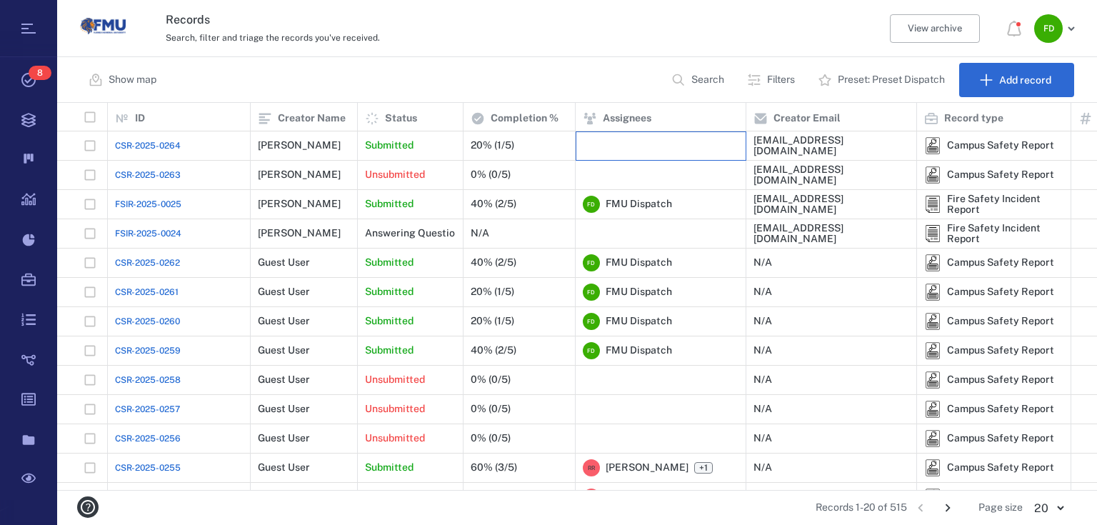
click at [609, 146] on div at bounding box center [661, 145] width 156 height 29
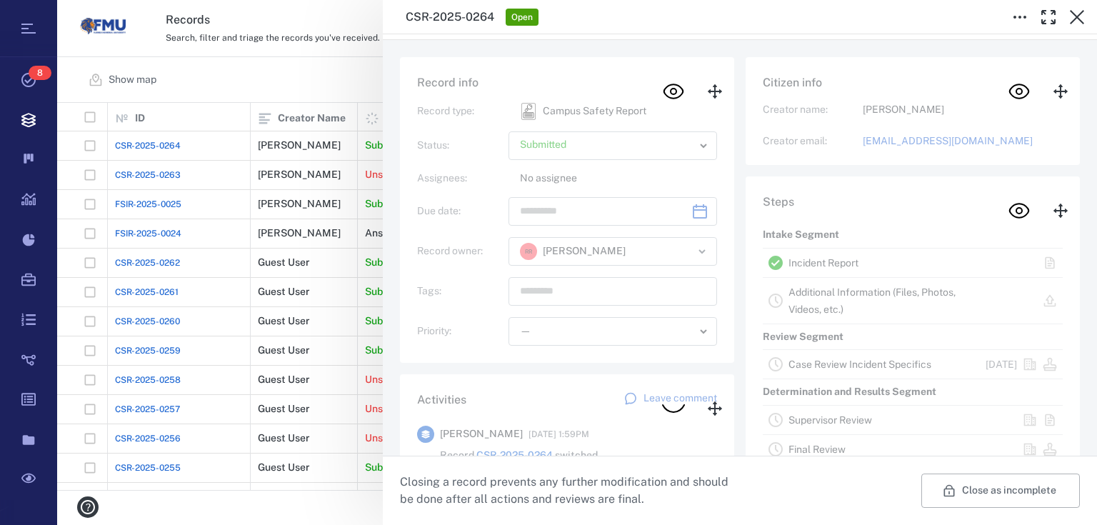
click at [709, 94] on icon at bounding box center [715, 91] width 15 height 14
click at [668, 100] on icon "Press to toggle hidden" at bounding box center [673, 91] width 23 height 23
click at [1069, 14] on icon "button" at bounding box center [1077, 17] width 17 height 17
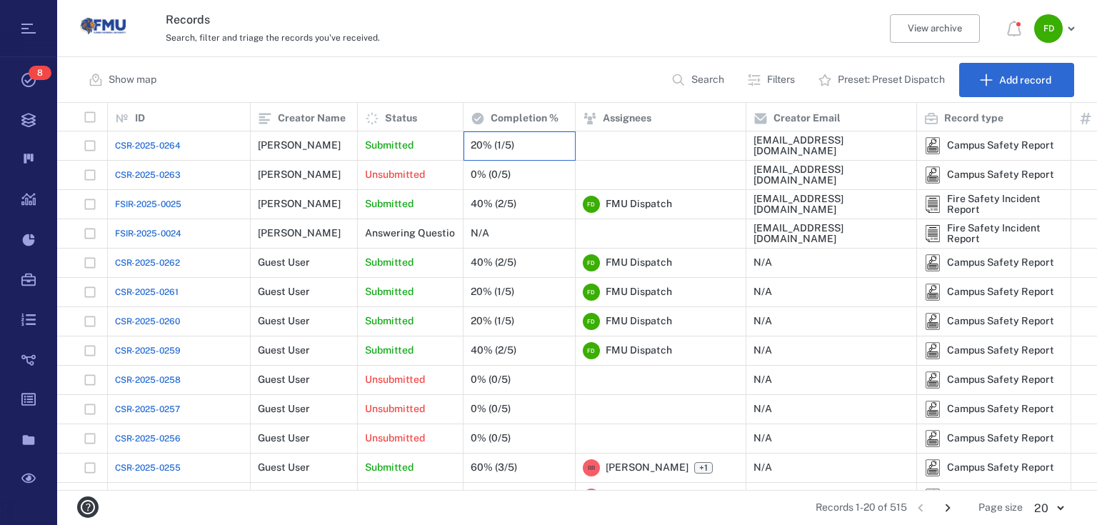
click at [501, 144] on div "20% (1/5)" at bounding box center [493, 145] width 44 height 11
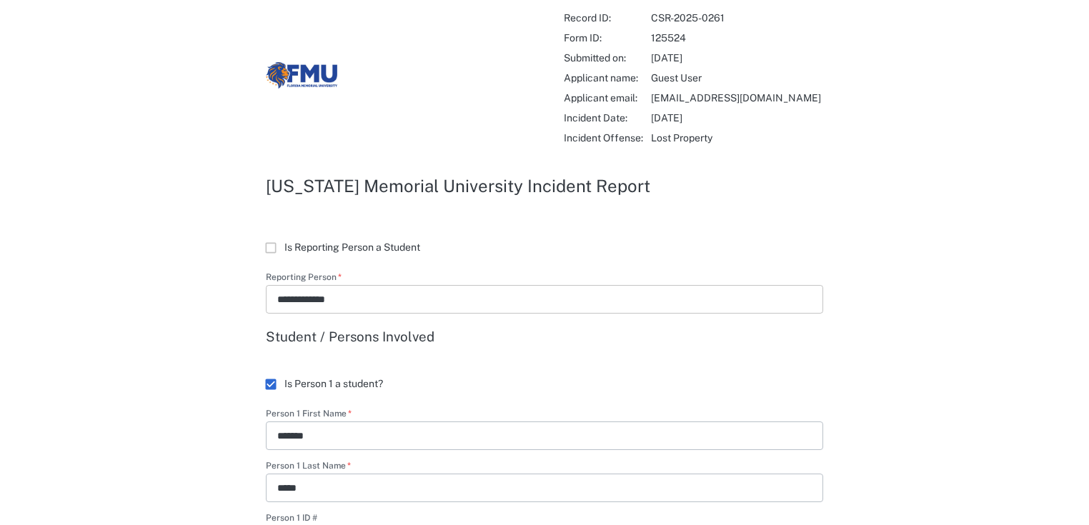
scroll to position [171, 0]
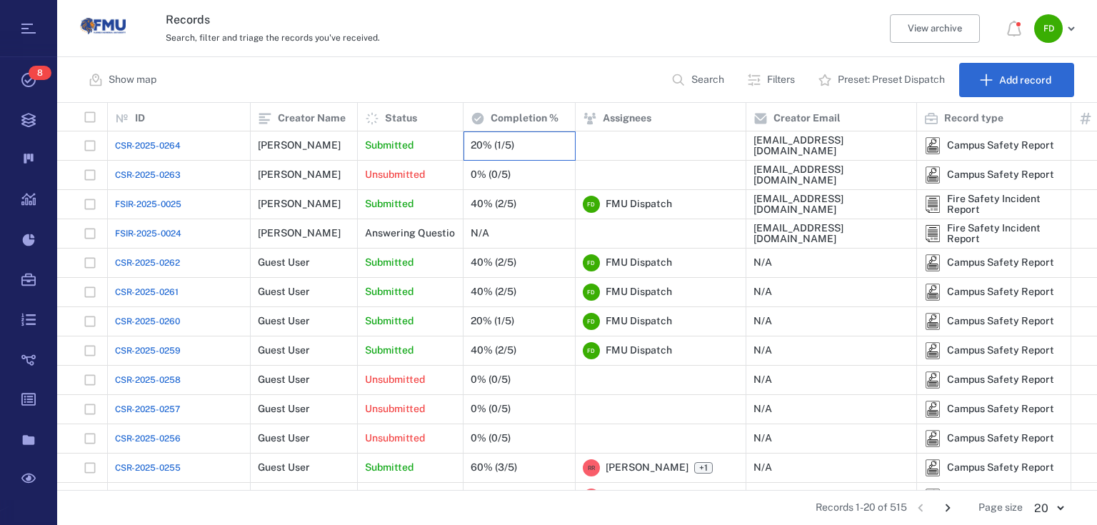
click at [569, 151] on div "20% (1/5)" at bounding box center [520, 145] width 112 height 29
drag, startPoint x: 572, startPoint y: 142, endPoint x: 507, endPoint y: 139, distance: 65.1
click at [572, 143] on div "20% (1/5)" at bounding box center [520, 145] width 112 height 29
click at [507, 139] on div "20% (1/5)" at bounding box center [519, 145] width 97 height 29
click at [602, 145] on div at bounding box center [661, 145] width 156 height 29
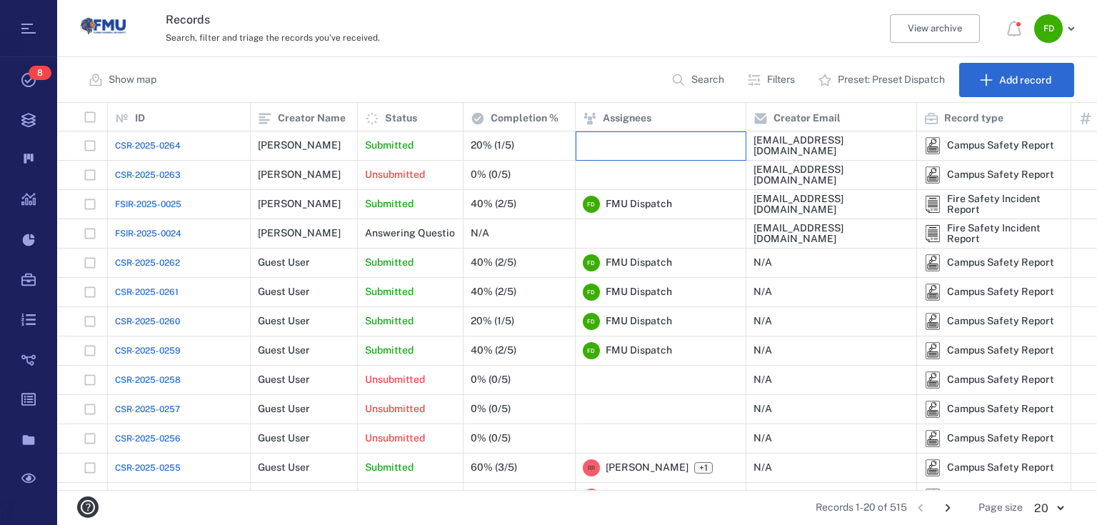
click at [602, 144] on div at bounding box center [661, 145] width 156 height 29
click at [605, 141] on div at bounding box center [661, 145] width 156 height 29
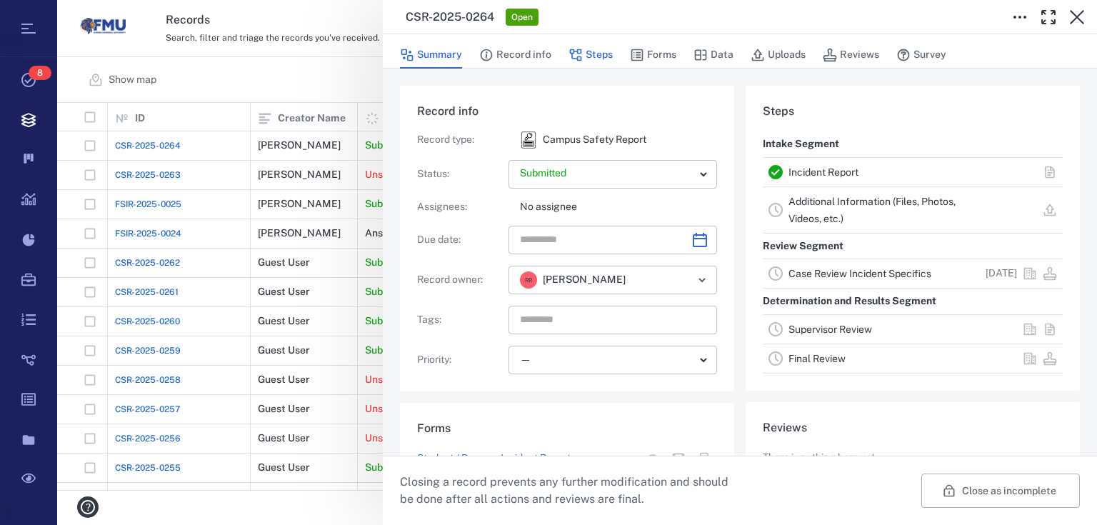
click at [603, 46] on button "Steps" at bounding box center [591, 54] width 44 height 27
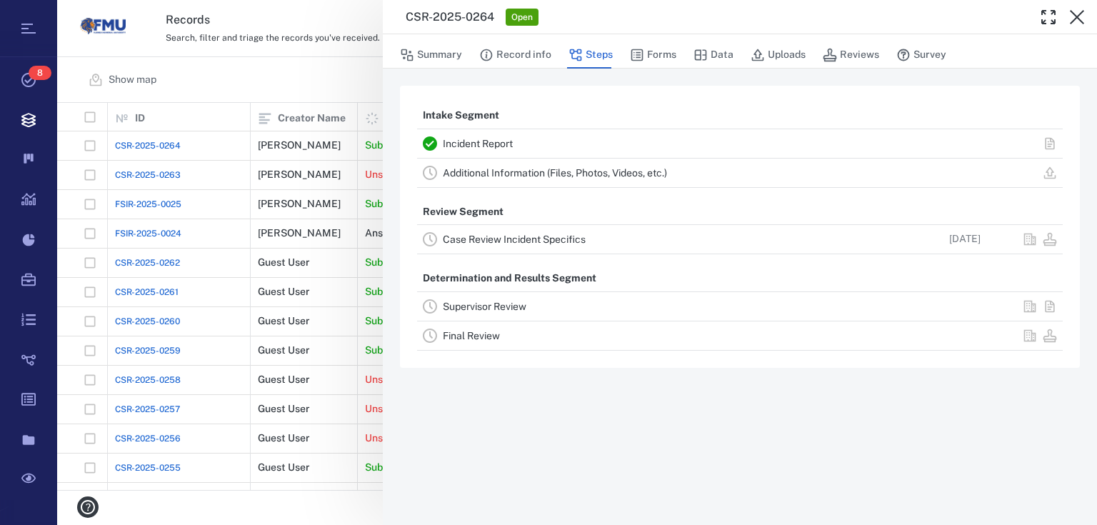
click at [652, 37] on div "Summary Record info Steps Forms Data Uploads Reviews Survey" at bounding box center [740, 51] width 715 height 34
click at [650, 46] on button "Forms" at bounding box center [653, 54] width 46 height 27
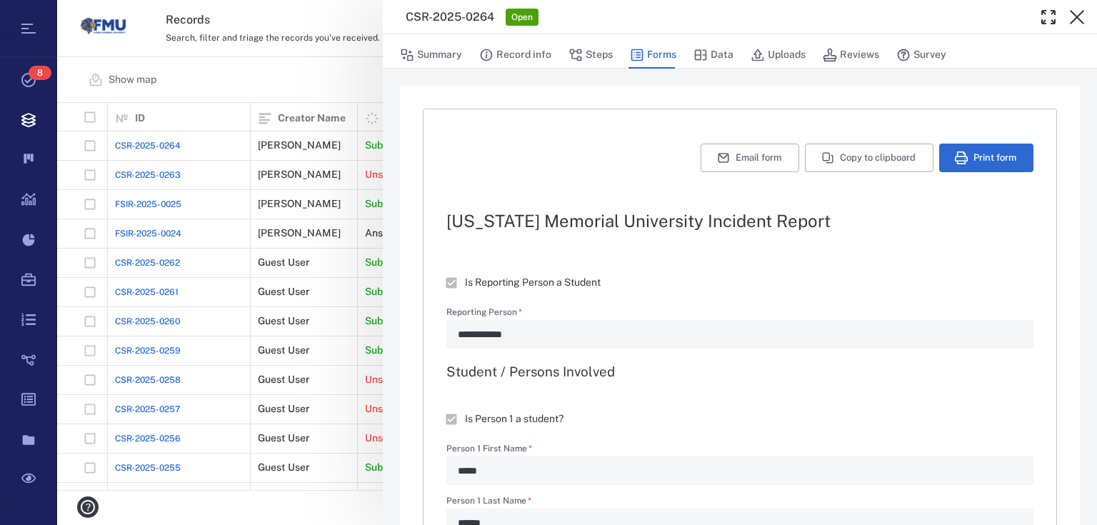
type textarea "*"
click at [955, 163] on icon "button" at bounding box center [961, 157] width 13 height 13
